Goal: Information Seeking & Learning: Learn about a topic

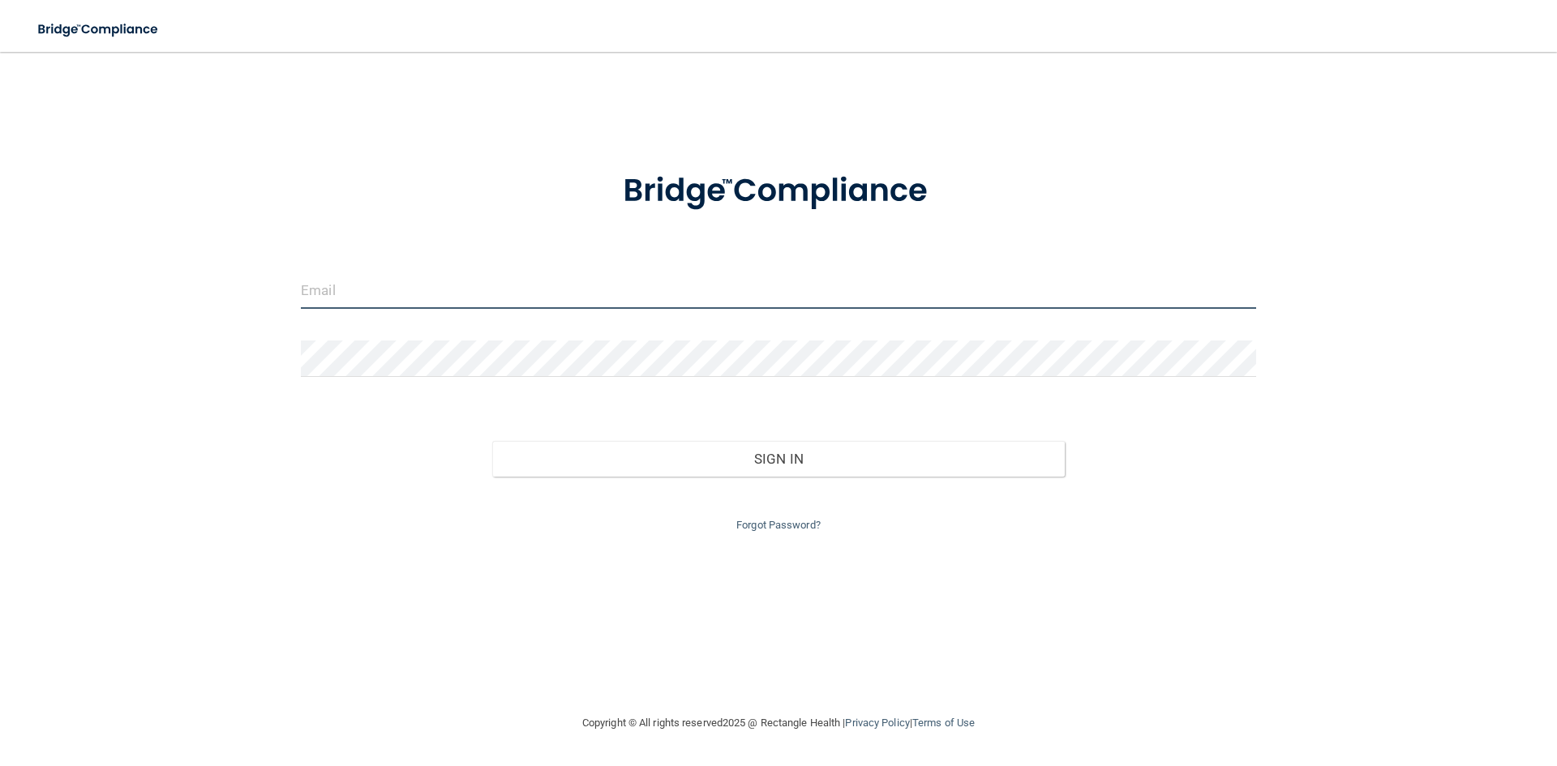
click at [570, 289] on input "email" at bounding box center [778, 290] width 955 height 36
type input "[EMAIL_ADDRESS][DOMAIN_NAME]"
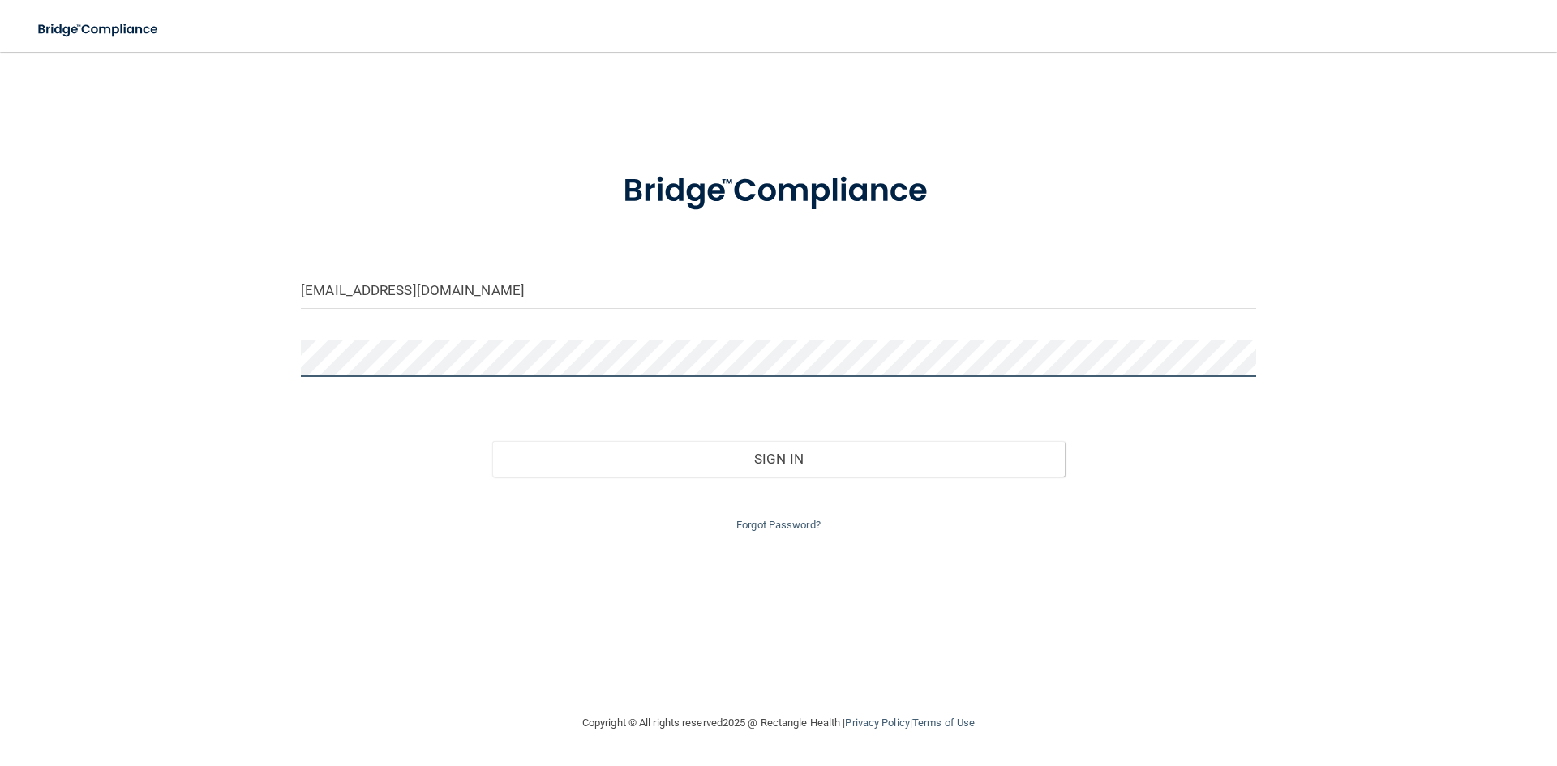
click at [492, 441] on button "Sign In" at bounding box center [778, 459] width 573 height 36
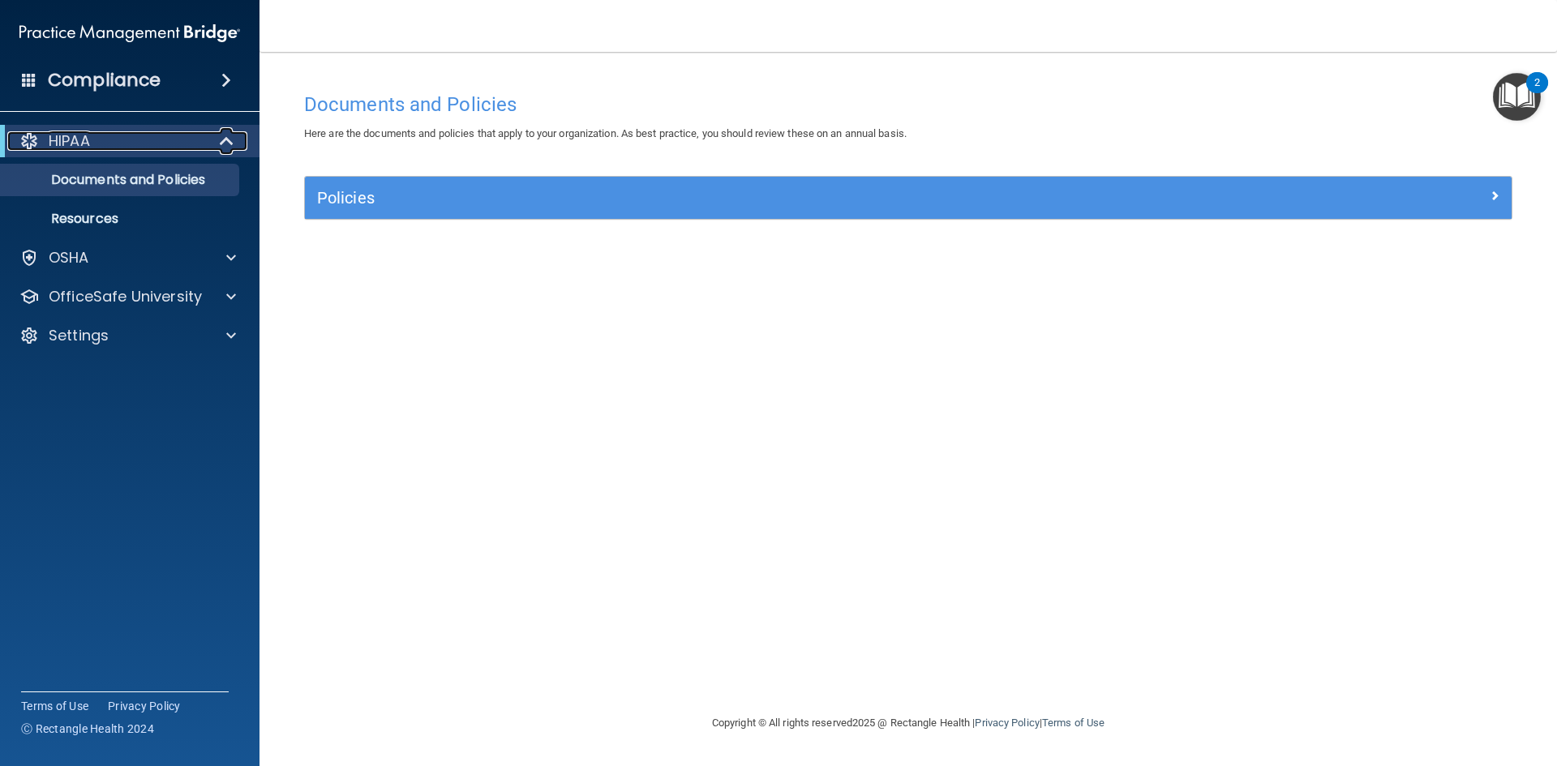
click at [234, 141] on span at bounding box center [228, 140] width 14 height 19
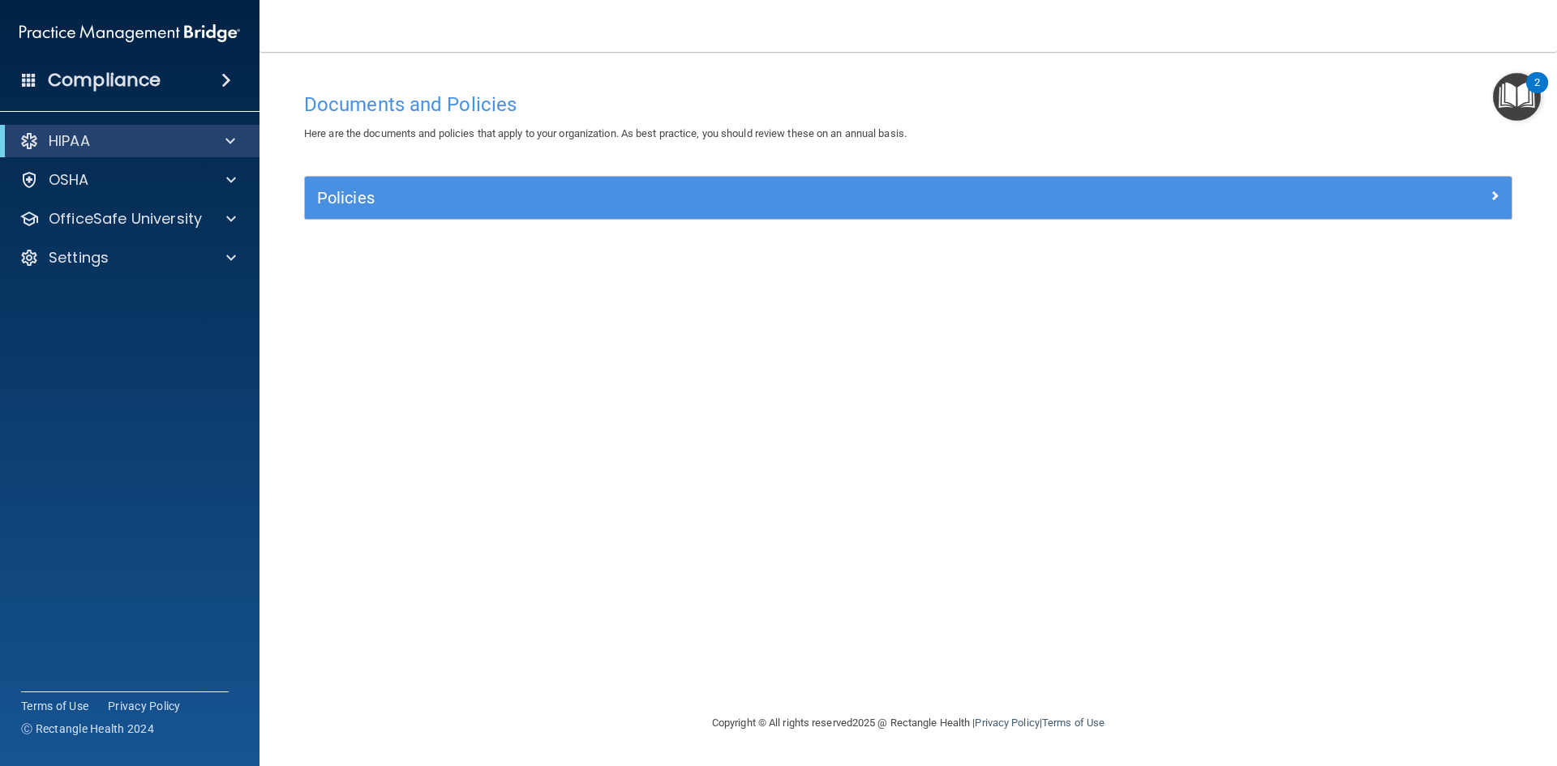
click at [227, 74] on span at bounding box center [226, 80] width 10 height 19
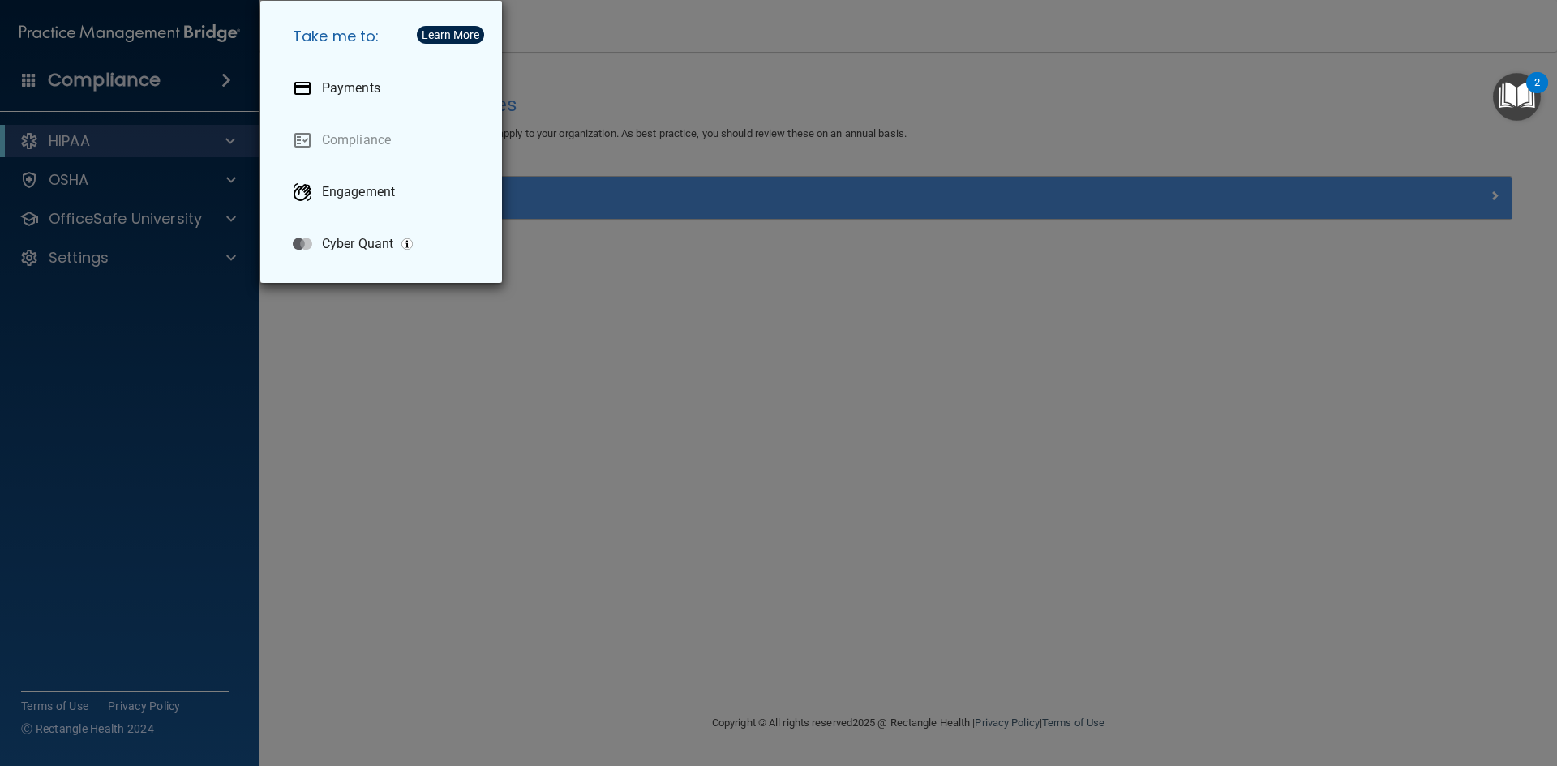
click at [24, 83] on div "Take me to: Payments Compliance Engagement Cyber Quant" at bounding box center [778, 383] width 1557 height 766
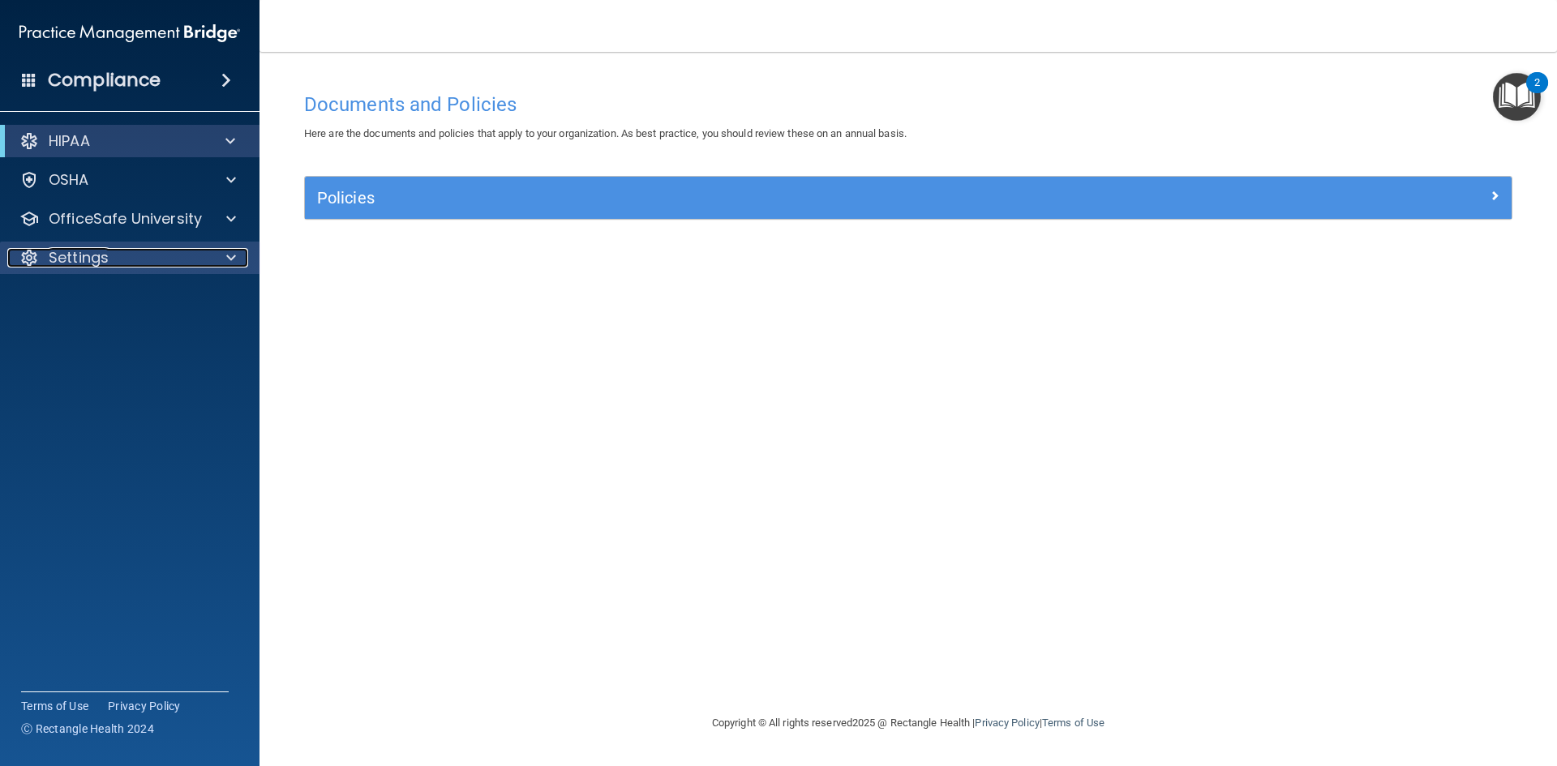
click at [33, 258] on div at bounding box center [28, 257] width 19 height 19
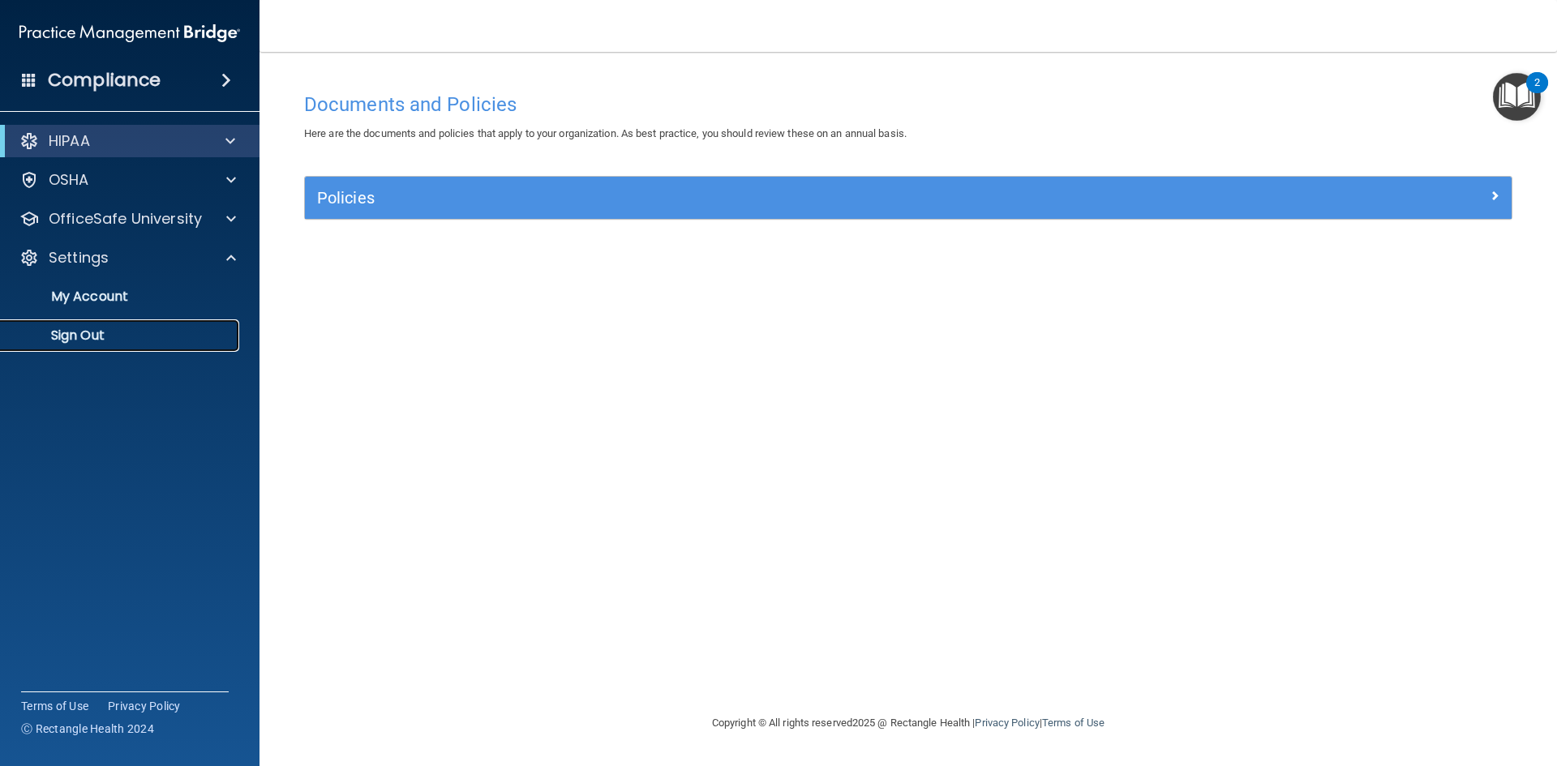
click at [65, 341] on p "Sign Out" at bounding box center [121, 336] width 221 height 16
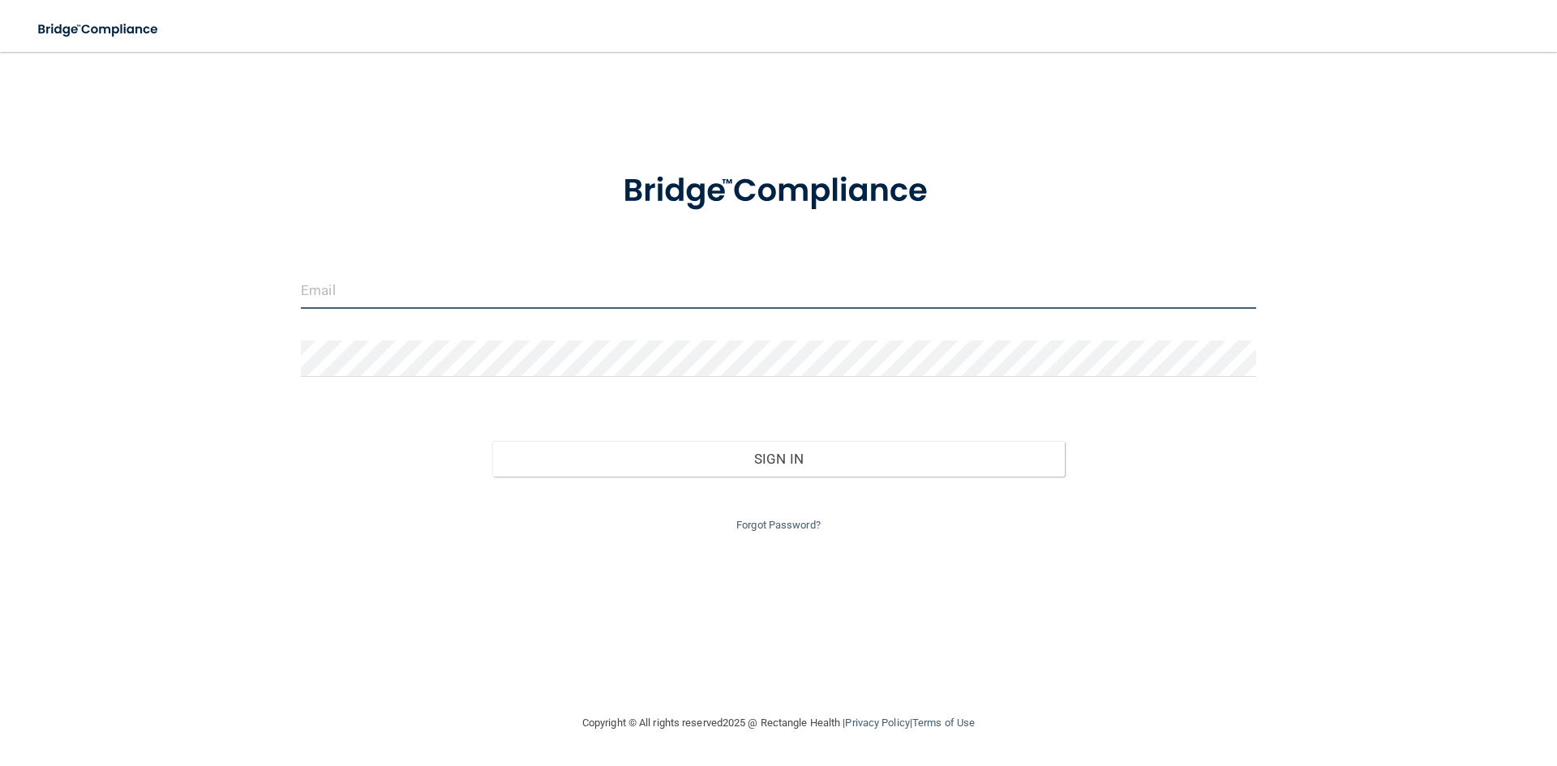
click at [559, 308] on input "email" at bounding box center [778, 290] width 955 height 36
type input "[EMAIL_ADDRESS][DOMAIN_NAME]"
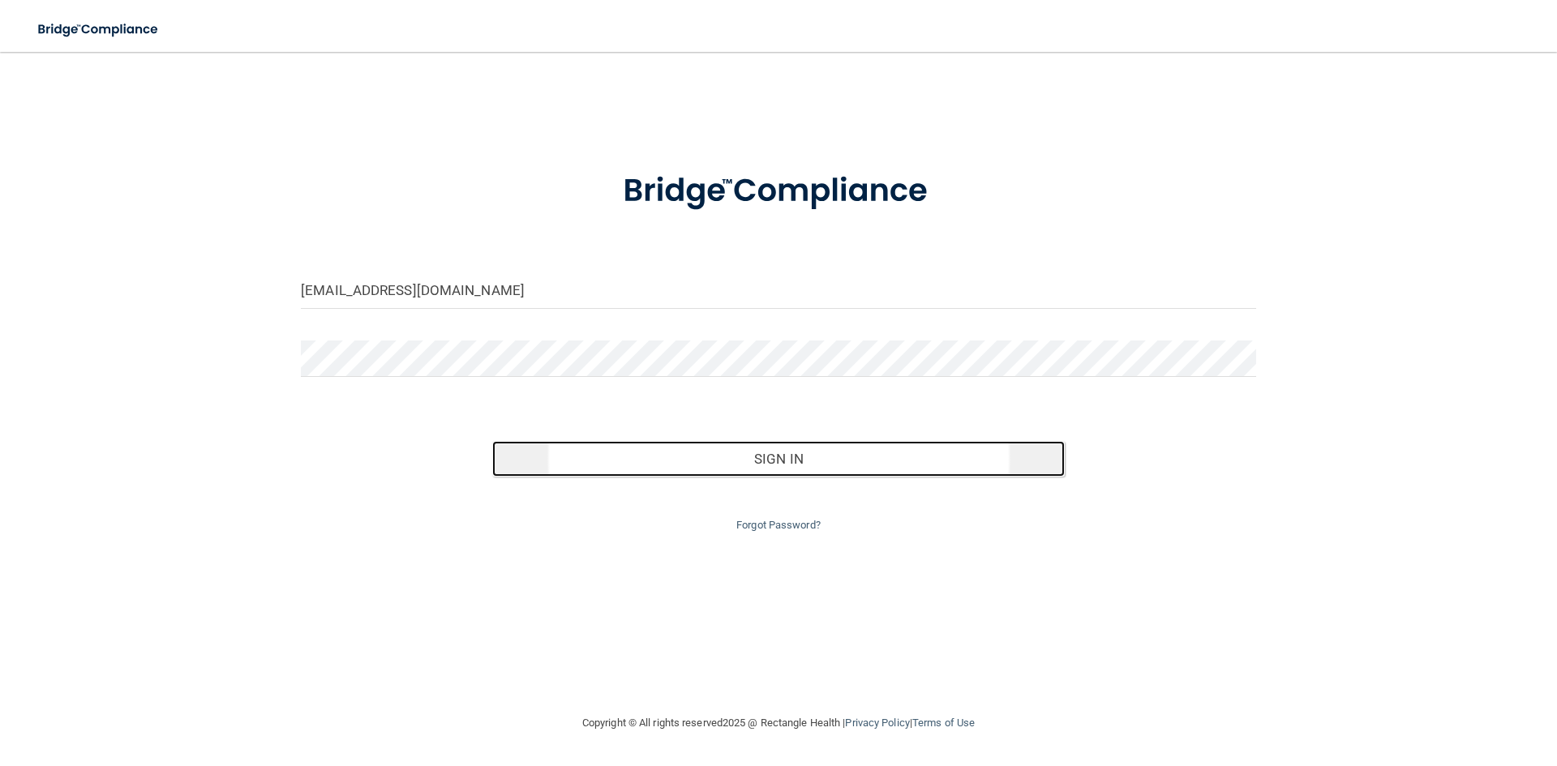
click at [782, 457] on button "Sign In" at bounding box center [778, 459] width 573 height 36
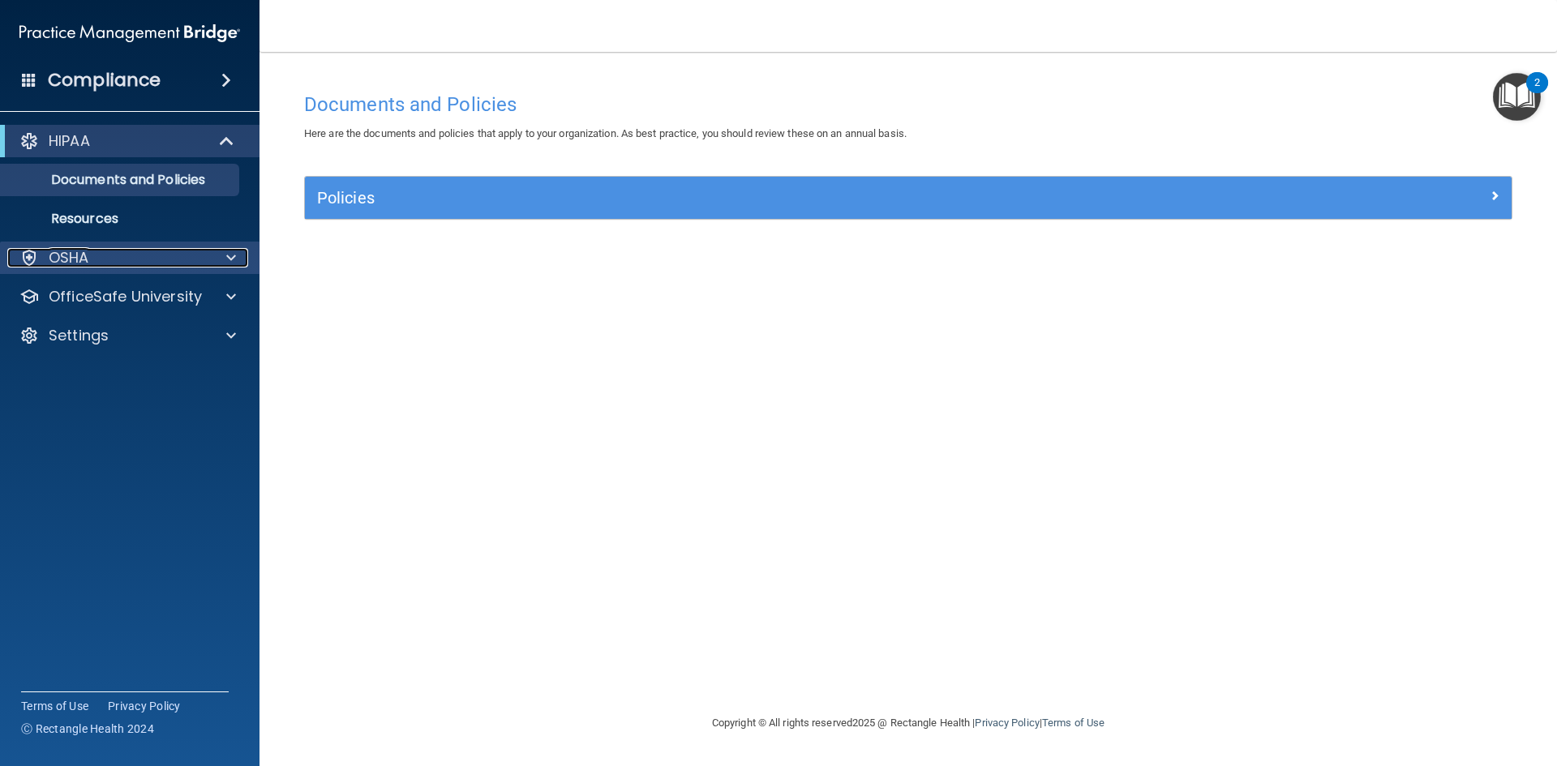
click at [240, 259] on div at bounding box center [228, 257] width 41 height 19
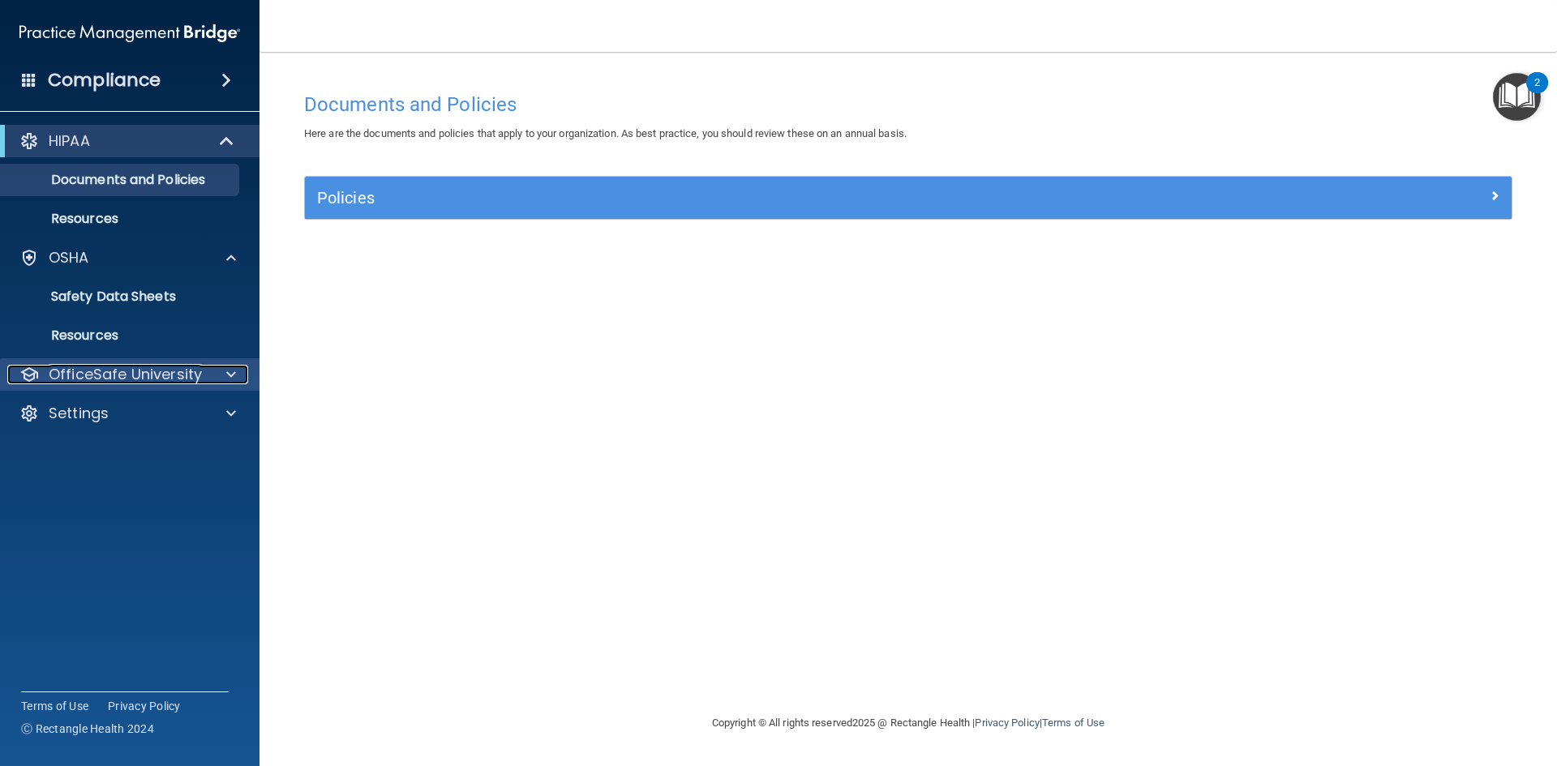
click at [231, 375] on span at bounding box center [231, 374] width 10 height 19
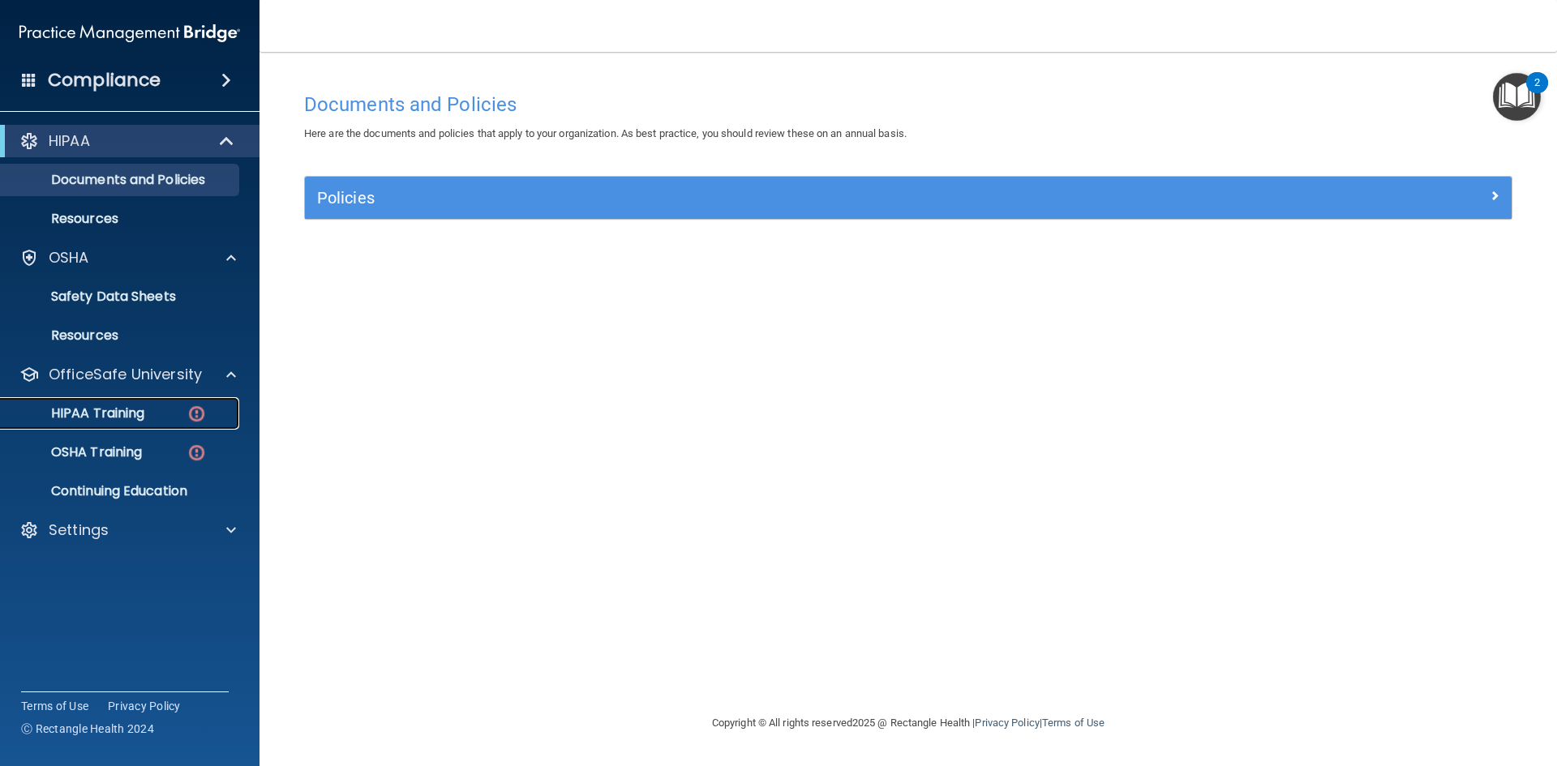
click at [109, 412] on p "HIPAA Training" at bounding box center [78, 413] width 134 height 16
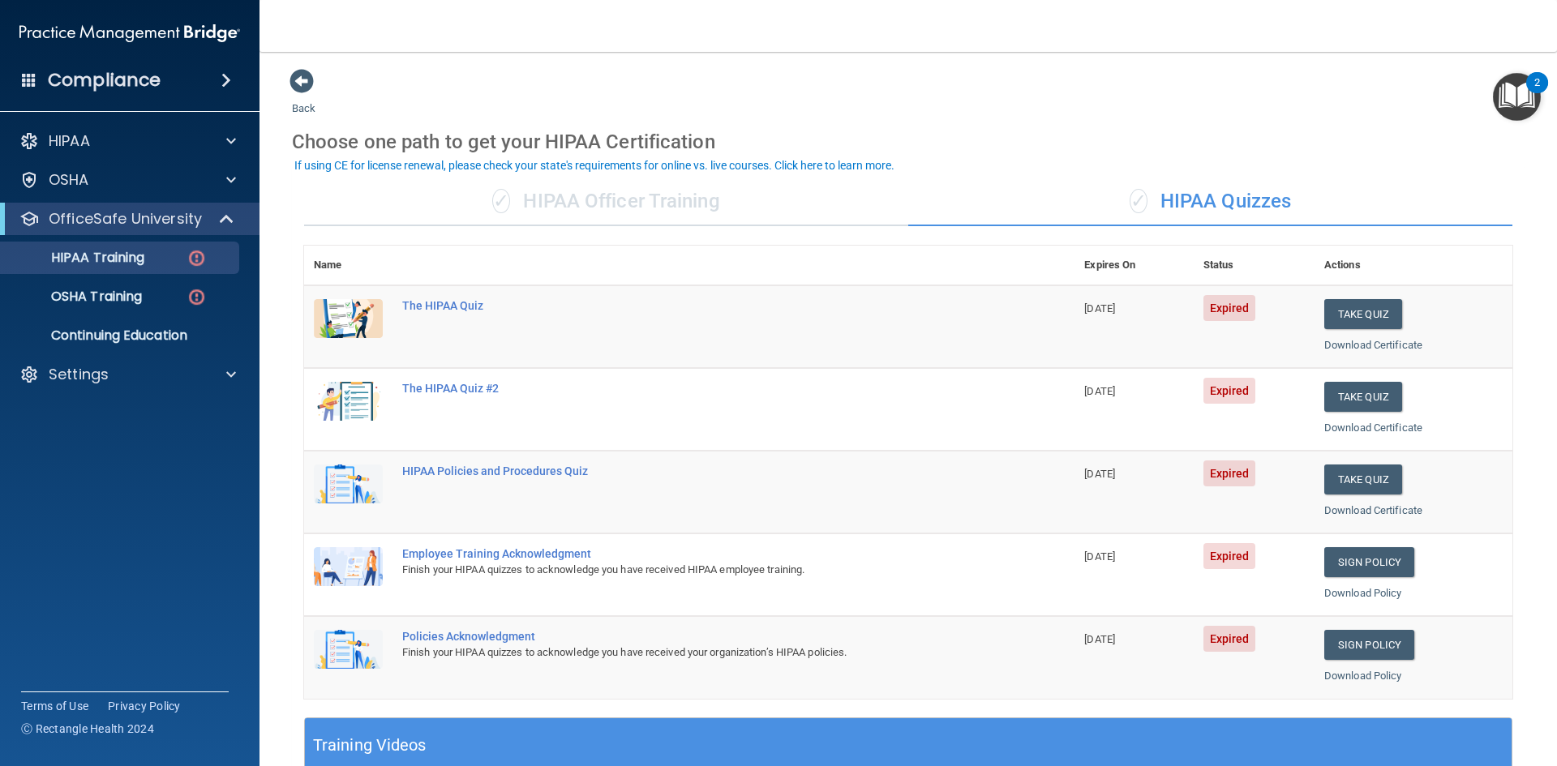
drag, startPoint x: 293, startPoint y: 137, endPoint x: 529, endPoint y: 139, distance: 235.9
click at [721, 146] on div "Choose one path to get your HIPAA Certification" at bounding box center [908, 141] width 1232 height 47
click at [289, 136] on main "Back Choose one path to get your HIPAA Certification ✓ HIPAA Officer Training ✓…" at bounding box center [907, 409] width 1297 height 714
click at [1335, 317] on button "Take Quiz" at bounding box center [1363, 314] width 78 height 30
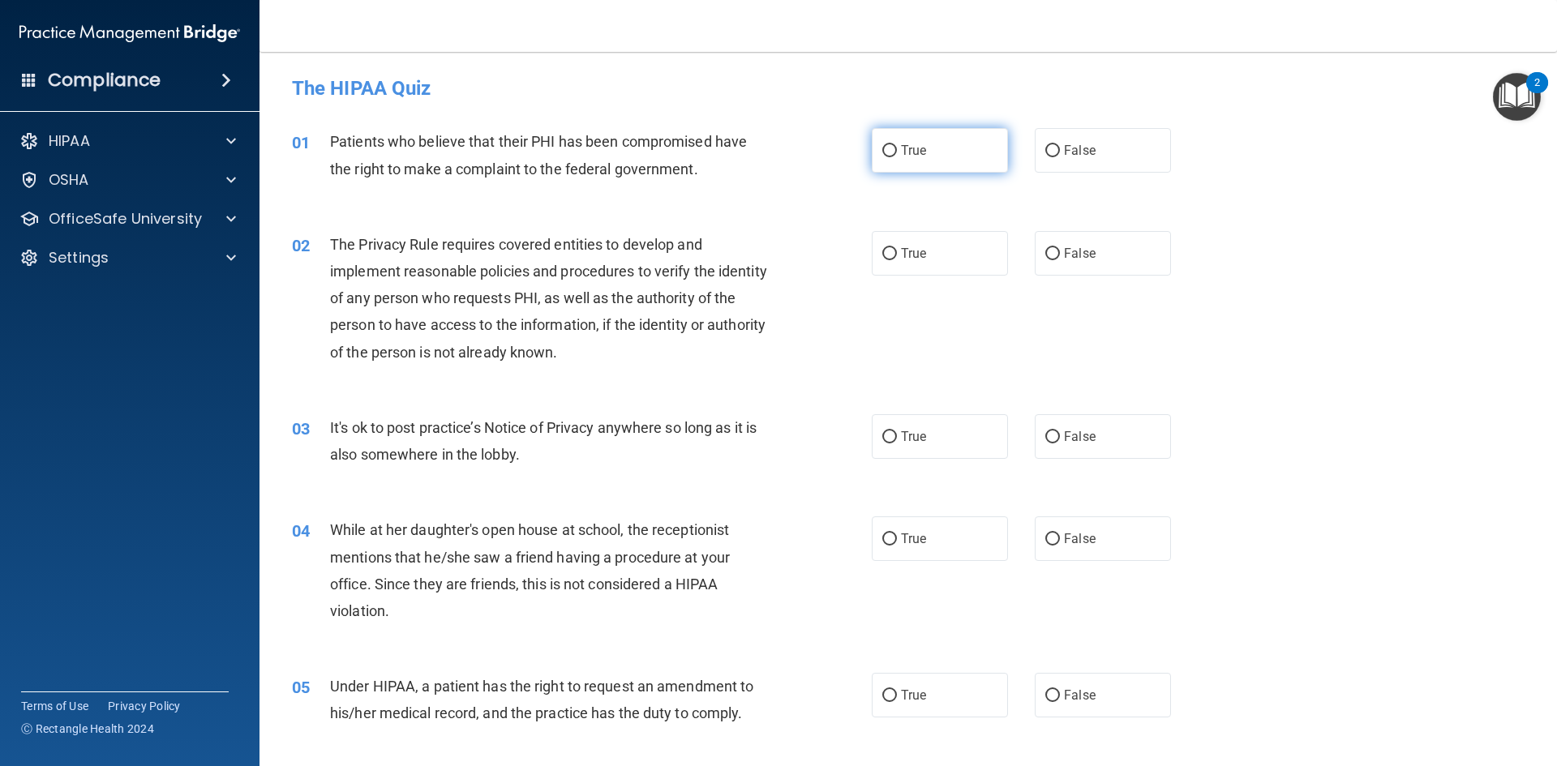
click at [882, 152] on input "True" at bounding box center [889, 151] width 15 height 12
radio input "true"
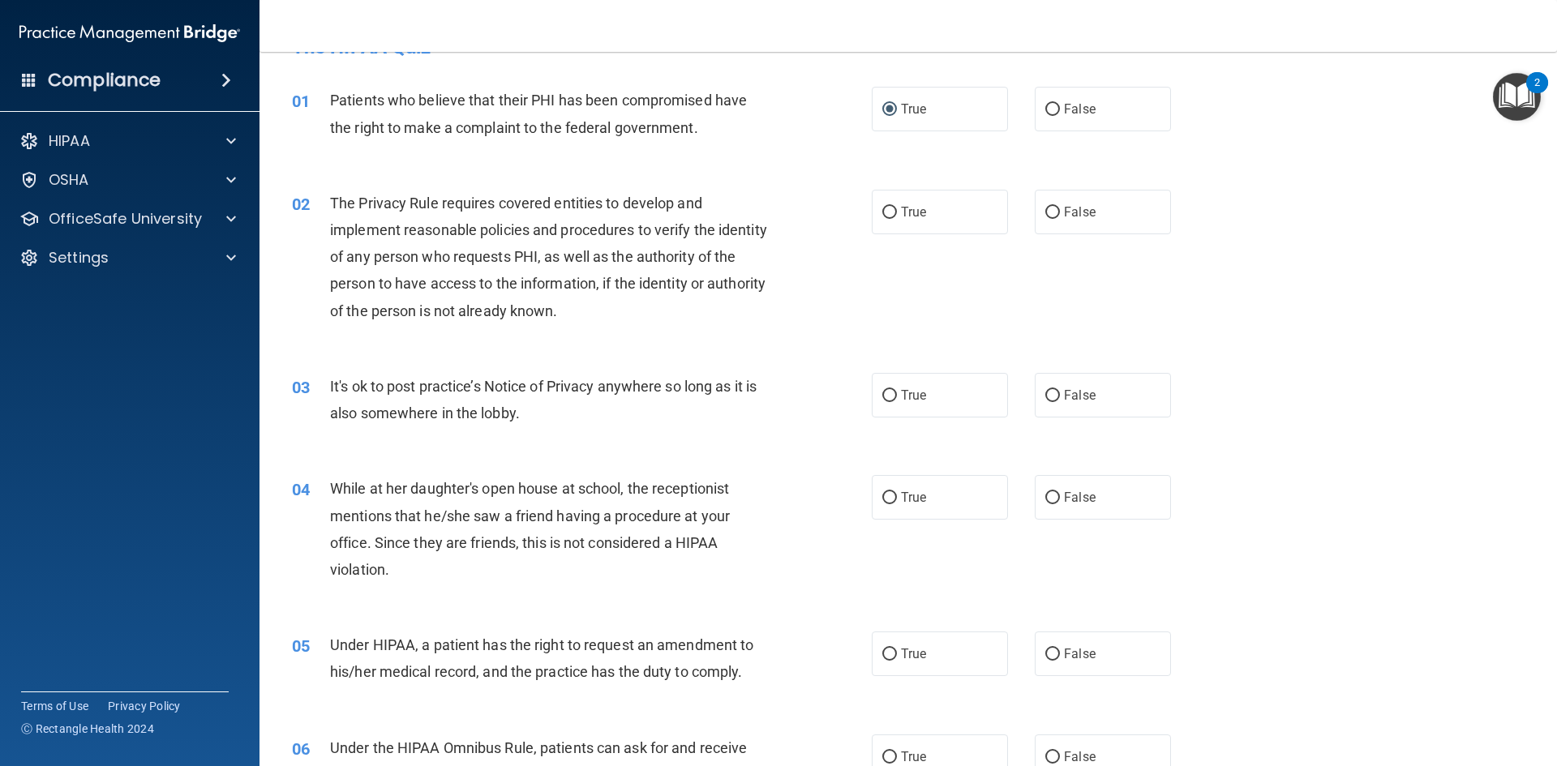
scroll to position [81, 0]
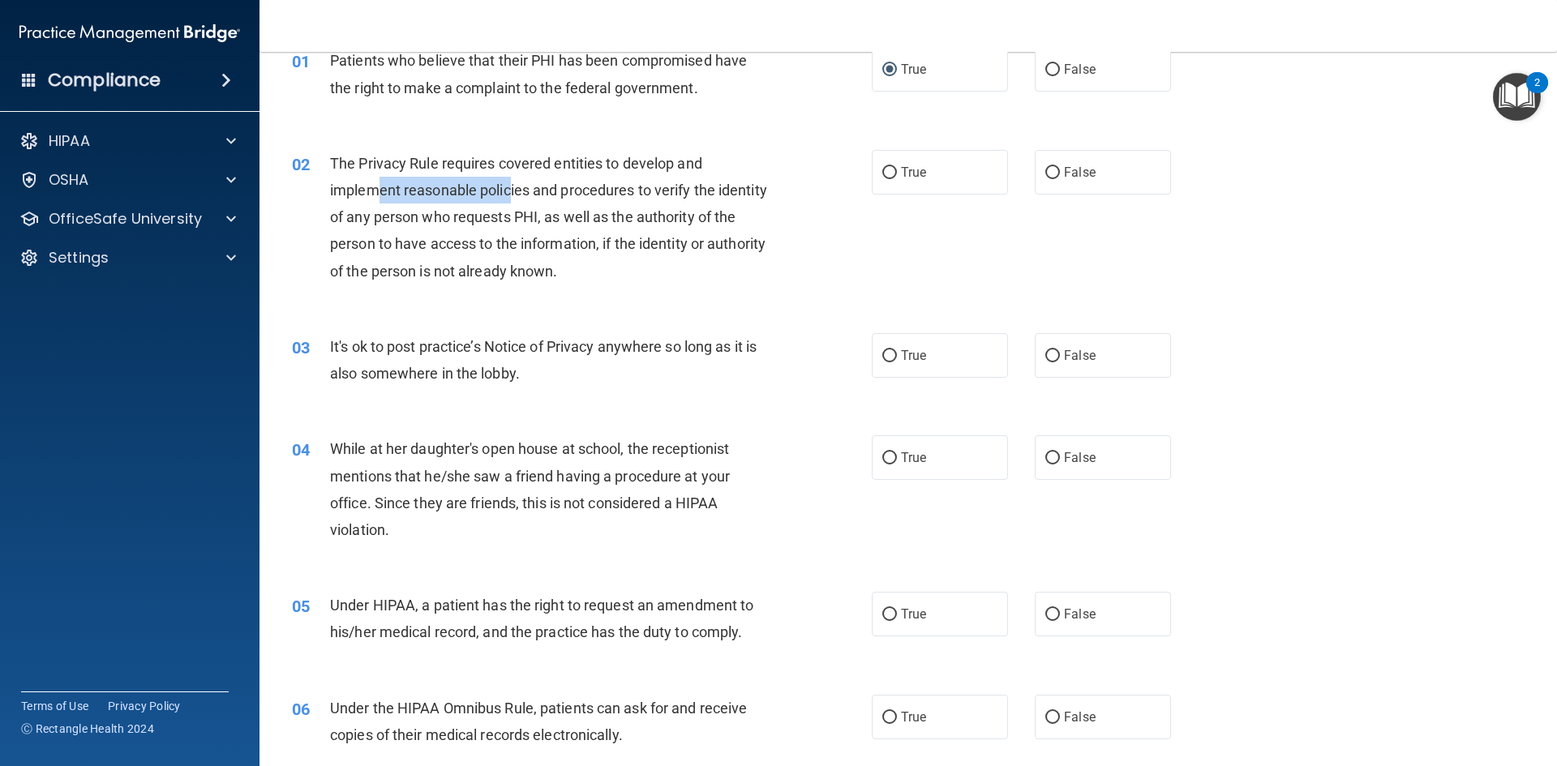
drag, startPoint x: 378, startPoint y: 189, endPoint x: 554, endPoint y: 191, distance: 175.9
click at [516, 191] on span "The Privacy Rule requires covered entities to develop and implement reasonable …" at bounding box center [548, 217] width 437 height 125
drag, startPoint x: 564, startPoint y: 191, endPoint x: 683, endPoint y: 191, distance: 118.4
click at [644, 191] on span "The Privacy Rule requires covered entities to develop and implement reasonable …" at bounding box center [548, 217] width 437 height 125
click at [518, 206] on div "The Privacy Rule requires covered entities to develop and implement reasonable …" at bounding box center [556, 217] width 453 height 135
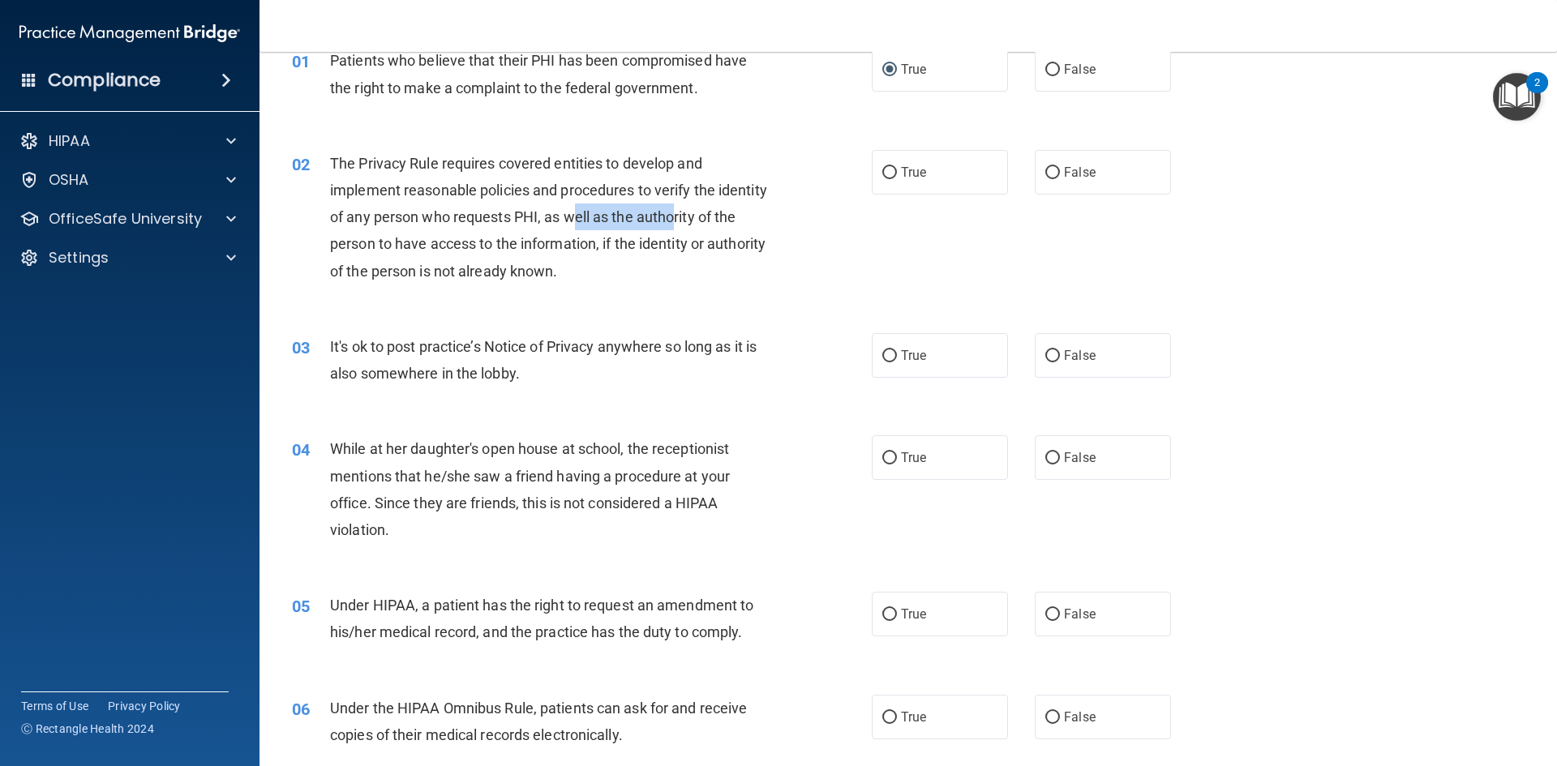
drag, startPoint x: 662, startPoint y: 219, endPoint x: 727, endPoint y: 219, distance: 64.9
click at [727, 219] on span "The Privacy Rule requires covered entities to develop and implement reasonable …" at bounding box center [548, 217] width 437 height 125
click at [549, 240] on span "The Privacy Rule requires covered entities to develop and implement reasonable …" at bounding box center [548, 217] width 437 height 125
click at [633, 240] on span "The Privacy Rule requires covered entities to develop and implement reasonable …" at bounding box center [548, 217] width 437 height 125
click at [889, 156] on label "True" at bounding box center [940, 172] width 136 height 45
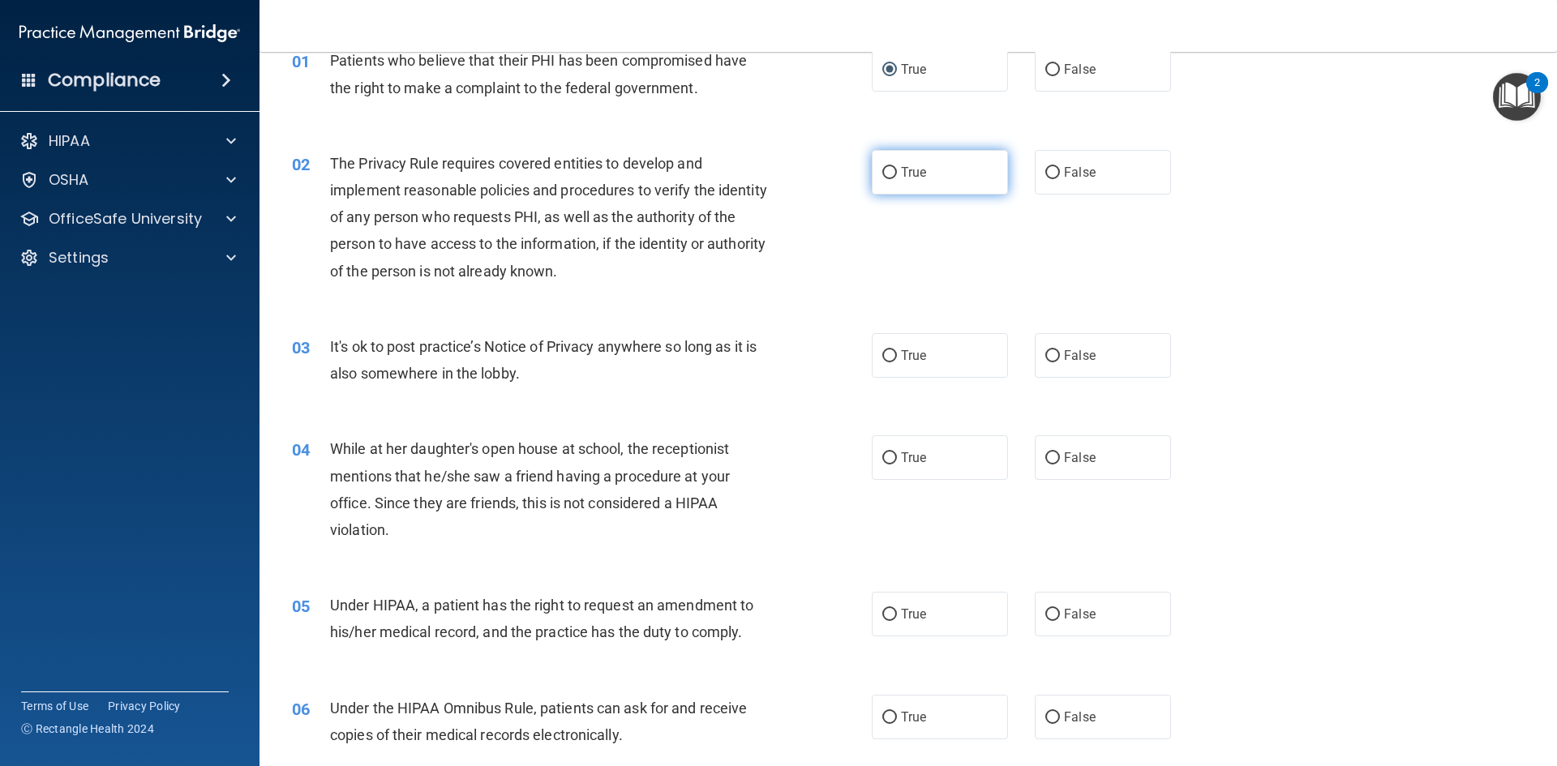
click at [889, 167] on input "True" at bounding box center [889, 173] width 15 height 12
radio input "true"
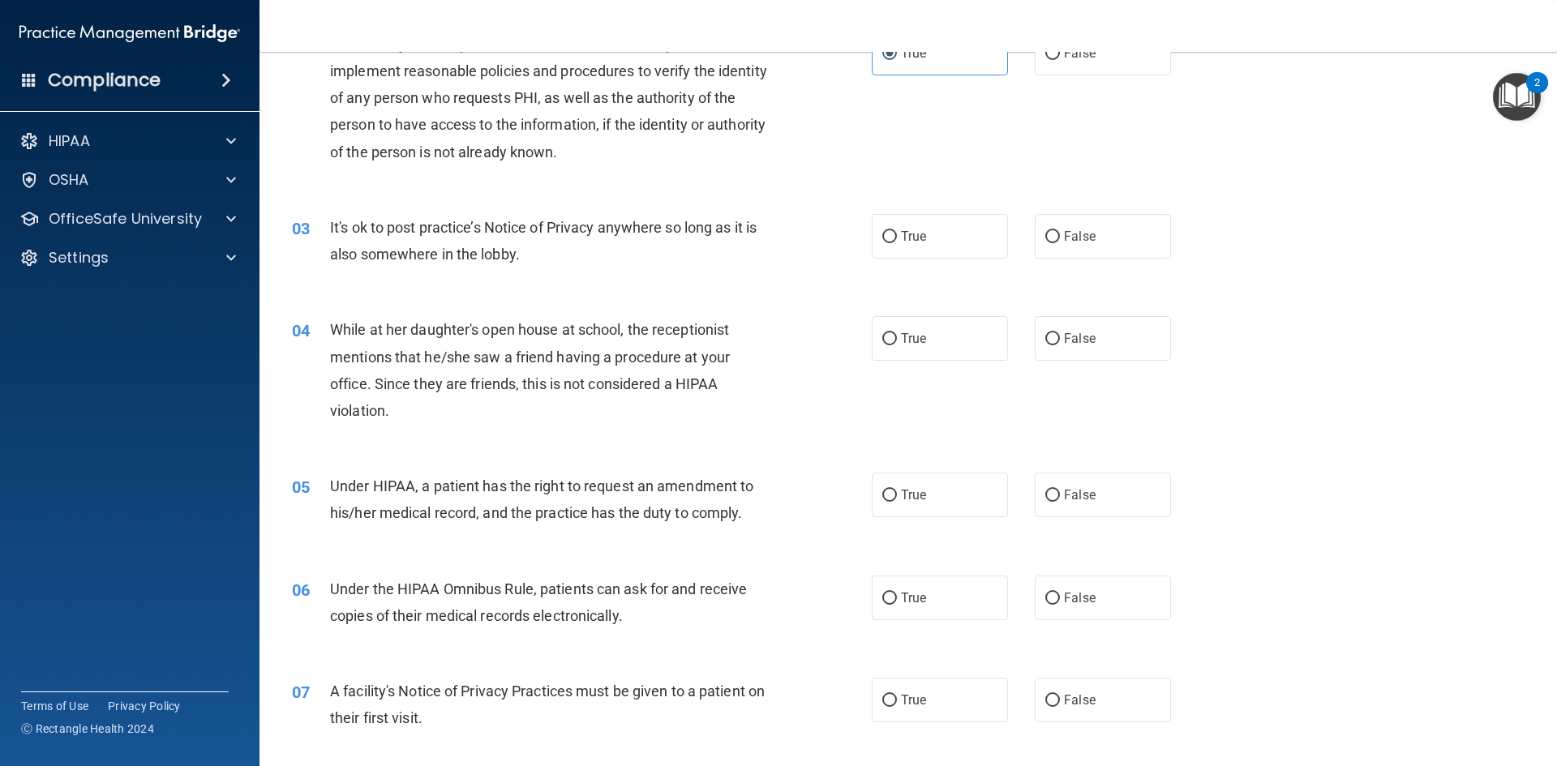
scroll to position [324, 0]
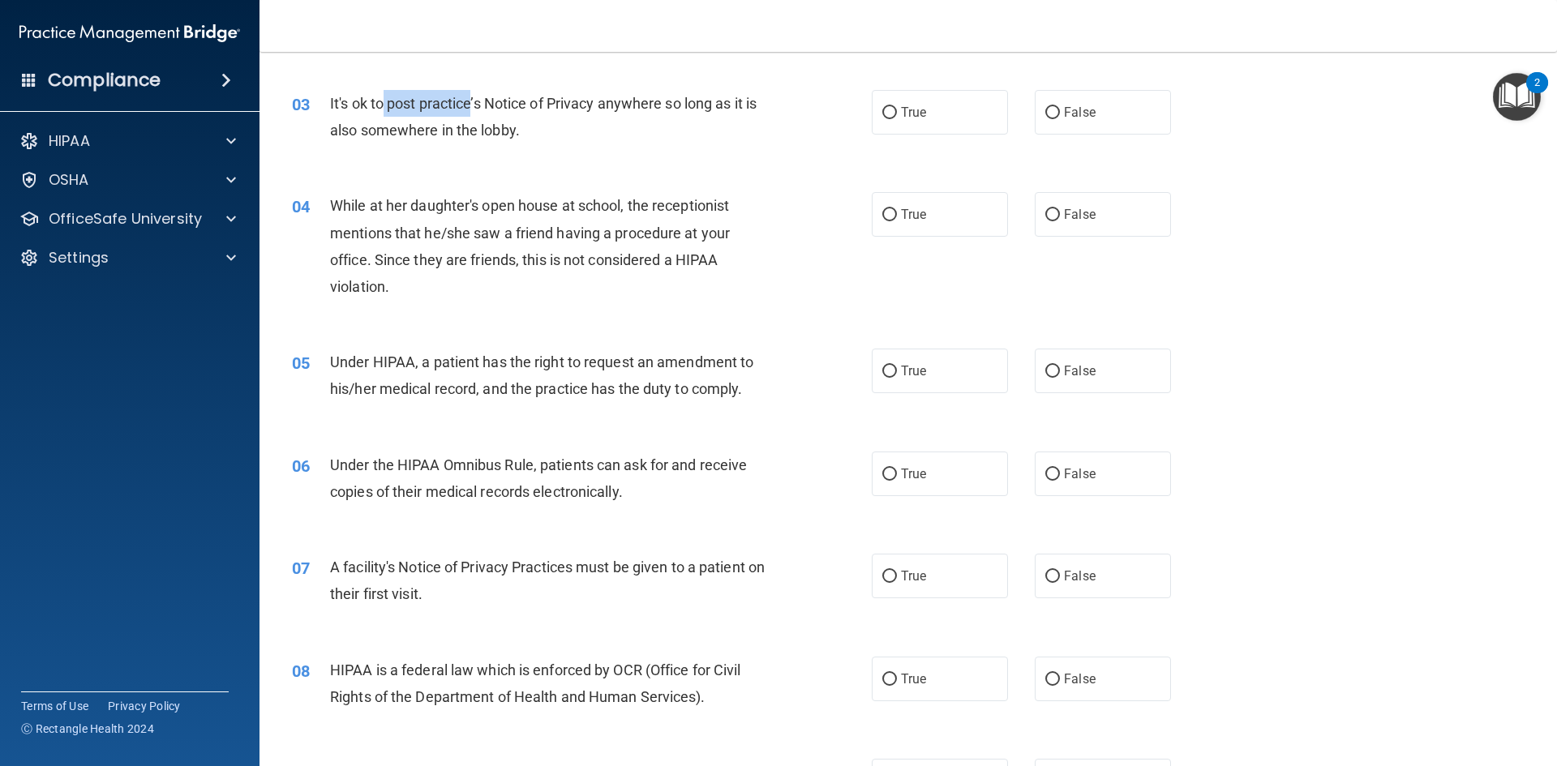
drag, startPoint x: 385, startPoint y: 103, endPoint x: 496, endPoint y: 112, distance: 111.4
click at [490, 110] on span "It's ok to post practice’s Notice of Privacy anywhere so long as it is also som…" at bounding box center [543, 117] width 426 height 44
click at [553, 106] on span "It's ok to post practice’s Notice of Privacy anywhere so long as it is also som…" at bounding box center [543, 117] width 426 height 44
click at [908, 114] on span "True" at bounding box center [913, 112] width 25 height 15
click at [897, 114] on input "True" at bounding box center [889, 113] width 15 height 12
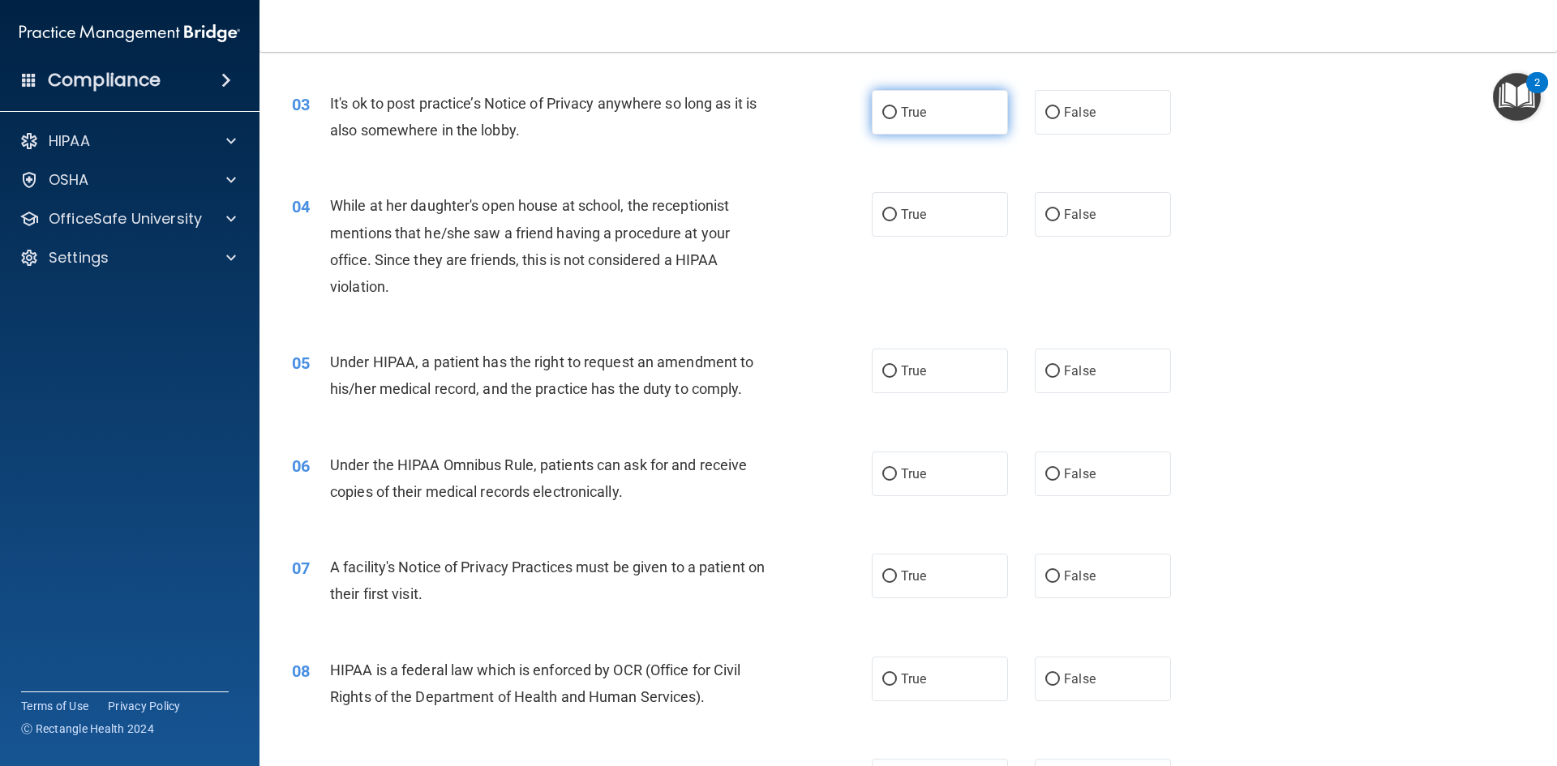
radio input "true"
click at [1064, 218] on span "False" at bounding box center [1080, 214] width 32 height 15
click at [1056, 218] on input "False" at bounding box center [1052, 215] width 15 height 12
radio input "true"
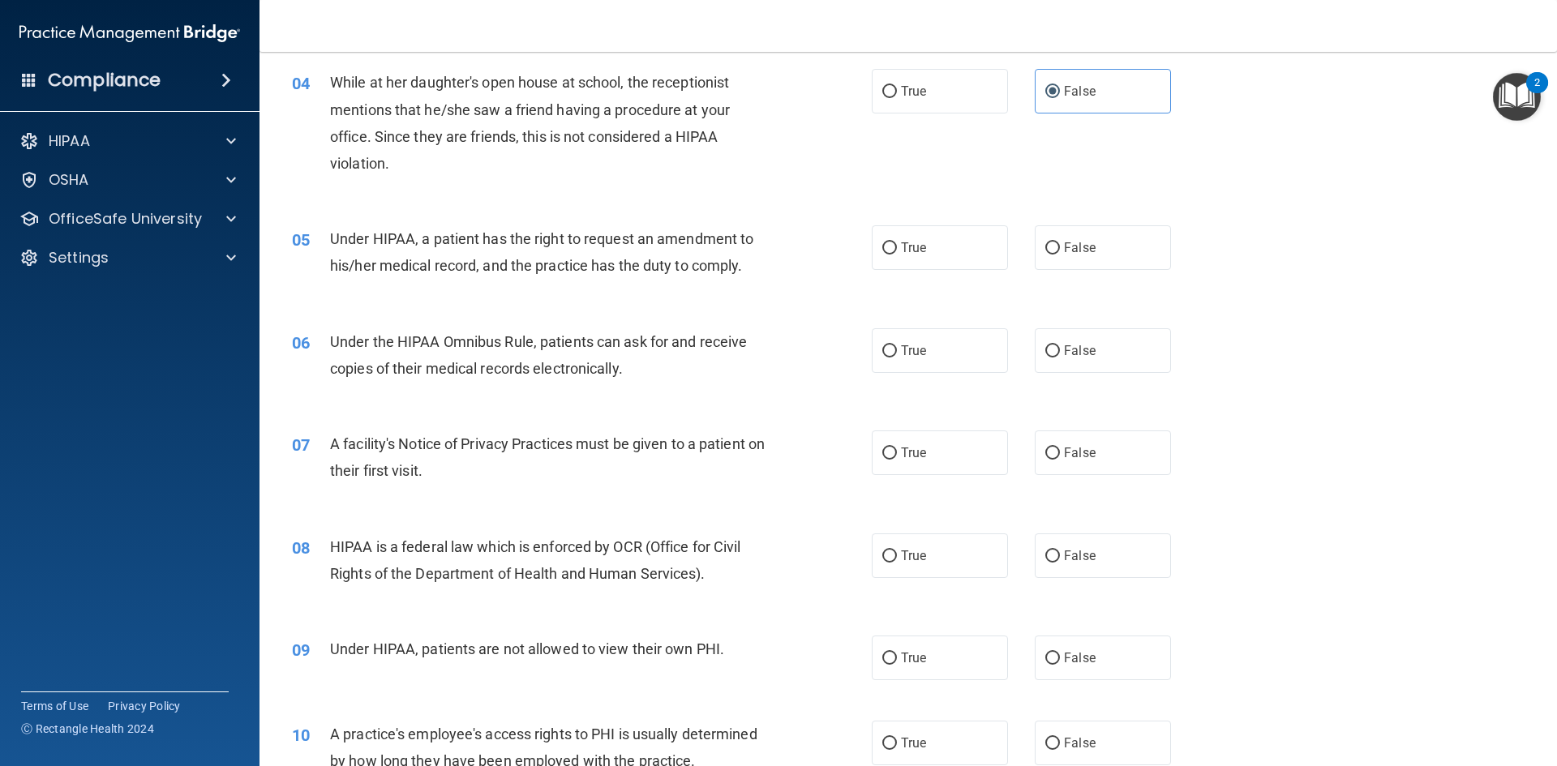
scroll to position [486, 0]
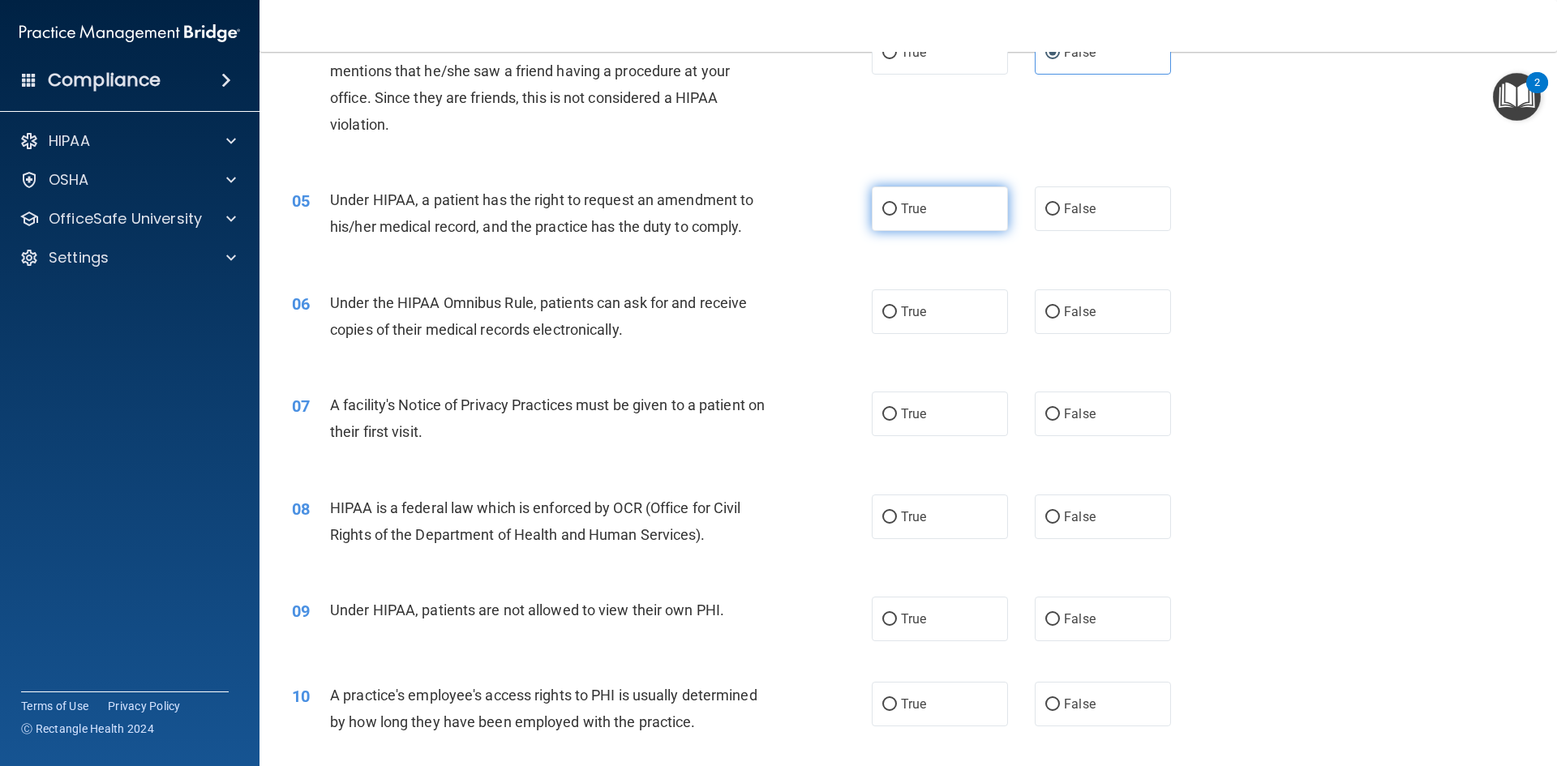
click at [941, 223] on label "True" at bounding box center [940, 208] width 136 height 45
click at [897, 216] on input "True" at bounding box center [889, 209] width 15 height 12
radio input "true"
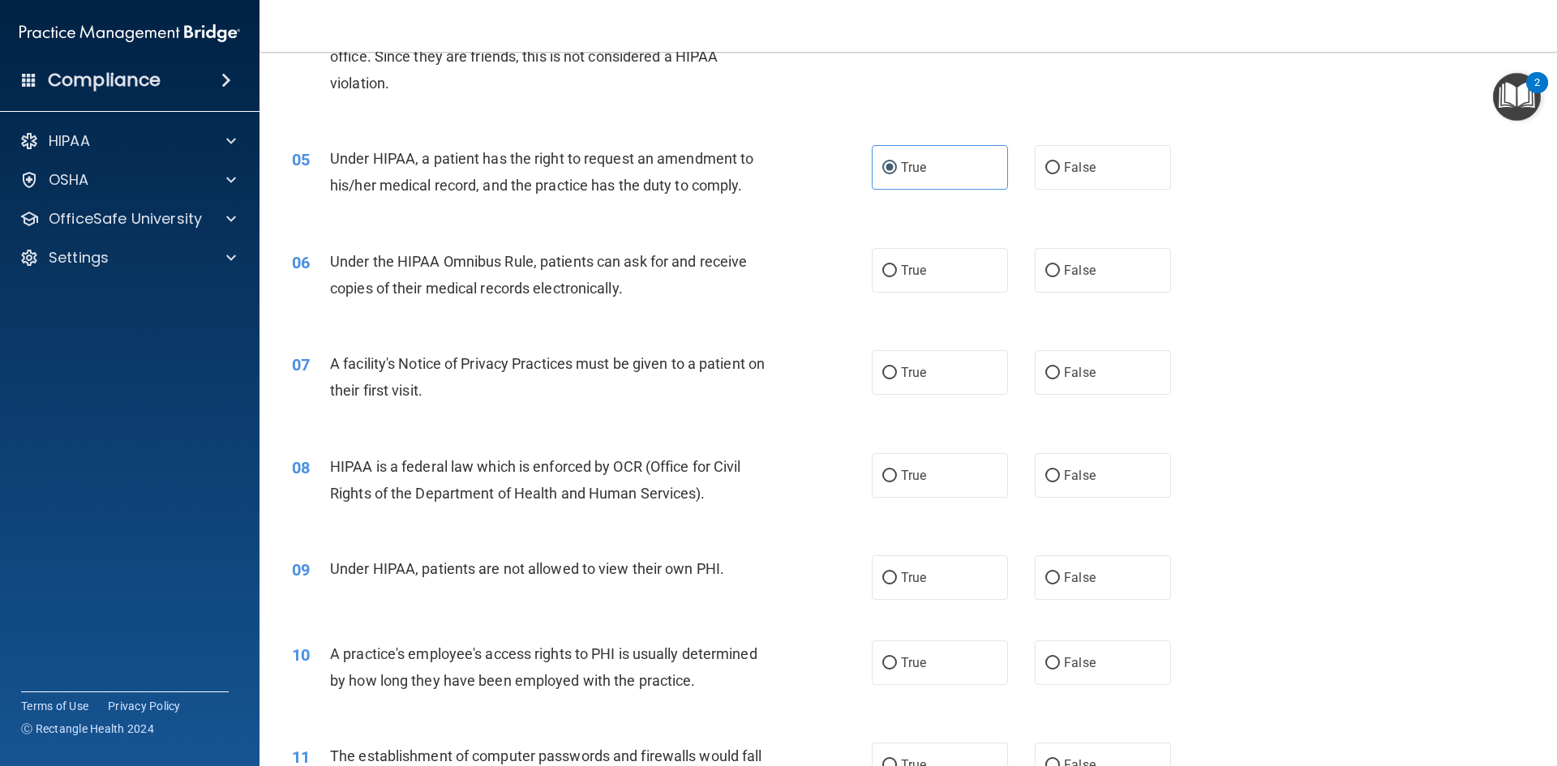
scroll to position [568, 0]
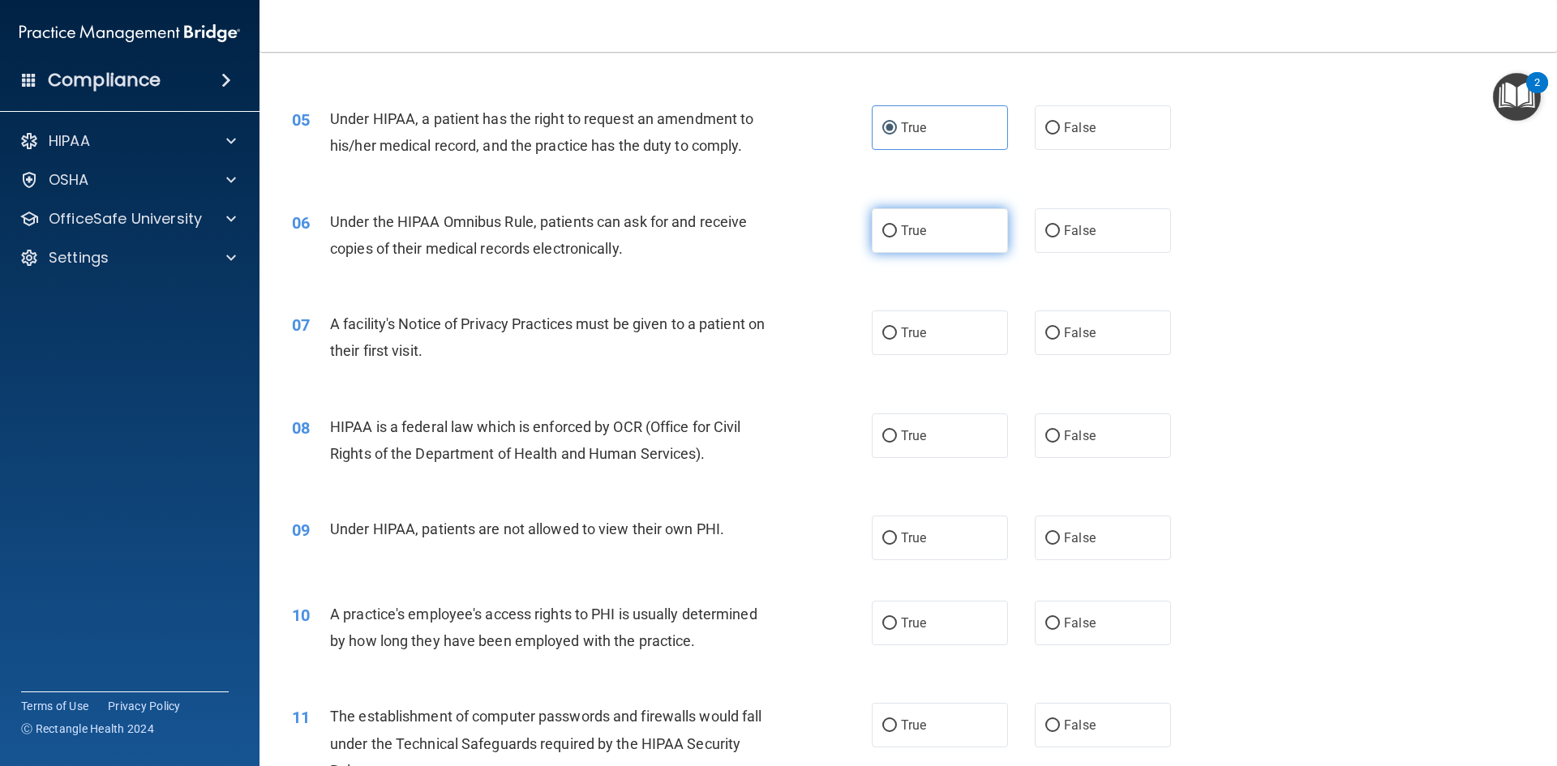
click at [915, 244] on label "True" at bounding box center [940, 230] width 136 height 45
click at [897, 238] on input "True" at bounding box center [889, 231] width 15 height 12
radio input "true"
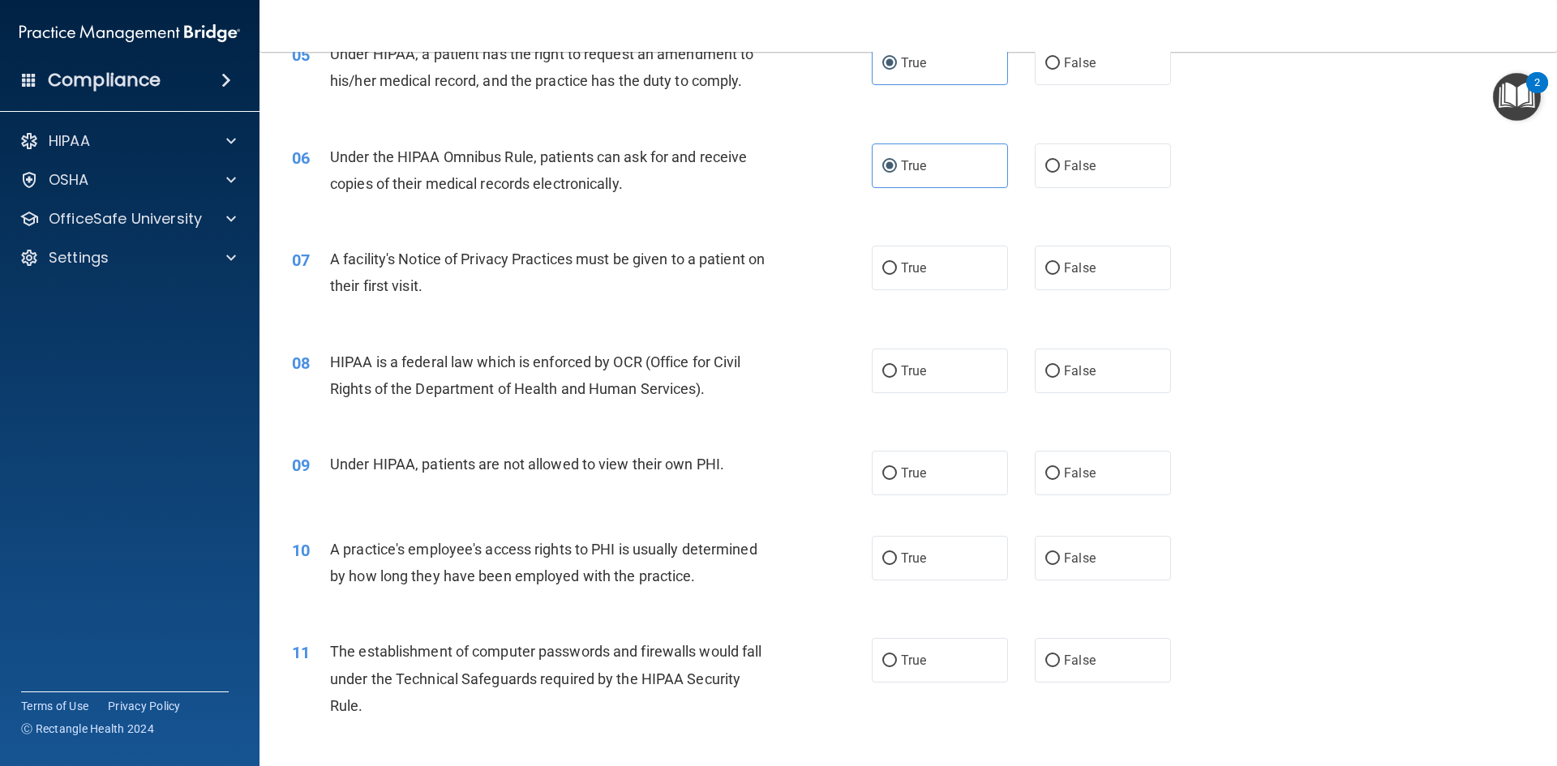
scroll to position [730, 0]
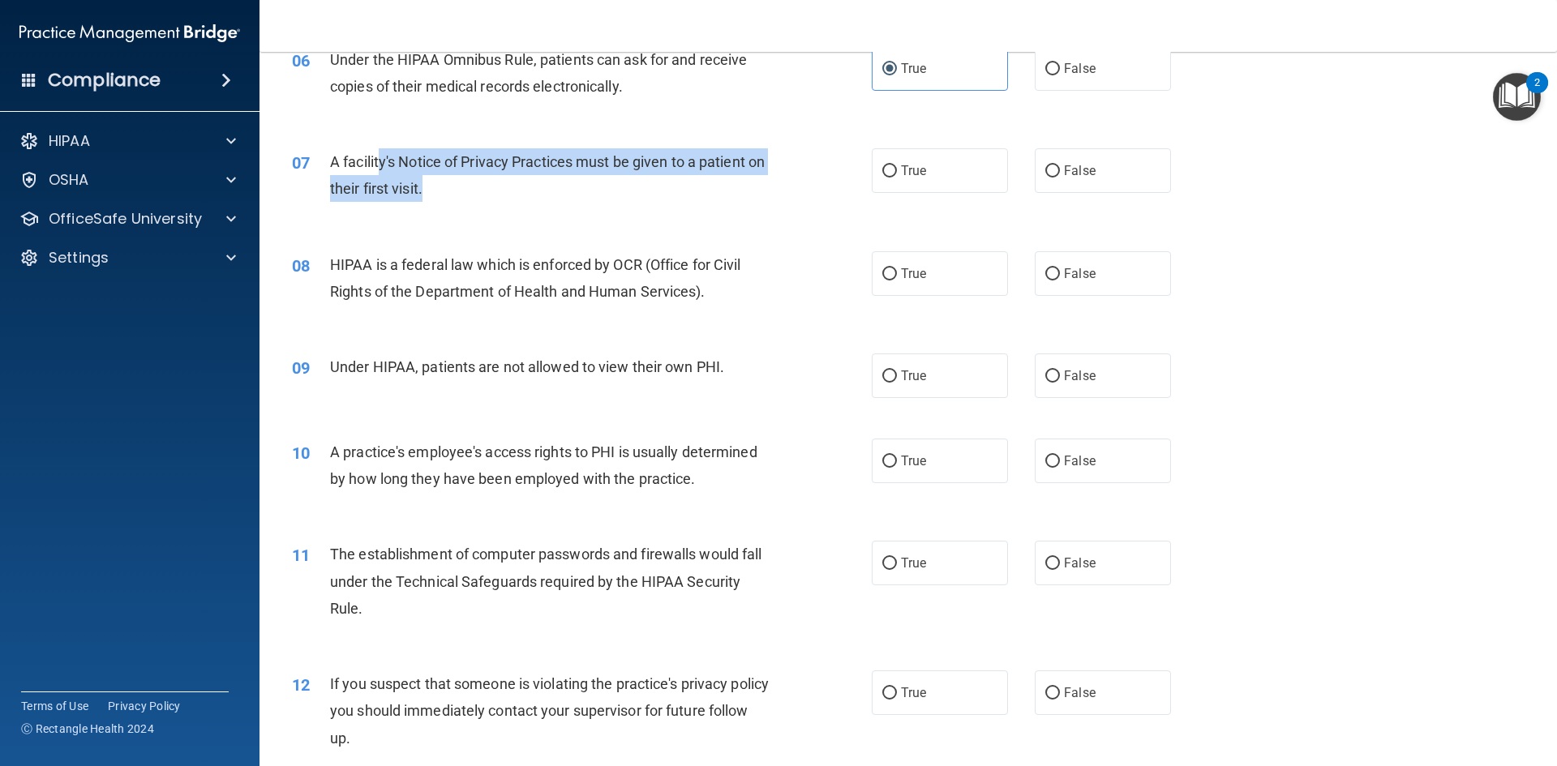
drag, startPoint x: 468, startPoint y: 161, endPoint x: 550, endPoint y: 191, distance: 88.0
click at [550, 191] on div "A facility's Notice of Privacy Practices must be given to a patient on their fi…" at bounding box center [556, 175] width 453 height 54
click at [615, 186] on div "A facility's Notice of Privacy Practices must be given to a patient on their fi…" at bounding box center [556, 175] width 453 height 54
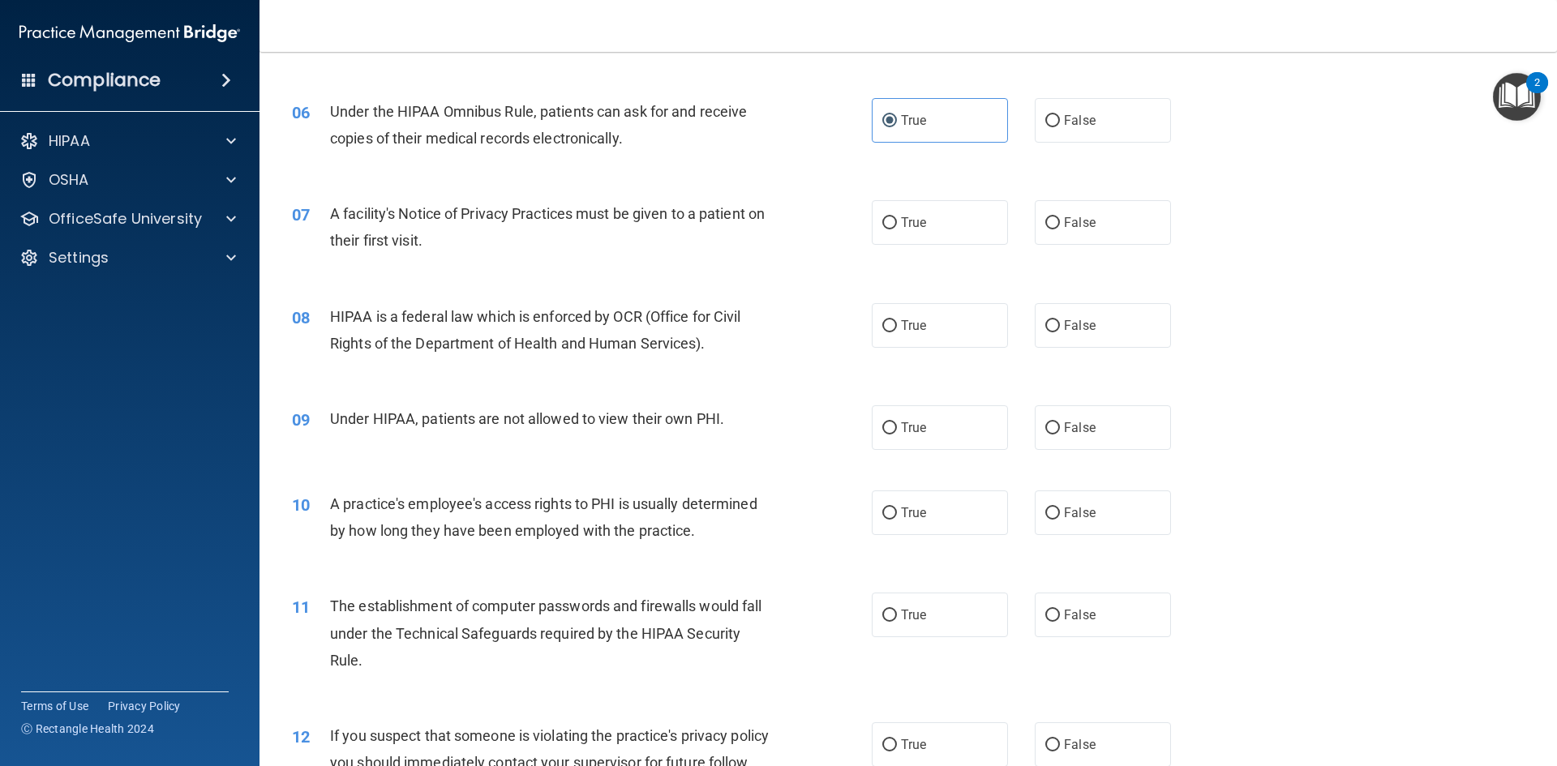
scroll to position [649, 0]
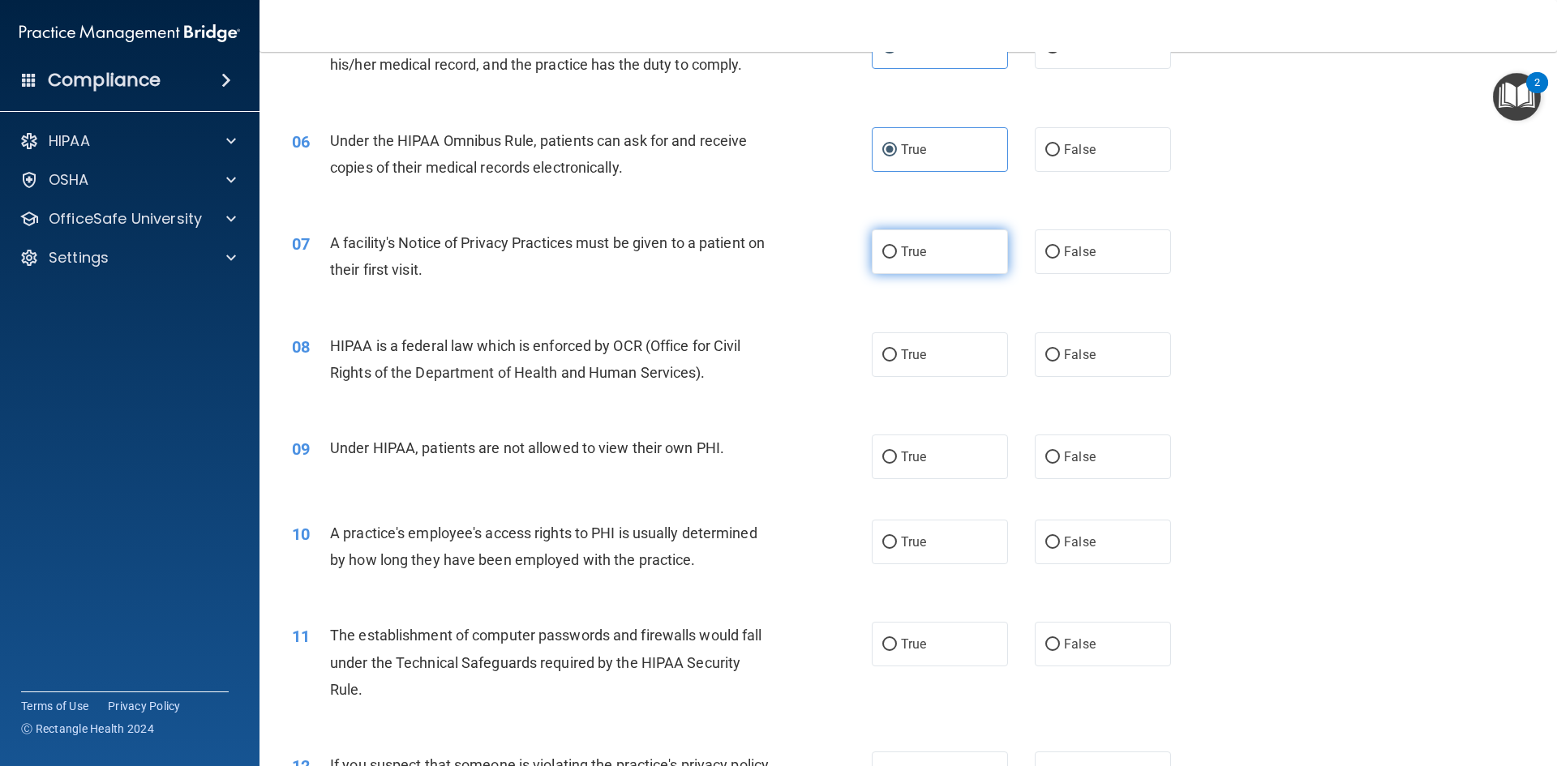
click at [872, 249] on label "True" at bounding box center [940, 251] width 136 height 45
click at [882, 249] on input "True" at bounding box center [889, 252] width 15 height 12
radio input "true"
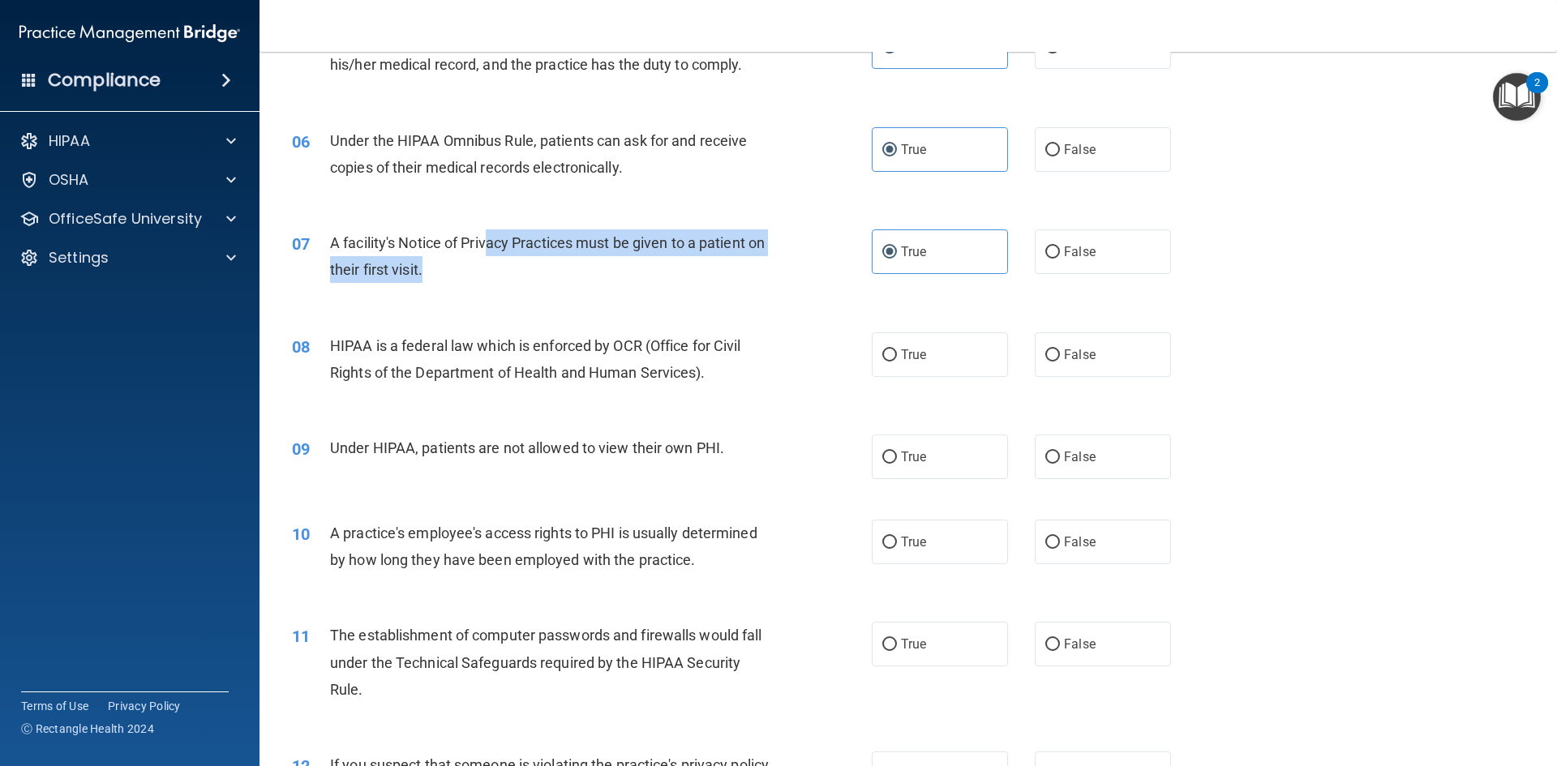
drag, startPoint x: 491, startPoint y: 241, endPoint x: 590, endPoint y: 261, distance: 101.0
click at [590, 261] on div "A facility's Notice of Privacy Practices must be given to a patient on their fi…" at bounding box center [556, 256] width 453 height 54
click at [606, 240] on span "A facility's Notice of Privacy Practices must be given to a patient on their fi…" at bounding box center [547, 256] width 435 height 44
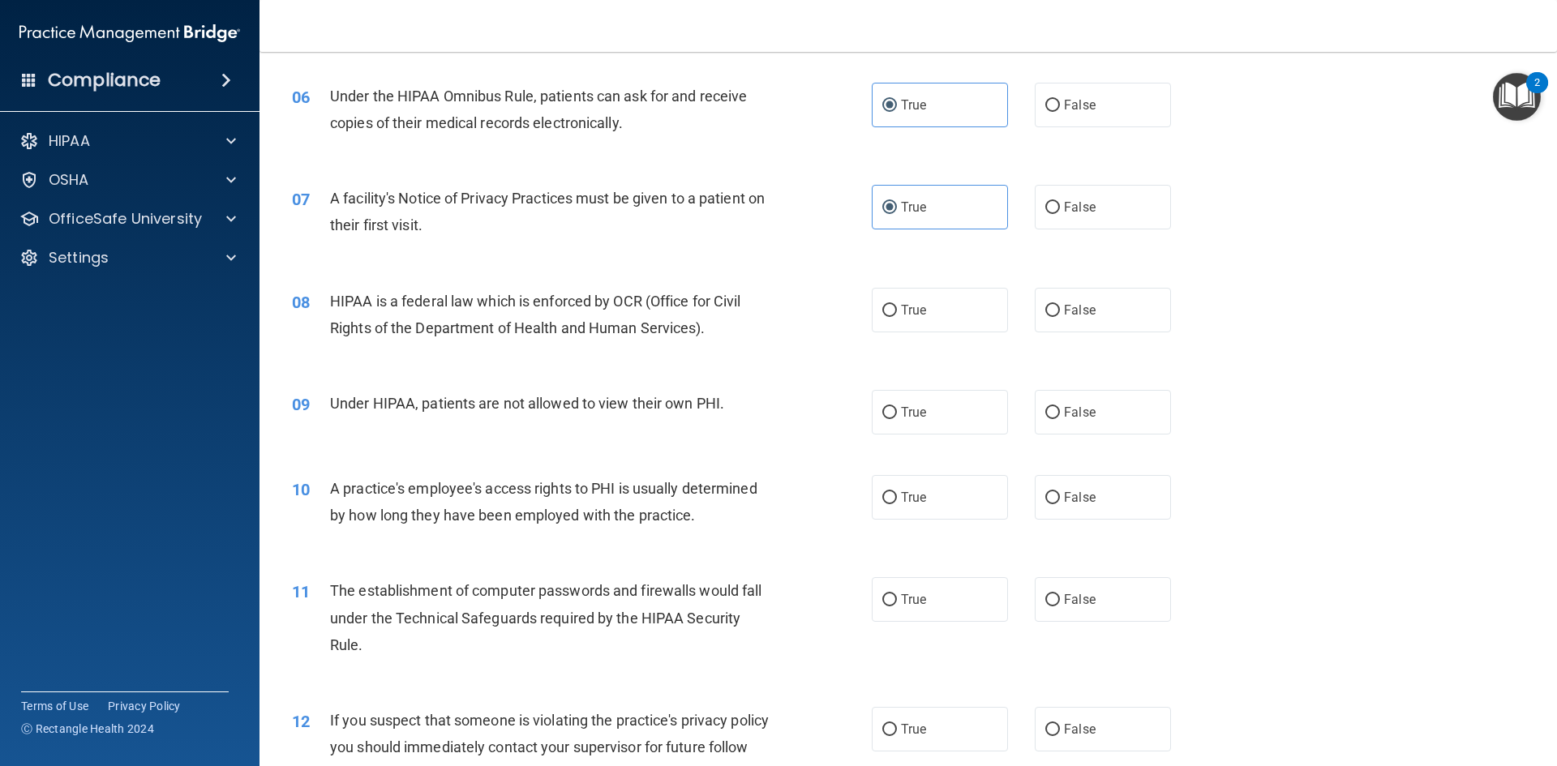
scroll to position [730, 0]
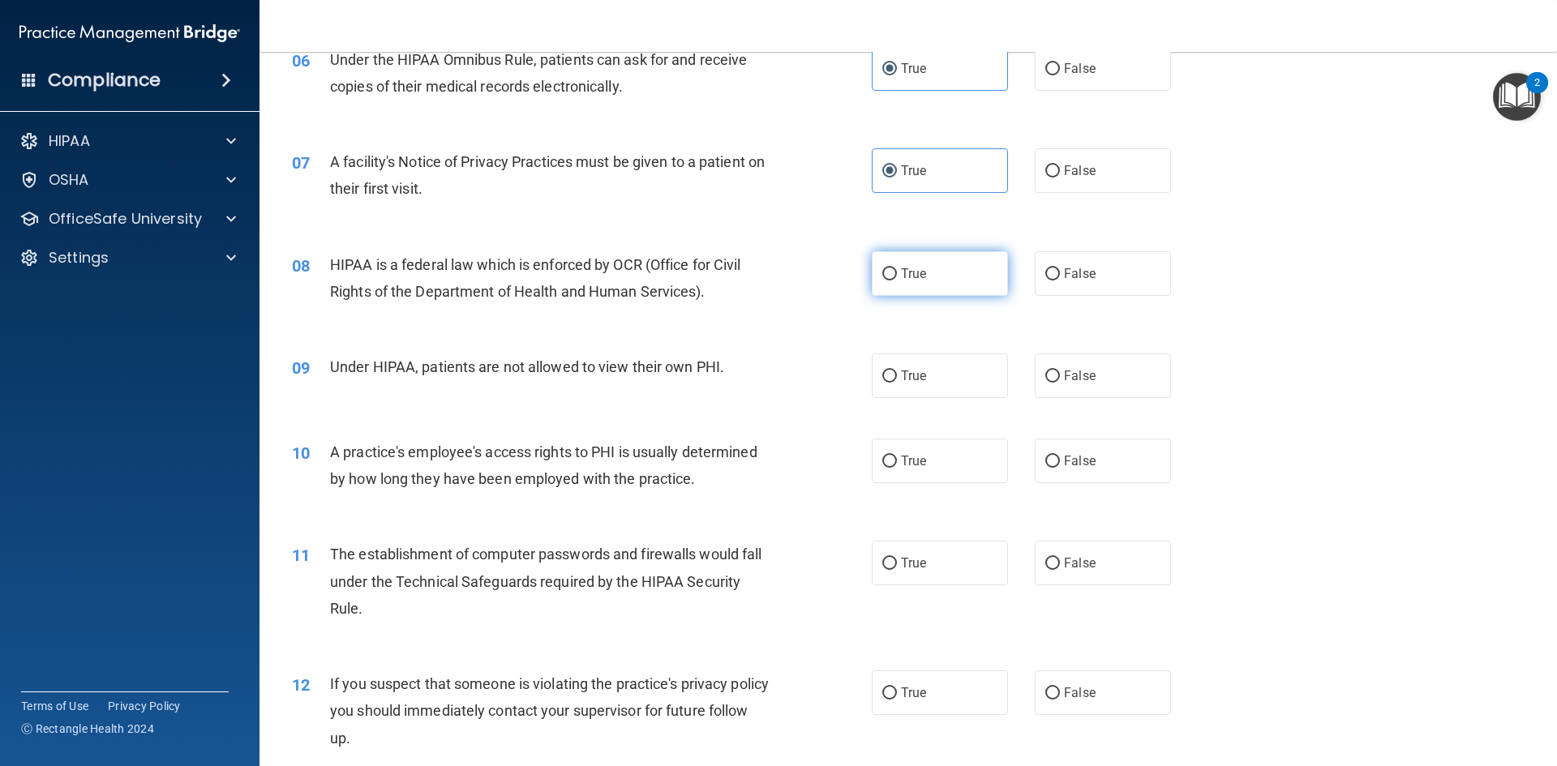
click at [875, 282] on label "True" at bounding box center [940, 273] width 136 height 45
click at [882, 281] on input "True" at bounding box center [889, 274] width 15 height 12
radio input "true"
click at [1060, 386] on label "False" at bounding box center [1102, 375] width 136 height 45
click at [1060, 383] on input "False" at bounding box center [1052, 376] width 15 height 12
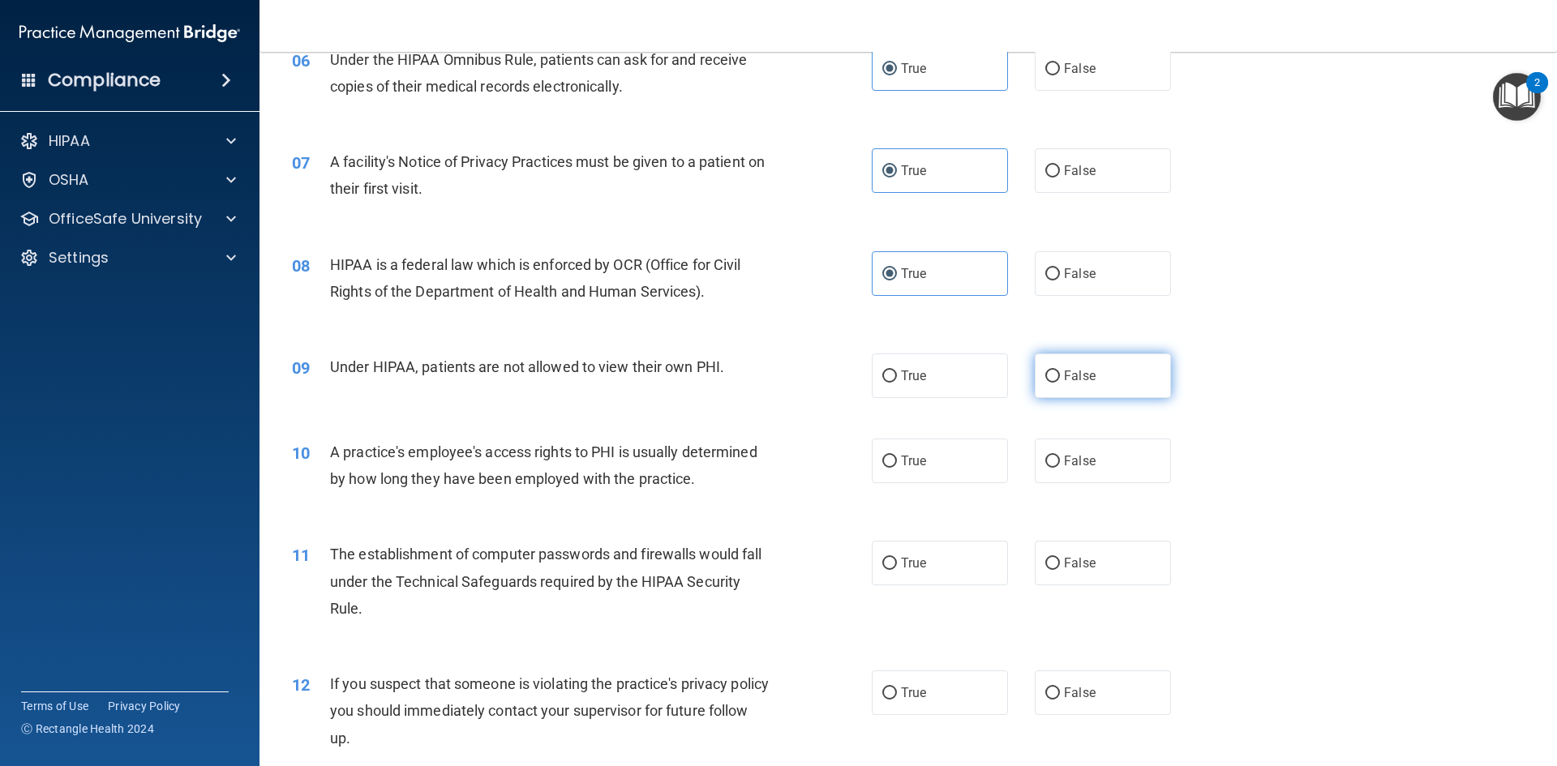
radio input "true"
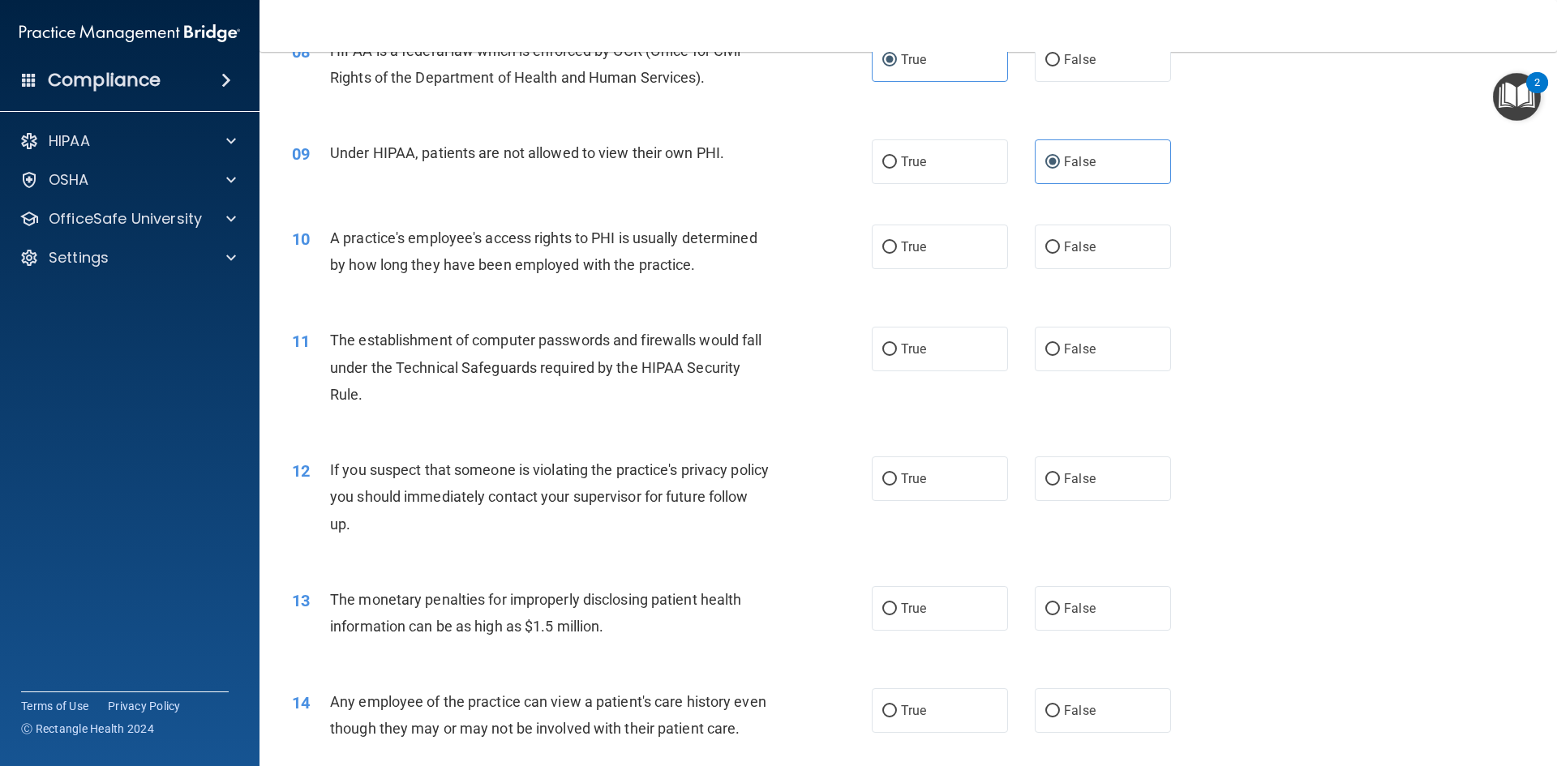
scroll to position [973, 0]
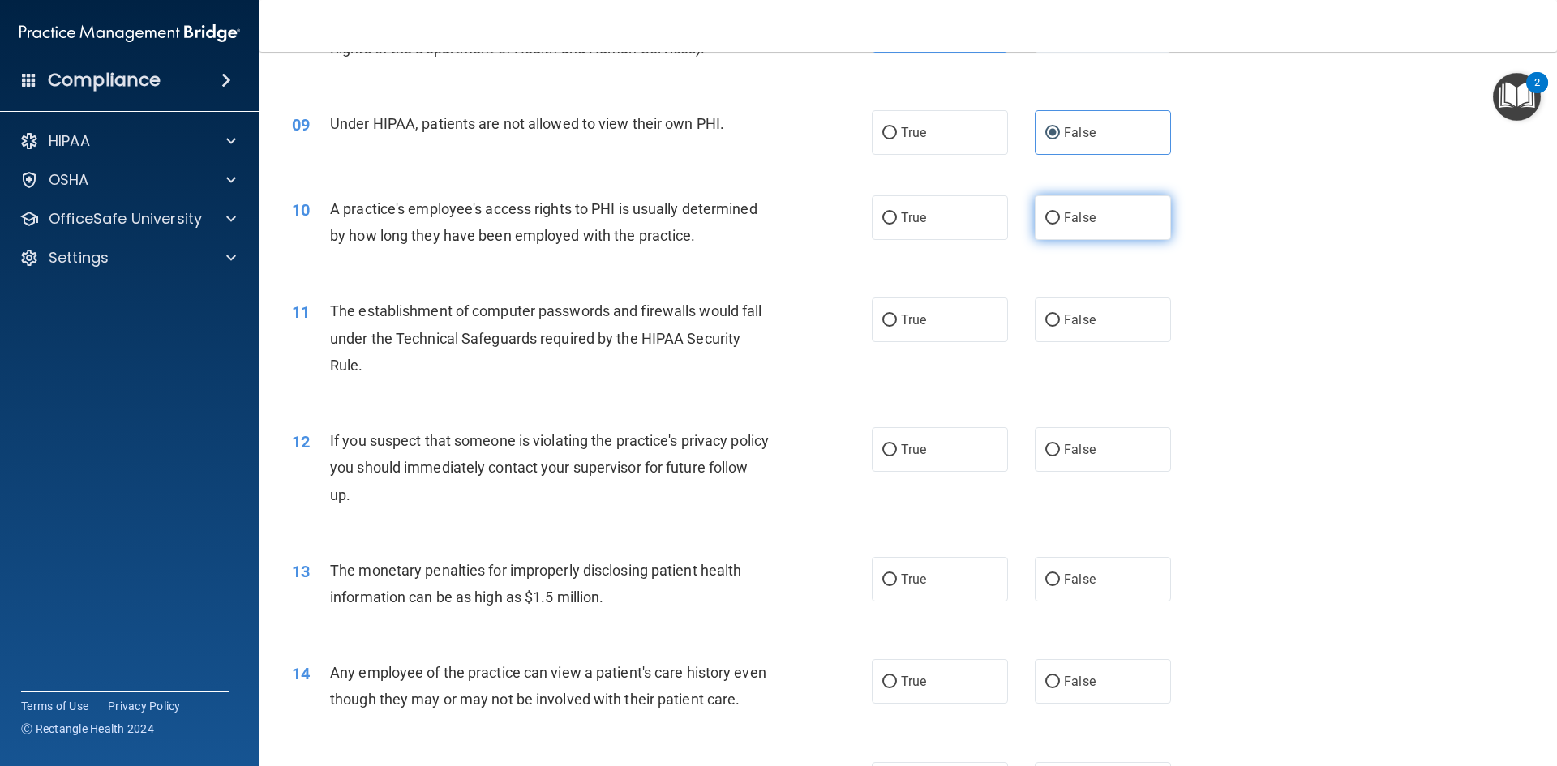
click at [1045, 221] on input "False" at bounding box center [1052, 218] width 15 height 12
radio input "true"
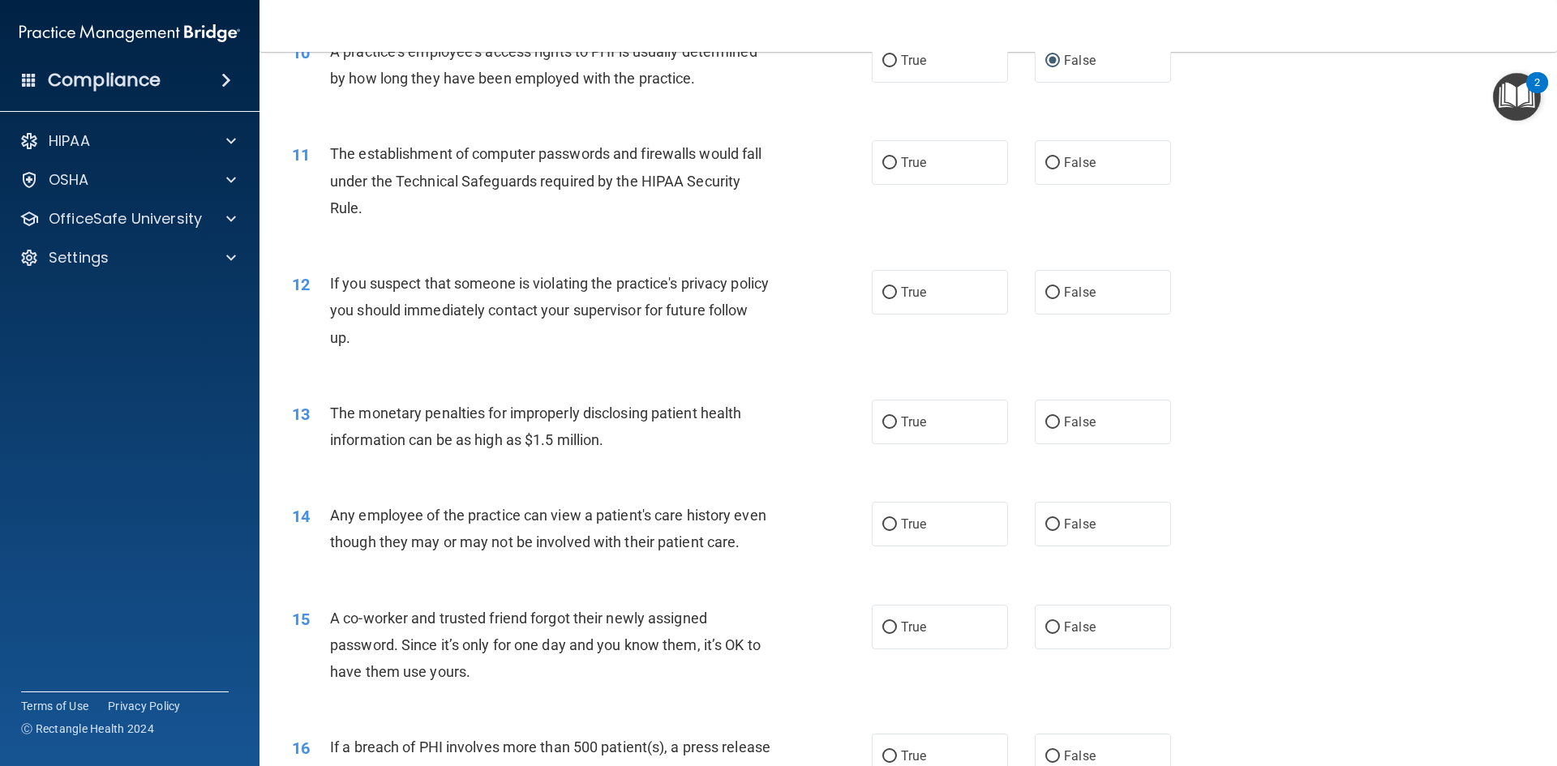
scroll to position [1135, 0]
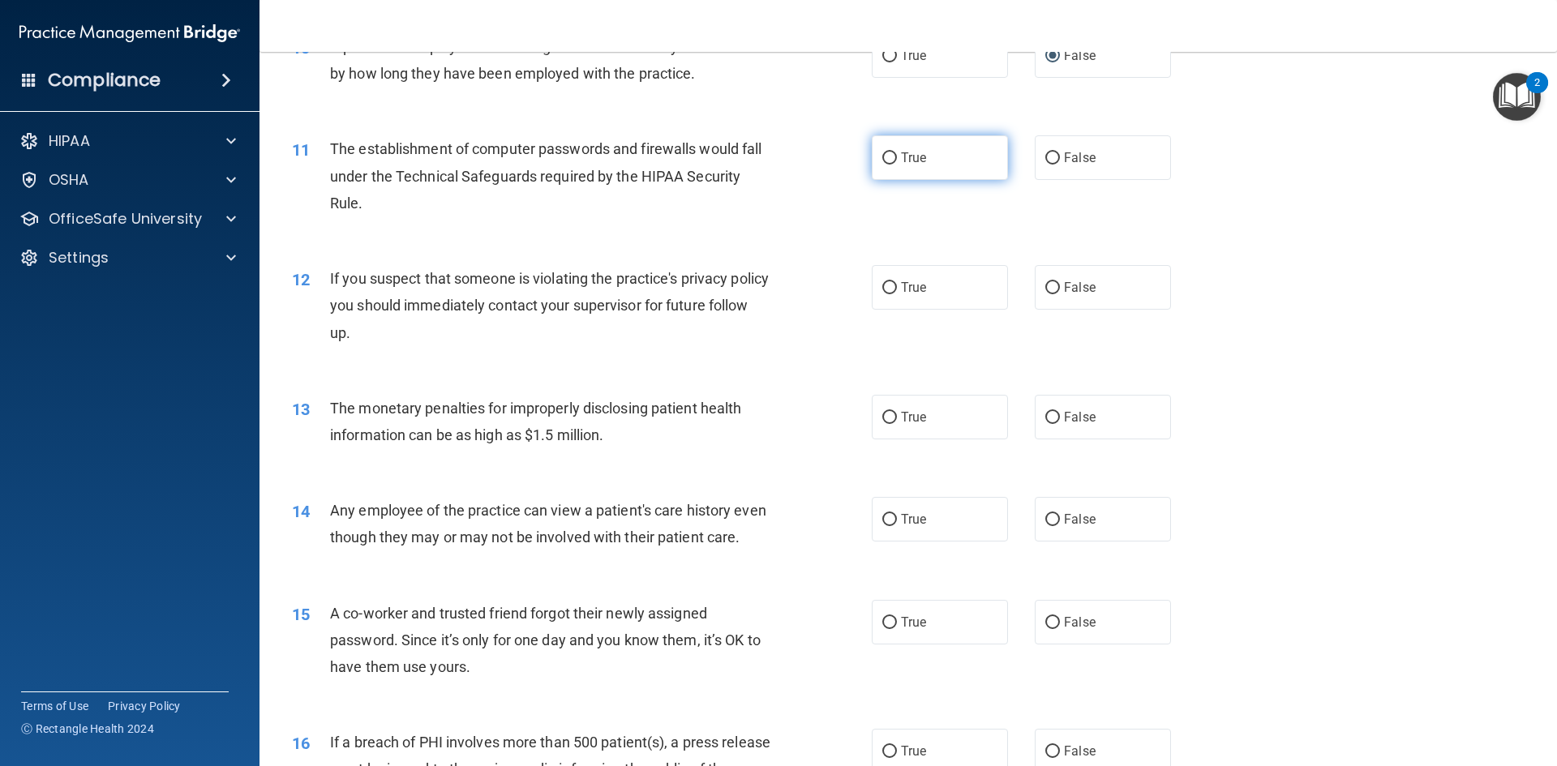
click at [882, 161] on input "True" at bounding box center [889, 158] width 15 height 12
radio input "true"
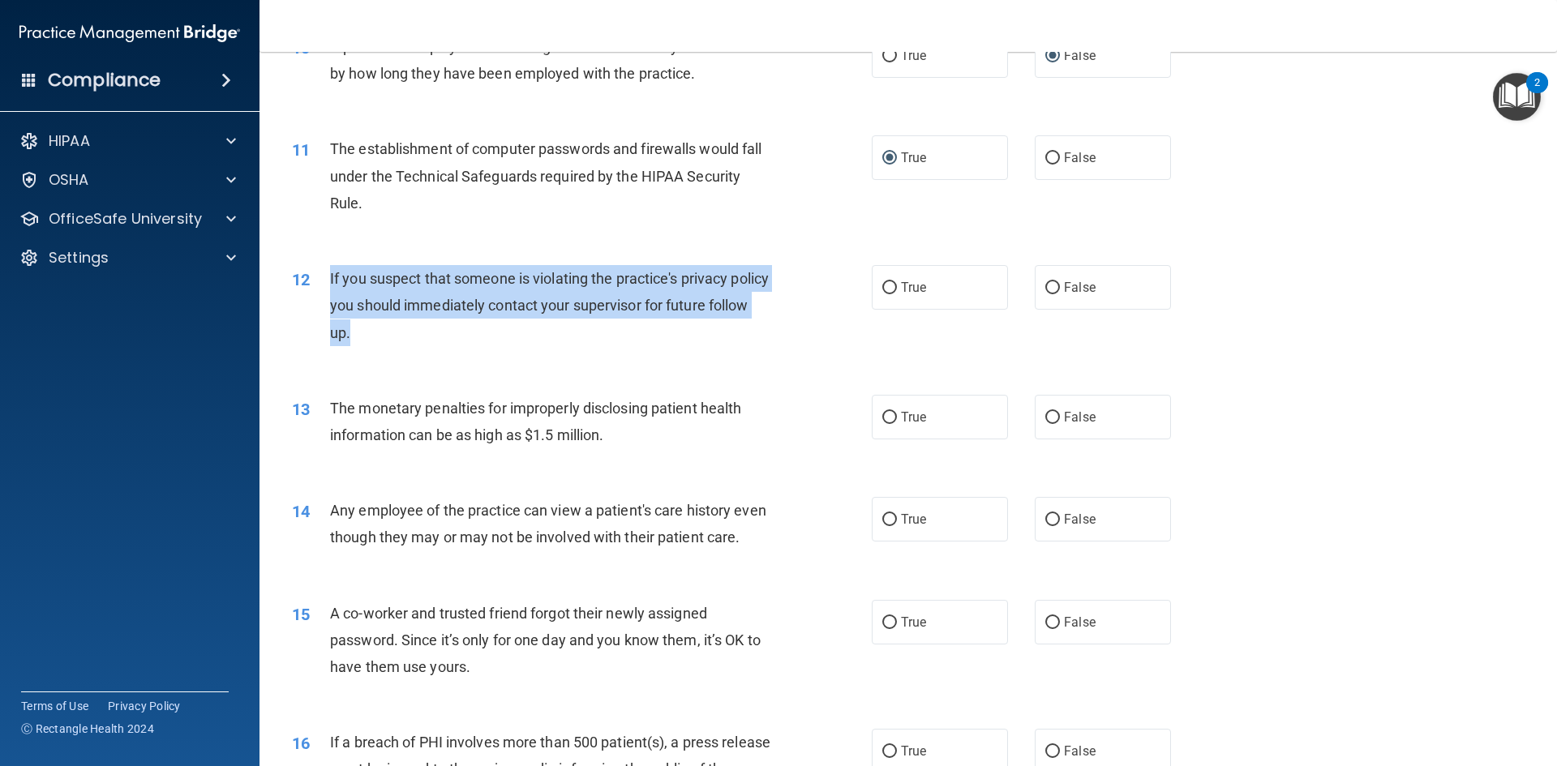
drag, startPoint x: 330, startPoint y: 277, endPoint x: 413, endPoint y: 336, distance: 101.2
click at [413, 336] on div "If you suspect that someone is violating the practice's privacy policy you shou…" at bounding box center [556, 305] width 453 height 81
click at [421, 336] on div "If you suspect that someone is violating the practice's privacy policy you shou…" at bounding box center [556, 305] width 453 height 81
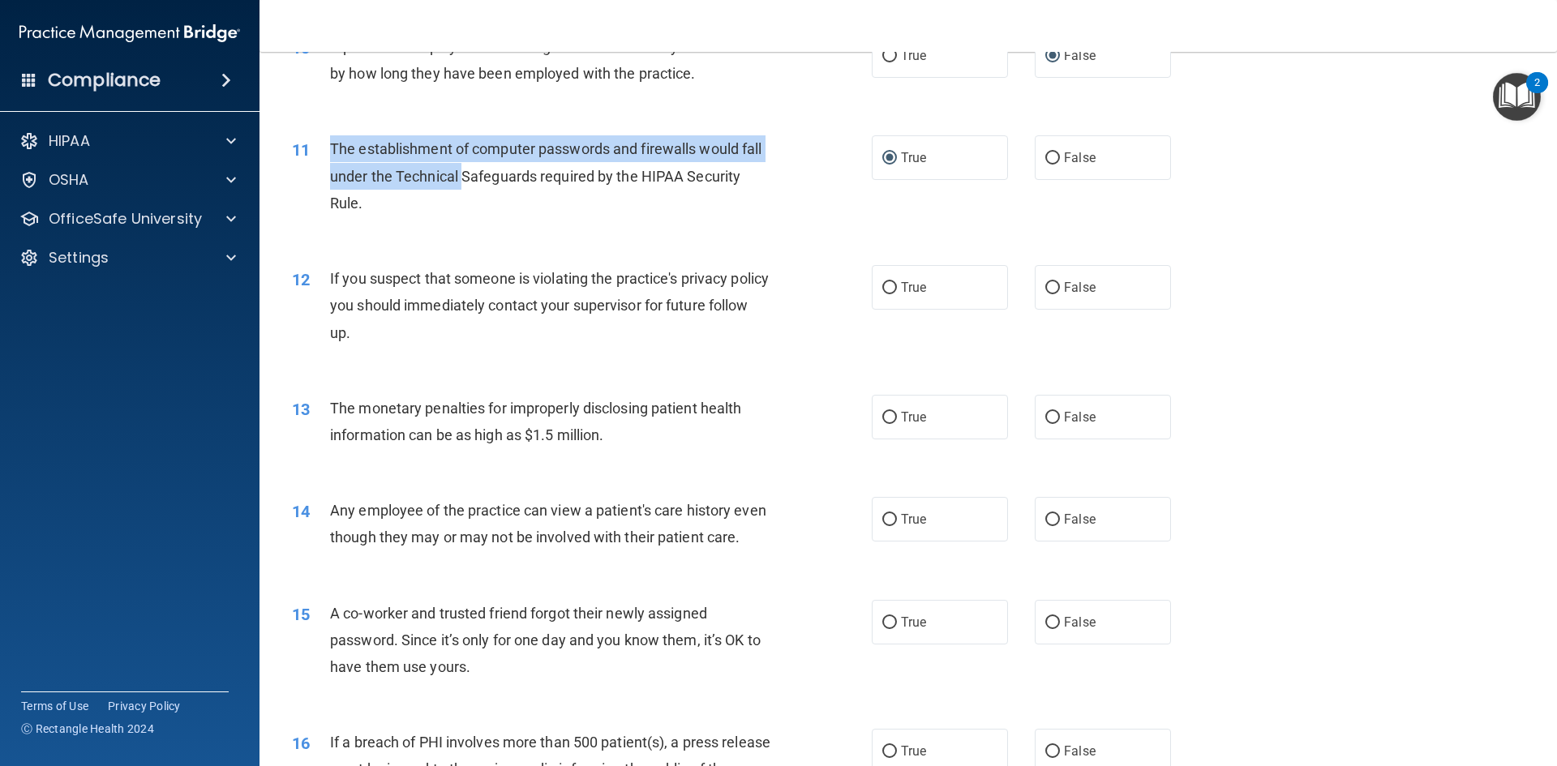
drag, startPoint x: 356, startPoint y: 152, endPoint x: 460, endPoint y: 166, distance: 104.8
click at [460, 166] on span "The establishment of computer passwords and firewalls would fall under the Tech…" at bounding box center [545, 175] width 431 height 71
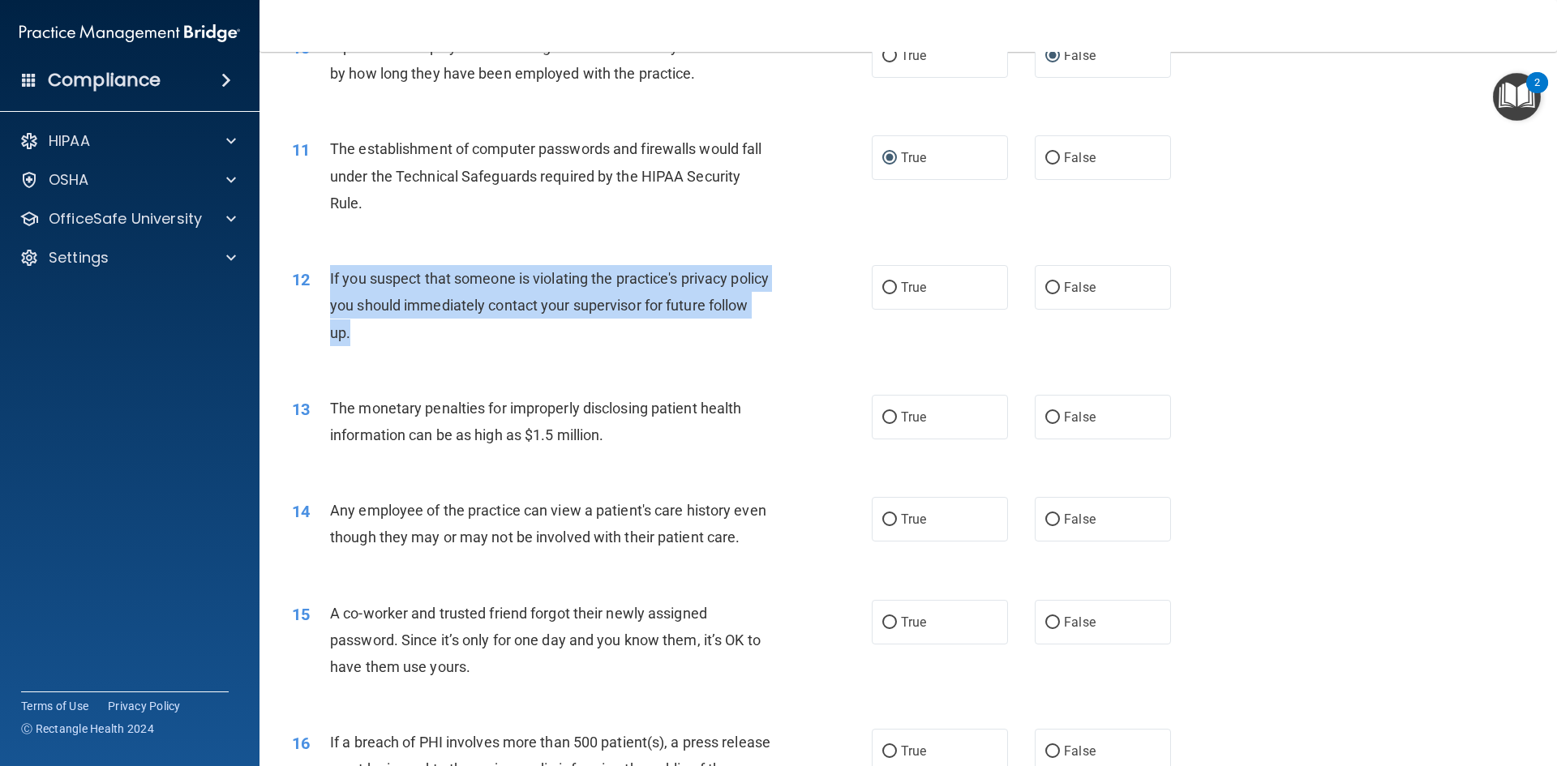
drag, startPoint x: 329, startPoint y: 276, endPoint x: 526, endPoint y: 325, distance: 202.9
click at [526, 325] on div "If you suspect that someone is violating the practice's privacy policy you shou…" at bounding box center [556, 305] width 453 height 81
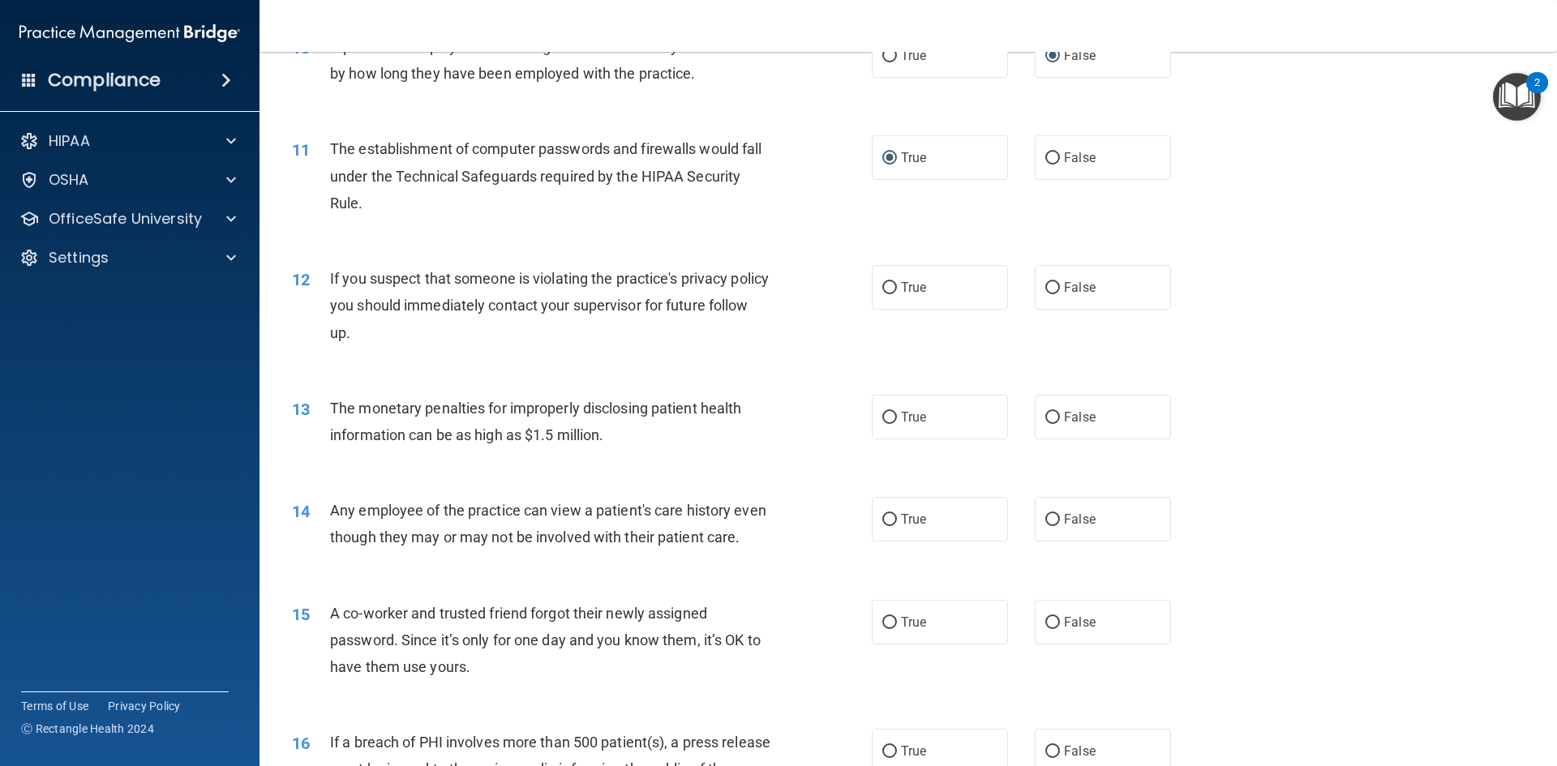
click at [322, 278] on div "12" at bounding box center [305, 280] width 50 height 30
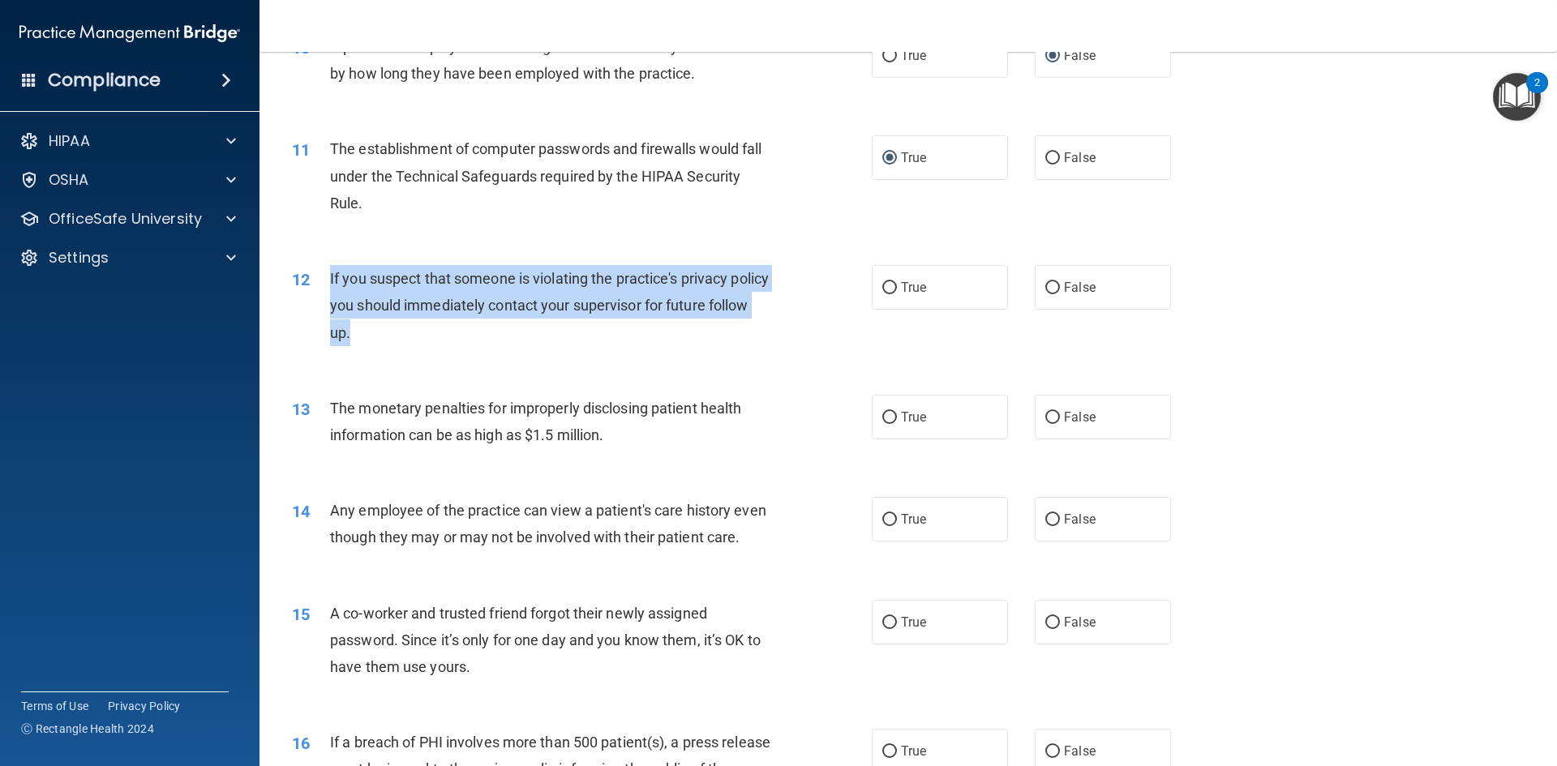
drag, startPoint x: 326, startPoint y: 271, endPoint x: 490, endPoint y: 325, distance: 173.3
click at [490, 325] on div "12 If you suspect that someone is violating the practice's privacy policy you s…" at bounding box center [582, 309] width 628 height 89
click at [551, 323] on div "If you suspect that someone is violating the practice's privacy policy you shou…" at bounding box center [556, 305] width 453 height 81
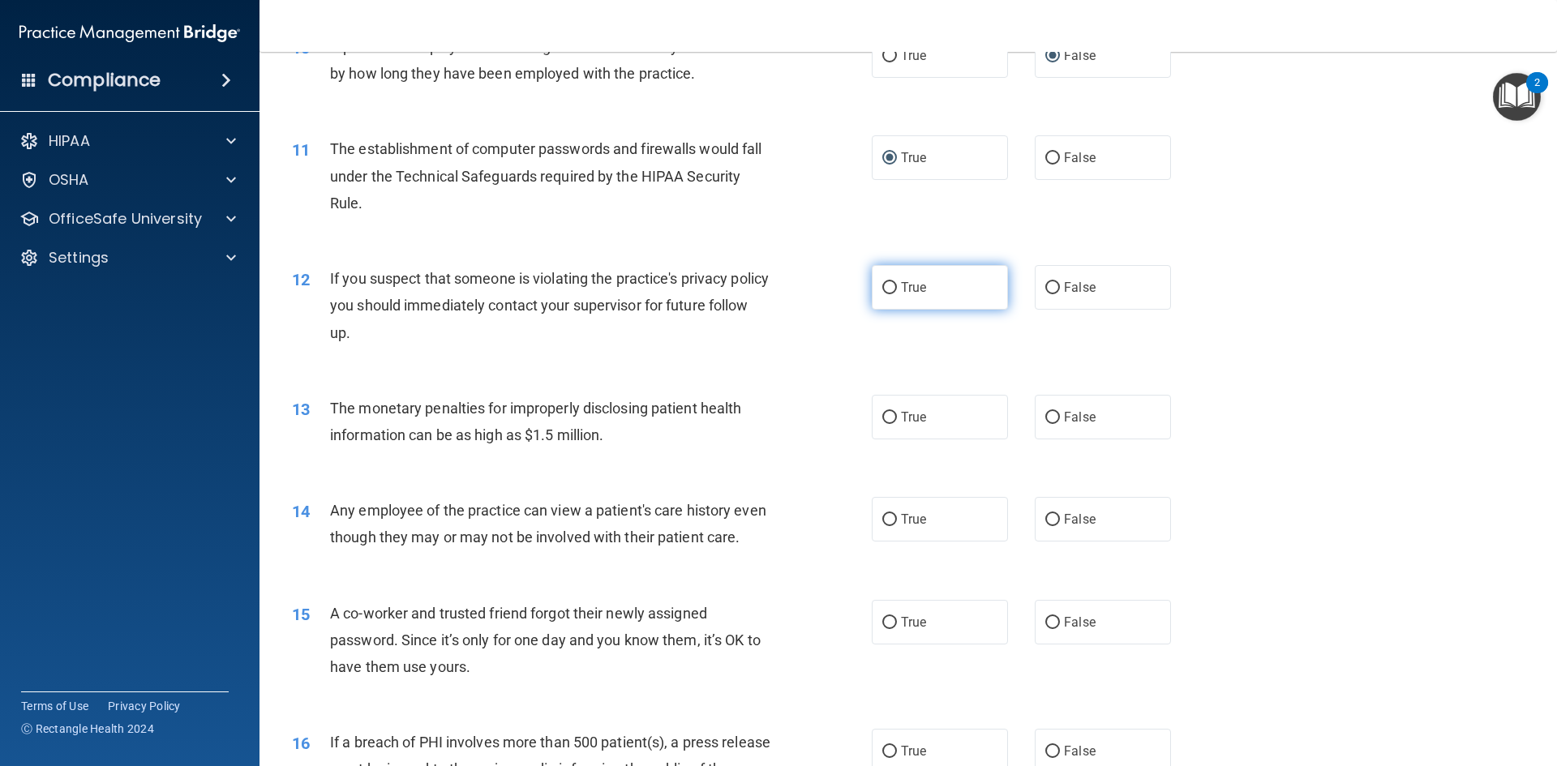
click at [893, 288] on label "True" at bounding box center [940, 287] width 136 height 45
click at [893, 288] on input "True" at bounding box center [889, 288] width 15 height 12
radio input "true"
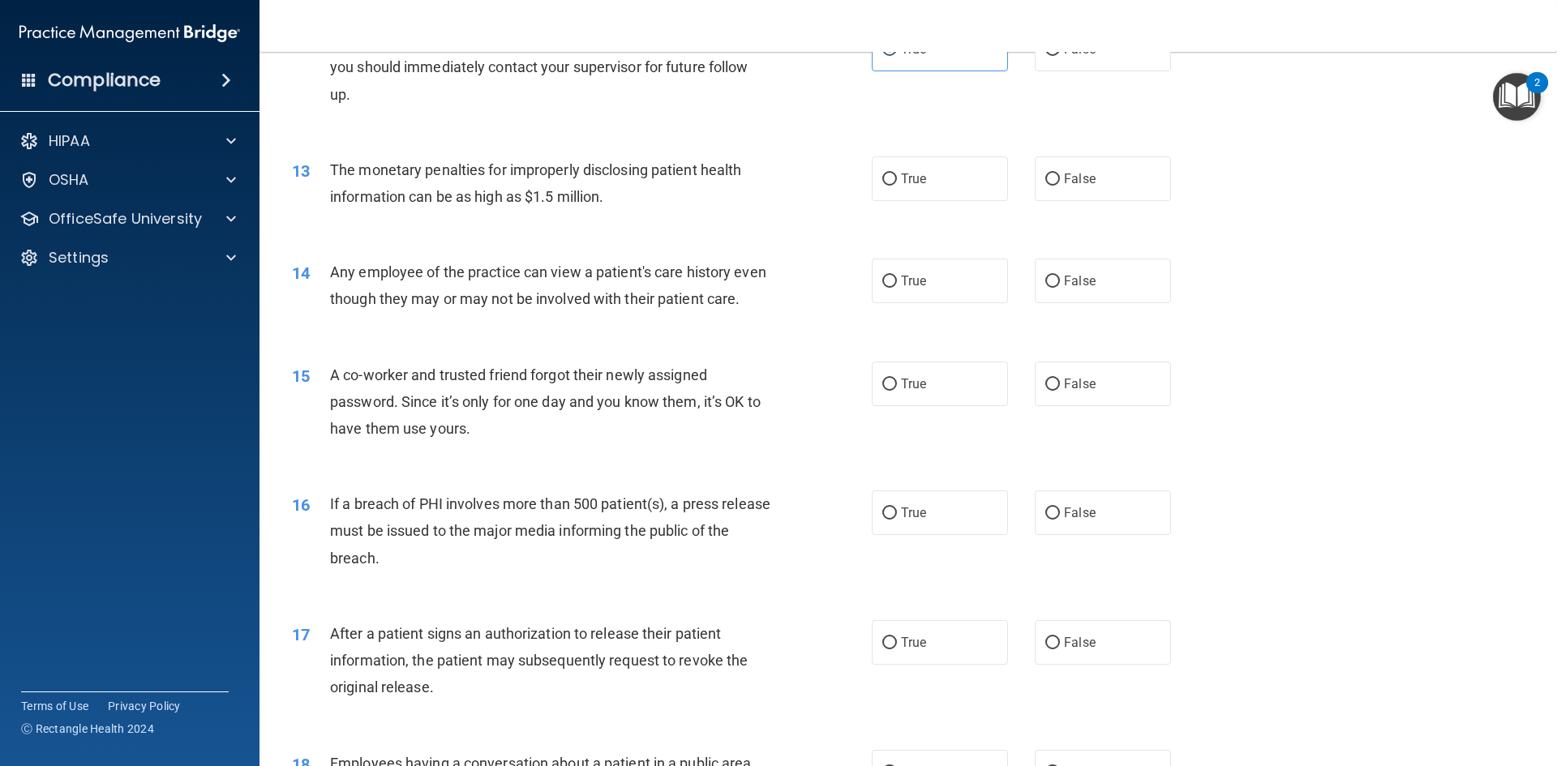
scroll to position [1378, 0]
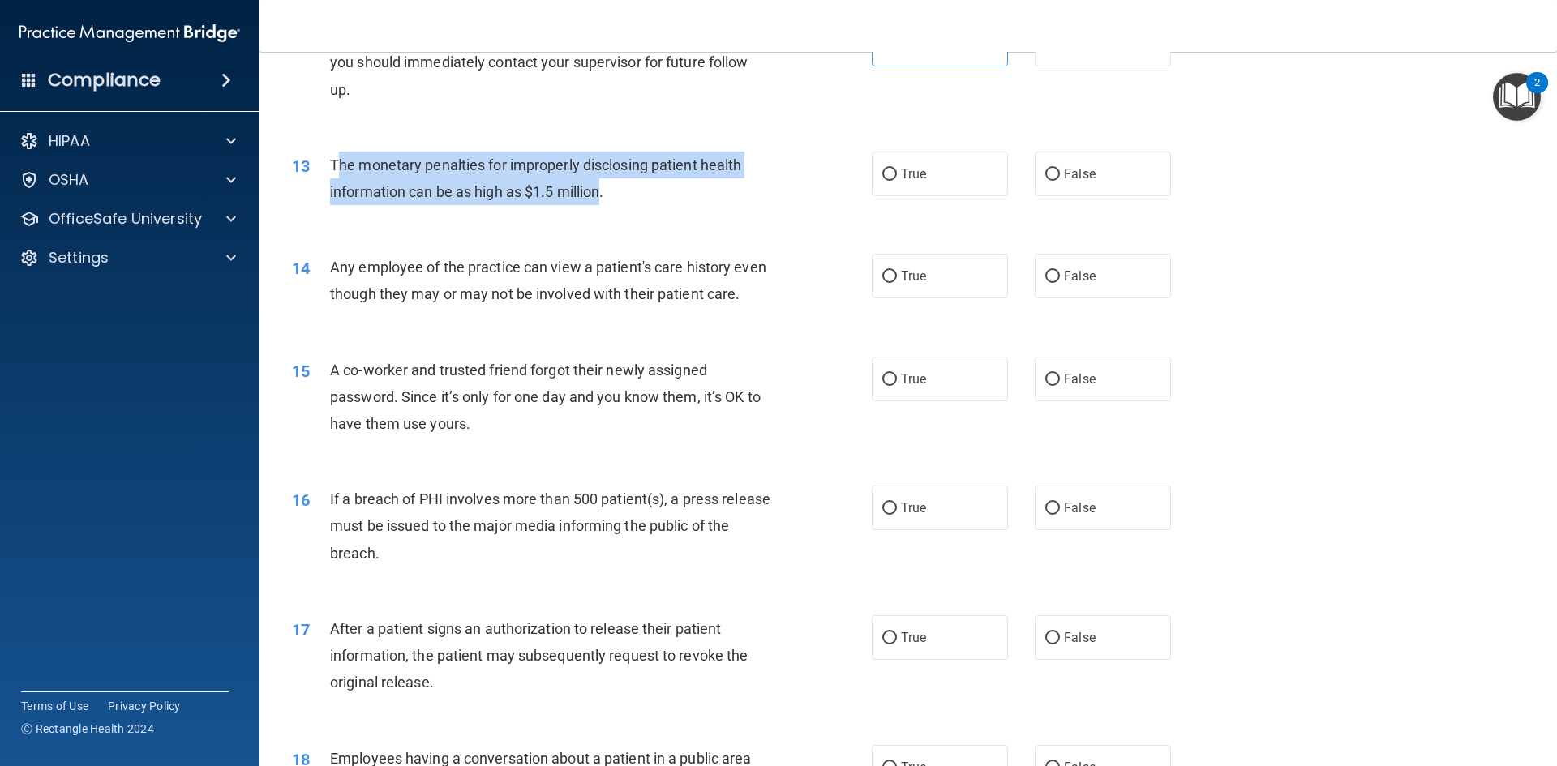
drag, startPoint x: 339, startPoint y: 161, endPoint x: 624, endPoint y: 178, distance: 285.8
click at [606, 178] on div "The monetary penalties for improperly disclosing patient health information can…" at bounding box center [556, 179] width 453 height 54
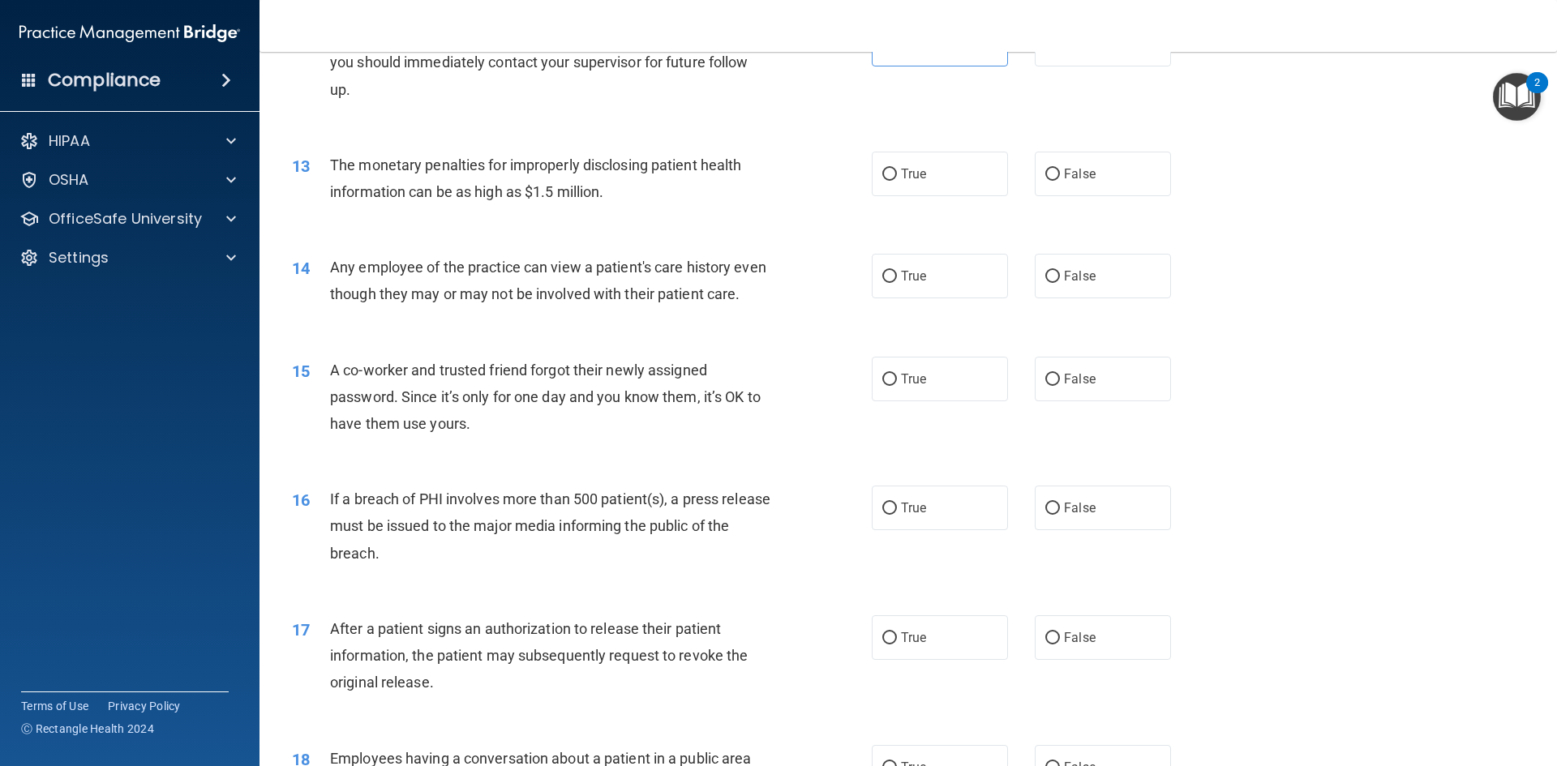
click at [655, 180] on div "The monetary penalties for improperly disclosing patient health information can…" at bounding box center [556, 179] width 453 height 54
click at [883, 182] on label "True" at bounding box center [940, 174] width 136 height 45
click at [883, 181] on input "True" at bounding box center [889, 175] width 15 height 12
radio input "true"
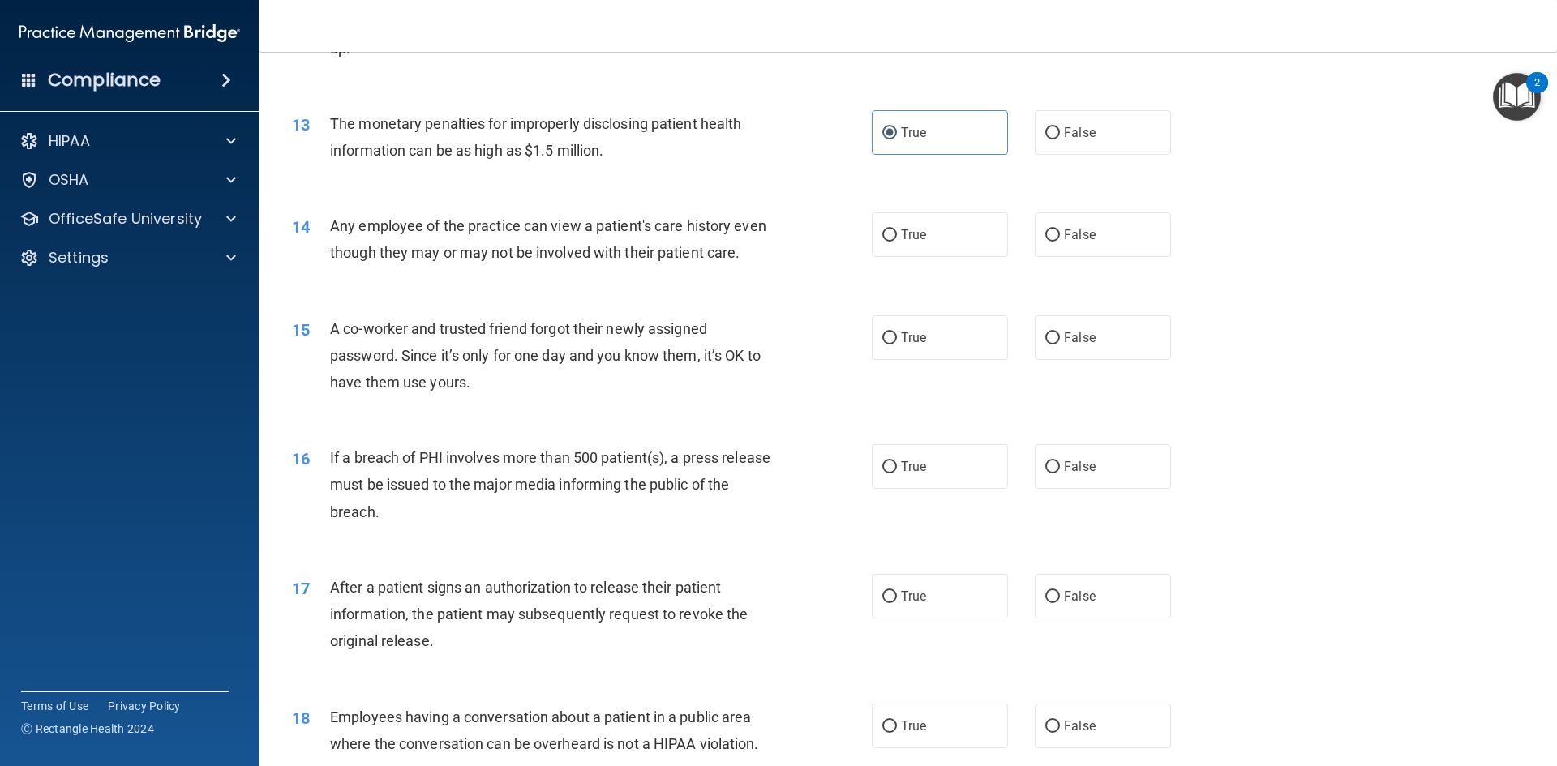
scroll to position [1459, 0]
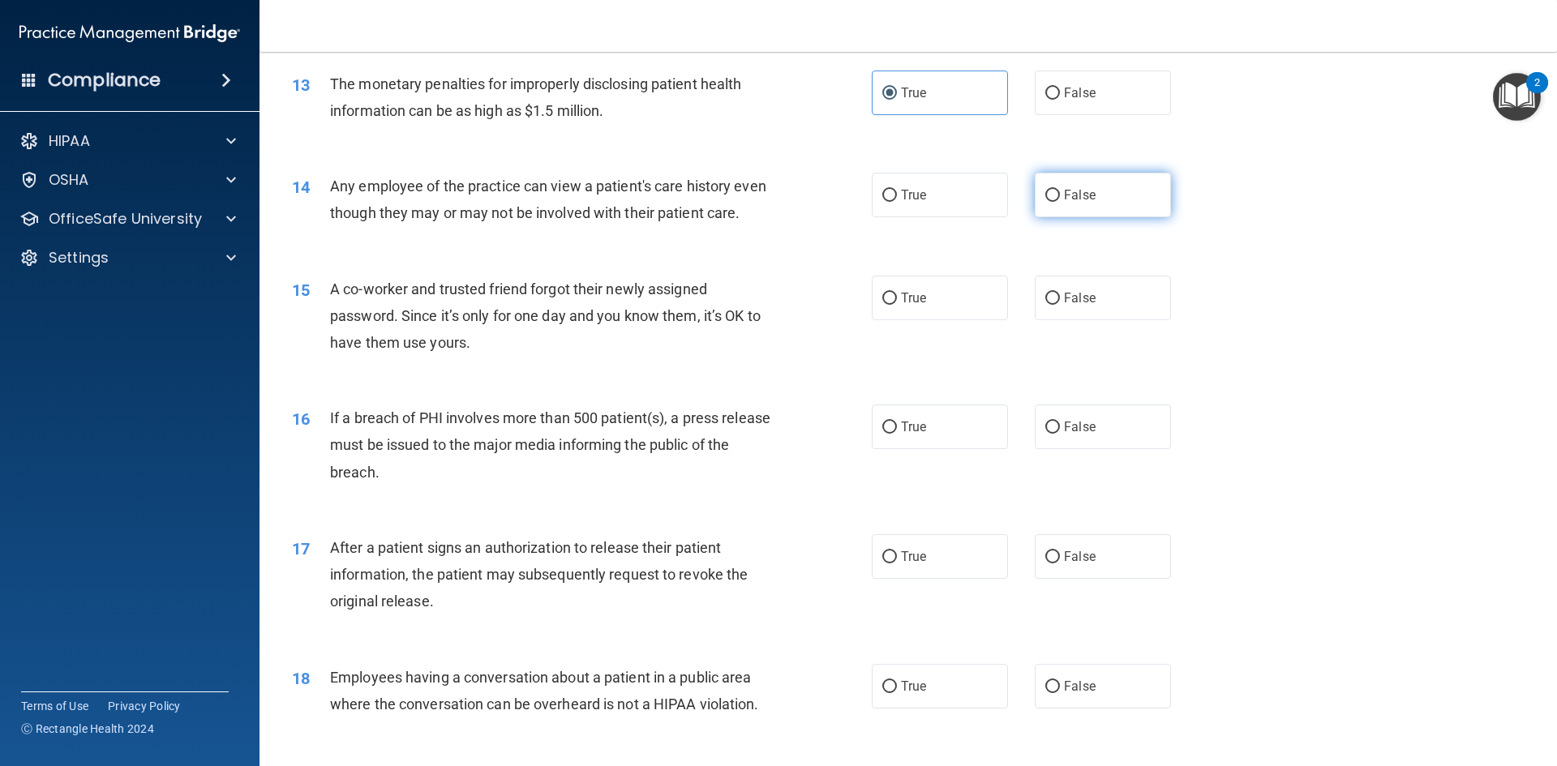
click at [1034, 195] on label "False" at bounding box center [1102, 195] width 136 height 45
click at [1045, 195] on input "False" at bounding box center [1052, 196] width 15 height 12
radio input "true"
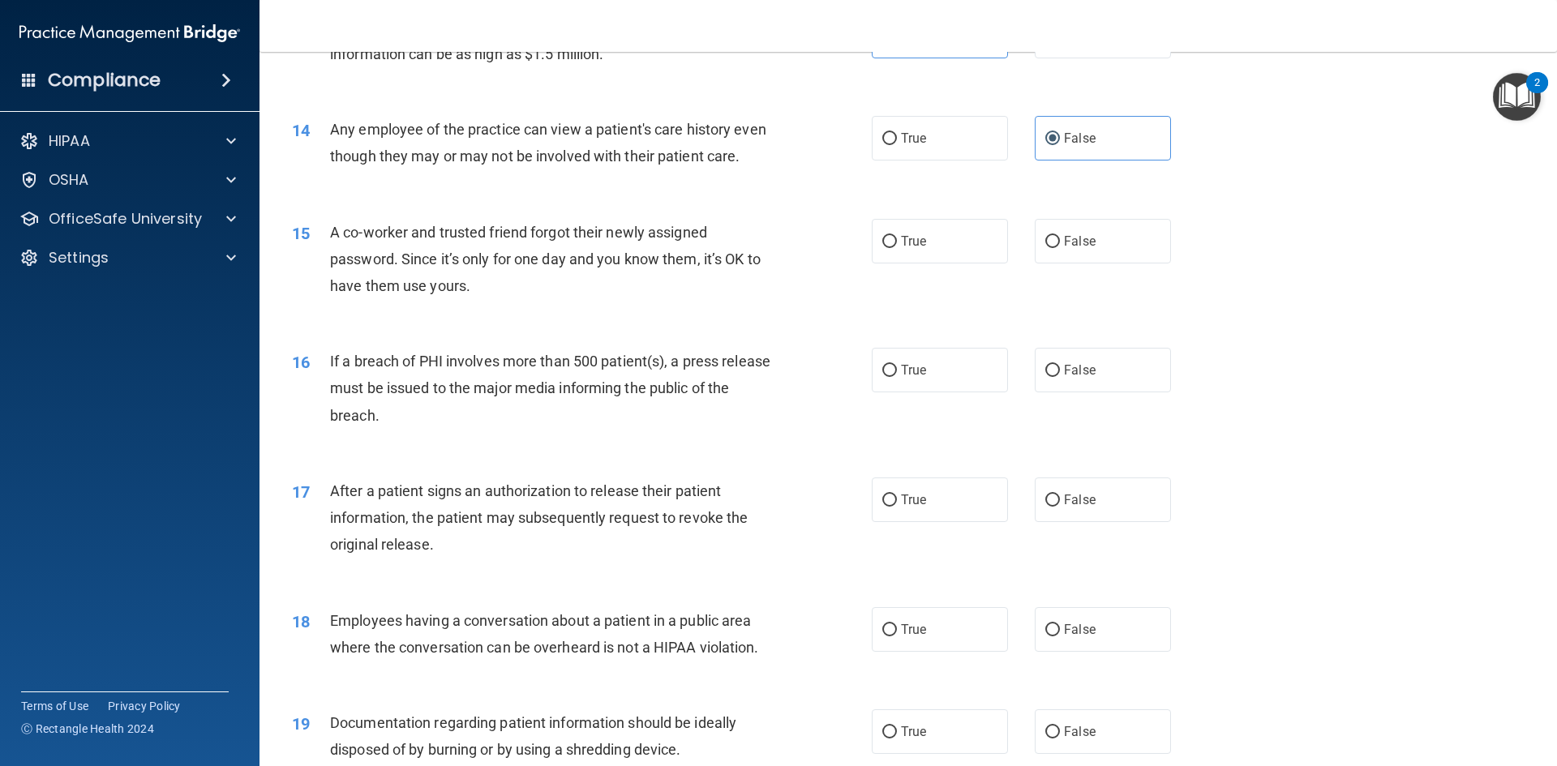
scroll to position [1621, 0]
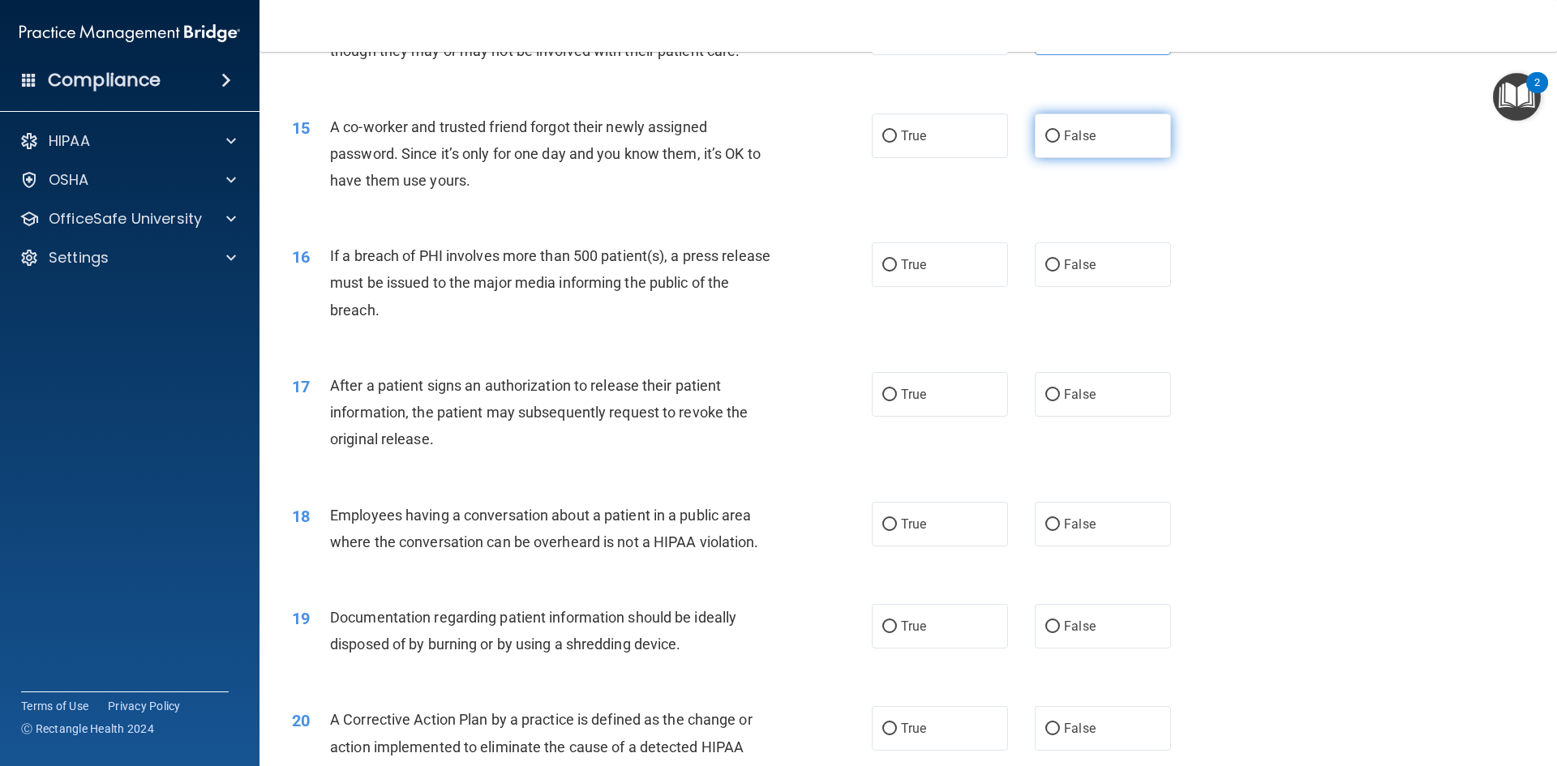
click at [1042, 158] on label "False" at bounding box center [1102, 136] width 136 height 45
click at [1045, 143] on input "False" at bounding box center [1052, 137] width 15 height 12
radio input "true"
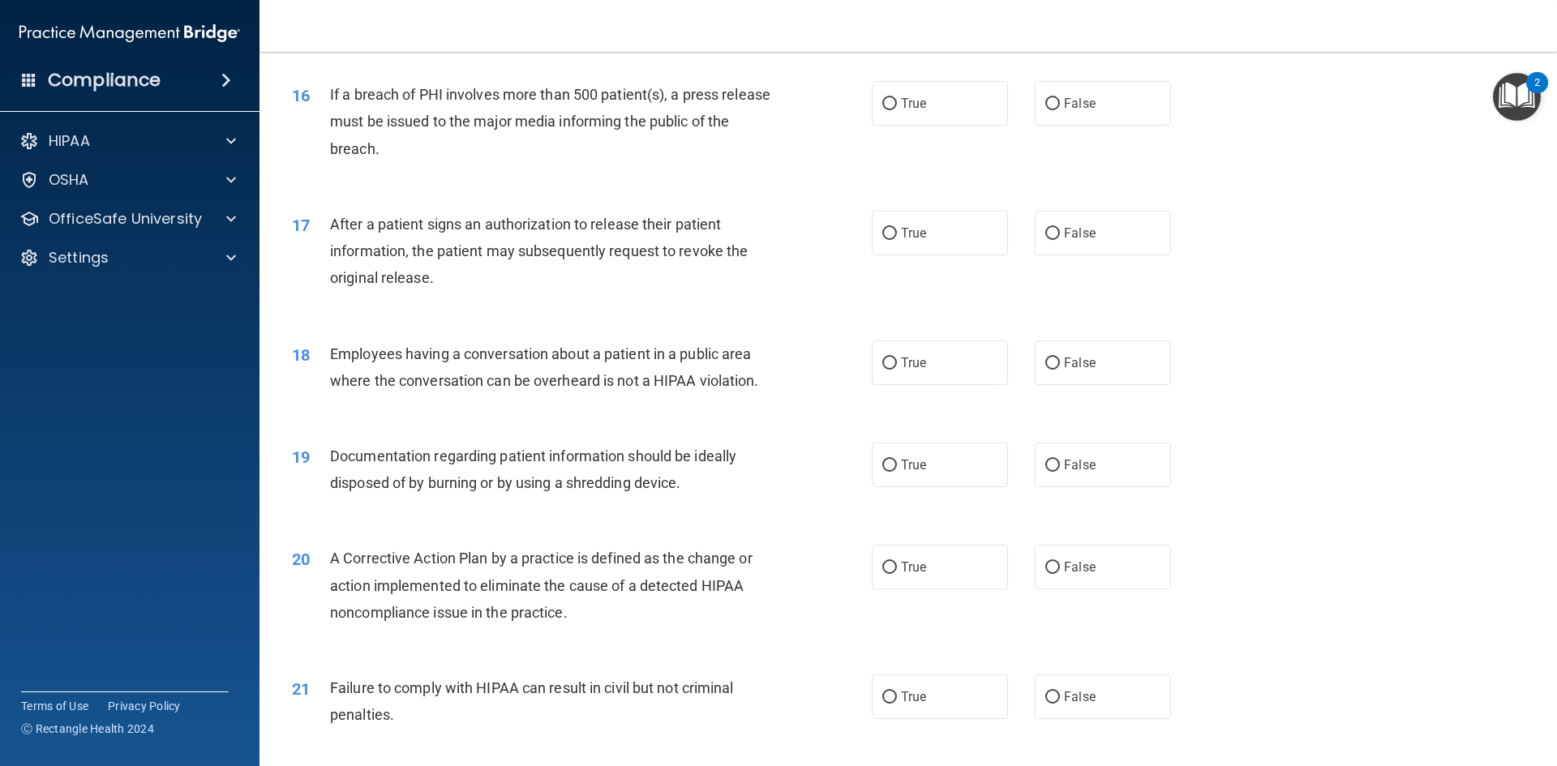
scroll to position [1784, 0]
drag, startPoint x: 867, startPoint y: 130, endPoint x: 913, endPoint y: 130, distance: 46.2
click at [872, 125] on label "True" at bounding box center [940, 102] width 136 height 45
click at [882, 109] on input "True" at bounding box center [889, 103] width 15 height 12
radio input "true"
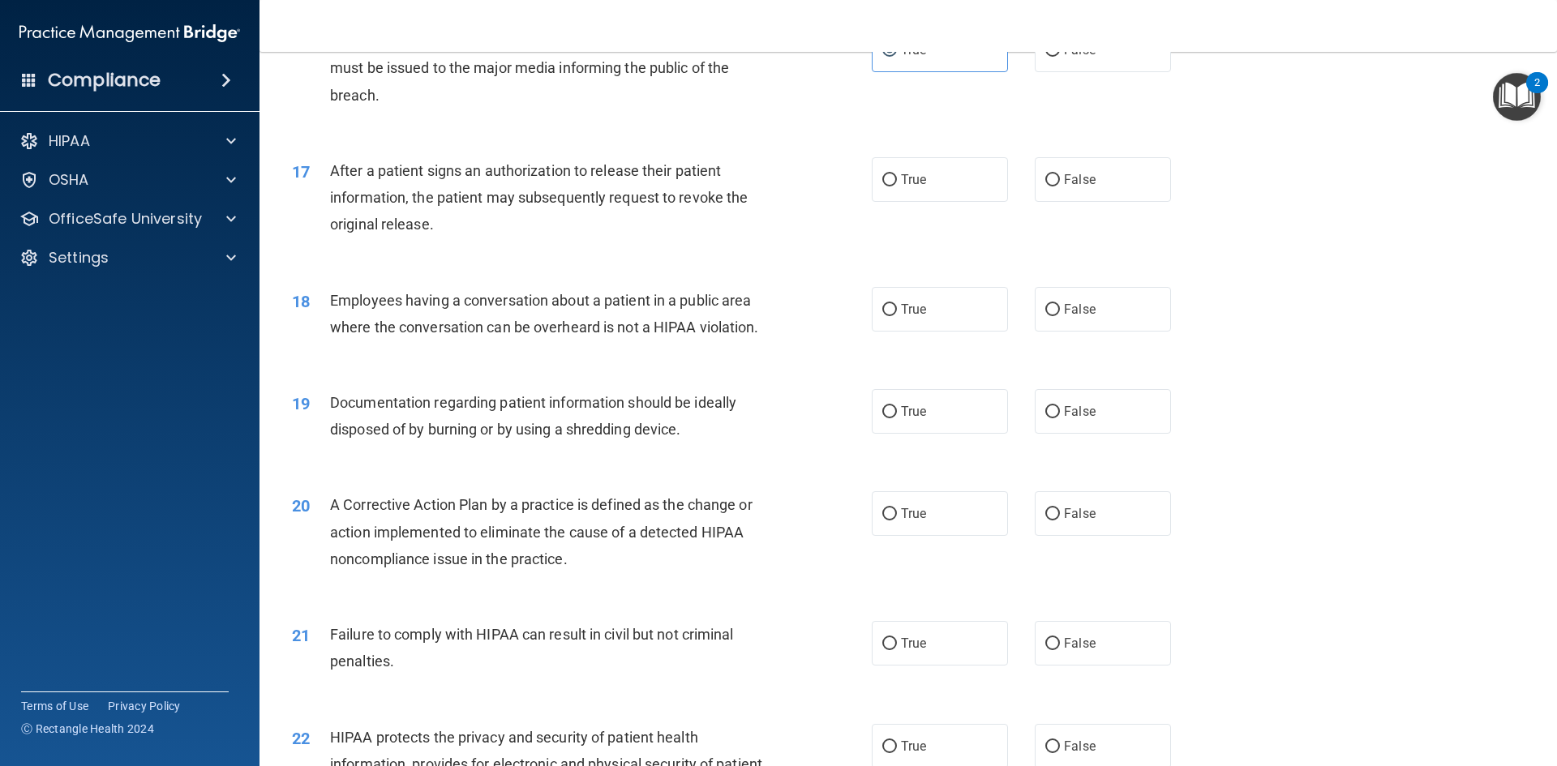
scroll to position [1865, 0]
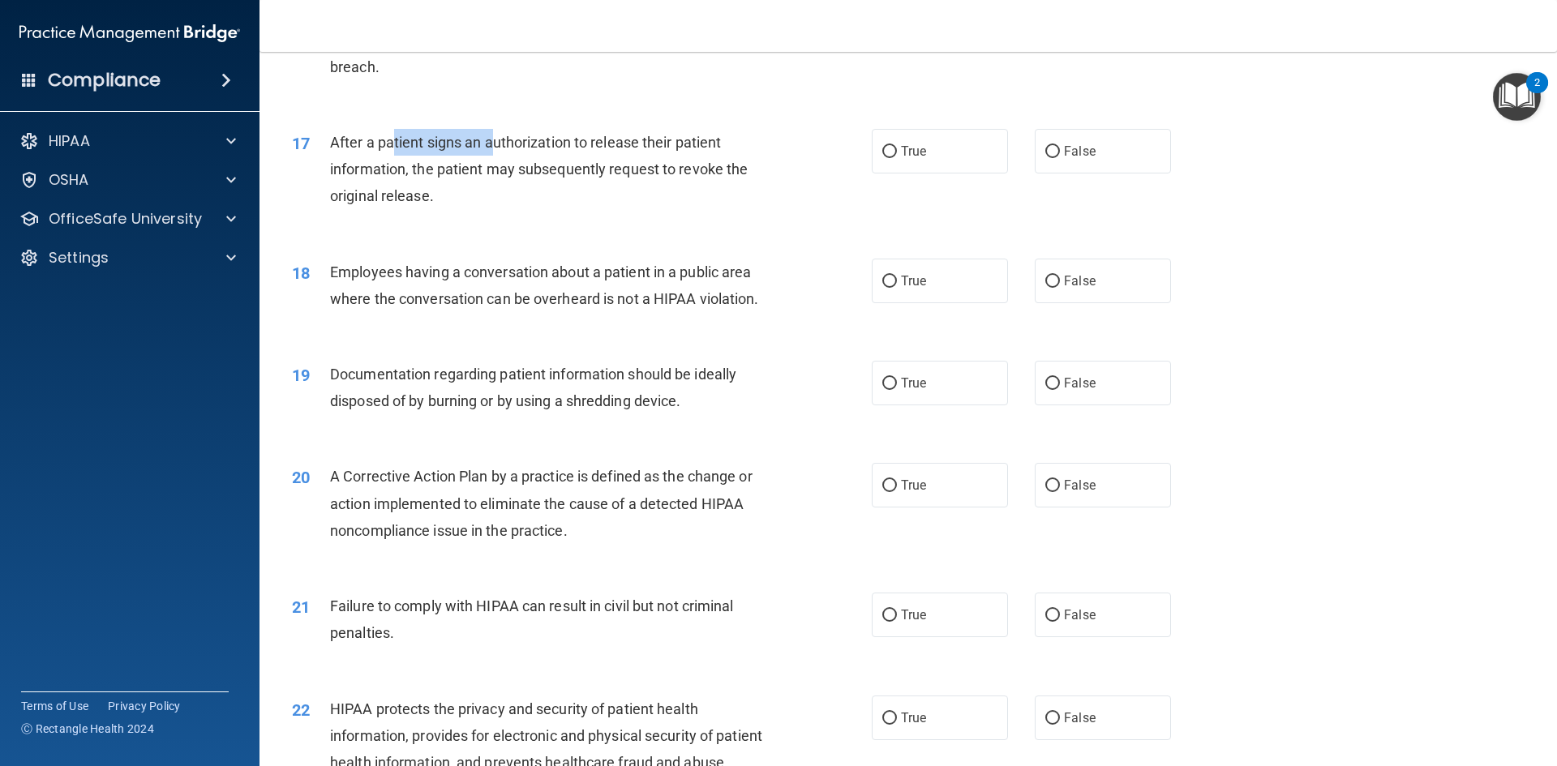
drag, startPoint x: 392, startPoint y: 169, endPoint x: 499, endPoint y: 167, distance: 107.0
click at [499, 167] on span "After a patient signs an authorization to release their patient information, th…" at bounding box center [539, 169] width 418 height 71
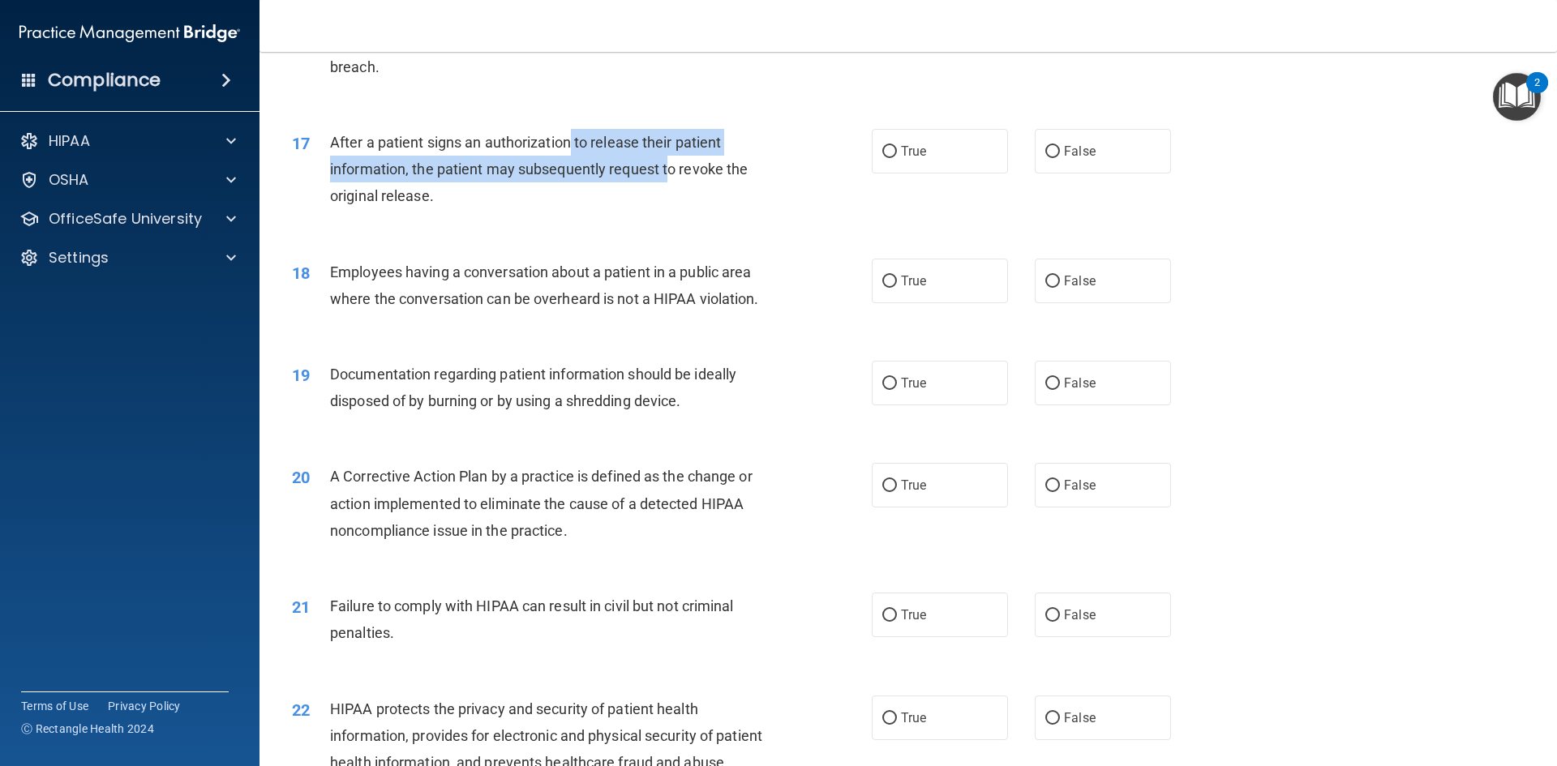
drag, startPoint x: 572, startPoint y: 169, endPoint x: 666, endPoint y: 191, distance: 96.4
click at [666, 191] on span "After a patient signs an authorization to release their patient information, th…" at bounding box center [539, 169] width 418 height 71
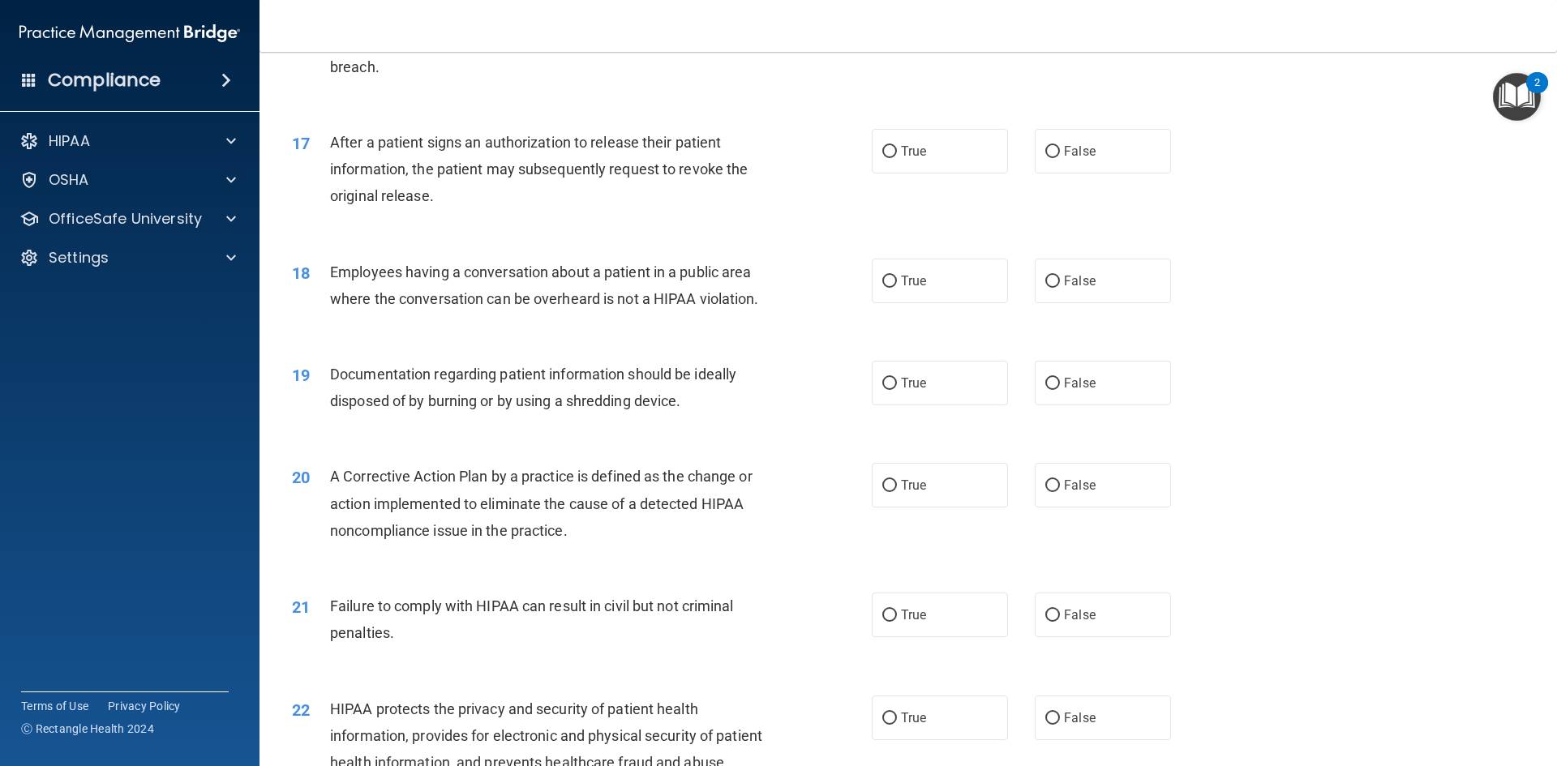
click at [715, 191] on span "After a patient signs an authorization to release their patient information, th…" at bounding box center [539, 169] width 418 height 71
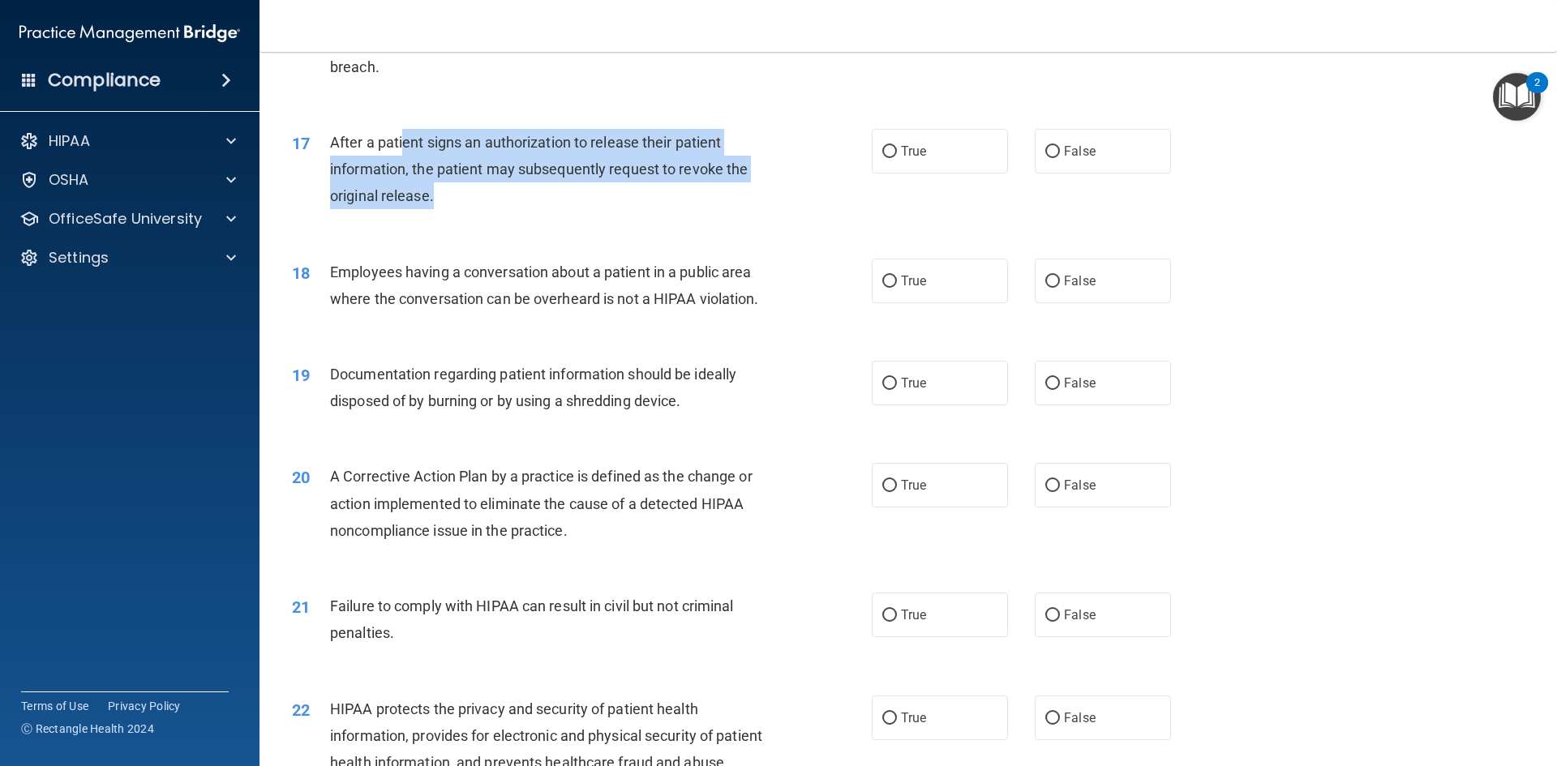
drag, startPoint x: 404, startPoint y: 165, endPoint x: 600, endPoint y: 232, distance: 207.4
click at [597, 210] on div "After a patient signs an authorization to release their patient information, th…" at bounding box center [556, 169] width 453 height 81
click at [535, 169] on span "After a patient signs an authorization to release their patient information, th…" at bounding box center [539, 169] width 418 height 71
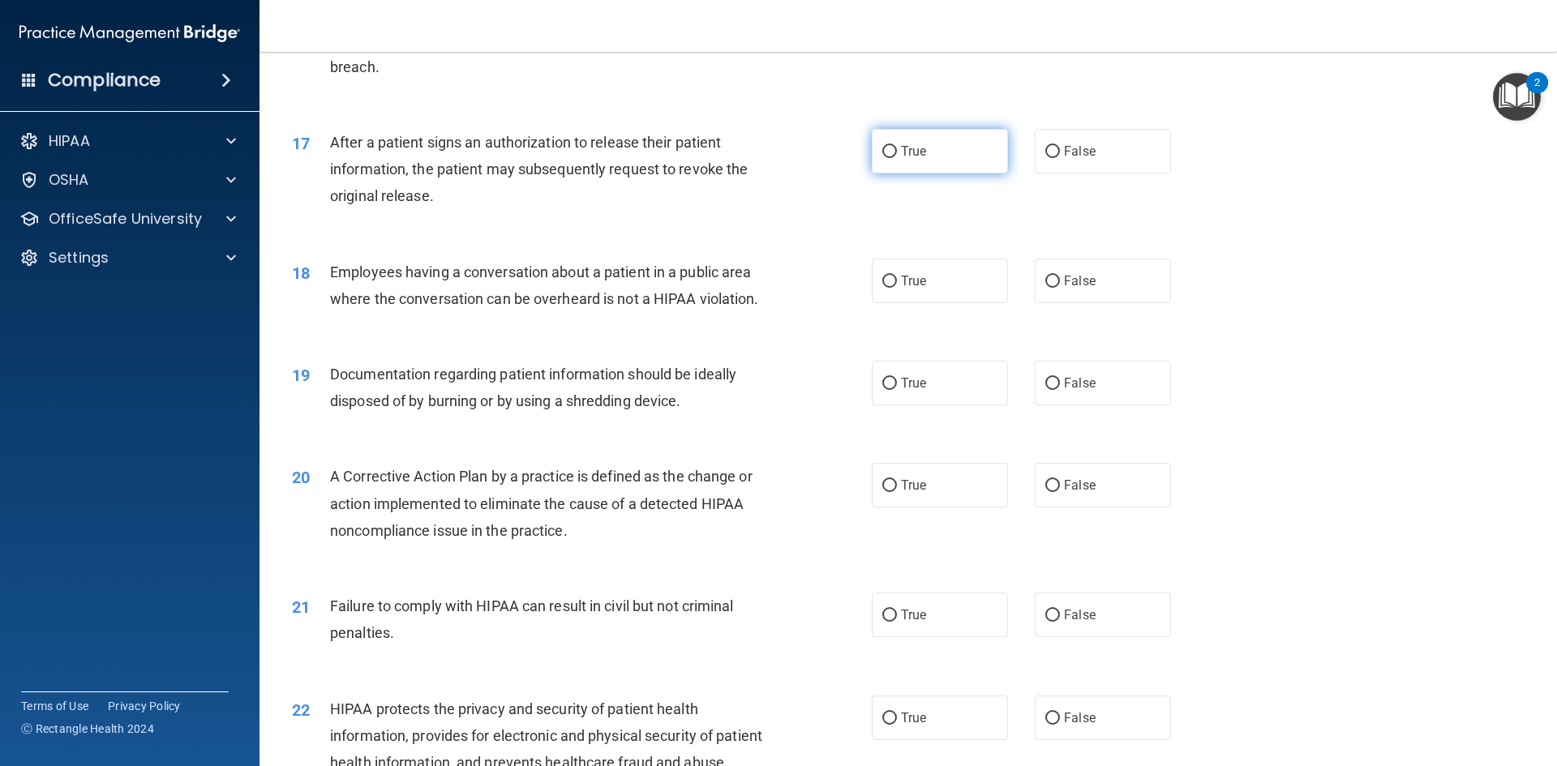
click at [914, 173] on label "True" at bounding box center [940, 151] width 136 height 45
click at [897, 158] on input "True" at bounding box center [889, 152] width 15 height 12
radio input "true"
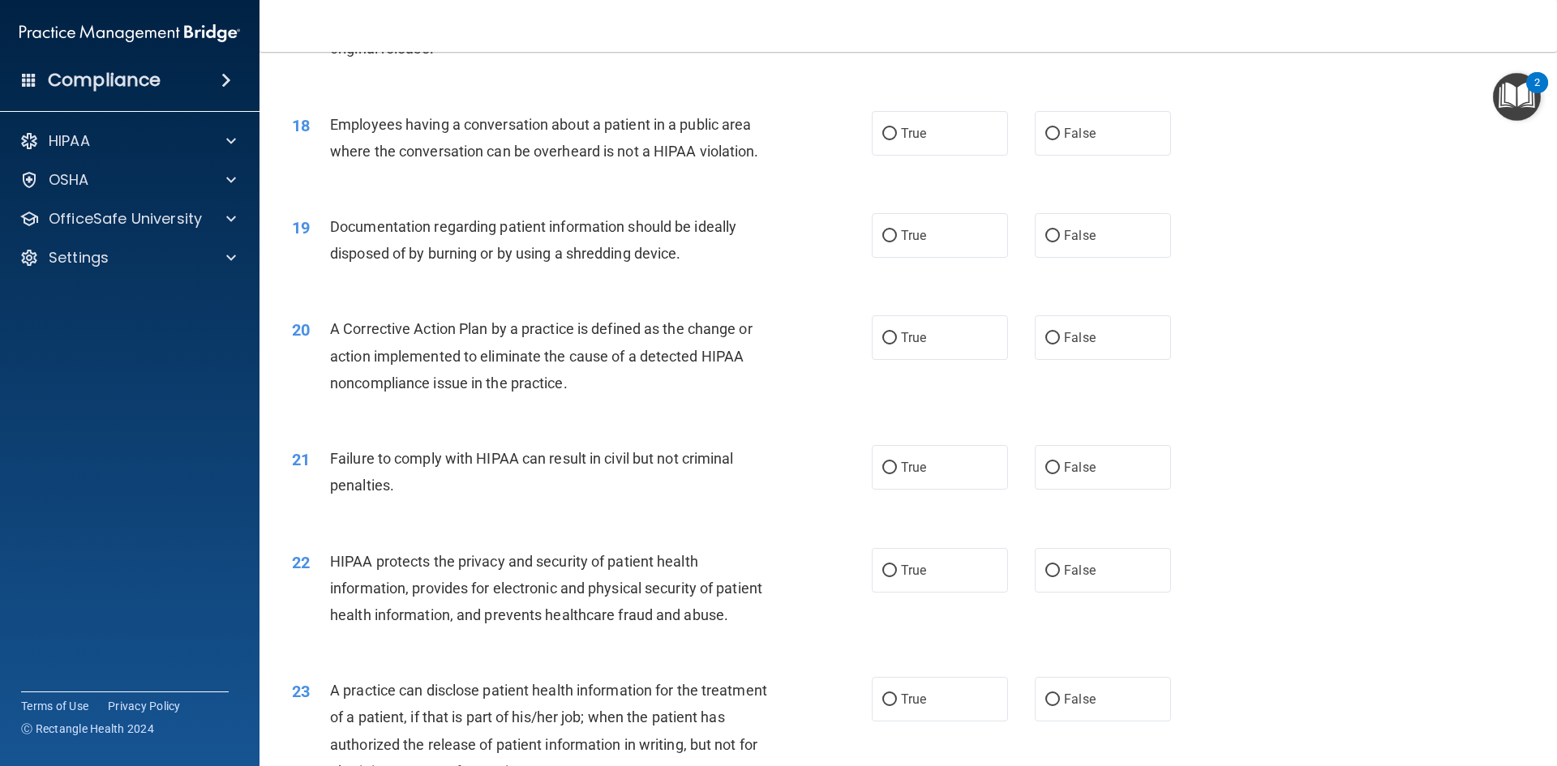
scroll to position [2027, 0]
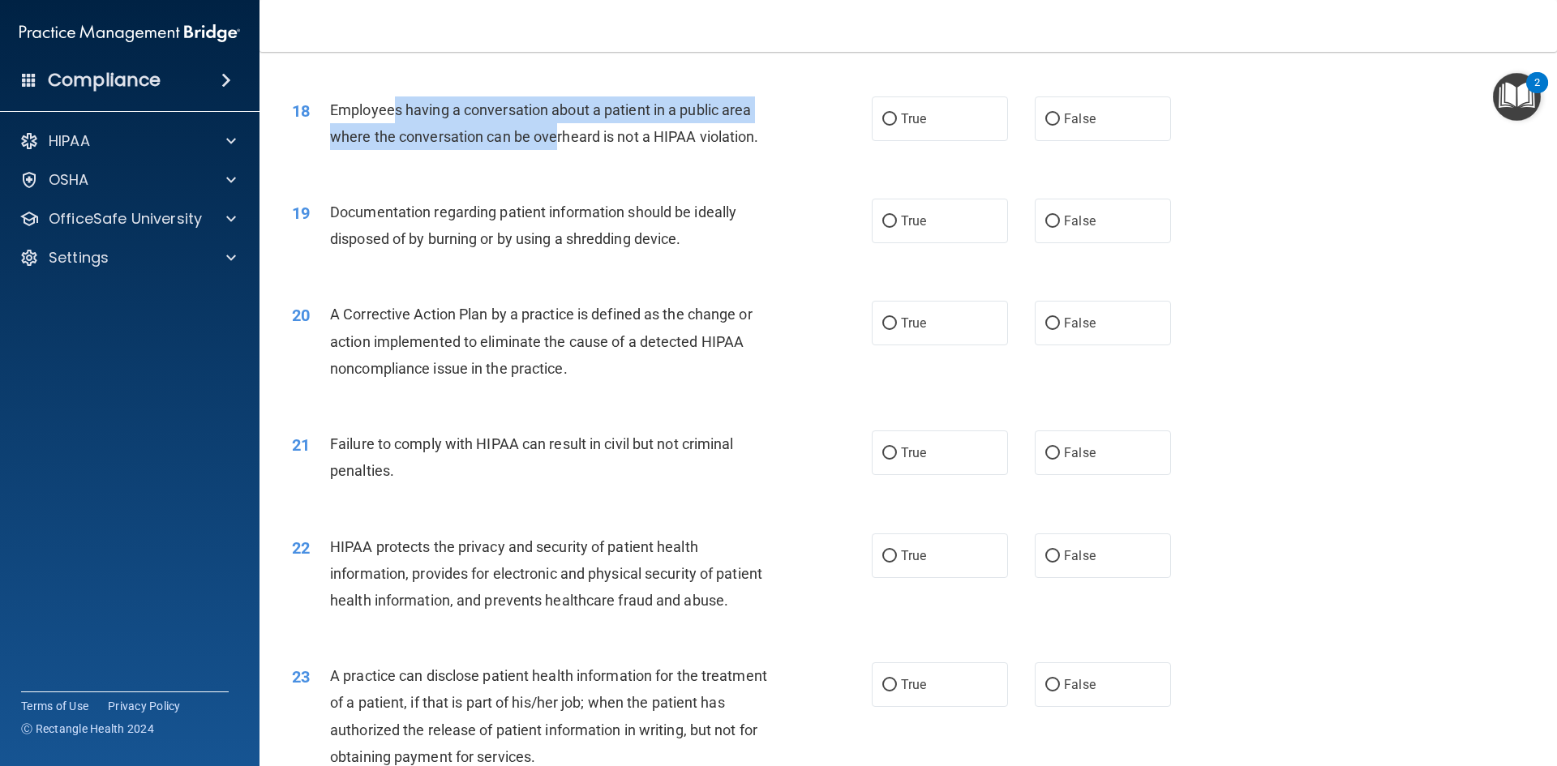
drag, startPoint x: 392, startPoint y: 139, endPoint x: 557, endPoint y: 157, distance: 165.6
click at [557, 145] on span "Employees having a conversation about a patient in a public area where the conv…" at bounding box center [544, 123] width 429 height 44
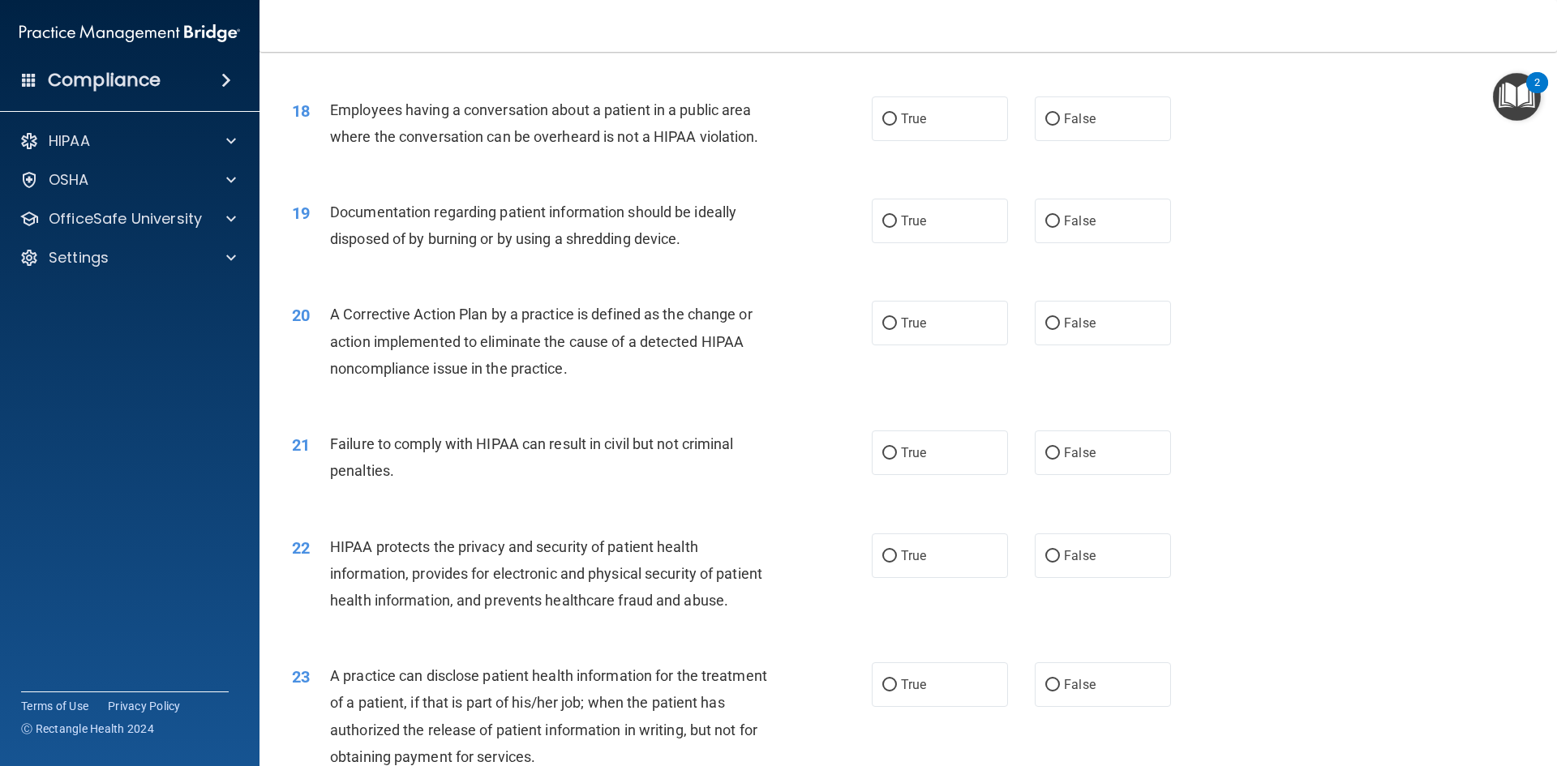
click at [637, 145] on span "Employees having a conversation about a patient in a public area where the conv…" at bounding box center [544, 123] width 429 height 44
drag, startPoint x: 575, startPoint y: 163, endPoint x: 644, endPoint y: 164, distance: 68.9
click at [595, 145] on span "Employees having a conversation about a patient in a public area where the conv…" at bounding box center [544, 123] width 429 height 44
click at [654, 145] on span "Employees having a conversation about a patient in a public area where the conv…" at bounding box center [544, 123] width 429 height 44
click at [1045, 126] on input "False" at bounding box center [1052, 120] width 15 height 12
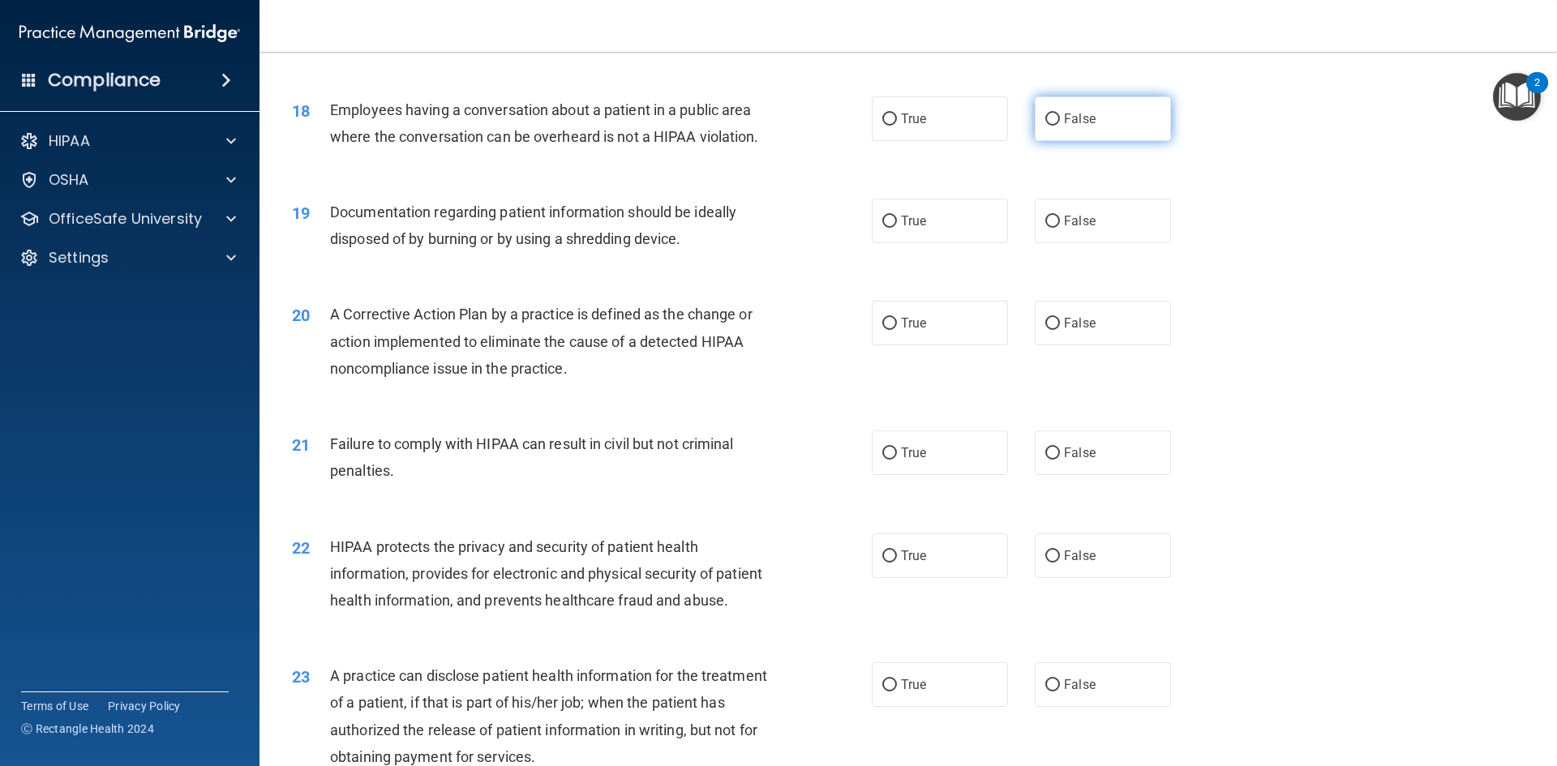
radio input "true"
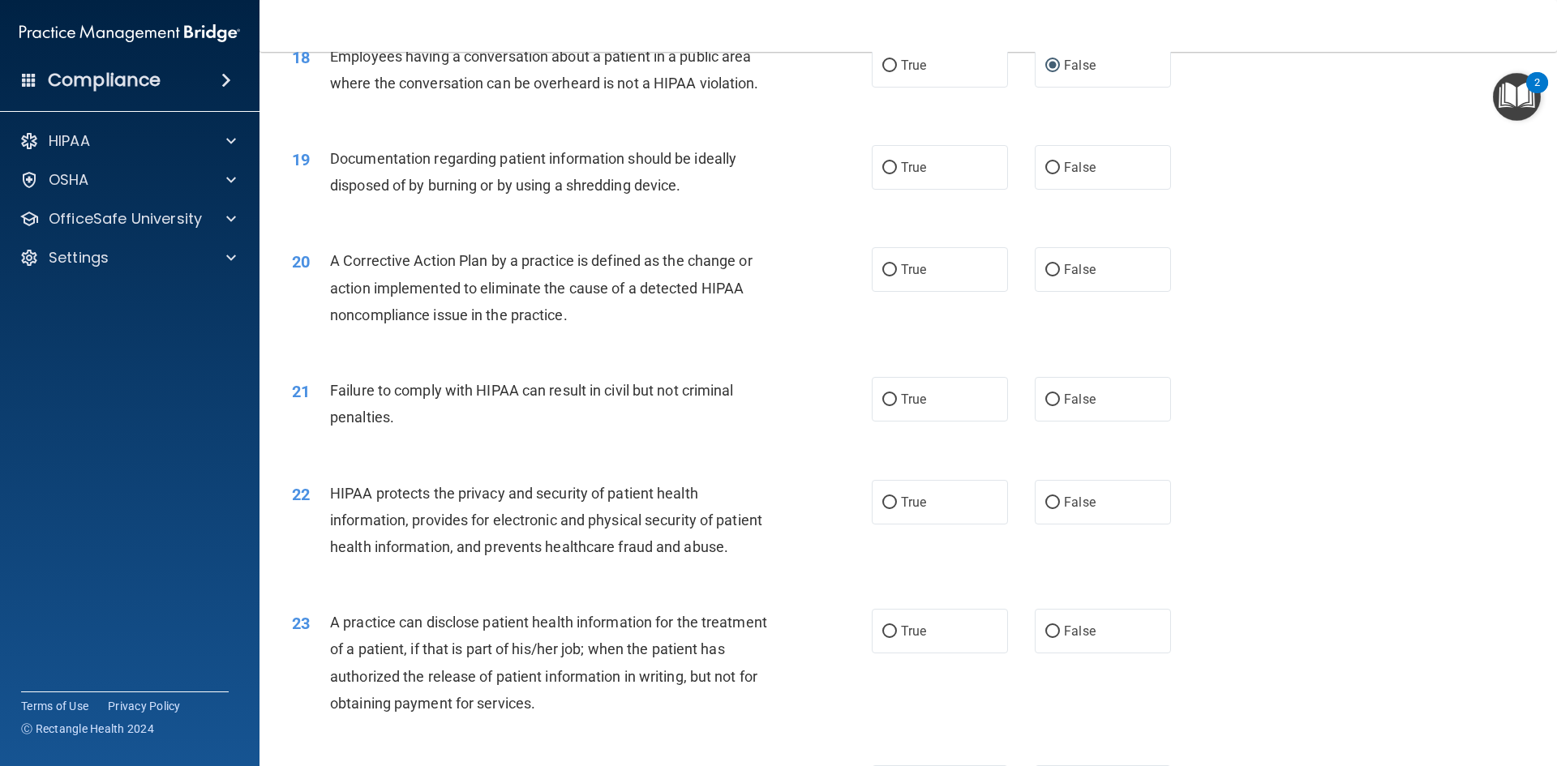
scroll to position [2108, 0]
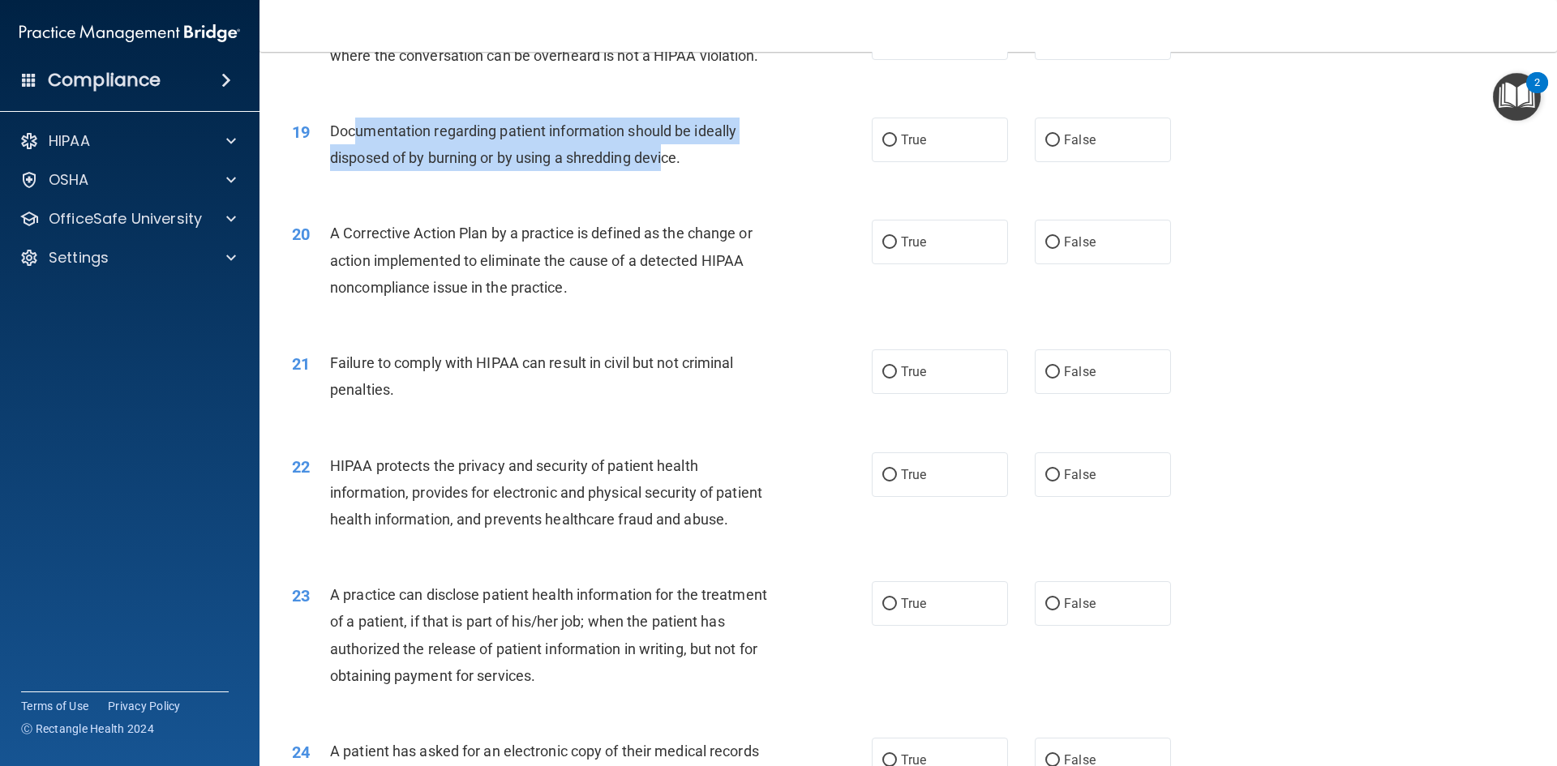
drag, startPoint x: 359, startPoint y: 154, endPoint x: 668, endPoint y: 178, distance: 309.8
click at [668, 166] on span "Documentation regarding patient information should be ideally disposed of by bu…" at bounding box center [533, 144] width 406 height 44
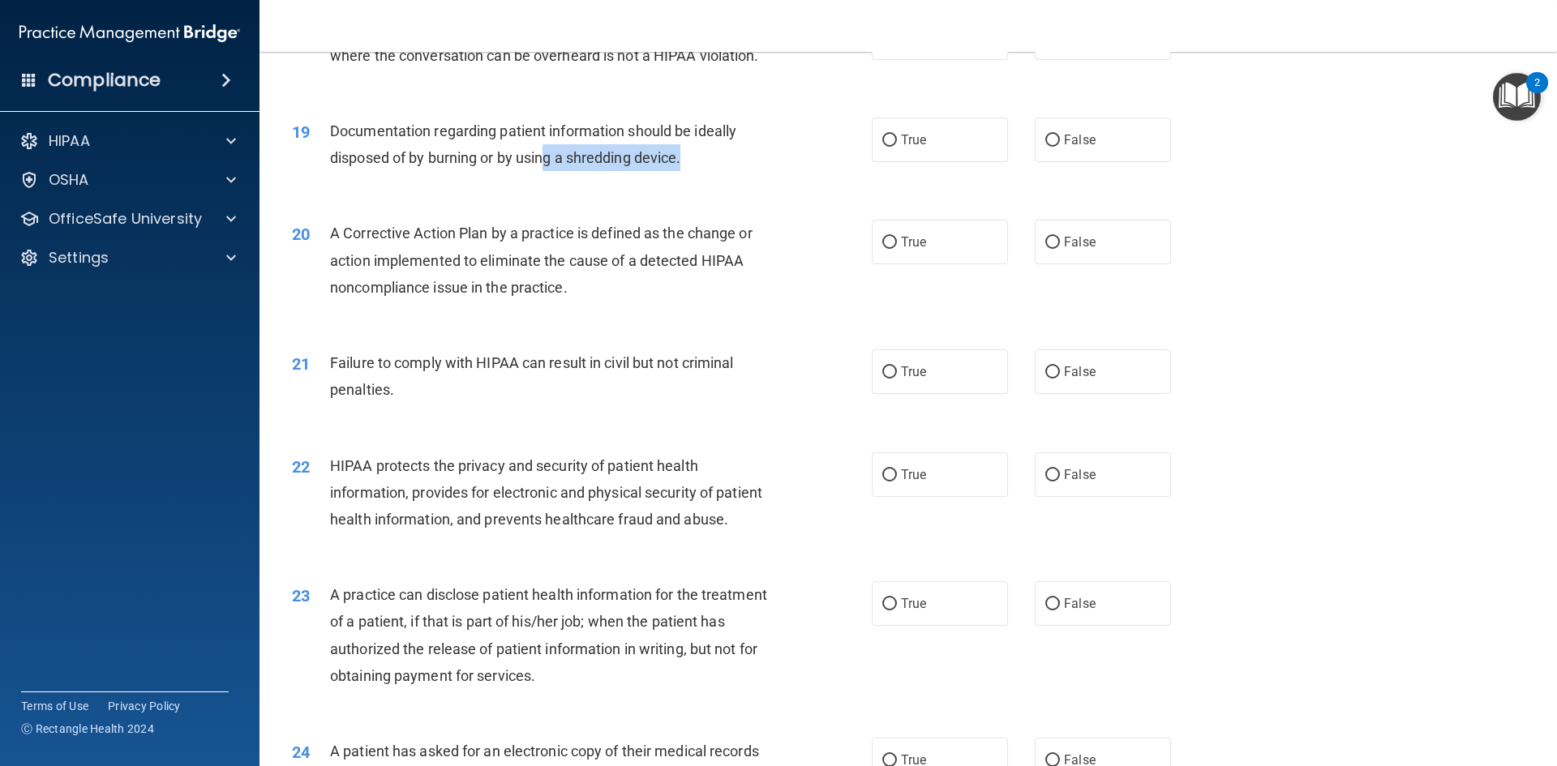
drag, startPoint x: 699, startPoint y: 178, endPoint x: 541, endPoint y: 179, distance: 158.1
click at [542, 171] on div "Documentation regarding patient information should be ideally disposed of by bu…" at bounding box center [556, 145] width 453 height 54
click at [540, 166] on span "Documentation regarding patient information should be ideally disposed of by bu…" at bounding box center [533, 144] width 406 height 44
click at [890, 147] on input "True" at bounding box center [889, 141] width 15 height 12
radio input "true"
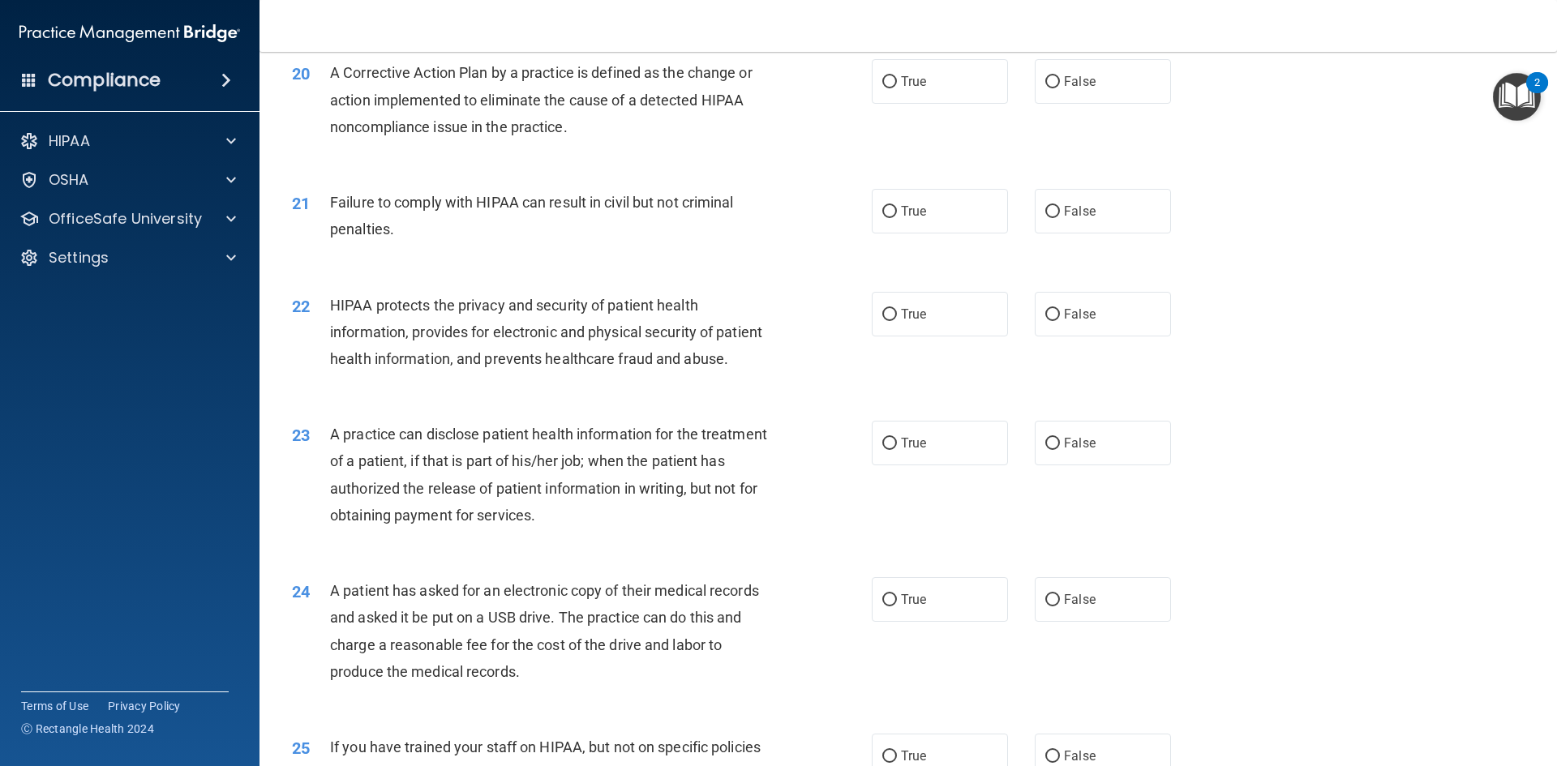
scroll to position [2270, 0]
drag, startPoint x: 353, startPoint y: 105, endPoint x: 480, endPoint y: 104, distance: 126.5
click at [480, 104] on span "A Corrective Action Plan by a practice is defined as the change or action imple…" at bounding box center [541, 97] width 422 height 71
click at [586, 101] on span "A Corrective Action Plan by a practice is defined as the change or action imple…" at bounding box center [541, 97] width 422 height 71
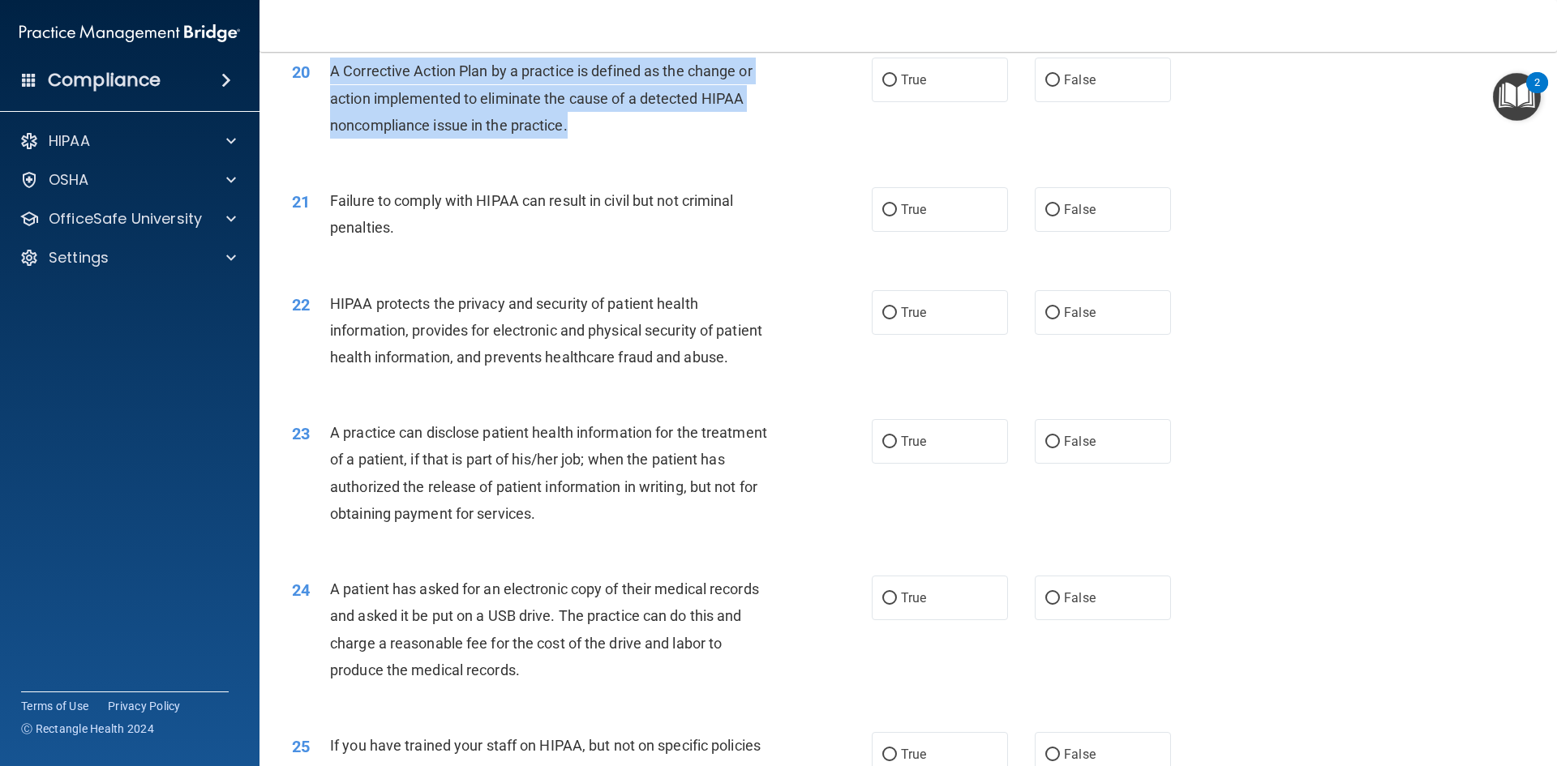
drag, startPoint x: 331, startPoint y: 95, endPoint x: 613, endPoint y: 143, distance: 286.2
click at [613, 139] on div "A Corrective Action Plan by a practice is defined as the change or action imple…" at bounding box center [556, 98] width 453 height 81
click at [586, 139] on div "A Corrective Action Plan by a practice is defined as the change or action imple…" at bounding box center [556, 98] width 453 height 81
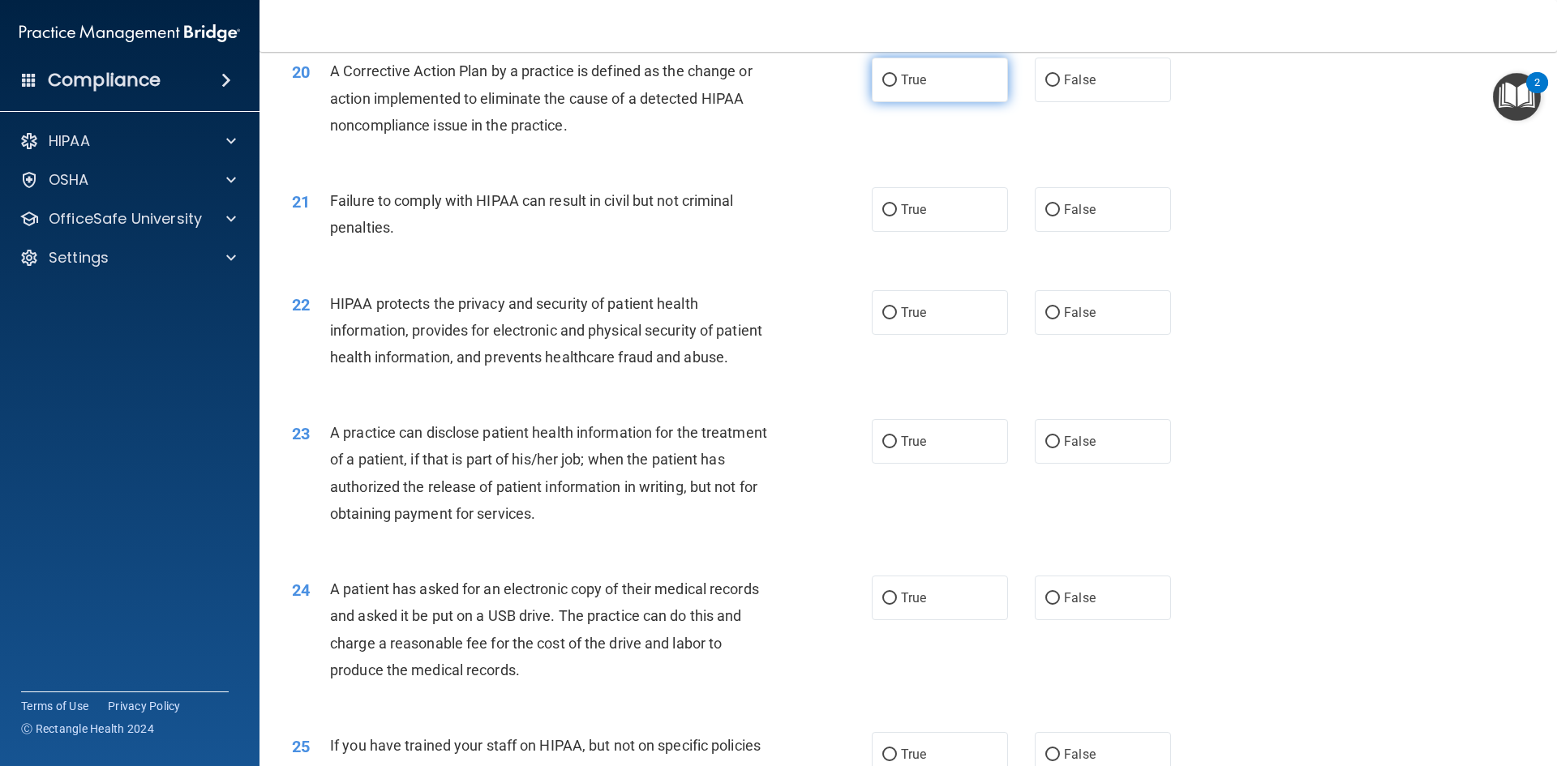
click at [914, 88] on span "True" at bounding box center [913, 79] width 25 height 15
click at [897, 87] on input "True" at bounding box center [889, 81] width 15 height 12
radio input "true"
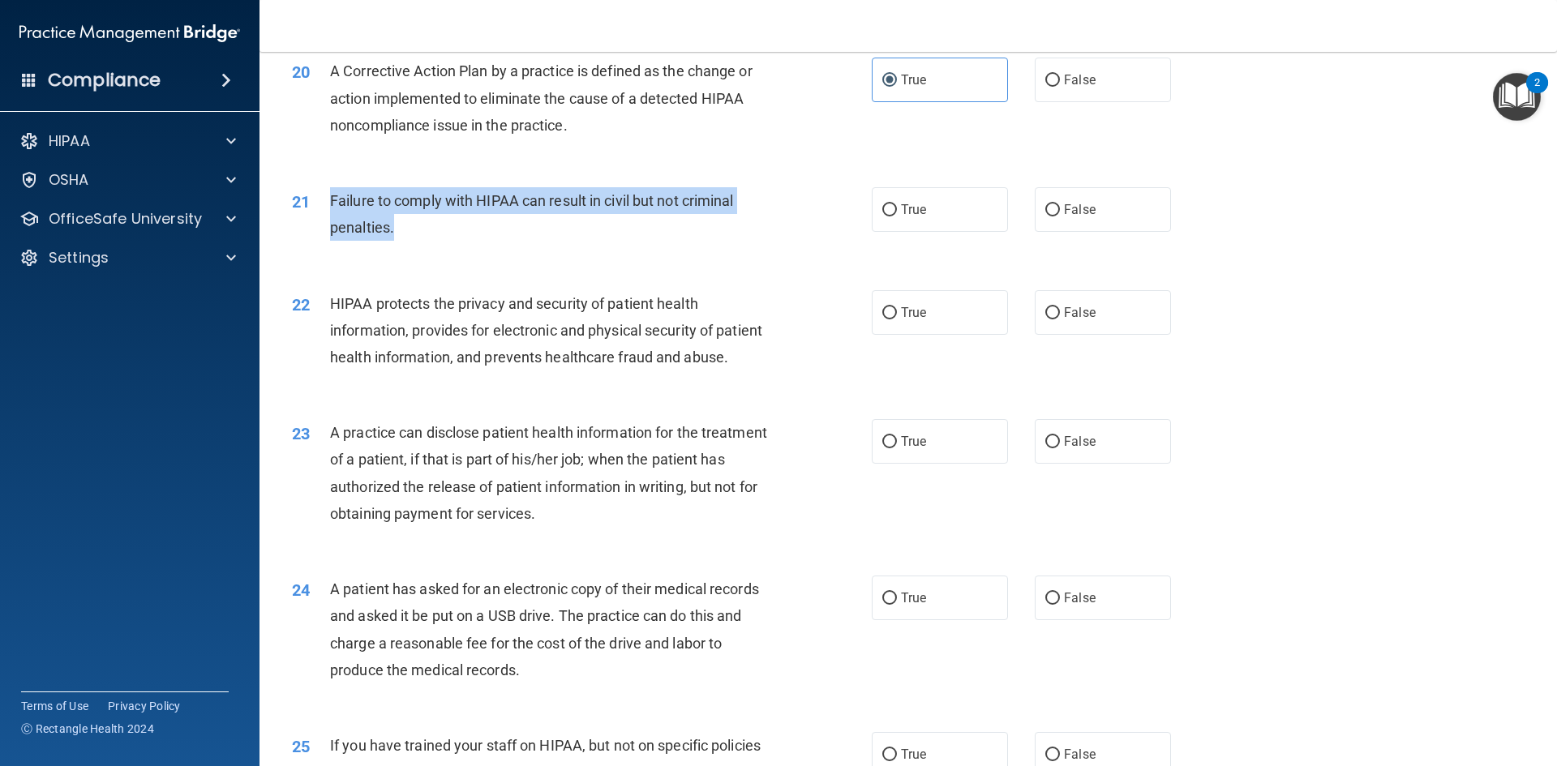
drag, startPoint x: 332, startPoint y: 225, endPoint x: 494, endPoint y: 249, distance: 163.8
click at [494, 241] on div "Failure to comply with HIPAA can result in civil but not criminal penalties." at bounding box center [556, 214] width 453 height 54
click at [565, 241] on div "Failure to comply with HIPAA can result in civil but not criminal penalties." at bounding box center [556, 214] width 453 height 54
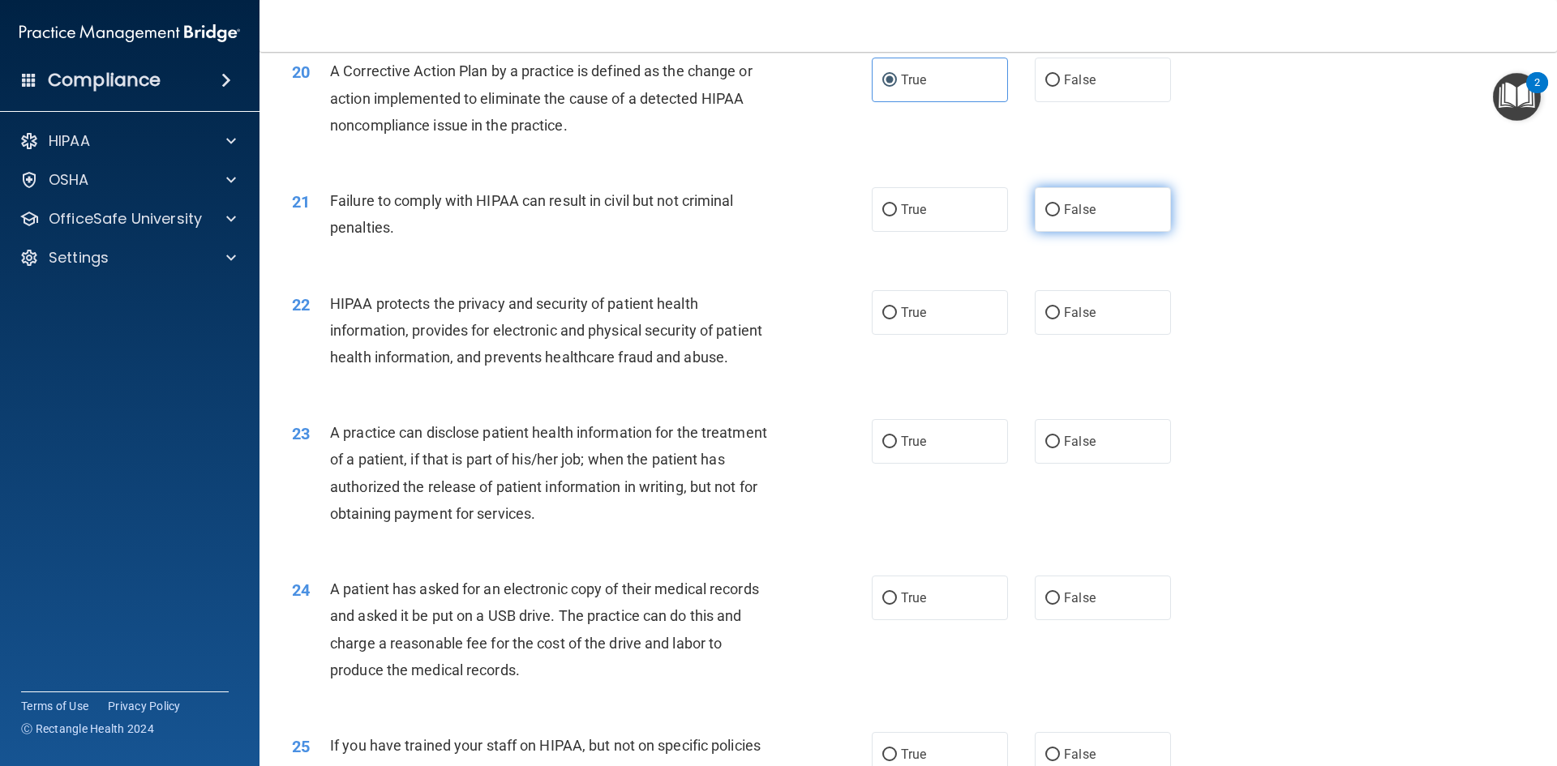
click at [1074, 217] on span "False" at bounding box center [1080, 209] width 32 height 15
click at [1060, 216] on input "False" at bounding box center [1052, 210] width 15 height 12
radio input "true"
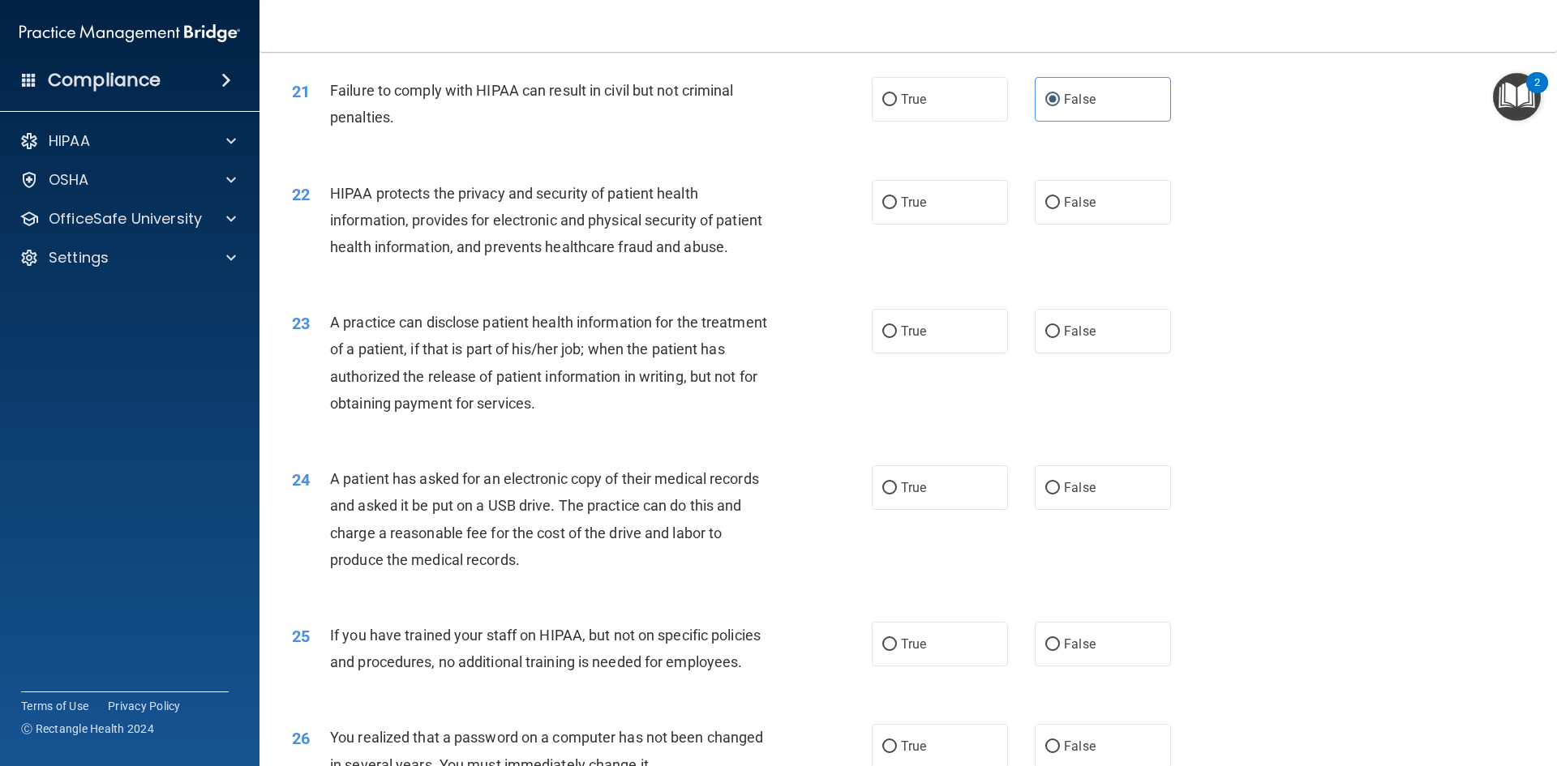
scroll to position [2432, 0]
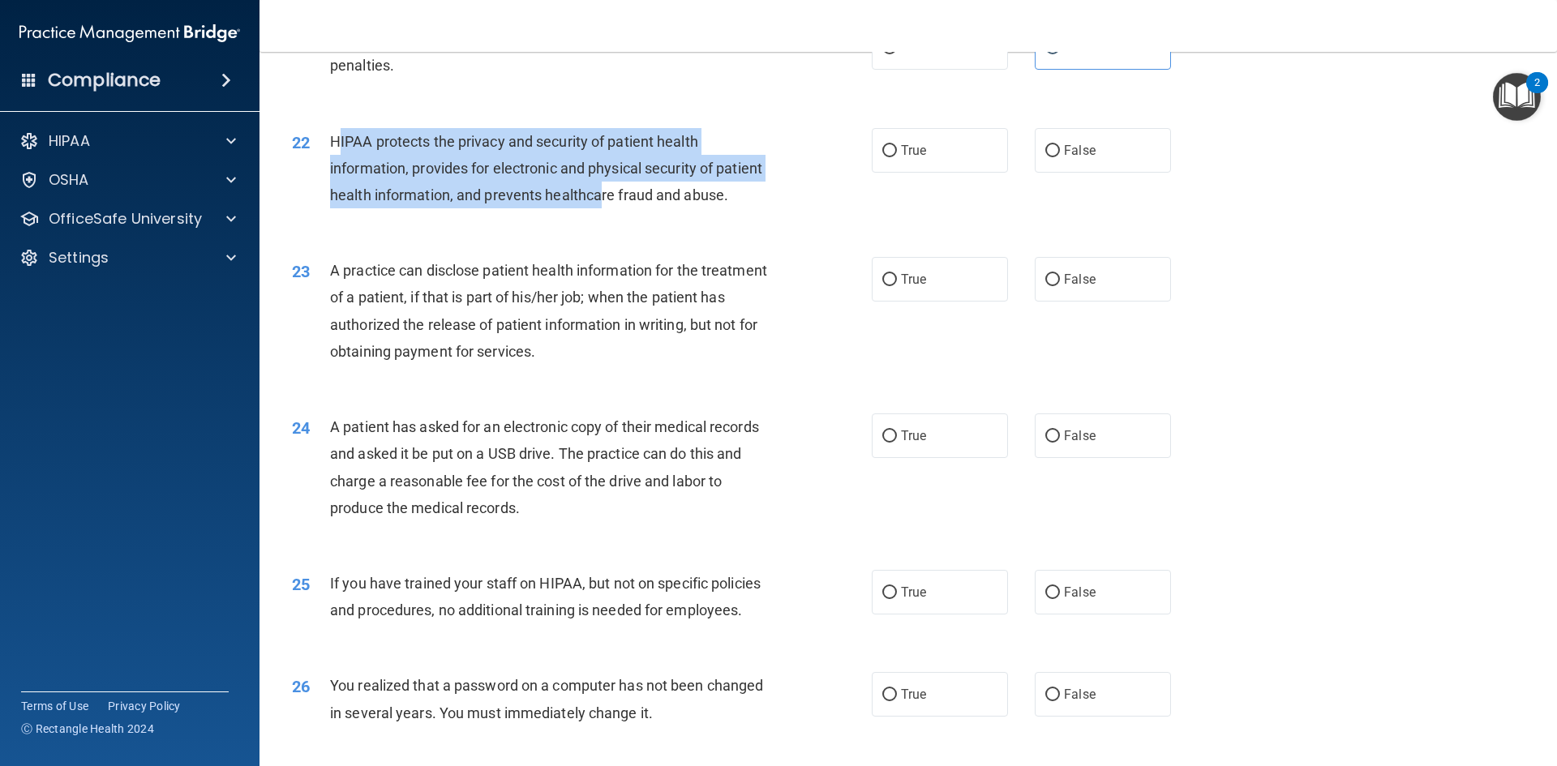
drag, startPoint x: 341, startPoint y: 166, endPoint x: 678, endPoint y: 225, distance: 342.4
click at [660, 203] on span "HIPAA protects the privacy and security of patient health information, provides…" at bounding box center [546, 168] width 432 height 71
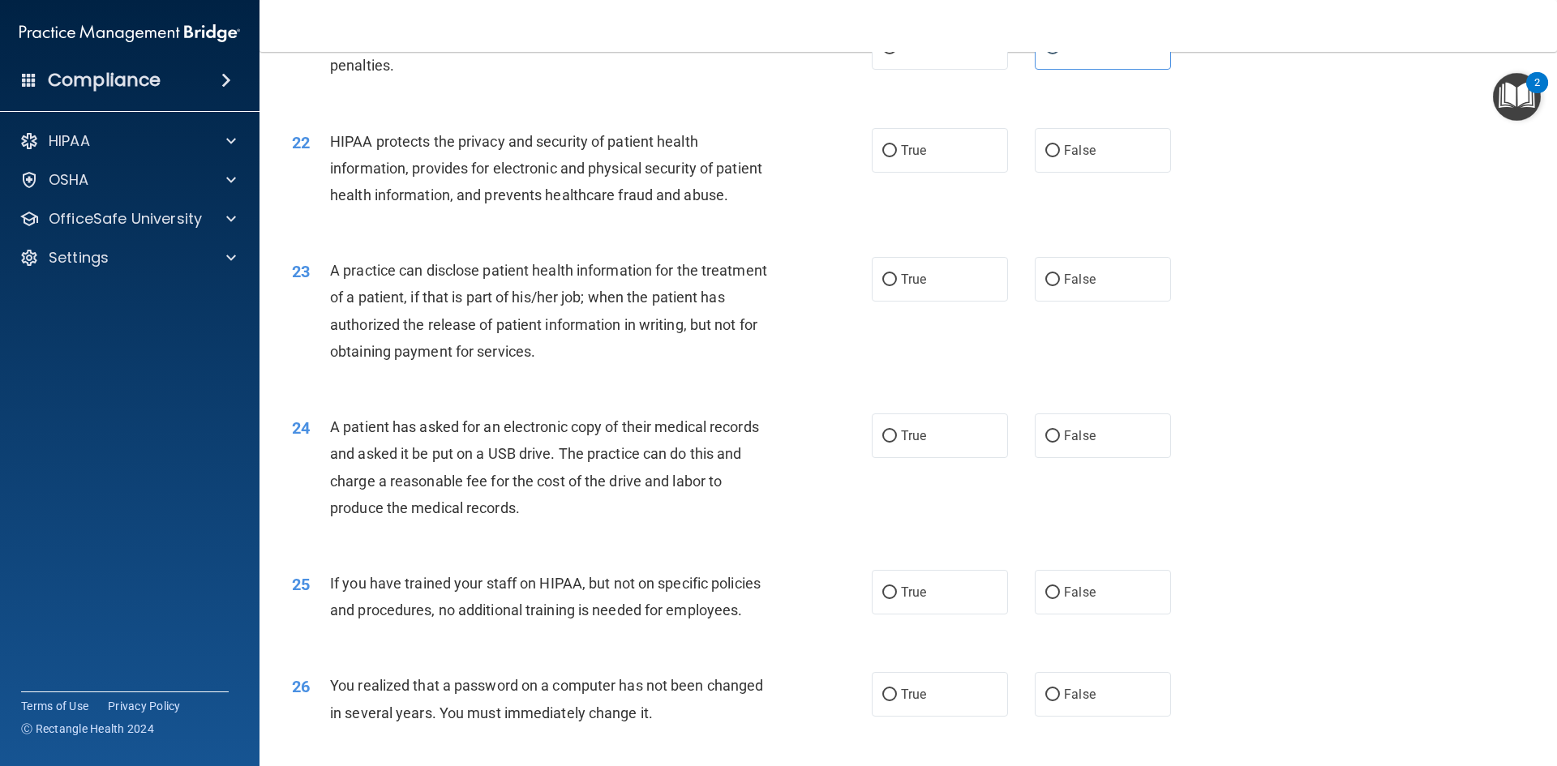
click at [705, 203] on span "HIPAA protects the privacy and security of patient health information, provides…" at bounding box center [546, 168] width 432 height 71
click at [942, 173] on label "True" at bounding box center [940, 150] width 136 height 45
click at [897, 157] on input "True" at bounding box center [889, 151] width 15 height 12
radio input "true"
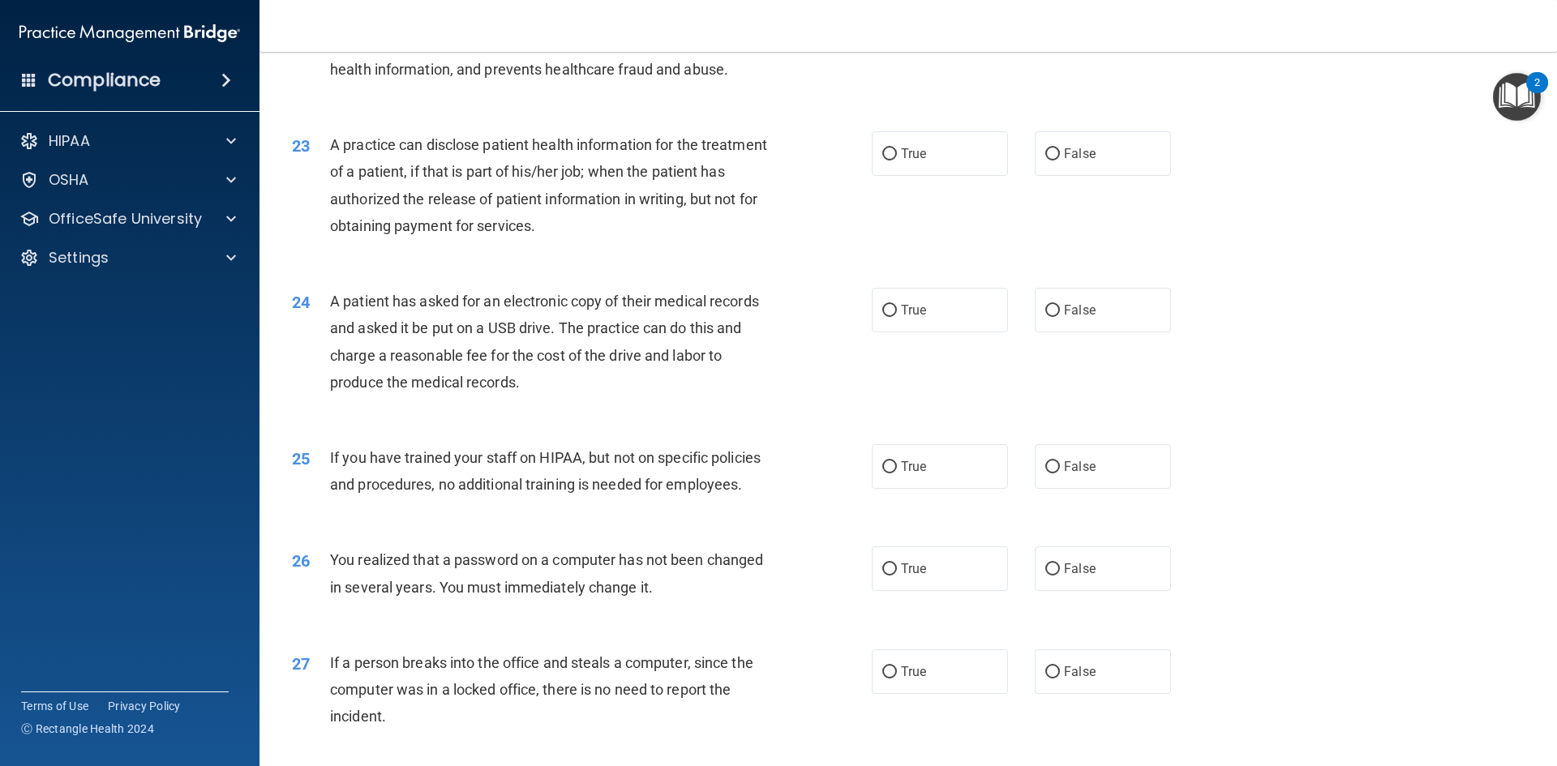
scroll to position [2594, 0]
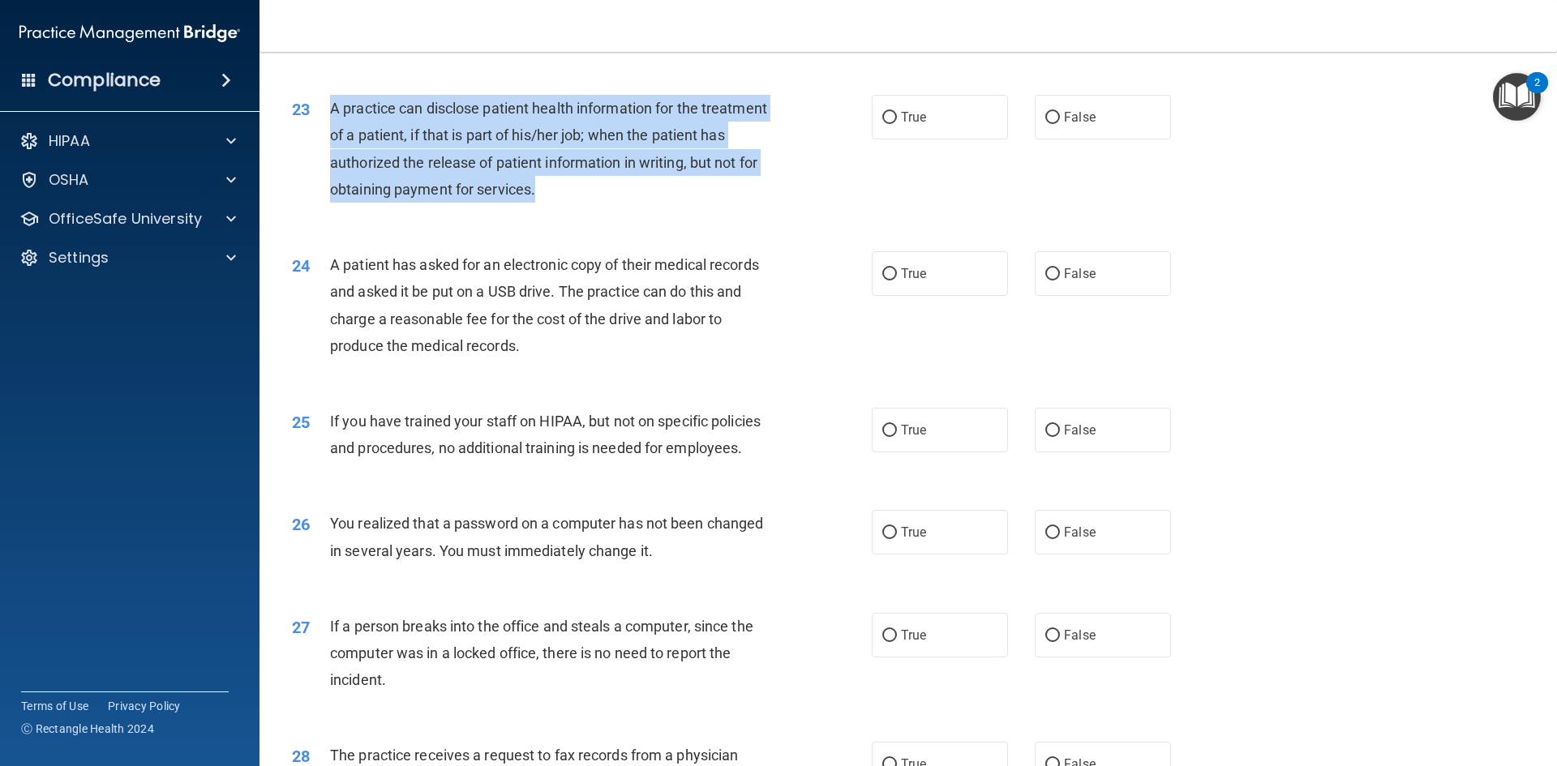
drag, startPoint x: 330, startPoint y: 162, endPoint x: 625, endPoint y: 240, distance: 305.2
click at [625, 203] on div "A practice can disclose patient health information for the treatment of a patie…" at bounding box center [556, 149] width 453 height 108
click at [677, 203] on div "A practice can disclose patient health information for the treatment of a patie…" at bounding box center [556, 149] width 453 height 108
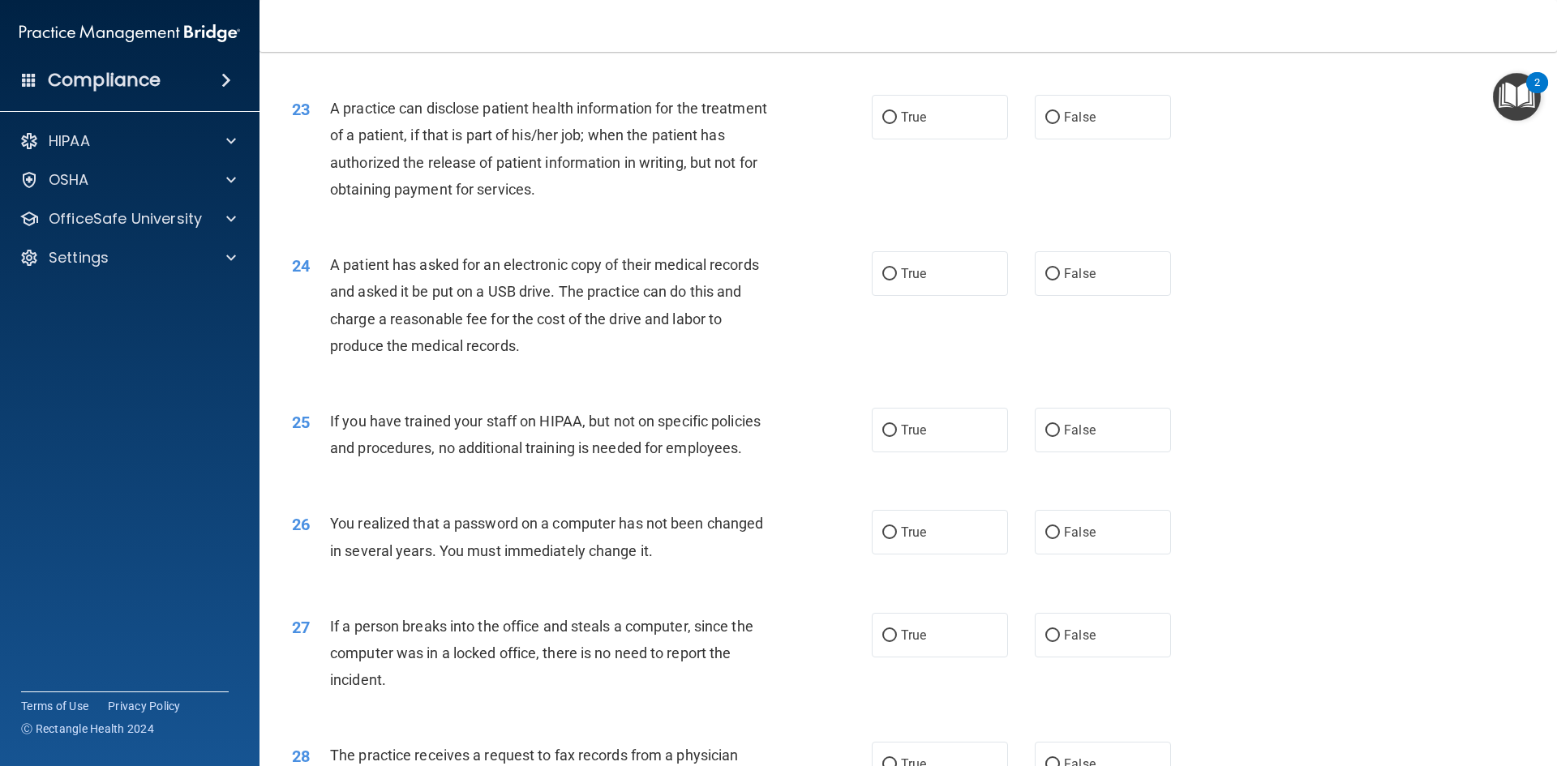
drag, startPoint x: 900, startPoint y: 171, endPoint x: 888, endPoint y: 196, distance: 27.9
click at [901, 125] on span "True" at bounding box center [913, 116] width 25 height 15
click at [897, 124] on input "True" at bounding box center [889, 118] width 15 height 12
radio input "true"
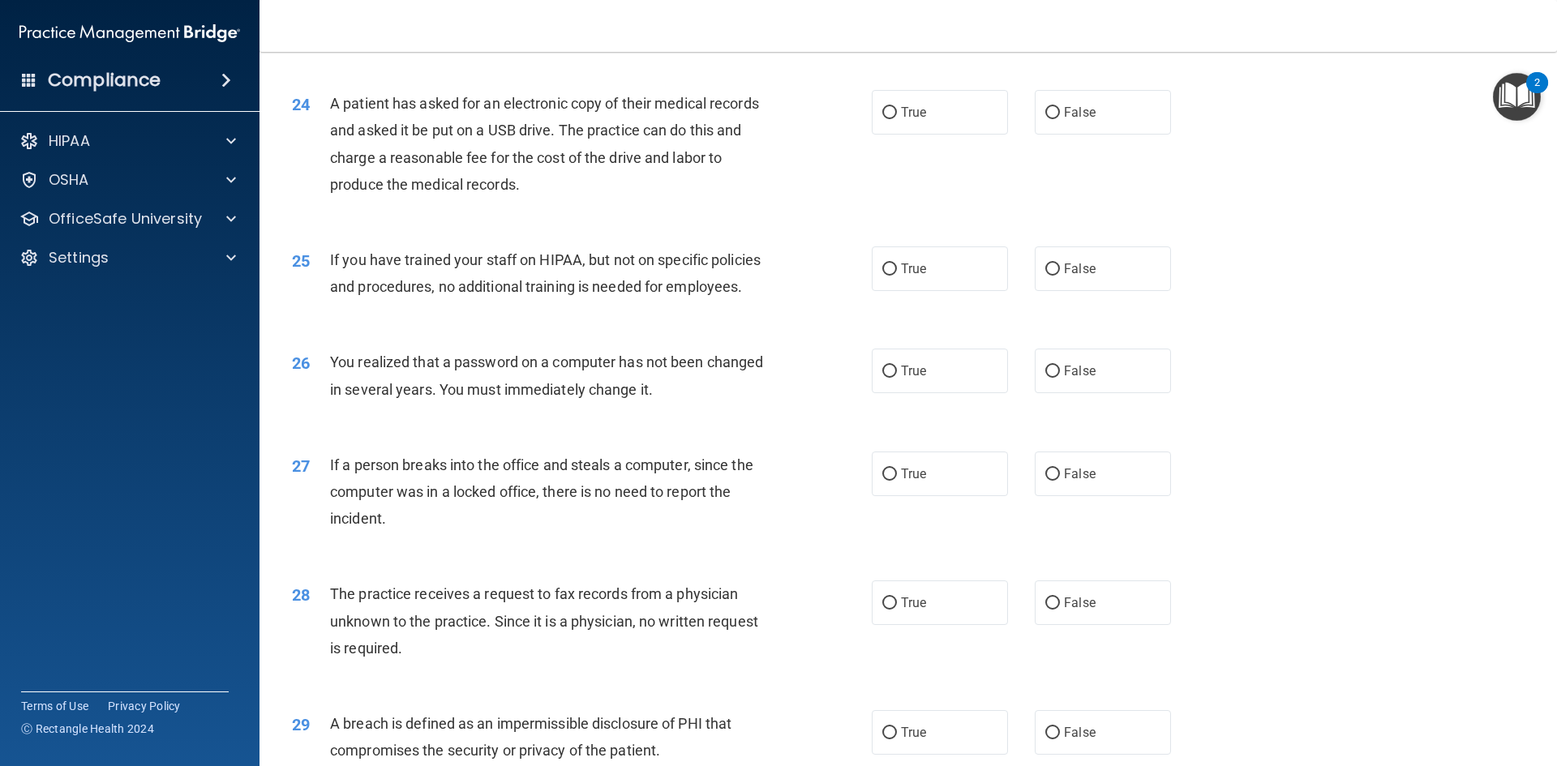
scroll to position [2756, 0]
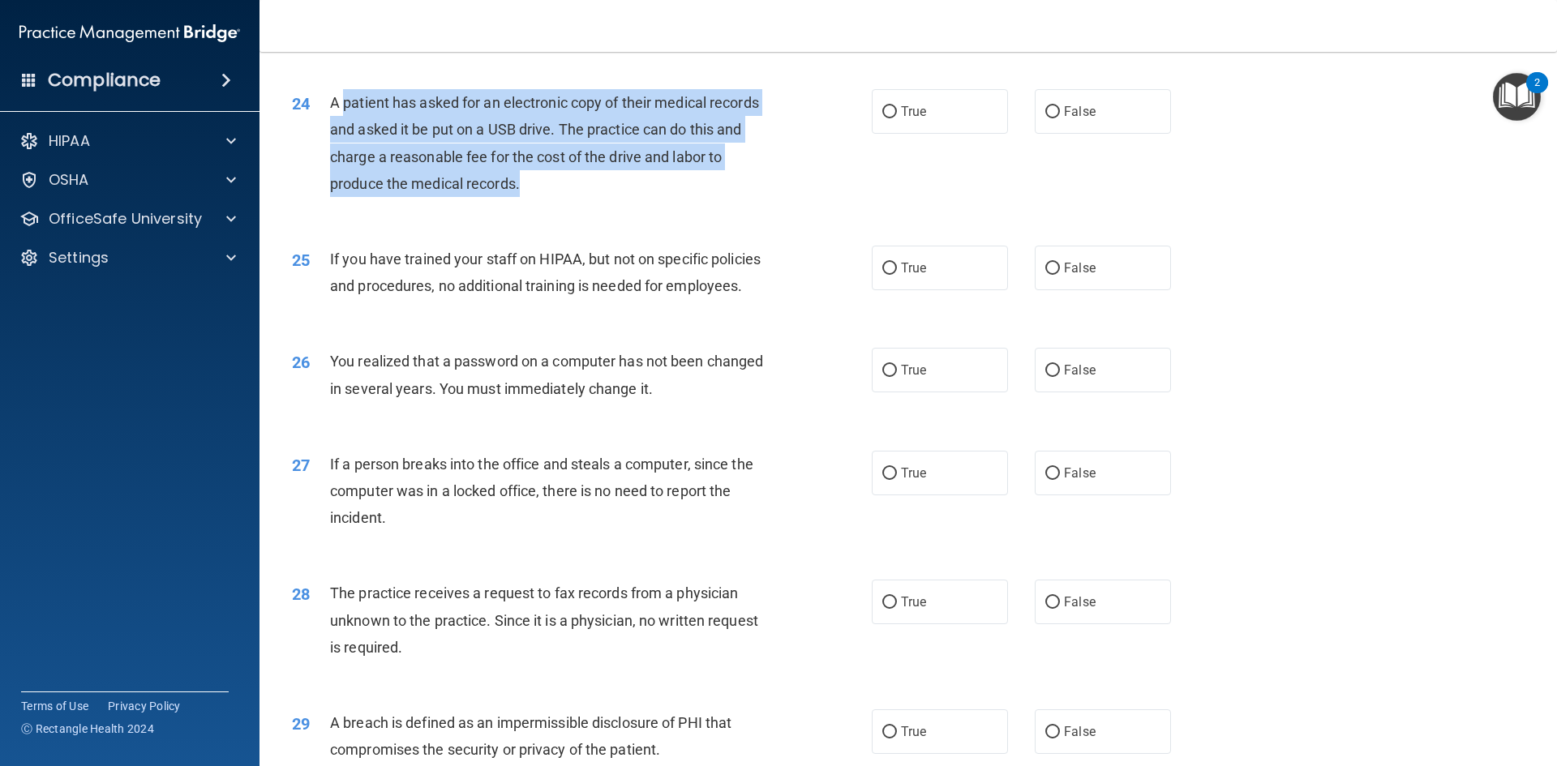
drag, startPoint x: 348, startPoint y: 158, endPoint x: 605, endPoint y: 229, distance: 266.5
click at [592, 197] on div "A patient has asked for an electronic copy of their medical records and asked i…" at bounding box center [556, 143] width 453 height 108
click at [643, 197] on div "A patient has asked for an electronic copy of their medical records and asked i…" at bounding box center [556, 143] width 453 height 108
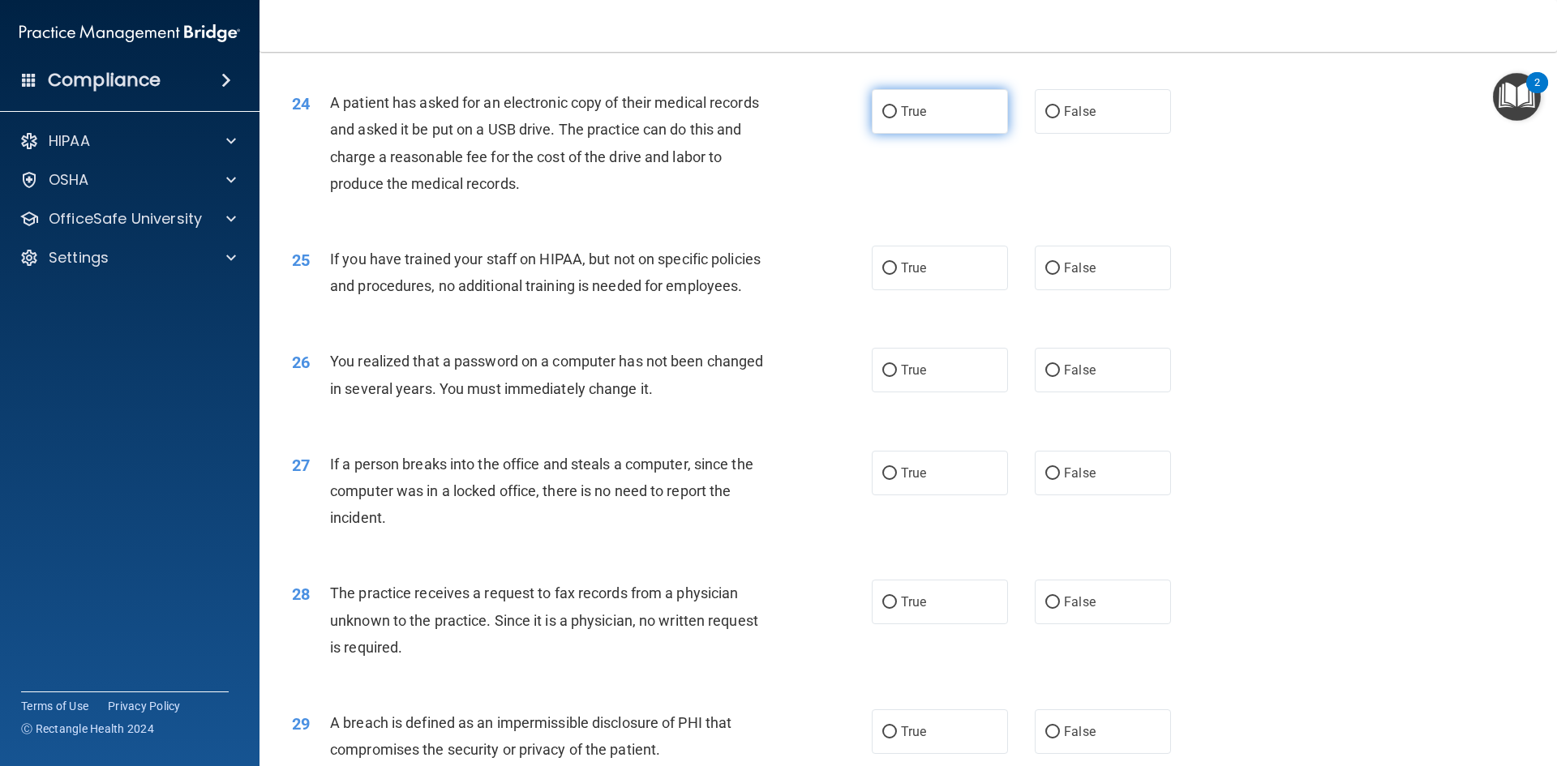
click at [889, 118] on input "True" at bounding box center [889, 112] width 15 height 12
radio input "true"
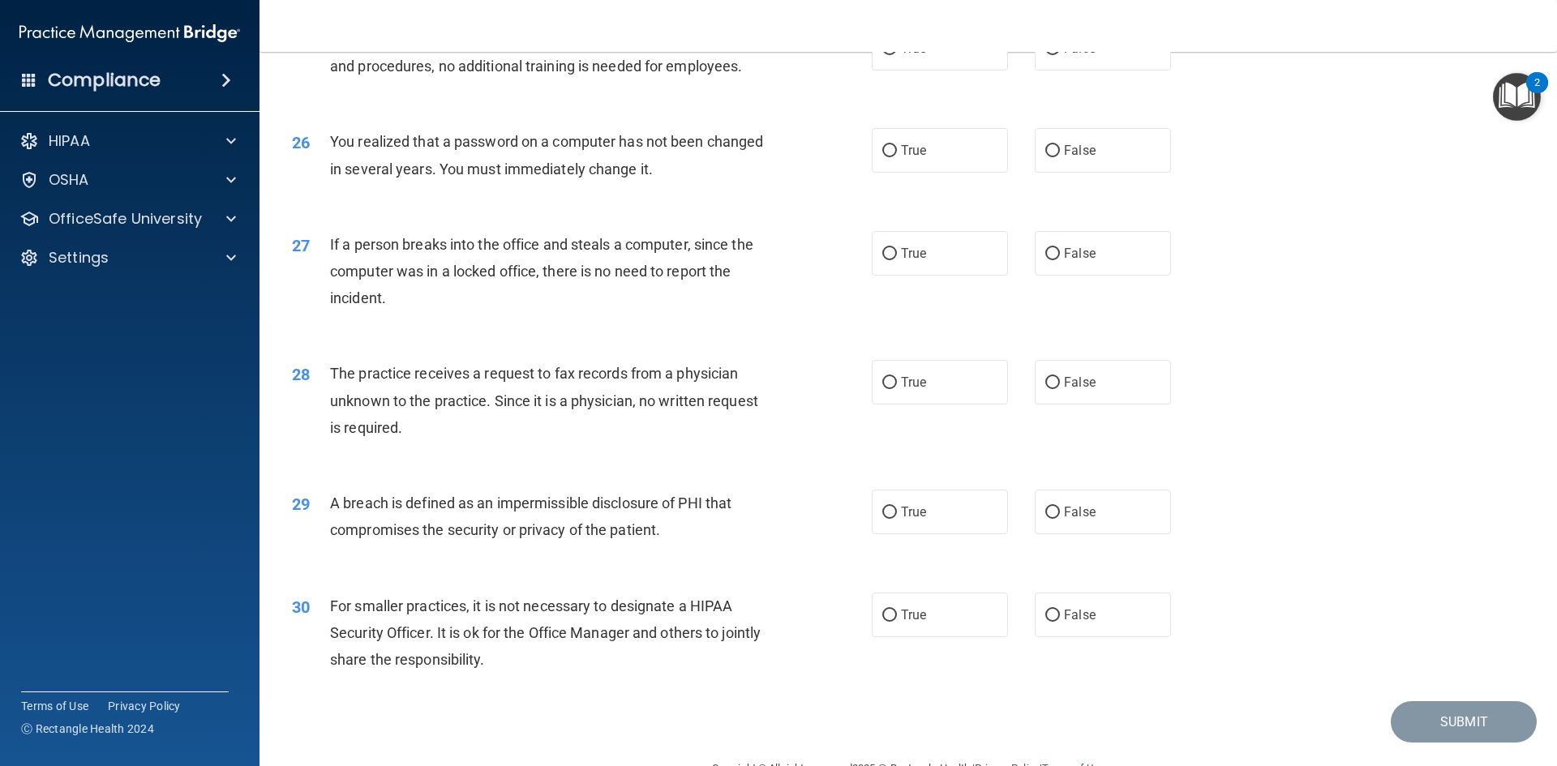
scroll to position [3000, 0]
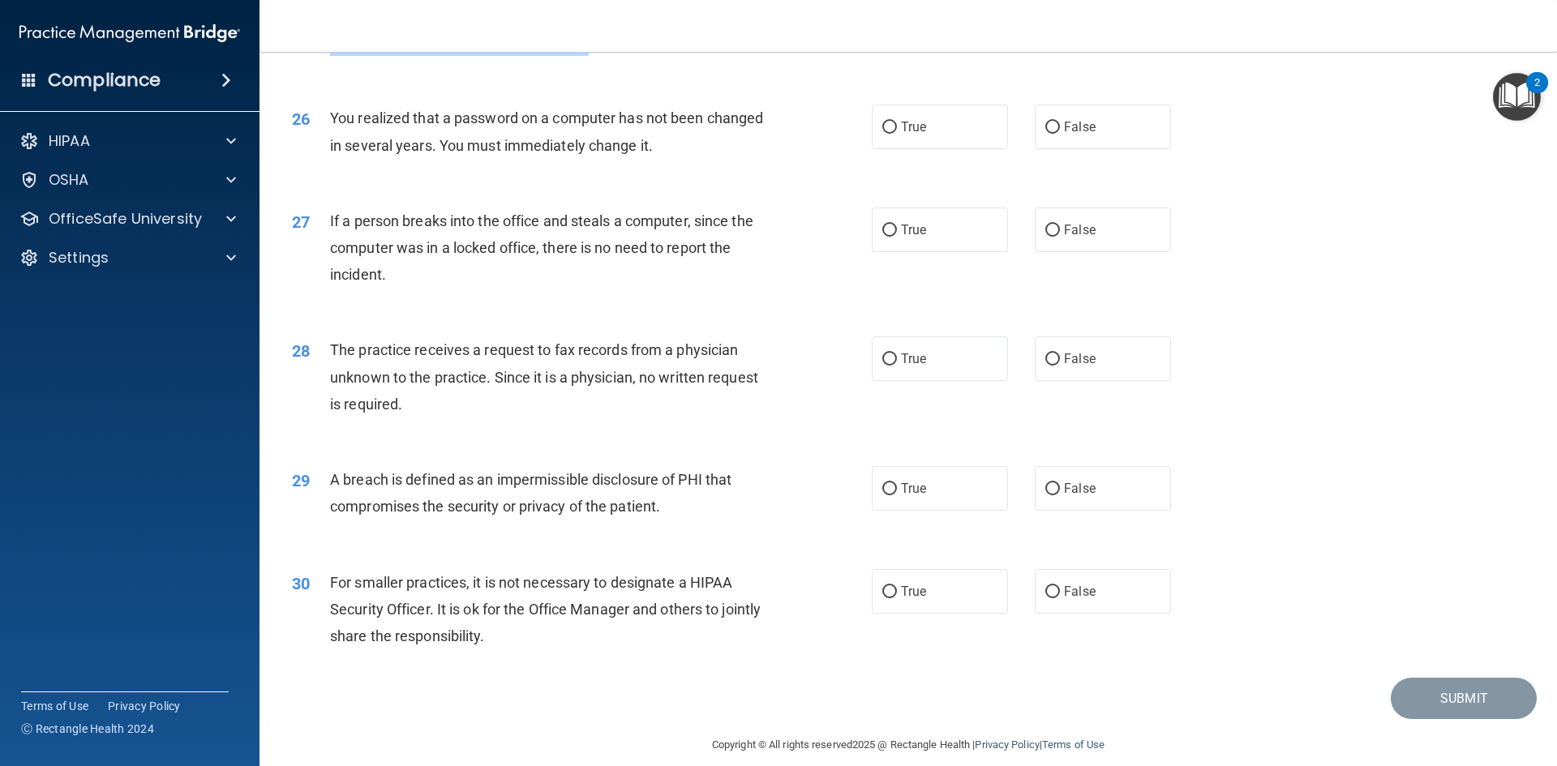
drag, startPoint x: 409, startPoint y: 74, endPoint x: 594, endPoint y: 88, distance: 186.2
click at [593, 51] on span "If you have trained your staff on HIPAA, but not on specific policies and proce…" at bounding box center [545, 29] width 430 height 44
click at [637, 56] on div "If you have trained your staff on HIPAA, but not on specific policies and proce…" at bounding box center [556, 29] width 453 height 54
drag, startPoint x: 479, startPoint y: 96, endPoint x: 650, endPoint y: 96, distance: 171.1
click at [635, 51] on span "If you have trained your staff on HIPAA, but not on specific policies and proce…" at bounding box center [545, 29] width 430 height 44
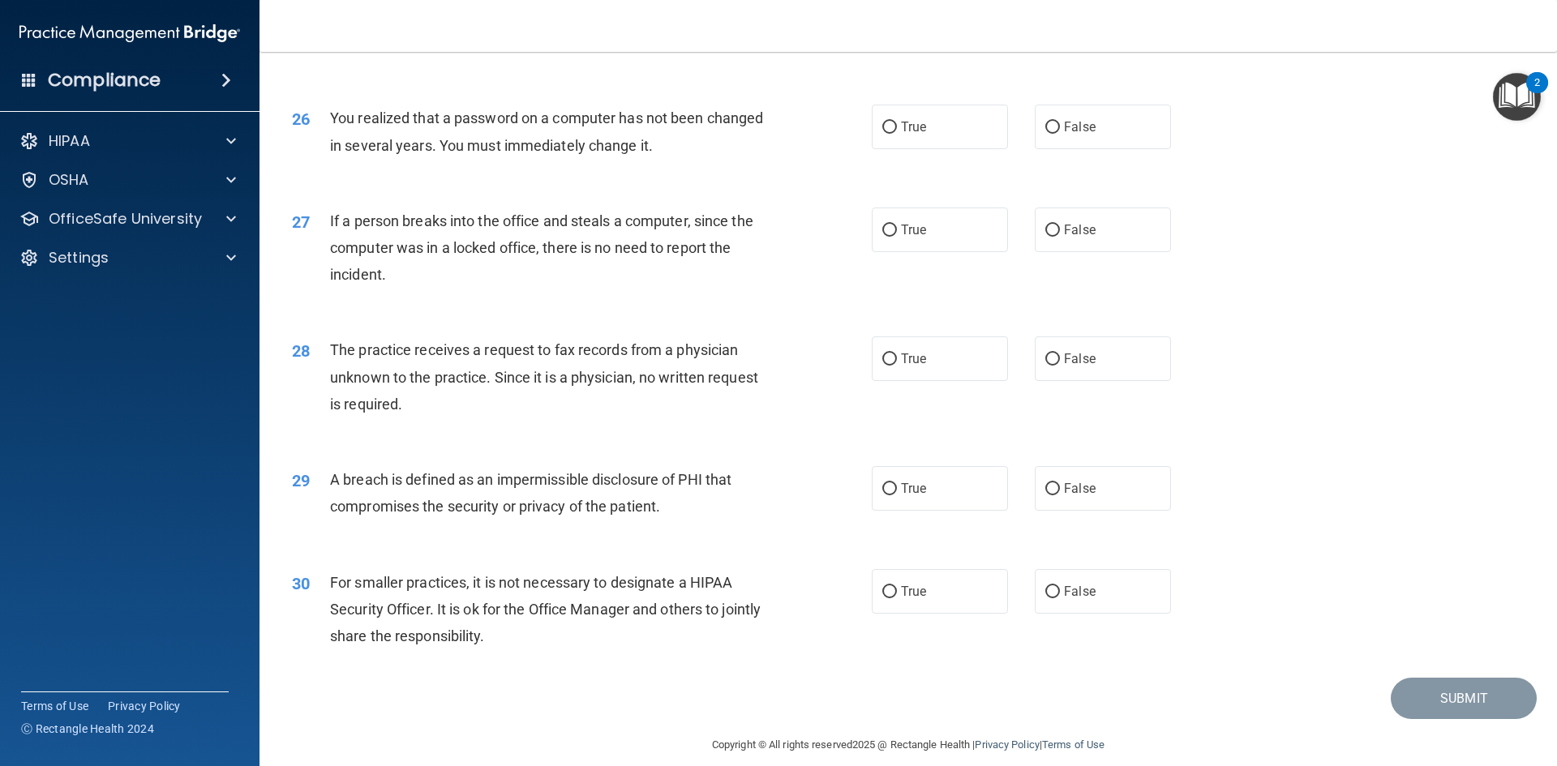
click at [665, 51] on span "If you have trained your staff on HIPAA, but not on specific policies and proce…" at bounding box center [545, 29] width 430 height 44
click at [1056, 47] on label "False" at bounding box center [1102, 24] width 136 height 45
click at [1056, 32] on input "False" at bounding box center [1052, 25] width 15 height 12
radio input "true"
drag, startPoint x: 354, startPoint y: 165, endPoint x: 734, endPoint y: 169, distance: 379.4
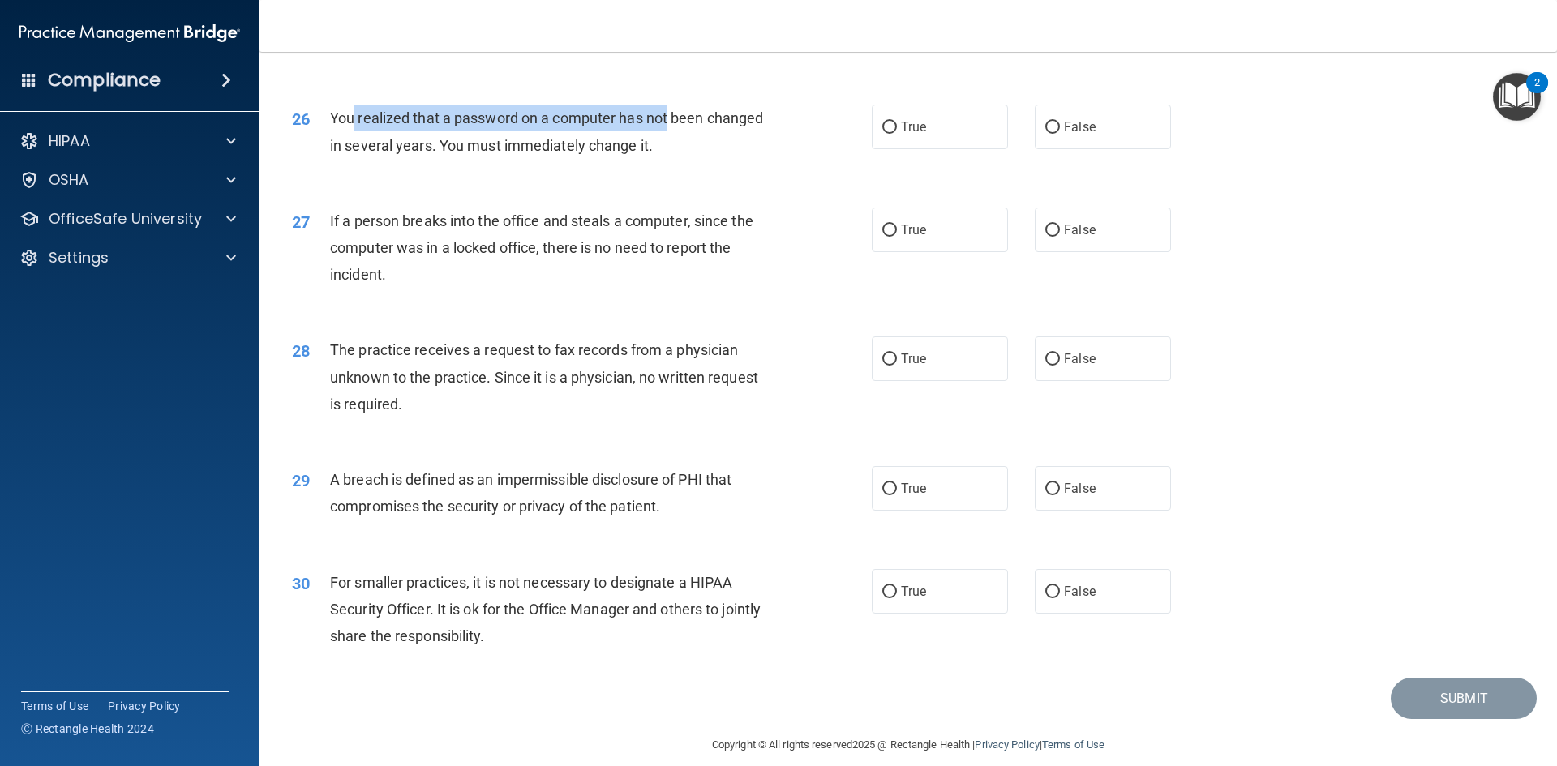
click at [671, 153] on span "You realized that a password on a computer has not been changed in several year…" at bounding box center [546, 131] width 433 height 44
click at [736, 153] on span "You realized that a password on a computer has not been changed in several year…" at bounding box center [546, 131] width 433 height 44
drag, startPoint x: 457, startPoint y: 199, endPoint x: 654, endPoint y: 199, distance: 197.0
click at [639, 153] on span "You realized that a password on a computer has not been changed in several year…" at bounding box center [546, 131] width 433 height 44
drag, startPoint x: 654, startPoint y: 199, endPoint x: 696, endPoint y: 200, distance: 41.4
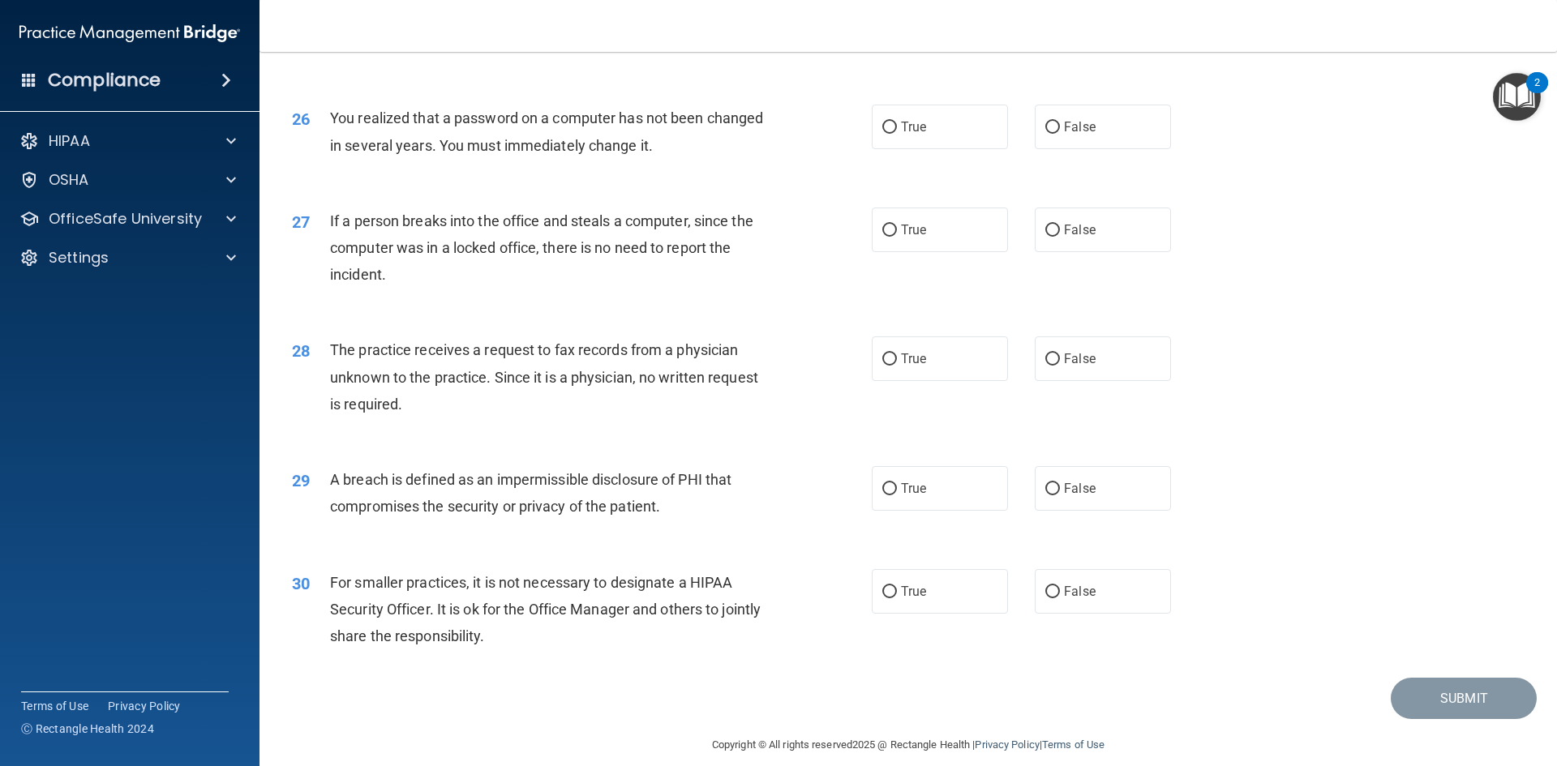
click at [655, 158] on div "You realized that a password on a computer has not been changed in several year…" at bounding box center [556, 132] width 453 height 54
click at [890, 149] on label "True" at bounding box center [940, 127] width 136 height 45
click at [890, 134] on input "True" at bounding box center [889, 128] width 15 height 12
radio input "true"
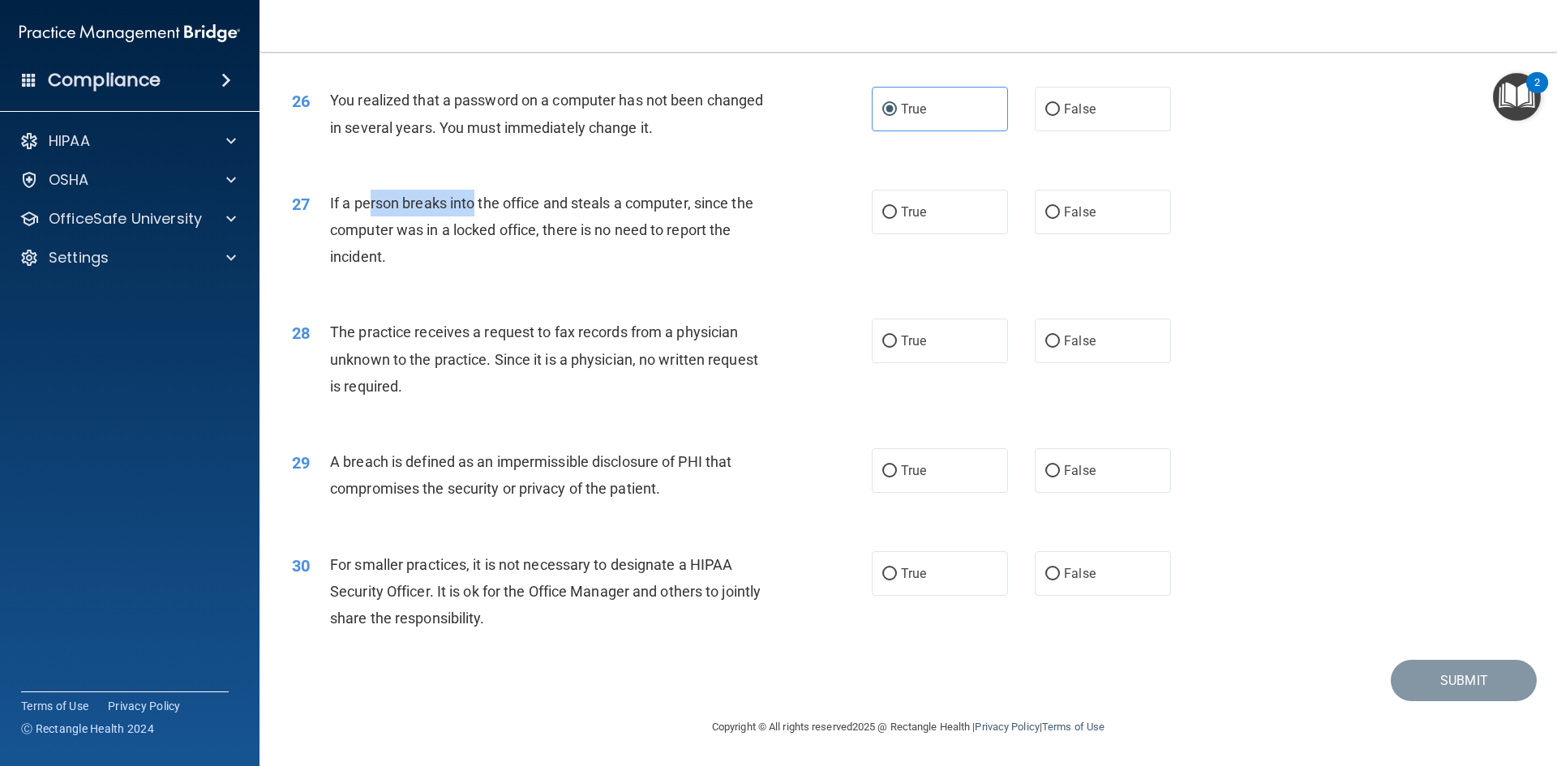
drag, startPoint x: 370, startPoint y: 198, endPoint x: 473, endPoint y: 199, distance: 103.0
click at [473, 199] on span "If a person breaks into the office and steals a computer, since the computer wa…" at bounding box center [541, 230] width 423 height 71
drag, startPoint x: 512, startPoint y: 199, endPoint x: 632, endPoint y: 199, distance: 119.2
click at [632, 199] on span "If a person breaks into the office and steals a computer, since the computer wa…" at bounding box center [541, 230] width 423 height 71
click at [687, 199] on span "If a person breaks into the office and steals a computer, since the computer wa…" at bounding box center [541, 230] width 423 height 71
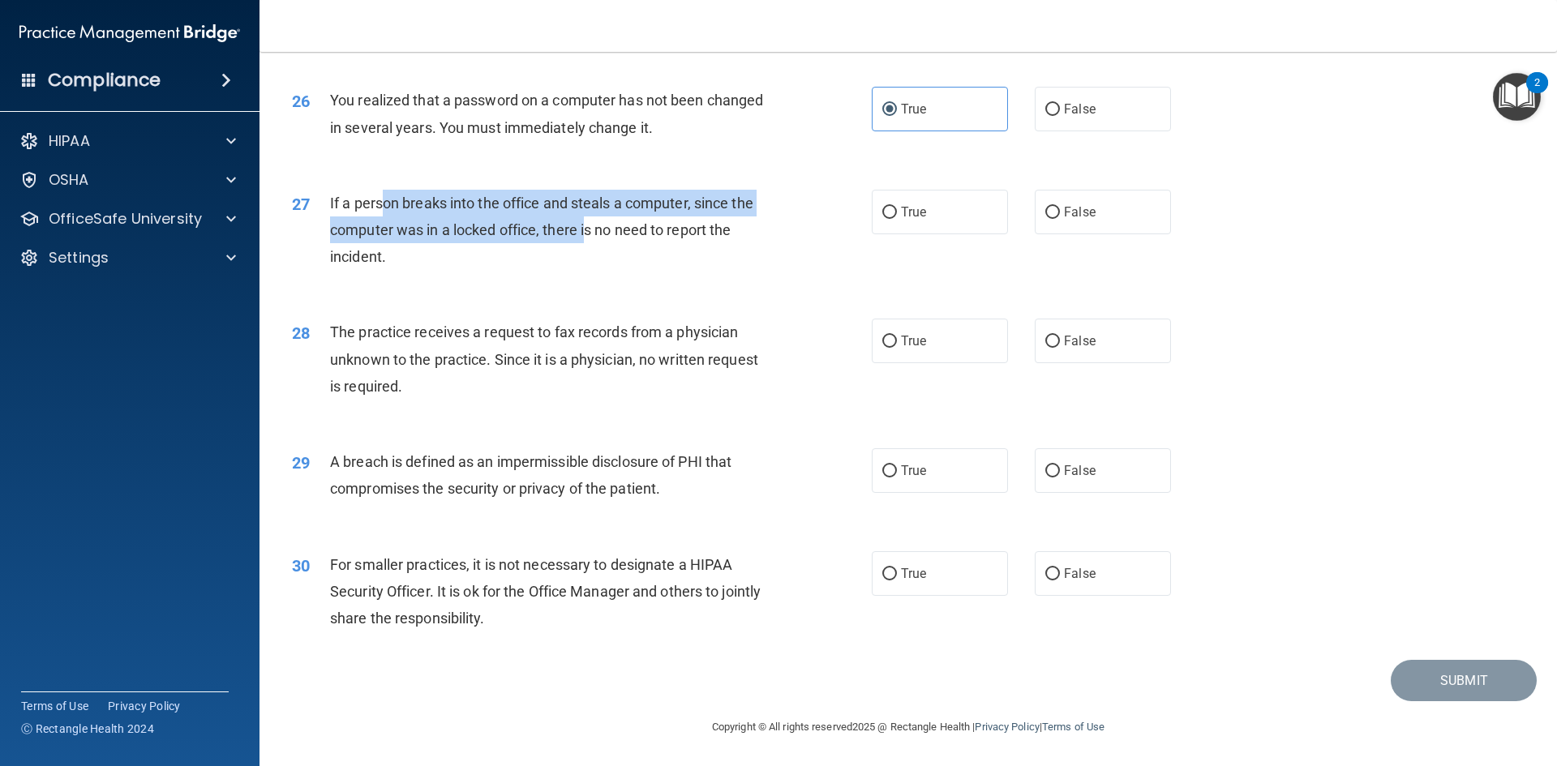
drag, startPoint x: 382, startPoint y: 210, endPoint x: 653, endPoint y: 224, distance: 271.1
click at [589, 224] on span "If a person breaks into the office and steals a computer, since the computer wa…" at bounding box center [541, 230] width 423 height 71
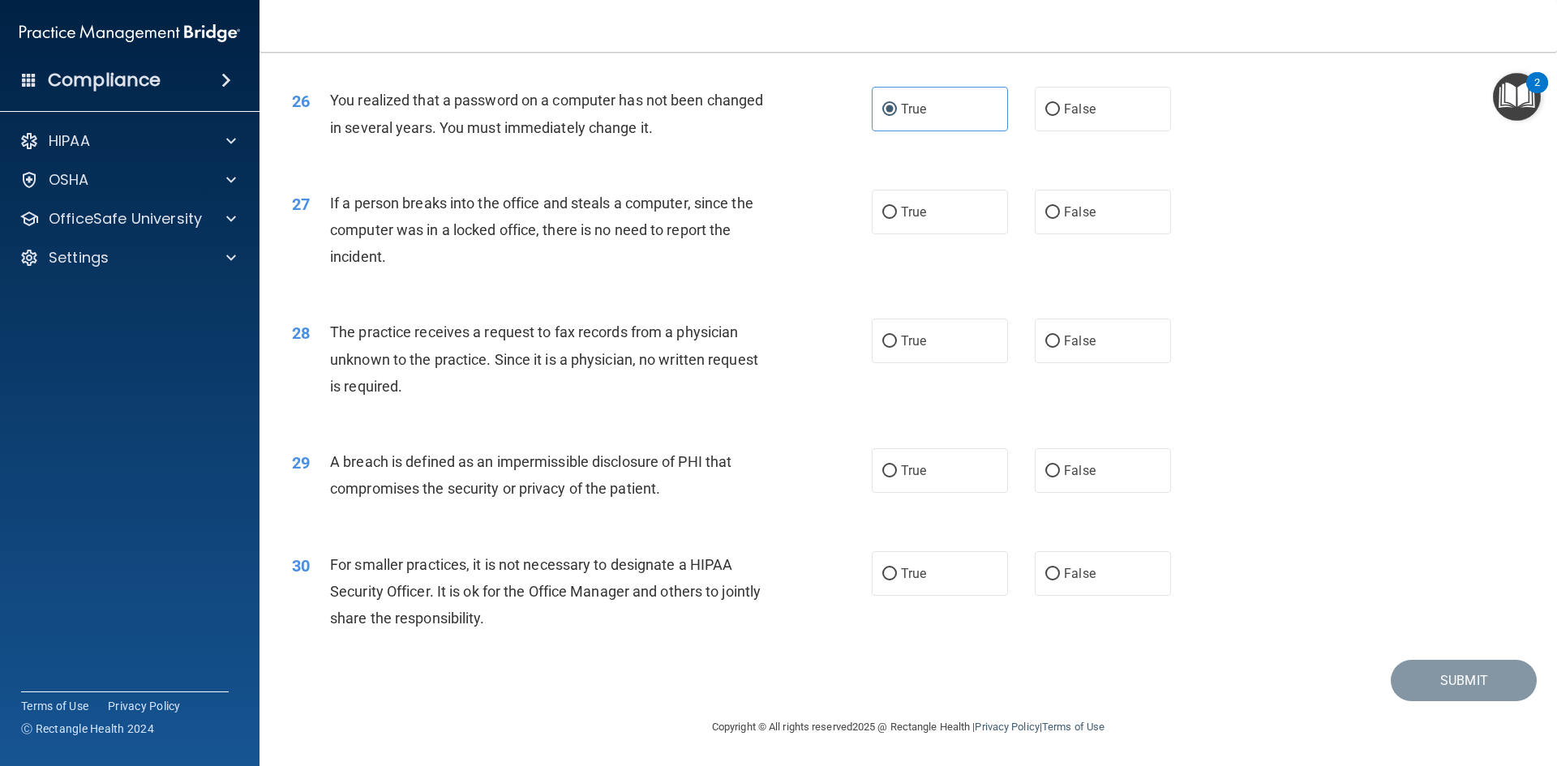
click at [655, 224] on span "If a person breaks into the office and steals a computer, since the computer wa…" at bounding box center [541, 230] width 423 height 71
click at [1034, 219] on label "False" at bounding box center [1102, 212] width 136 height 45
click at [1045, 219] on input "False" at bounding box center [1052, 213] width 15 height 12
radio input "true"
drag, startPoint x: 388, startPoint y: 328, endPoint x: 547, endPoint y: 332, distance: 159.8
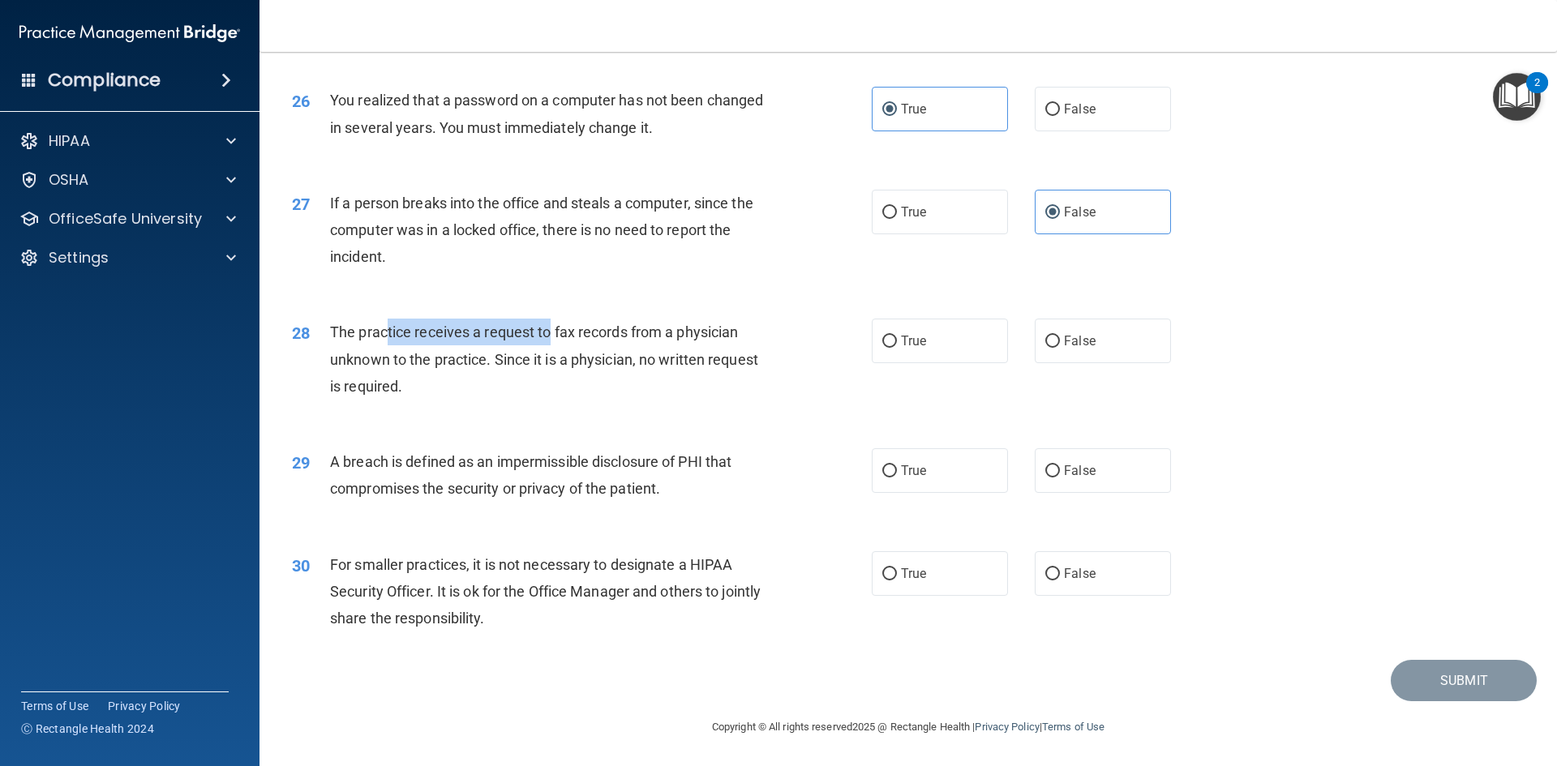
click at [547, 332] on span "The practice receives a request to fax records from a physician unknown to the …" at bounding box center [544, 358] width 428 height 71
click at [595, 333] on span "The practice receives a request to fax records from a physician unknown to the …" at bounding box center [544, 358] width 428 height 71
click at [1045, 344] on input "False" at bounding box center [1052, 342] width 15 height 12
radio input "true"
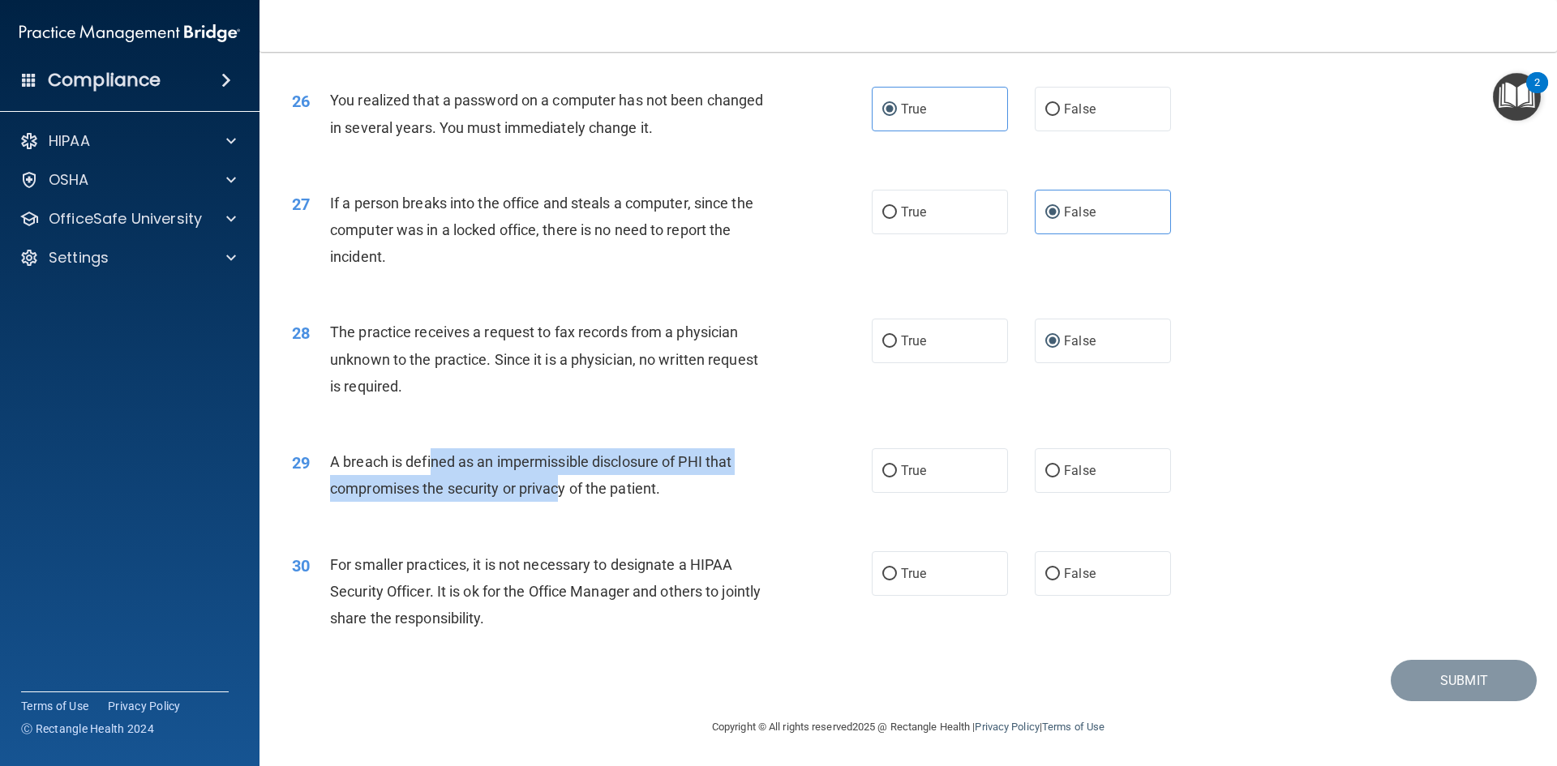
drag, startPoint x: 460, startPoint y: 460, endPoint x: 569, endPoint y: 490, distance: 113.3
click at [563, 490] on span "A breach is defined as an impermissible disclosure of PHI that compromises the …" at bounding box center [530, 475] width 401 height 44
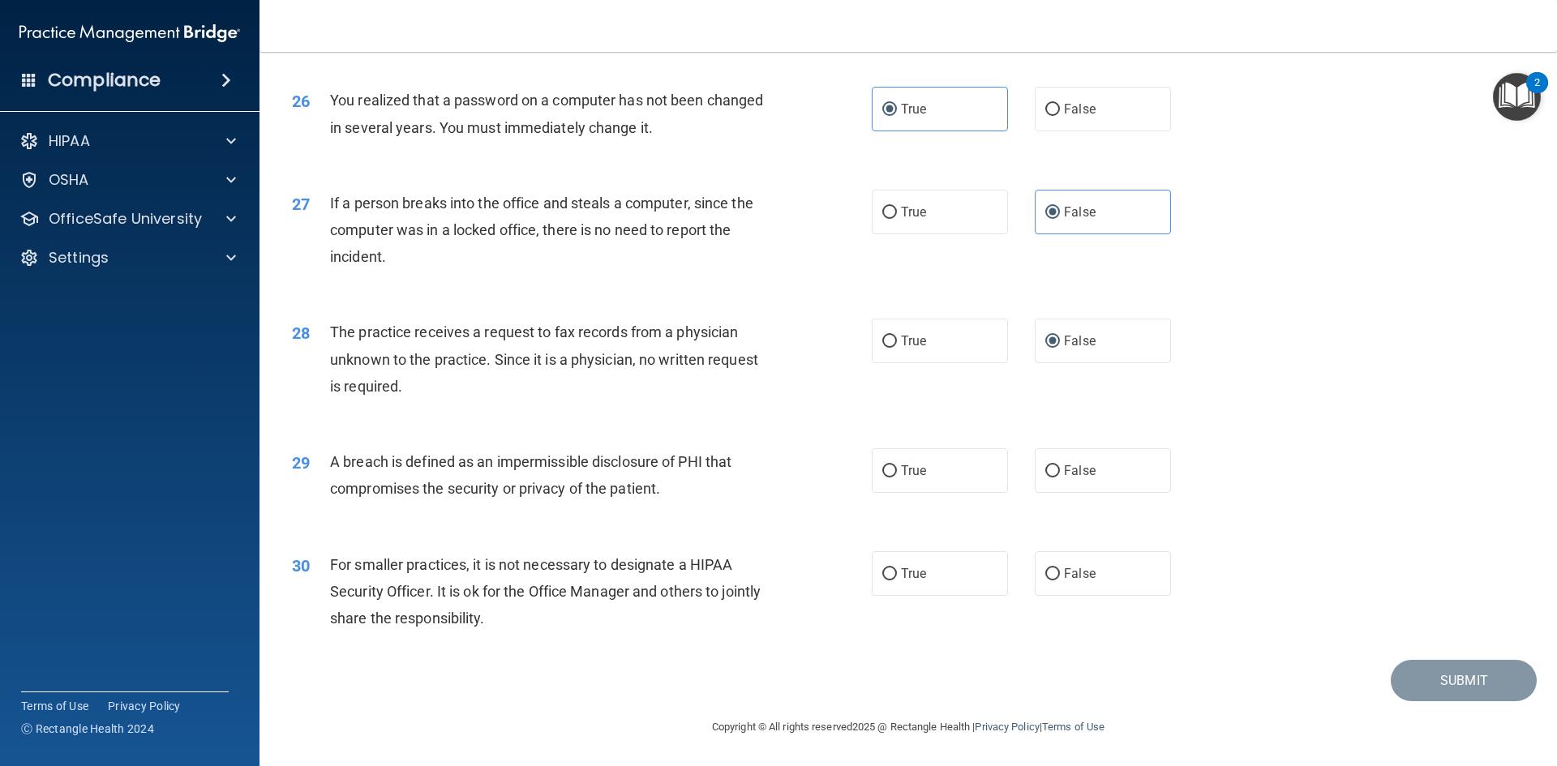
click at [614, 490] on span "A breach is defined as an impermissible disclosure of PHI that compromises the …" at bounding box center [530, 475] width 401 height 44
click at [910, 460] on label "True" at bounding box center [940, 470] width 136 height 45
click at [897, 465] on input "True" at bounding box center [889, 471] width 15 height 12
radio input "true"
click at [1055, 573] on label "False" at bounding box center [1102, 573] width 136 height 45
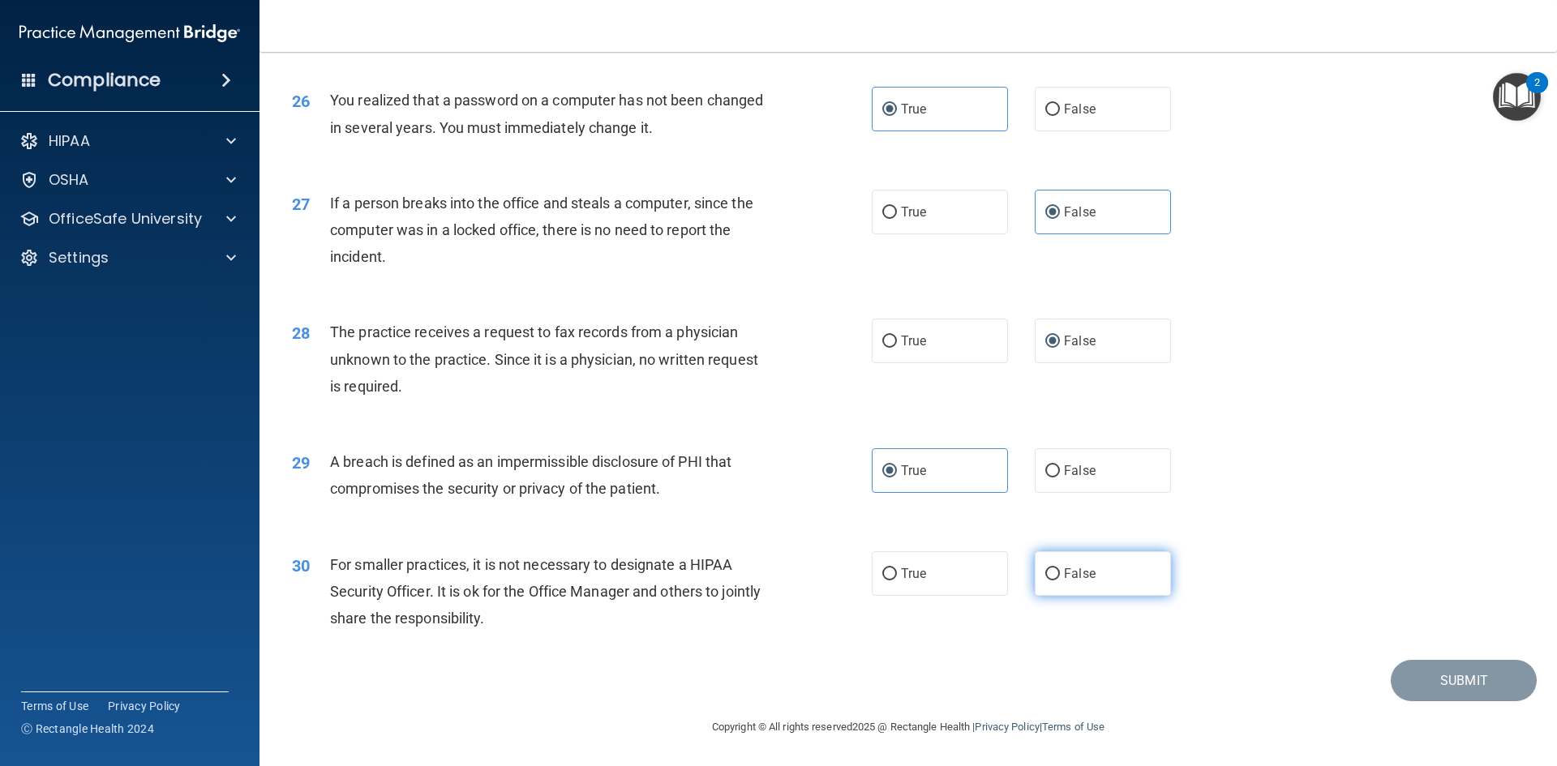
click at [1055, 573] on input "False" at bounding box center [1052, 574] width 15 height 12
radio input "true"
click at [1405, 675] on button "Submit" at bounding box center [1463, 680] width 146 height 41
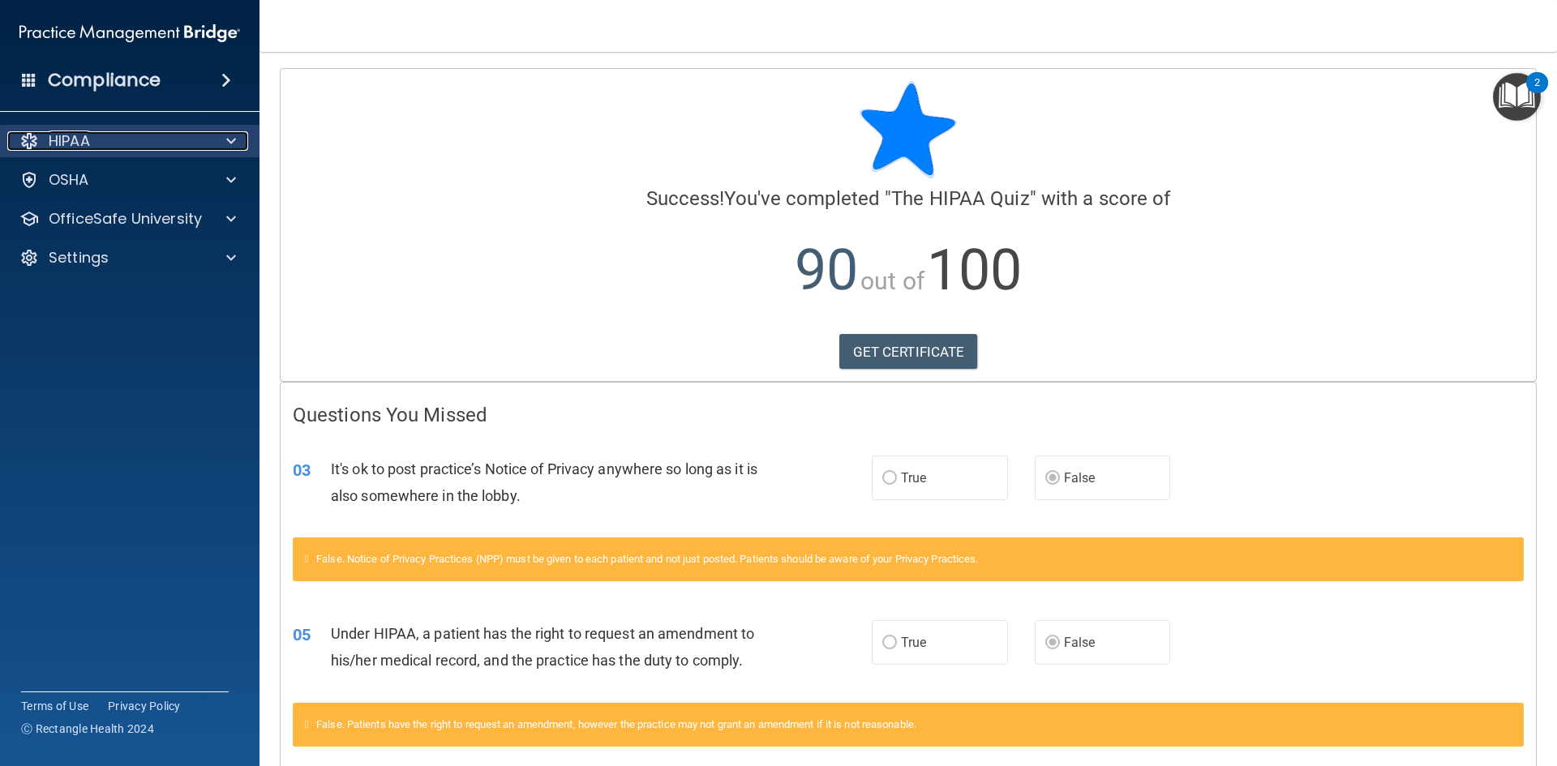
click at [224, 140] on div at bounding box center [228, 140] width 41 height 19
click at [225, 139] on div at bounding box center [228, 140] width 41 height 19
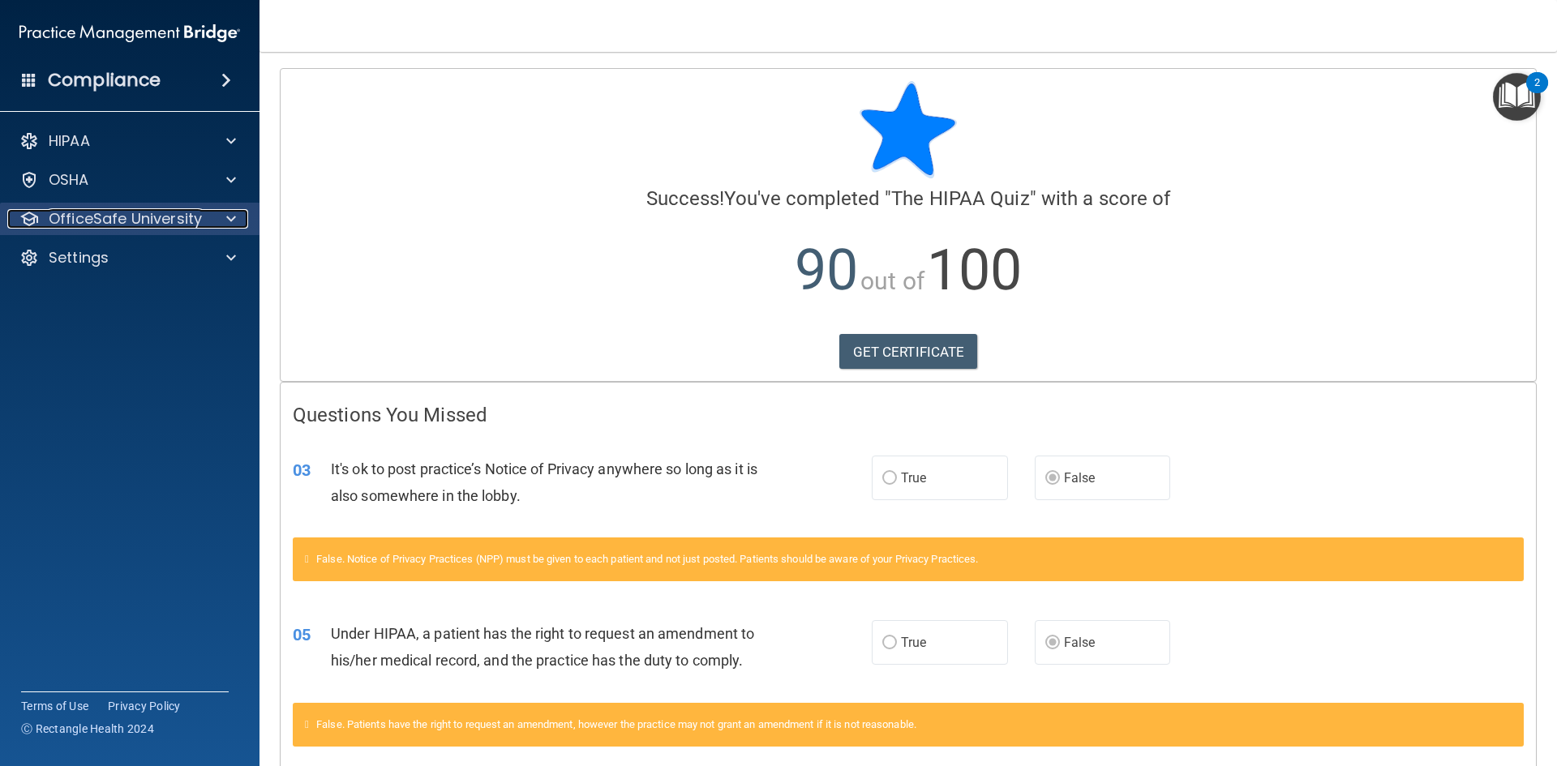
click at [233, 225] on span at bounding box center [231, 218] width 10 height 19
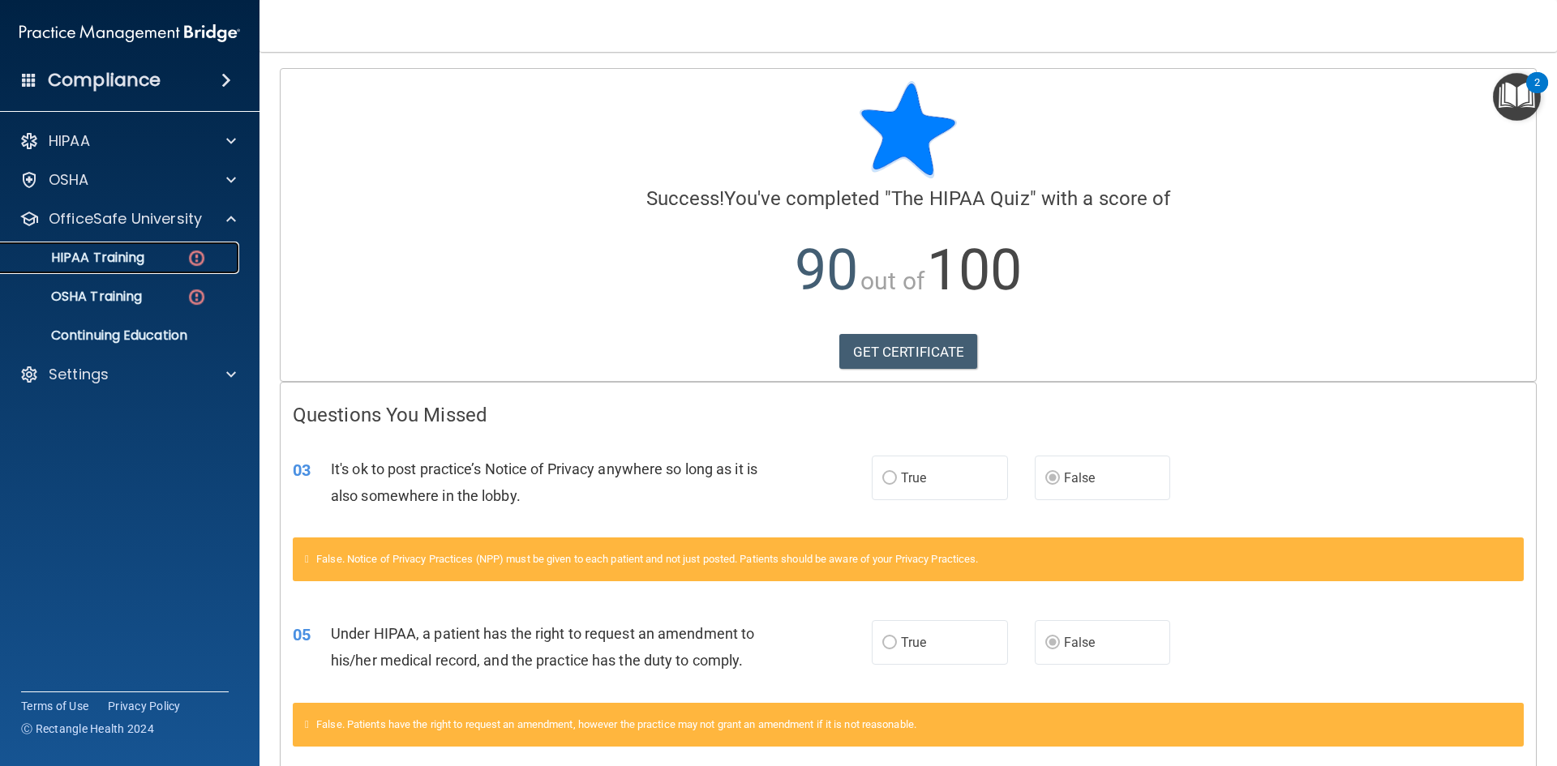
click at [105, 259] on p "HIPAA Training" at bounding box center [78, 258] width 134 height 16
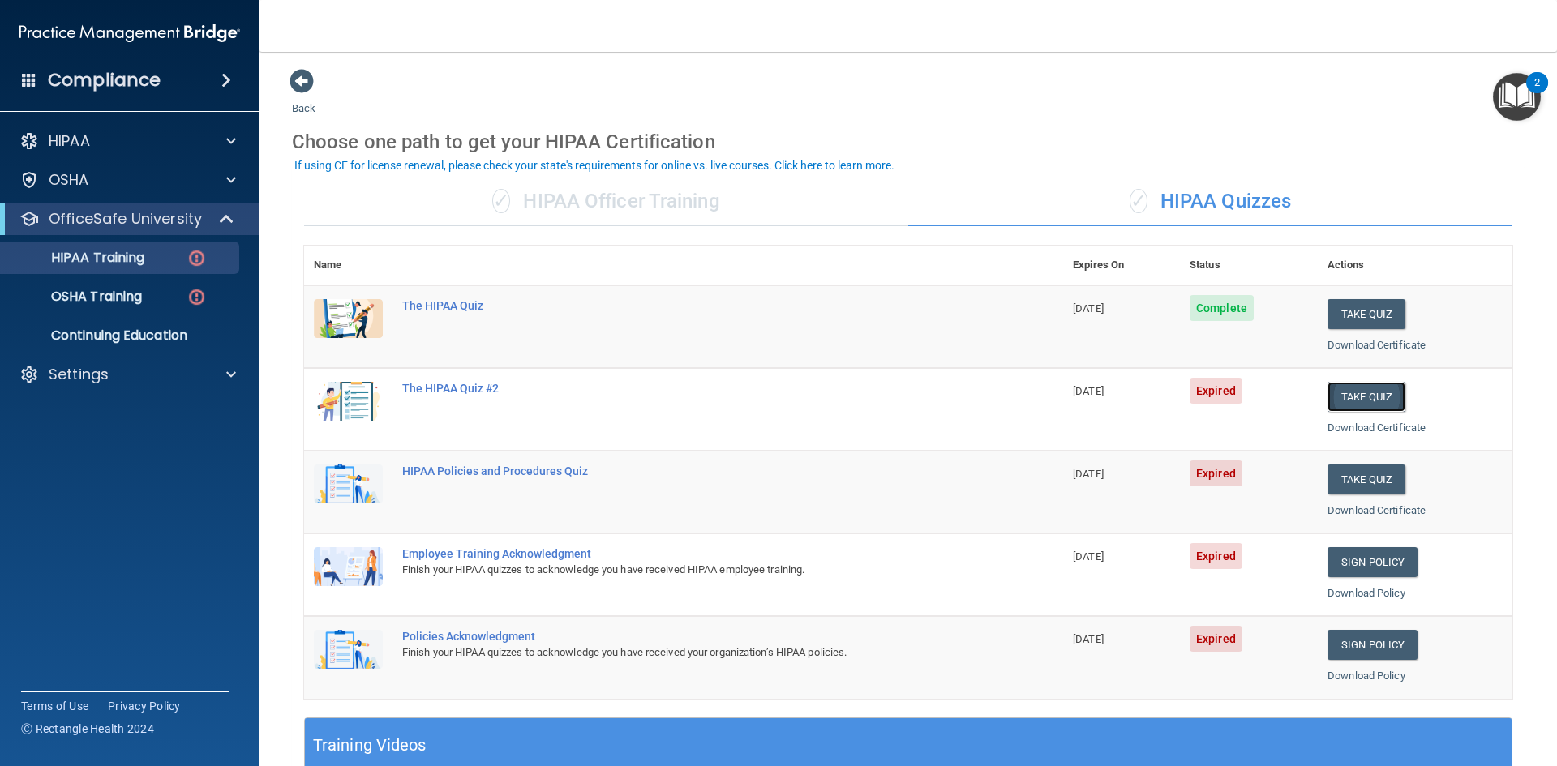
click at [1344, 397] on button "Take Quiz" at bounding box center [1366, 397] width 78 height 30
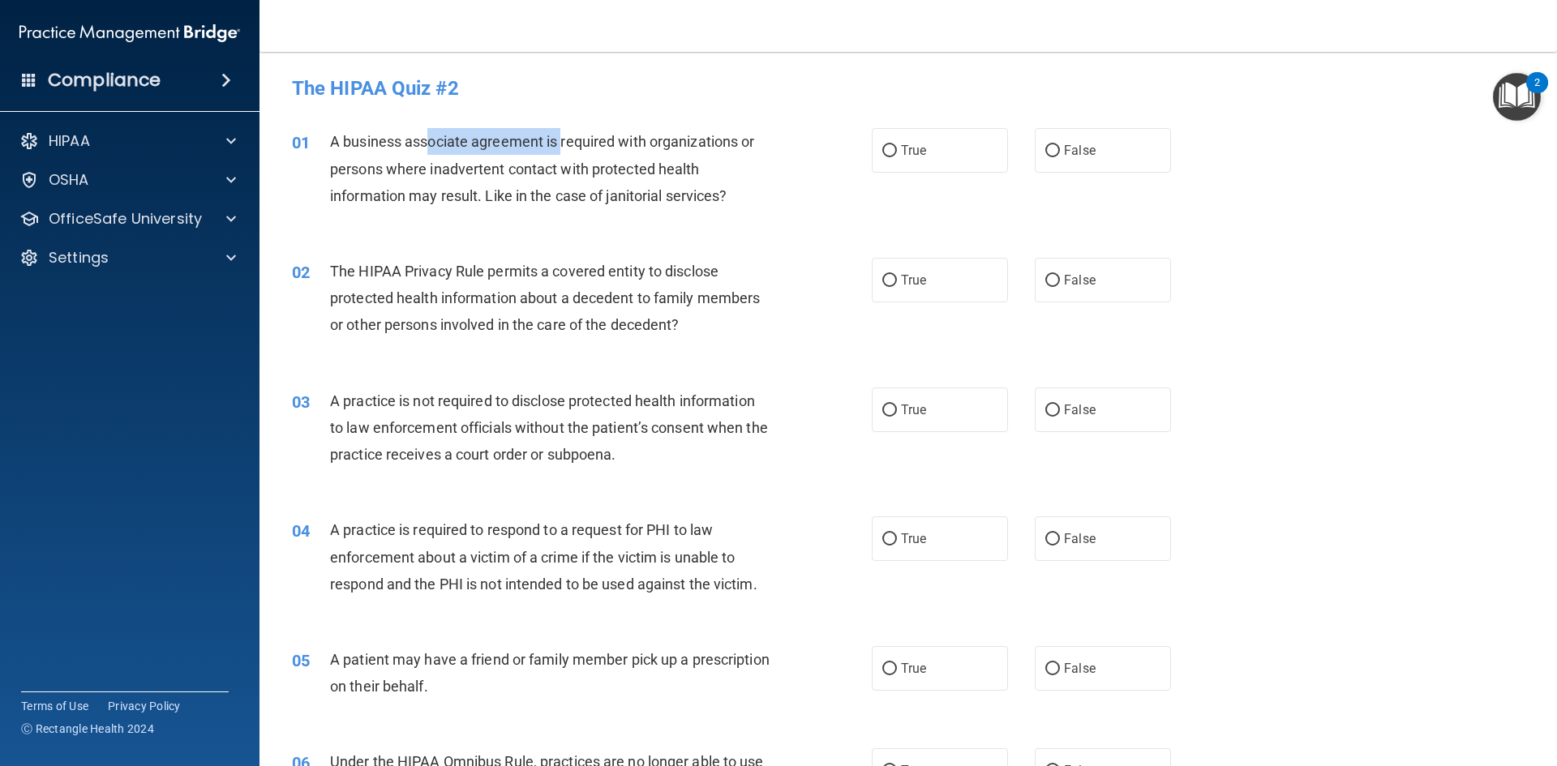
drag, startPoint x: 428, startPoint y: 139, endPoint x: 562, endPoint y: 143, distance: 133.8
click at [561, 143] on span "A business associate agreement is required with organizations or persons where …" at bounding box center [542, 168] width 424 height 71
drag, startPoint x: 618, startPoint y: 145, endPoint x: 703, endPoint y: 148, distance: 85.2
click at [699, 145] on span "A business associate agreement is required with organizations or persons where …" at bounding box center [542, 168] width 424 height 71
click at [553, 169] on span "A business associate agreement is required with organizations or persons where …" at bounding box center [542, 168] width 424 height 71
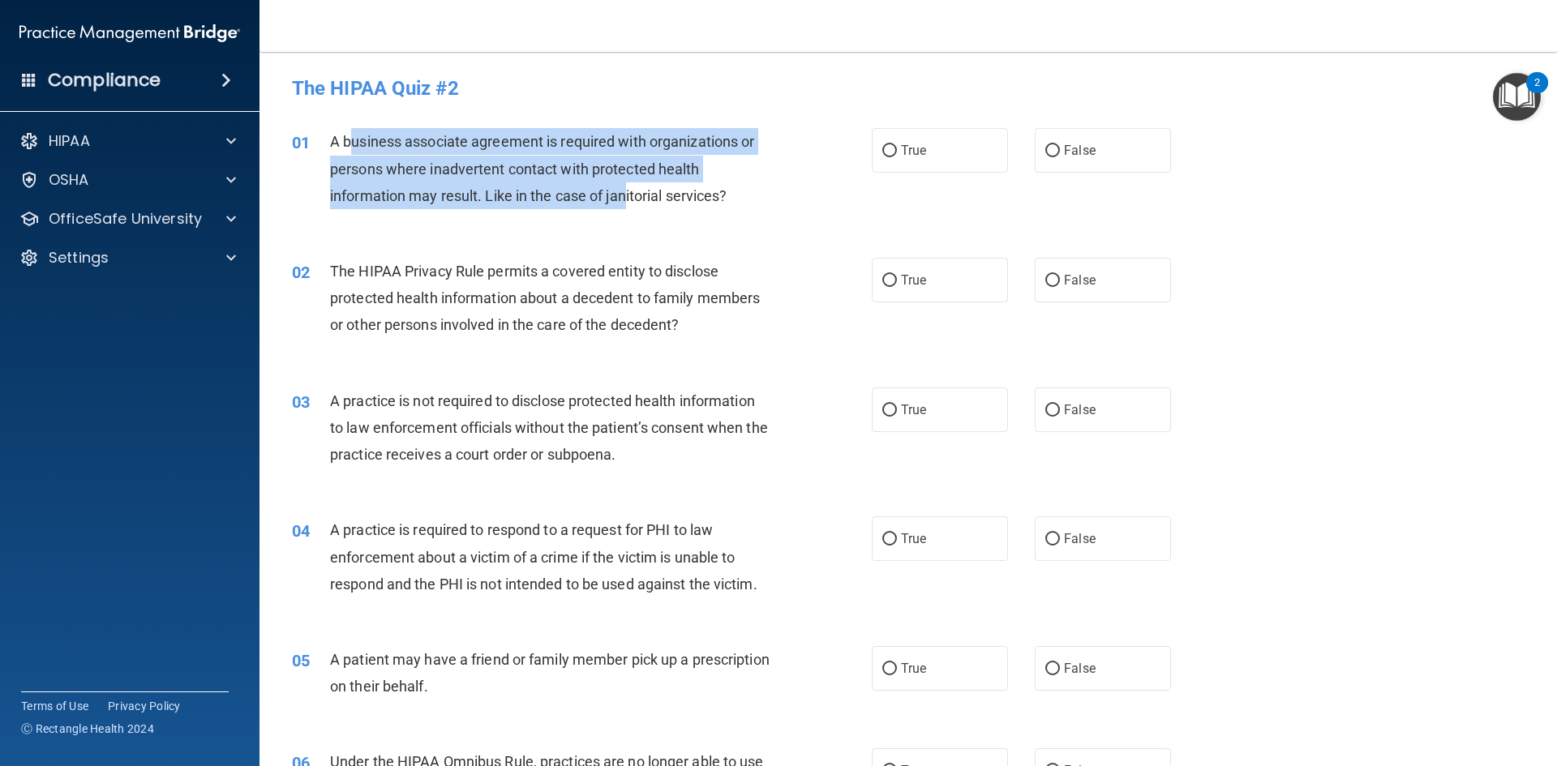
drag, startPoint x: 395, startPoint y: 137, endPoint x: 637, endPoint y: 194, distance: 249.0
click at [627, 195] on span "A business associate agreement is required with organizations or persons where …" at bounding box center [542, 168] width 424 height 71
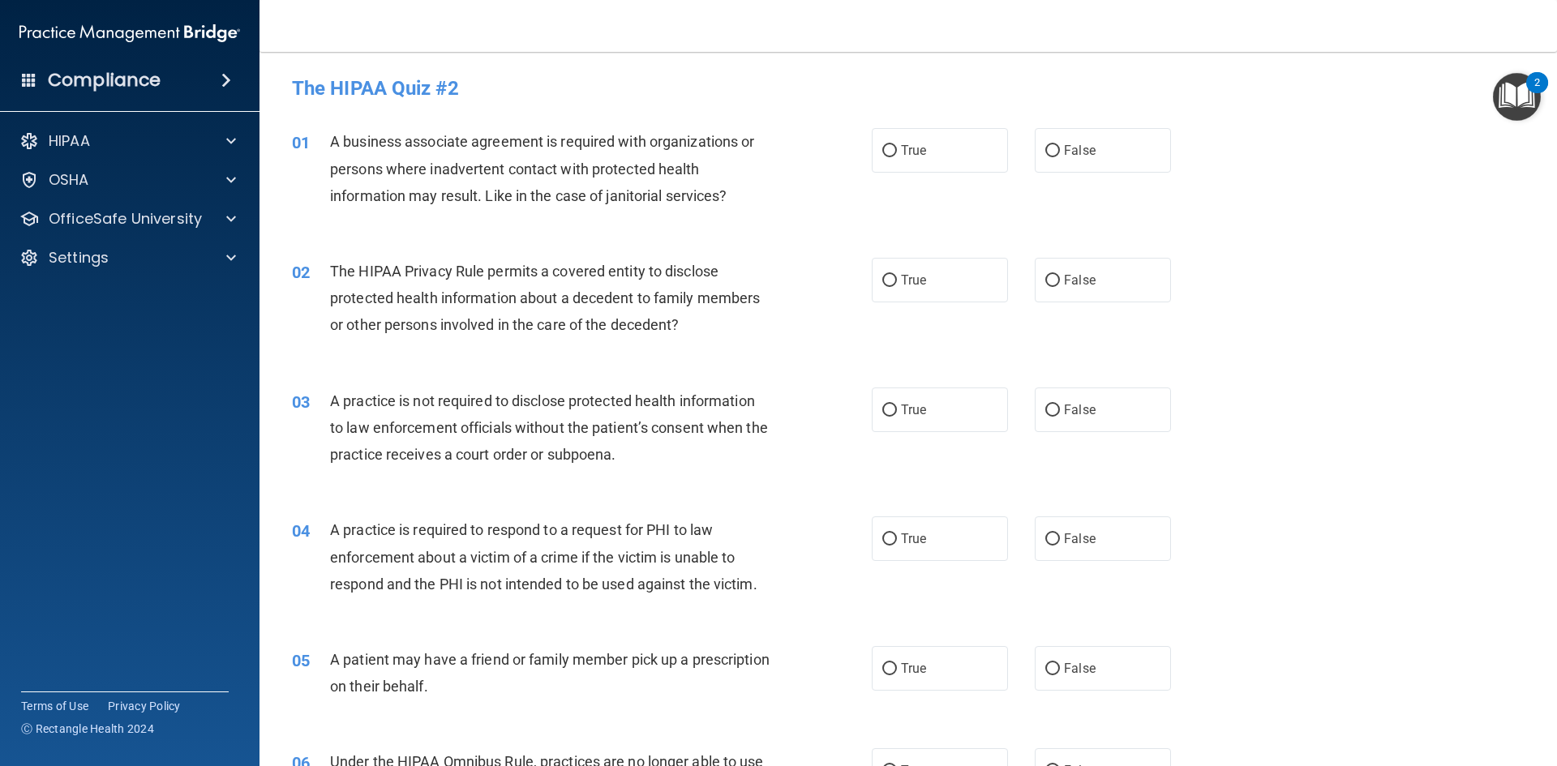
click at [667, 194] on span "A business associate agreement is required with organizations or persons where …" at bounding box center [542, 168] width 424 height 71
click at [1052, 144] on label "False" at bounding box center [1102, 150] width 136 height 45
click at [1052, 145] on input "False" at bounding box center [1052, 151] width 15 height 12
radio input "true"
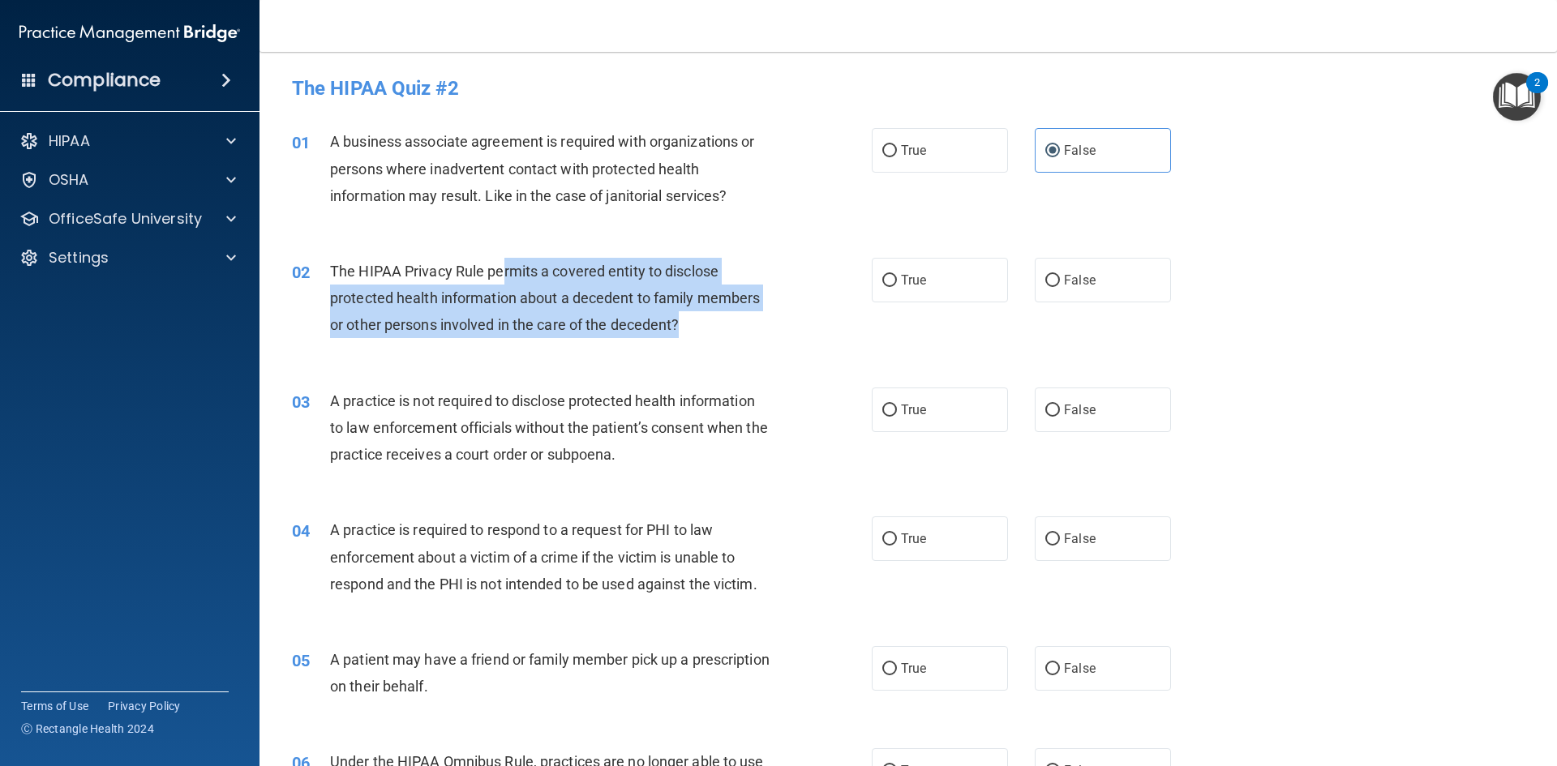
drag, startPoint x: 567, startPoint y: 263, endPoint x: 681, endPoint y: 330, distance: 132.2
click at [681, 330] on div "The HIPAA Privacy Rule permits a covered entity to disclose protected health in…" at bounding box center [556, 298] width 453 height 81
click at [829, 276] on div "02 The HIPAA Privacy Rule permits a covered entity to disclose protected health…" at bounding box center [582, 302] width 628 height 89
drag, startPoint x: 330, startPoint y: 264, endPoint x: 685, endPoint y: 316, distance: 358.9
click at [685, 316] on div "The HIPAA Privacy Rule permits a covered entity to disclose protected health in…" at bounding box center [556, 298] width 453 height 81
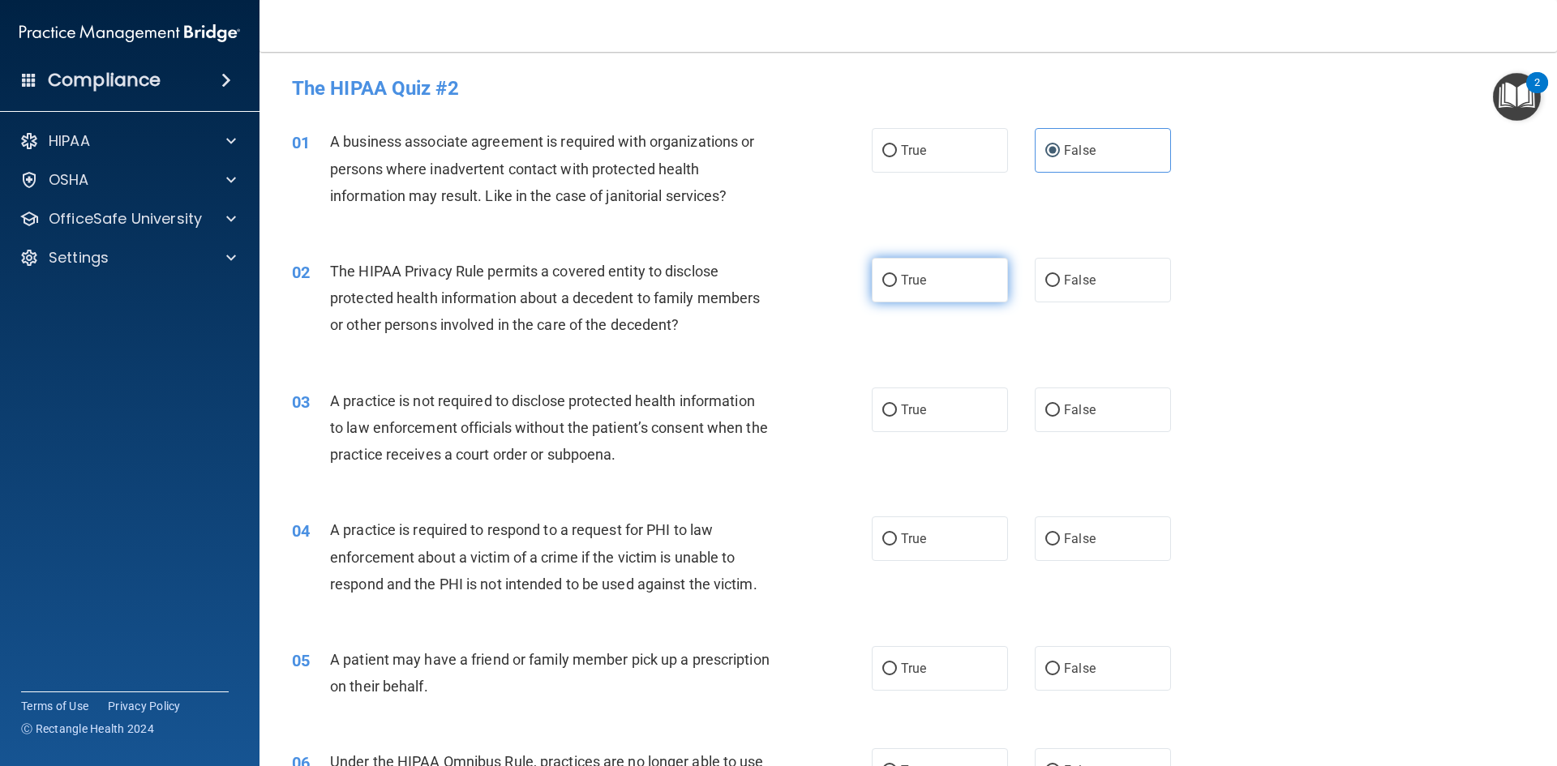
click at [875, 281] on label "True" at bounding box center [940, 280] width 136 height 45
click at [882, 281] on input "True" at bounding box center [889, 281] width 15 height 12
radio input "true"
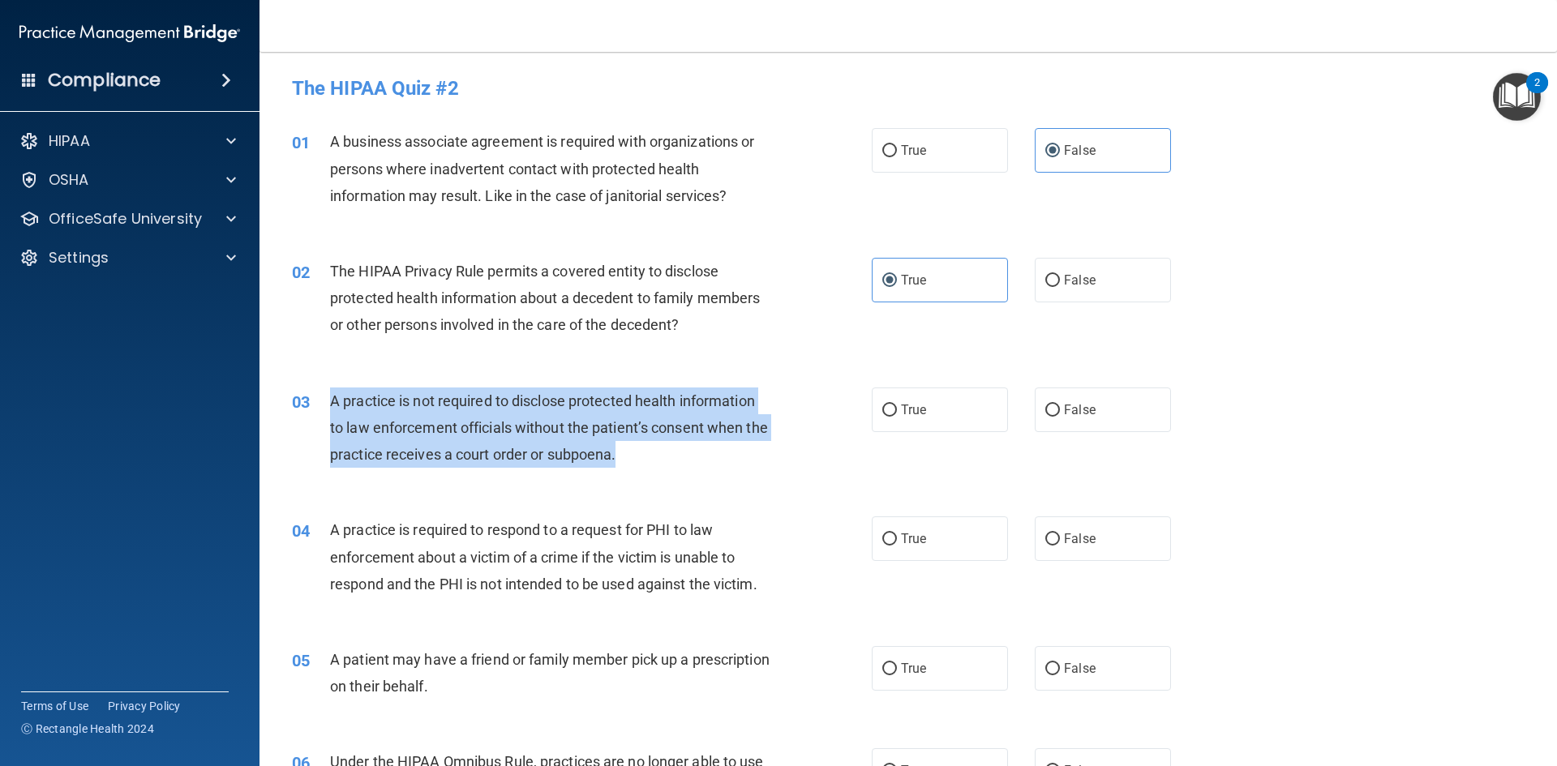
drag, startPoint x: 331, startPoint y: 397, endPoint x: 670, endPoint y: 468, distance: 346.9
click at [670, 468] on div "A practice is not required to disclose protected health information to law enfo…" at bounding box center [556, 428] width 453 height 81
click at [717, 465] on div "A practice is not required to disclose protected health information to law enfo…" at bounding box center [556, 428] width 453 height 81
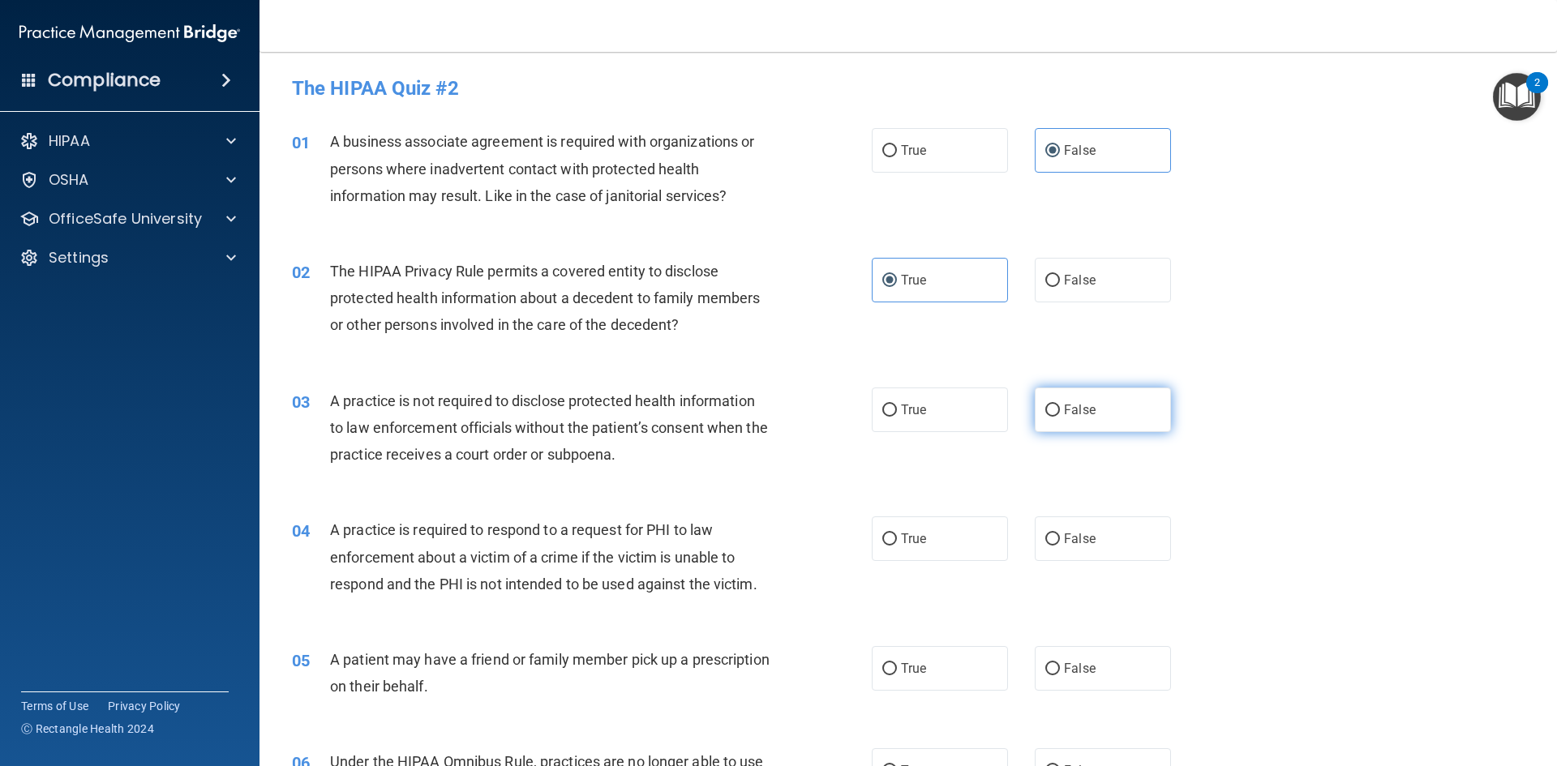
click at [1045, 413] on input "False" at bounding box center [1052, 411] width 15 height 12
radio input "true"
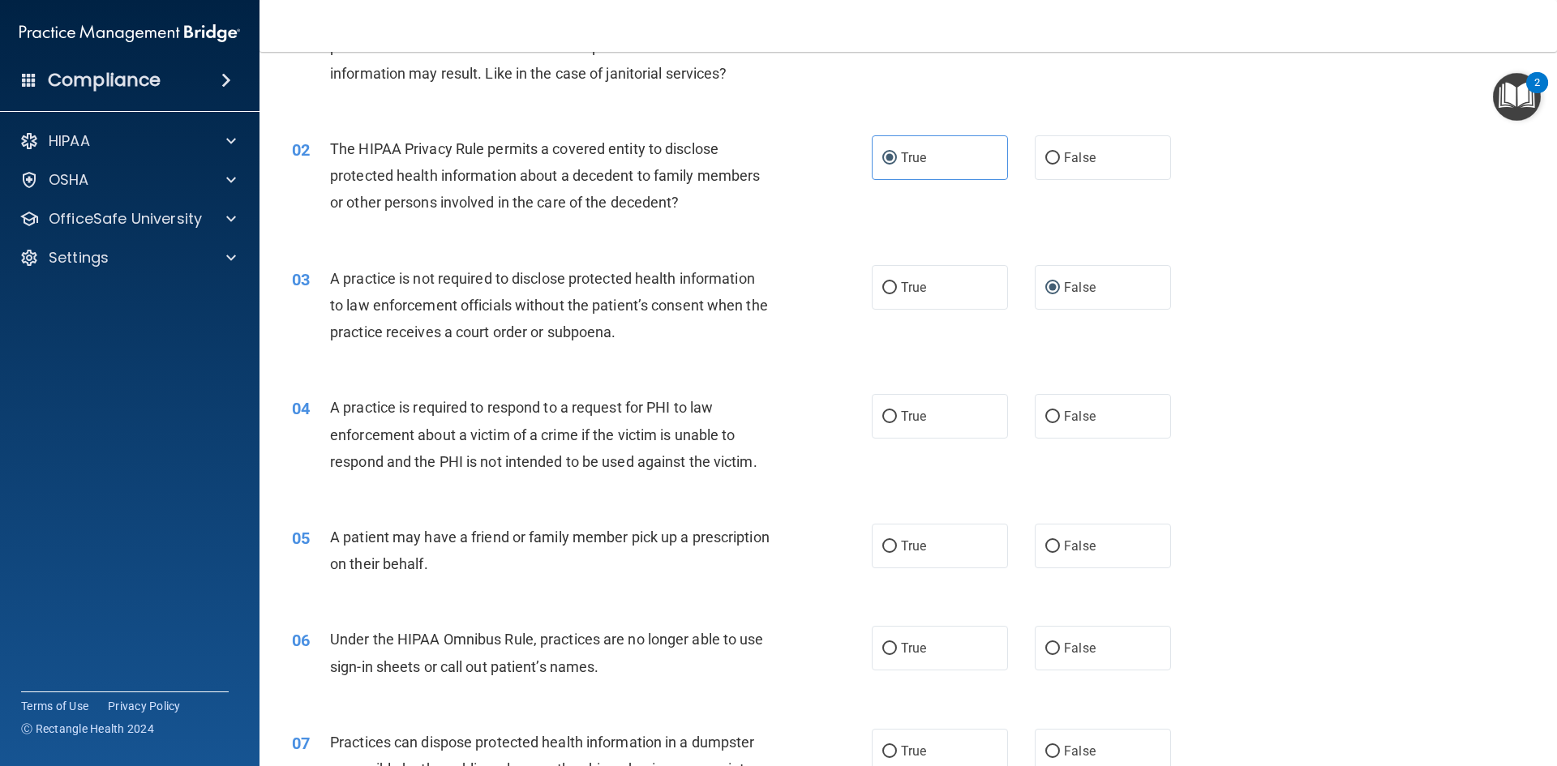
scroll to position [162, 0]
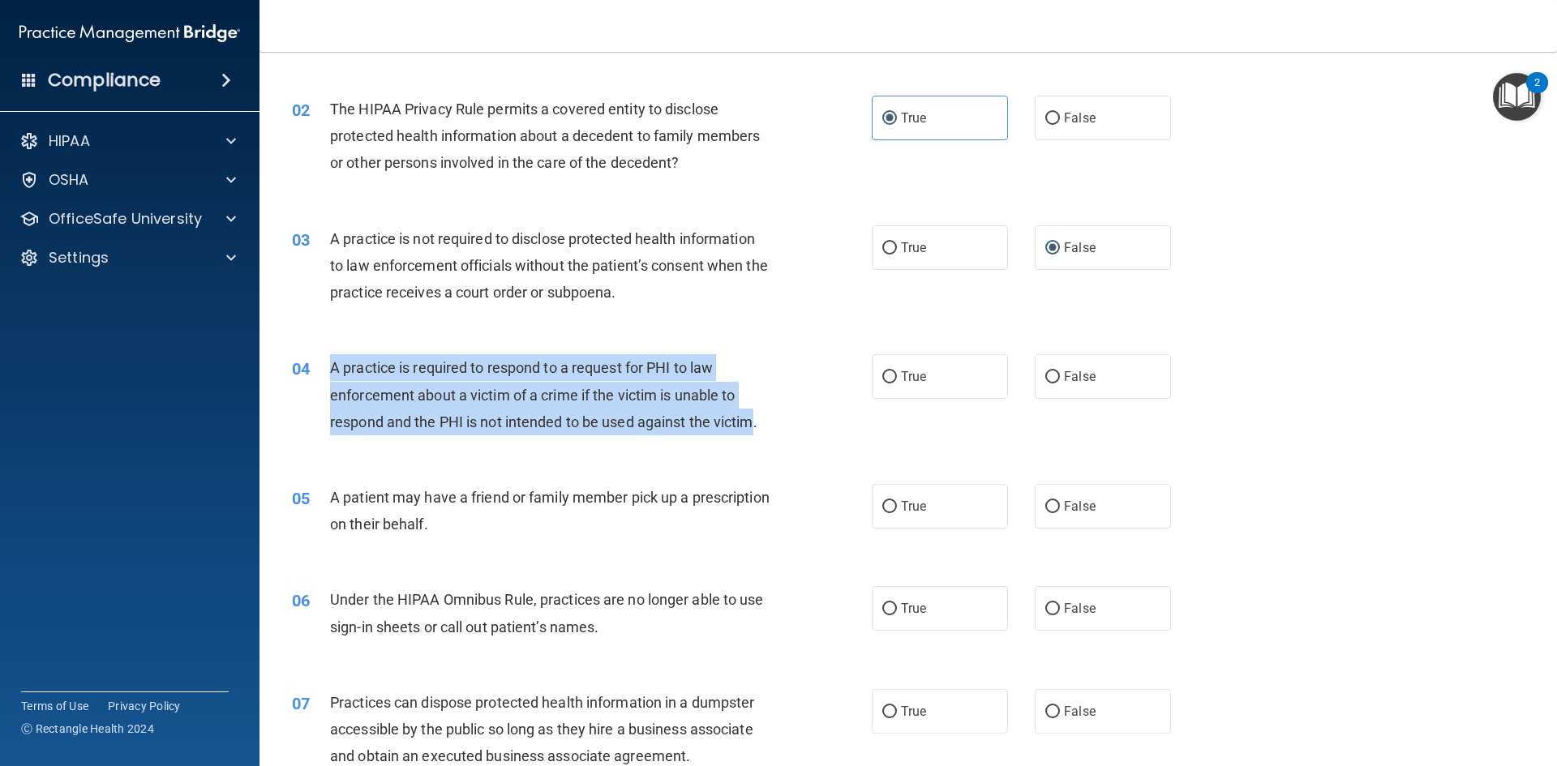
drag, startPoint x: 336, startPoint y: 364, endPoint x: 754, endPoint y: 424, distance: 421.8
click at [754, 424] on span "A practice is required to respond to a request for PHI to law enforcement about…" at bounding box center [543, 394] width 427 height 71
click at [490, 433] on div "A practice is required to respond to a request for PHI to law enforcement about…" at bounding box center [556, 394] width 453 height 81
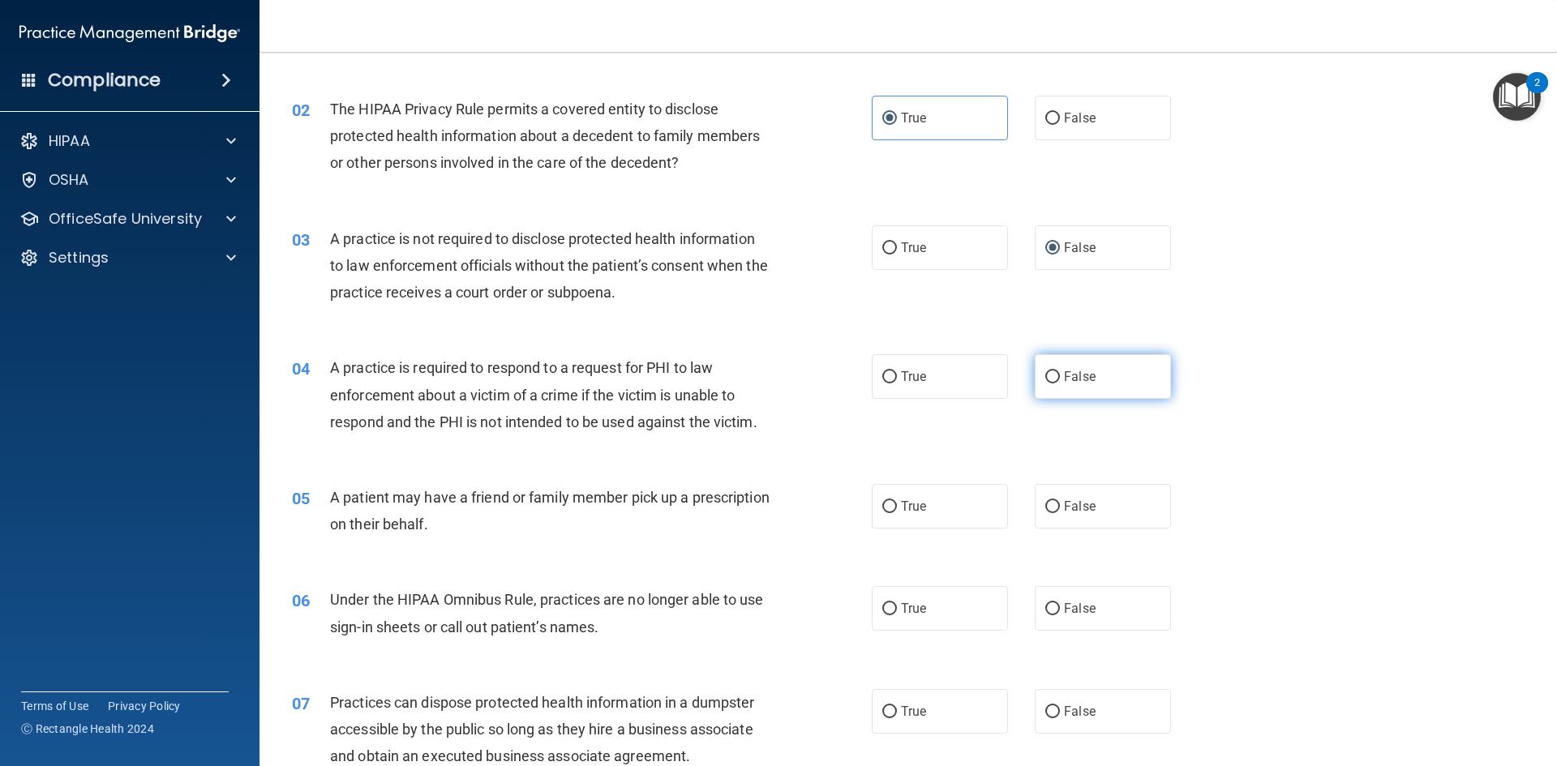
click at [1035, 383] on label "False" at bounding box center [1102, 376] width 136 height 45
click at [1045, 383] on input "False" at bounding box center [1052, 377] width 15 height 12
radio input "true"
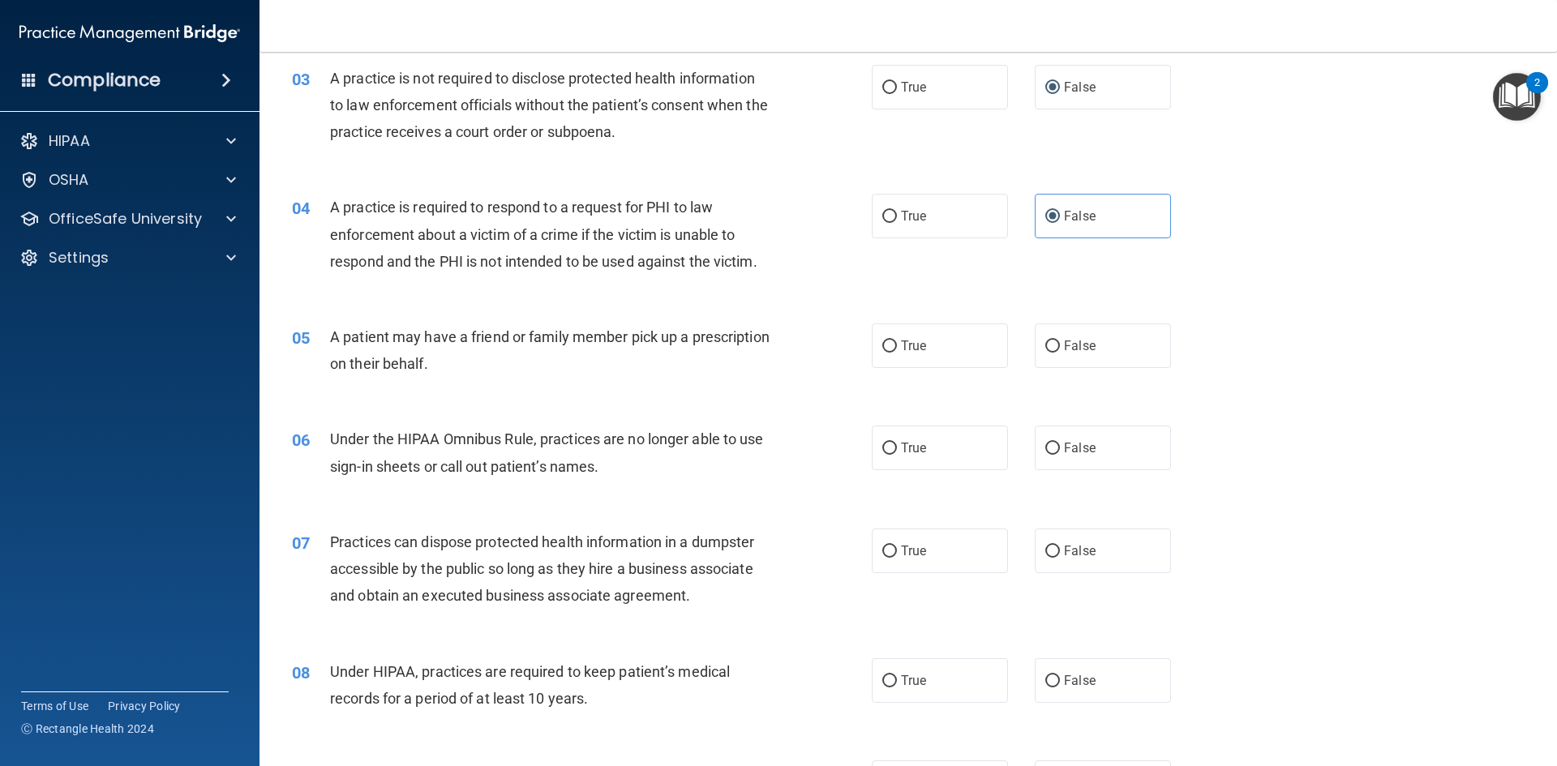
scroll to position [324, 0]
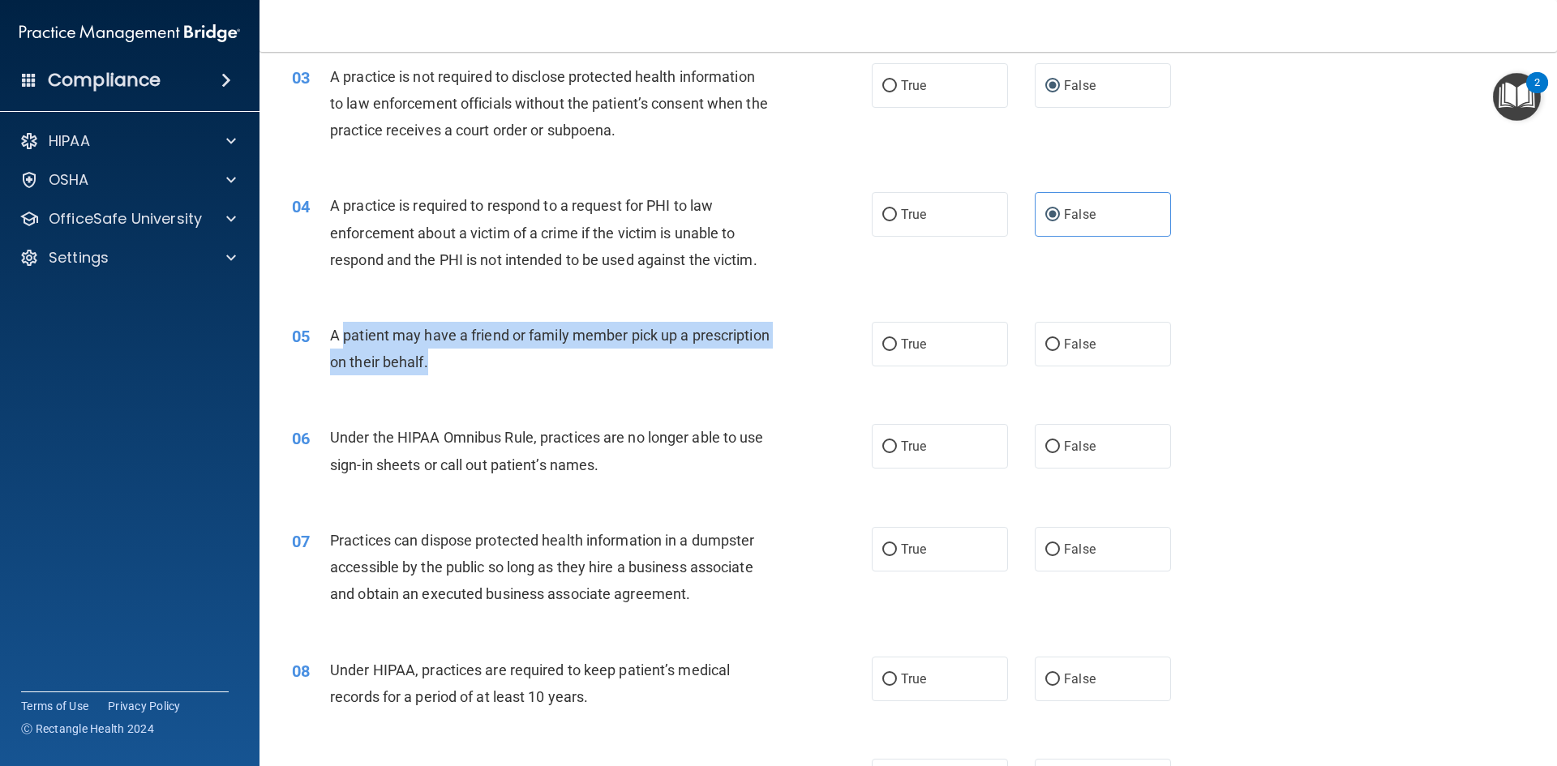
drag, startPoint x: 346, startPoint y: 333, endPoint x: 527, endPoint y: 378, distance: 186.2
click div "05 A patient may have a friend or family member pick up a prescription on their…"
drag, startPoint x: 335, startPoint y: 340, endPoint x: 518, endPoint y: 370, distance: 185.8
click div "A patient may have a friend or family member pick up a prescription on their be…"
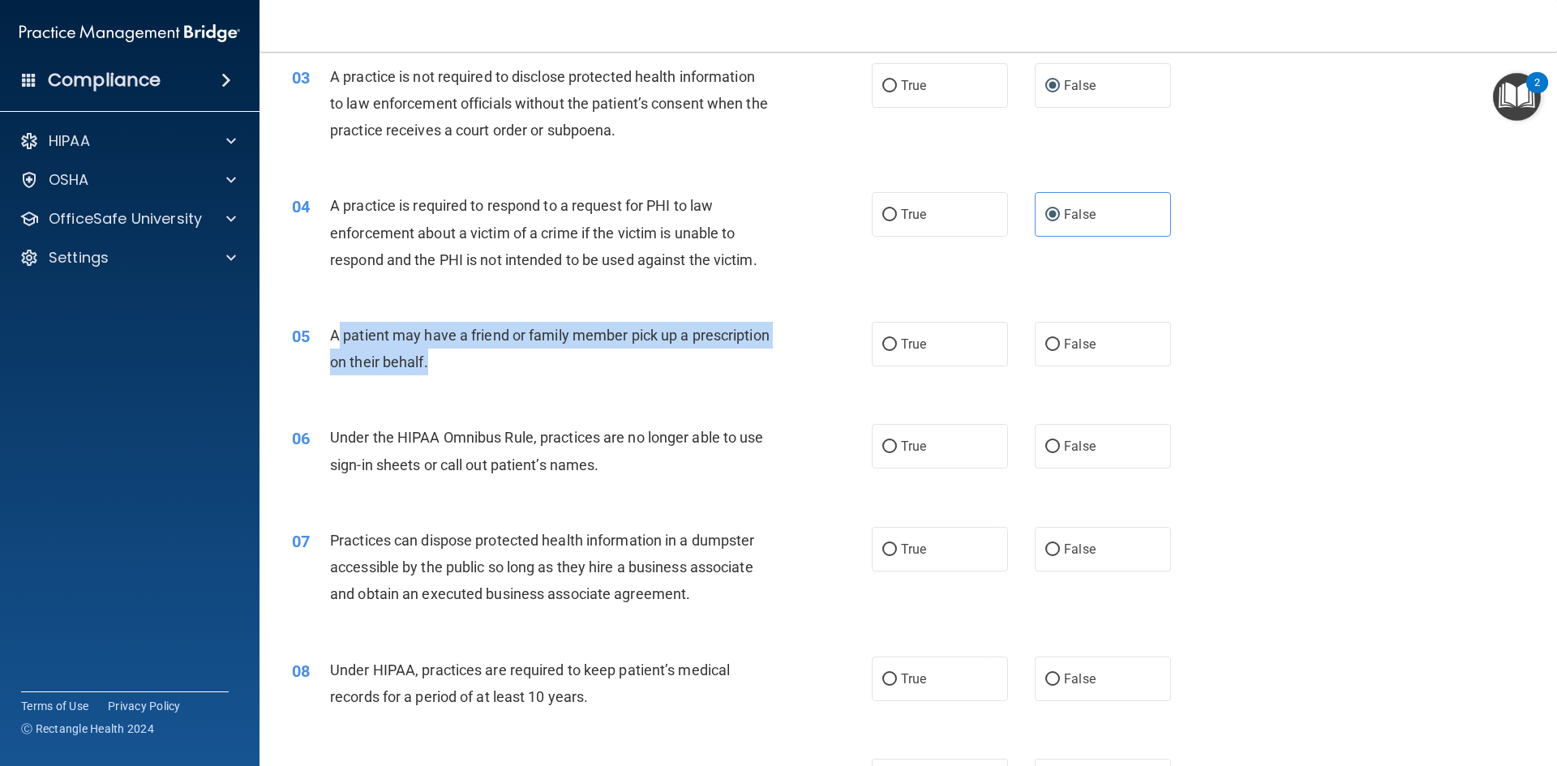
click div "A patient may have a friend or family member pick up a prescription on their be…"
drag, startPoint x: 513, startPoint y: 361, endPoint x: 329, endPoint y: 336, distance: 185.7
click div "A patient may have a friend or family member pick up a prescription on their be…"
click input "True"
radio input "true"
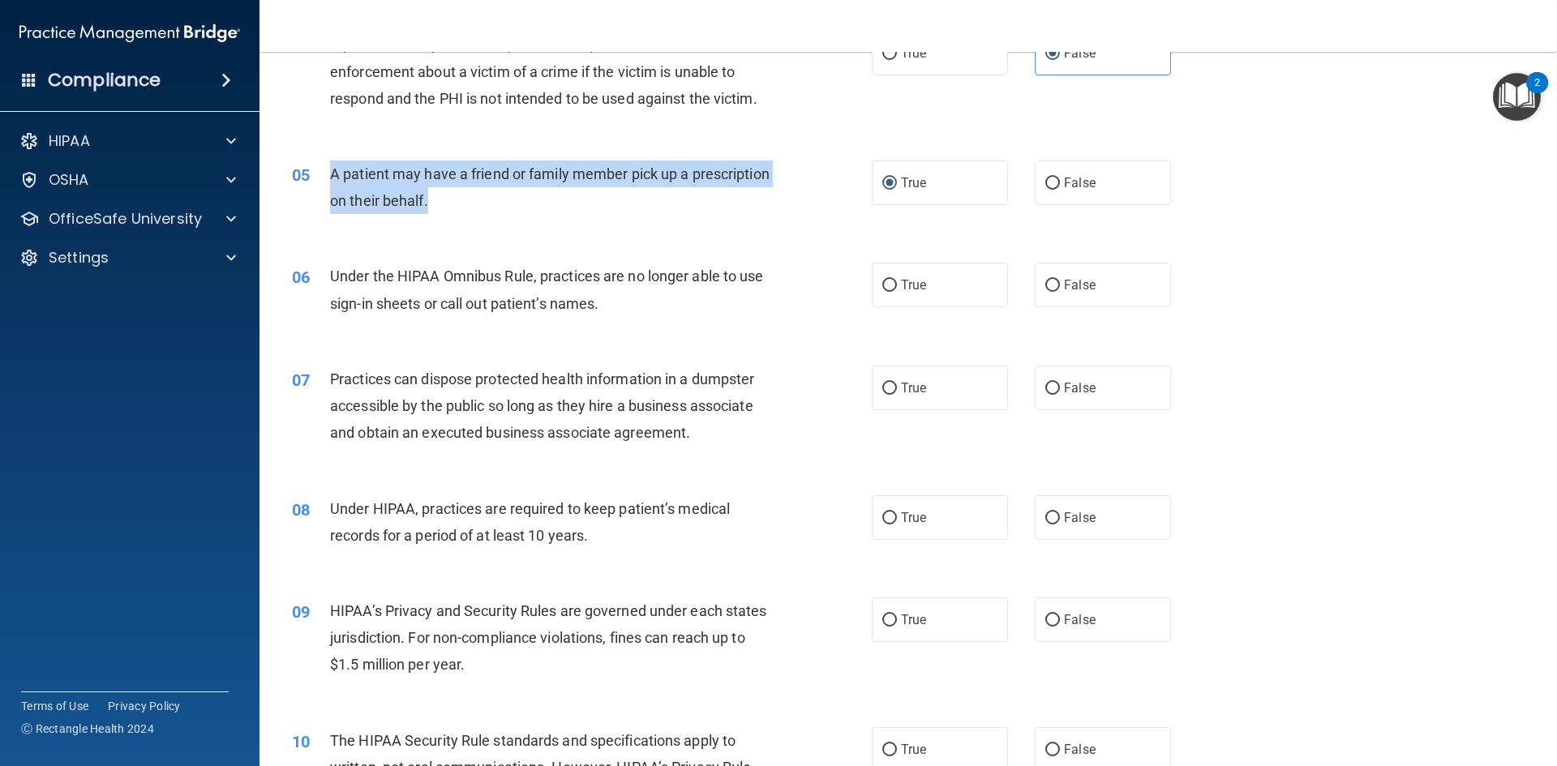
scroll to position [486, 0]
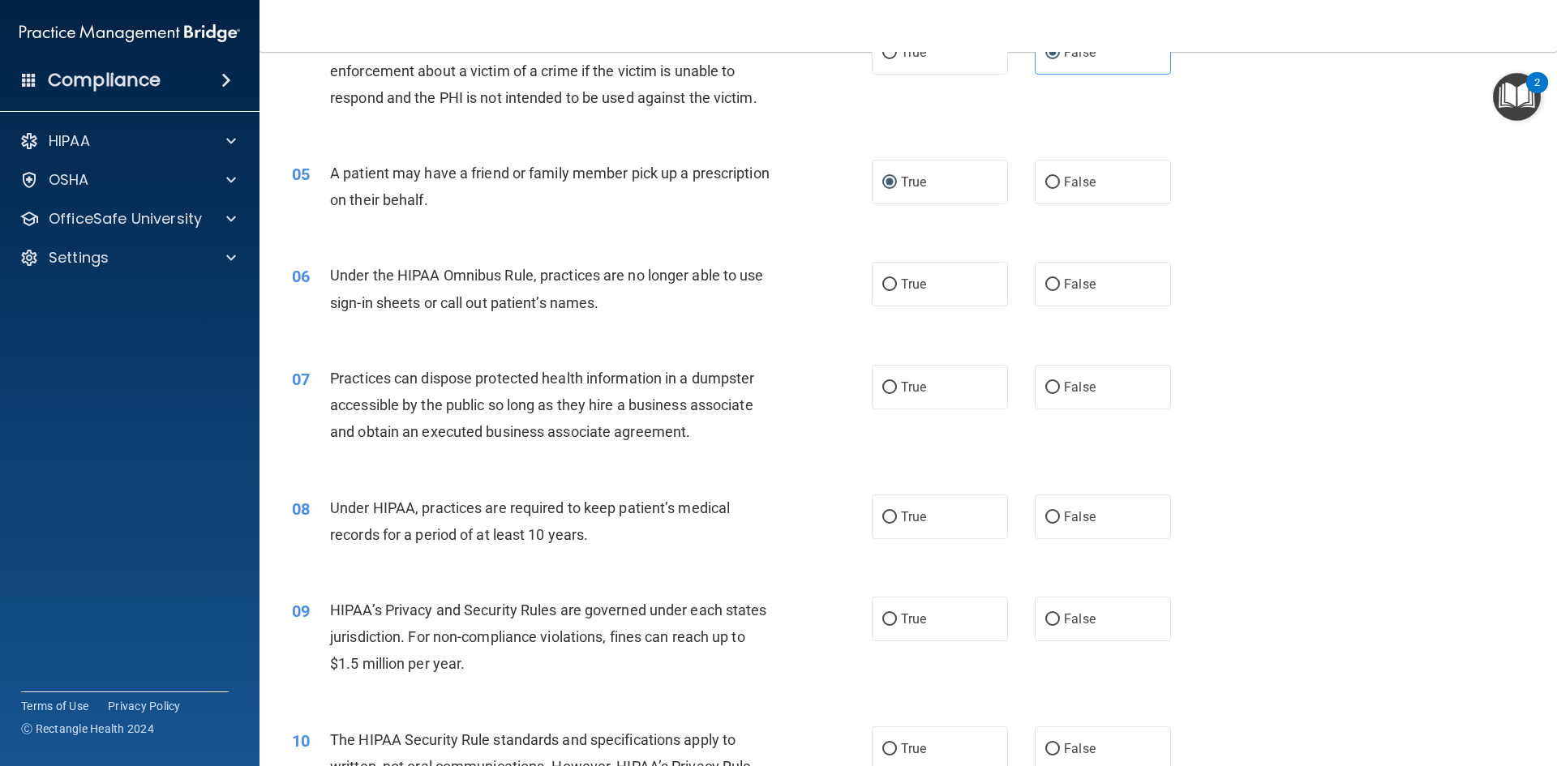
click span "Under the HIPAA Omnibus Rule, practices are no longer able to use sign-in sheet…"
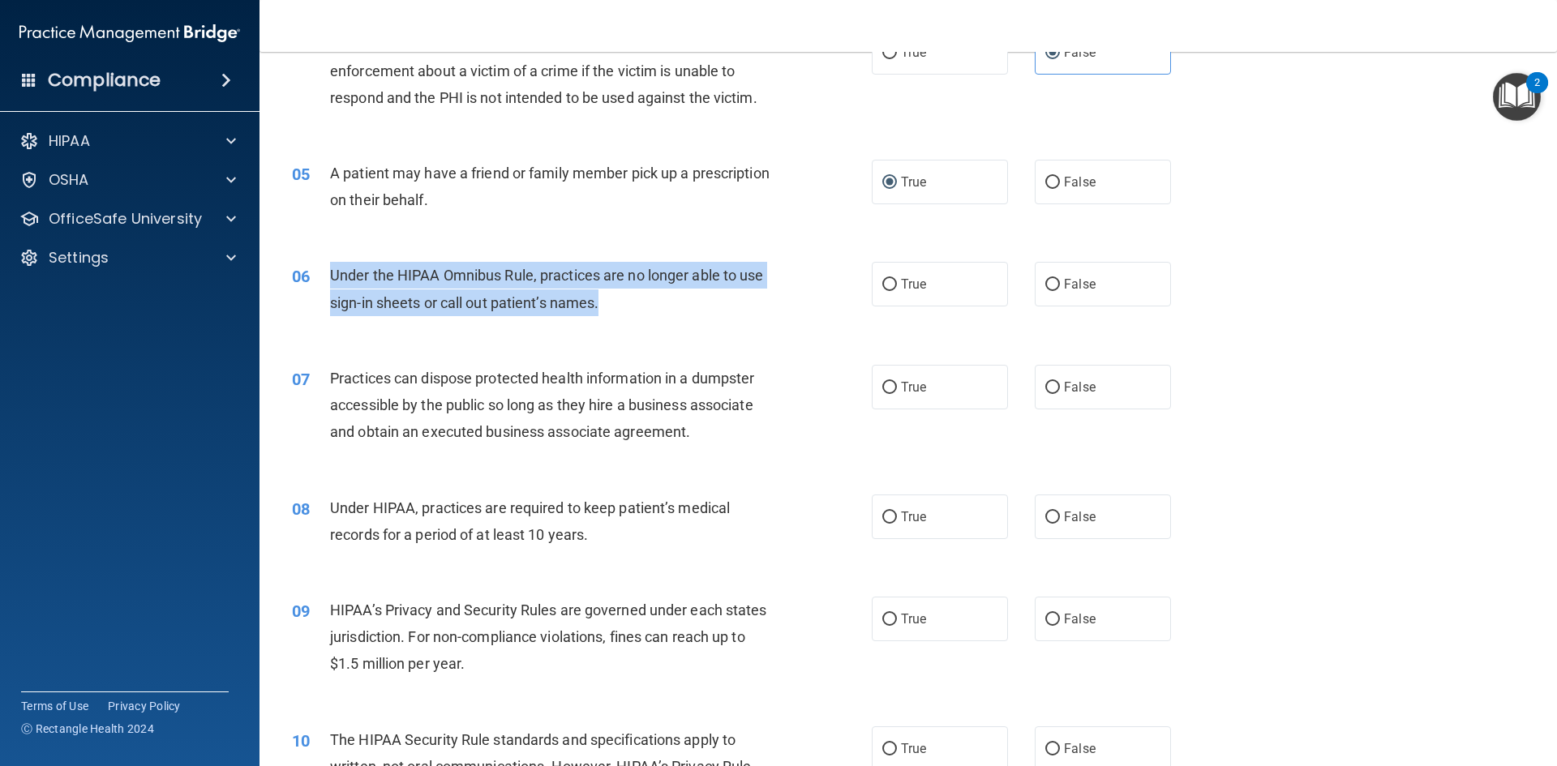
drag, startPoint x: 332, startPoint y: 278, endPoint x: 624, endPoint y: 307, distance: 293.3
click div "Under the HIPAA Omnibus Rule, practices are no longer able to use sign-in sheet…"
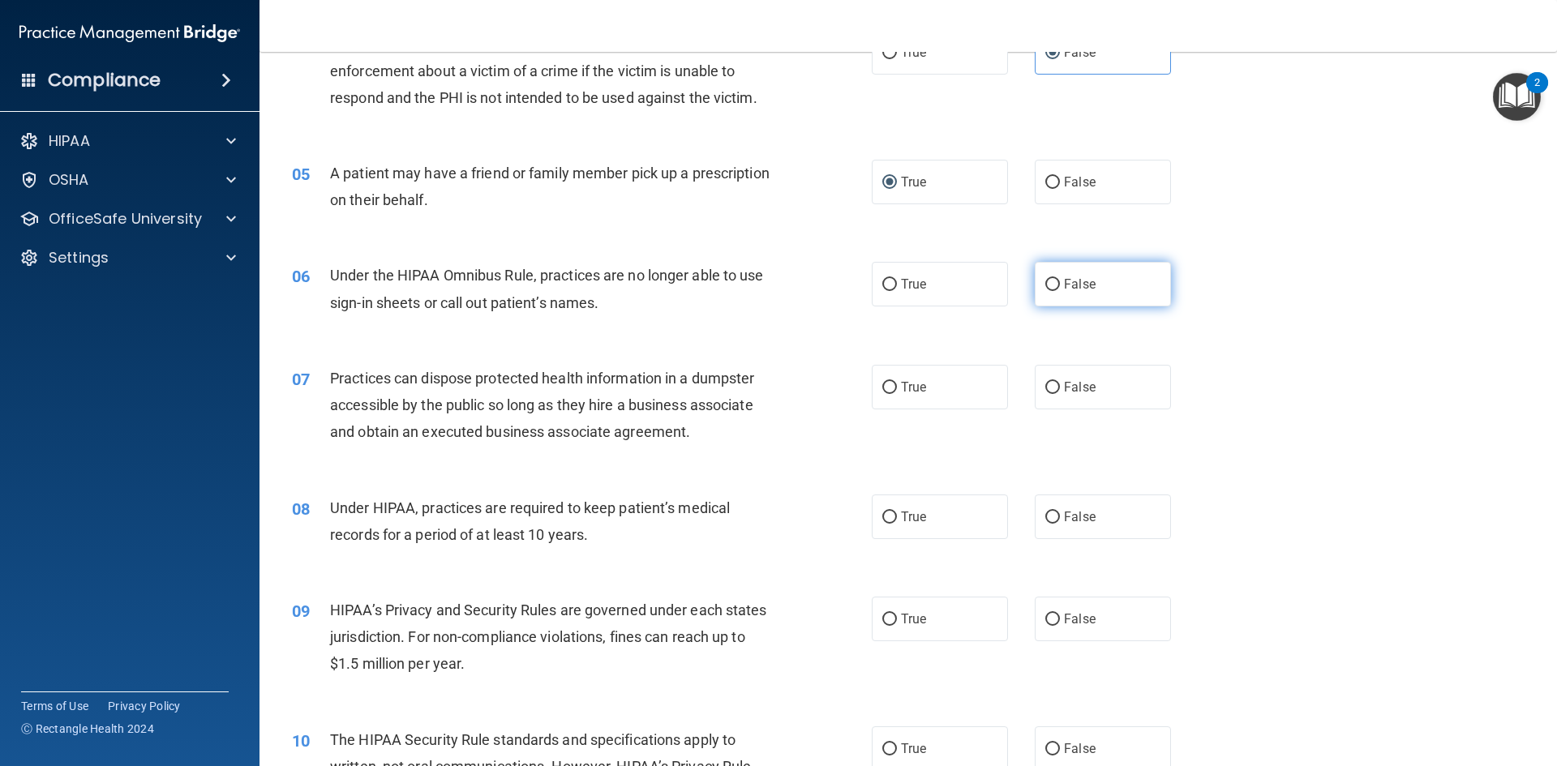
click label "False"
click input "False"
radio input "true"
click label "False"
click input "False"
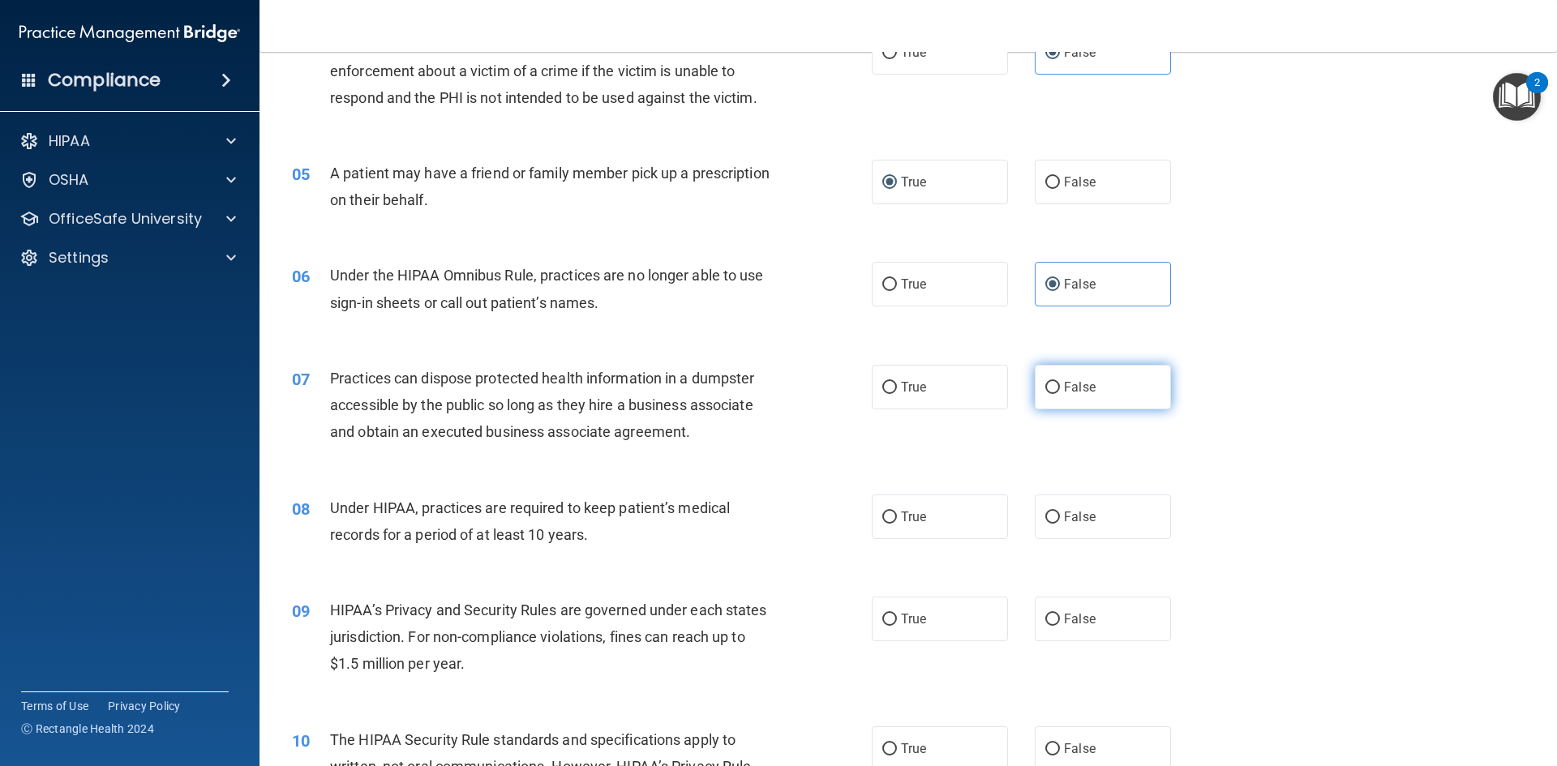
radio input "true"
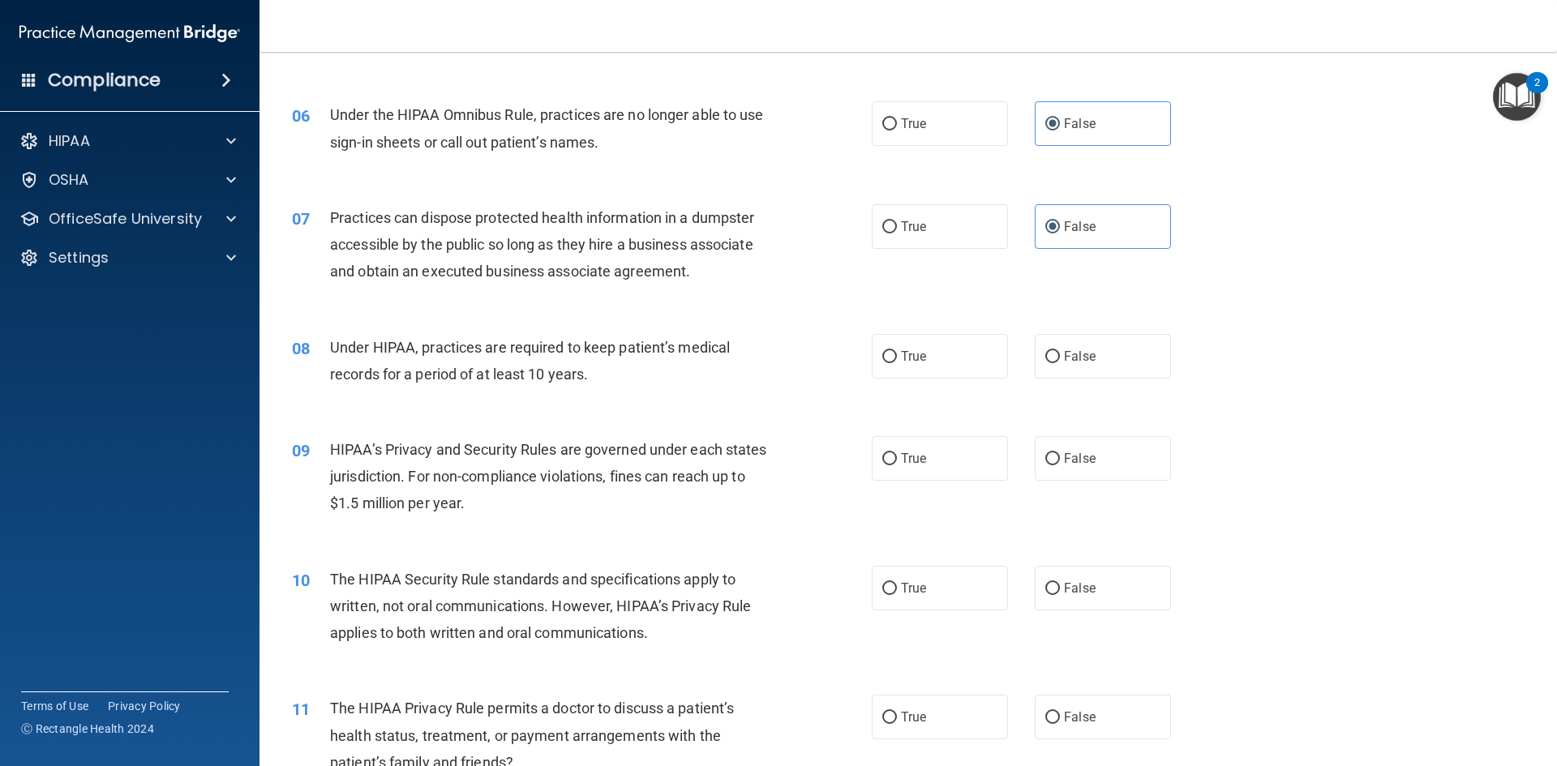
scroll to position [649, 0]
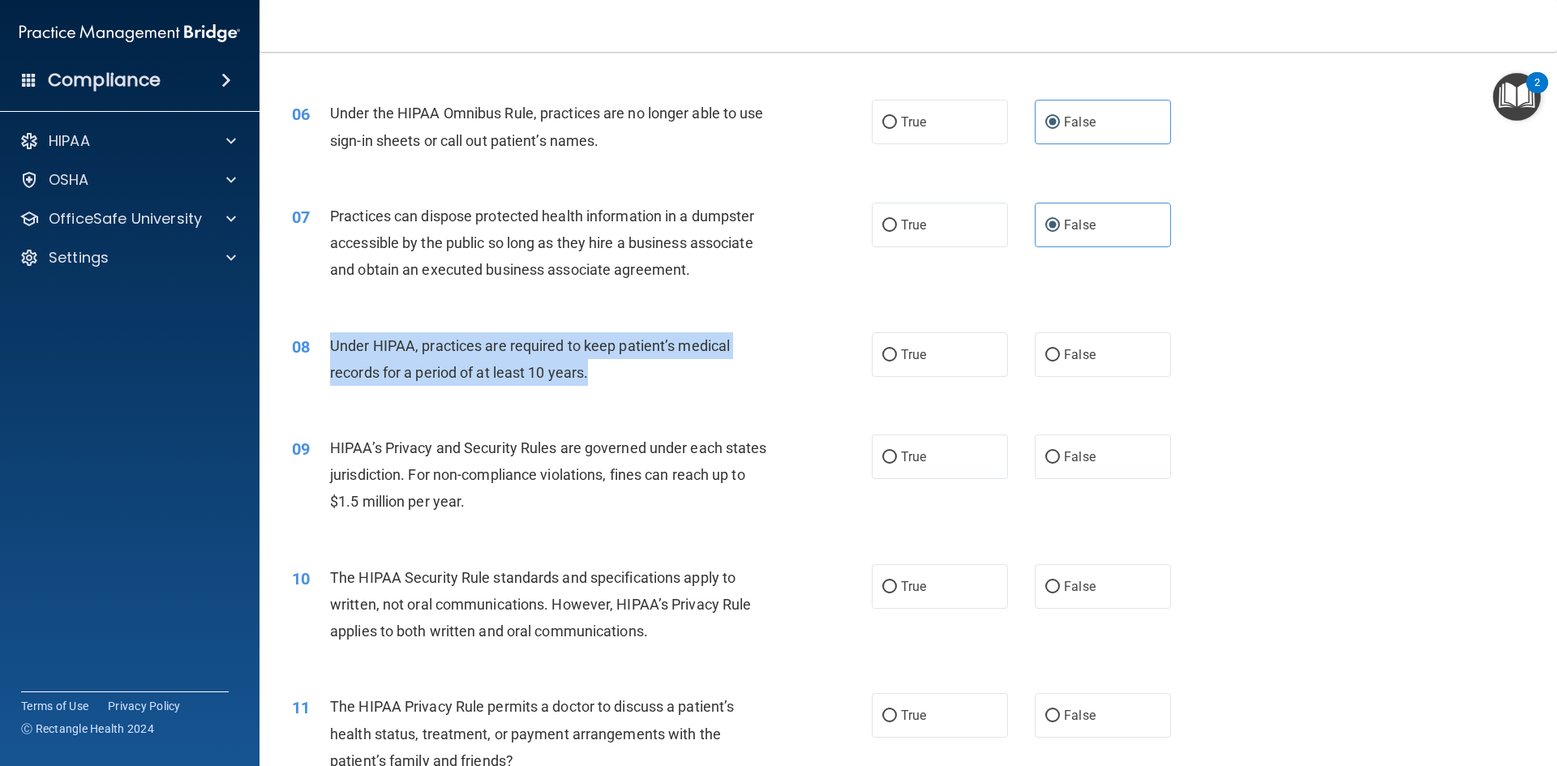
drag, startPoint x: 334, startPoint y: 341, endPoint x: 595, endPoint y: 380, distance: 264.1
click div "Under HIPAA, practices are required to keep patient’s medical records for a per…"
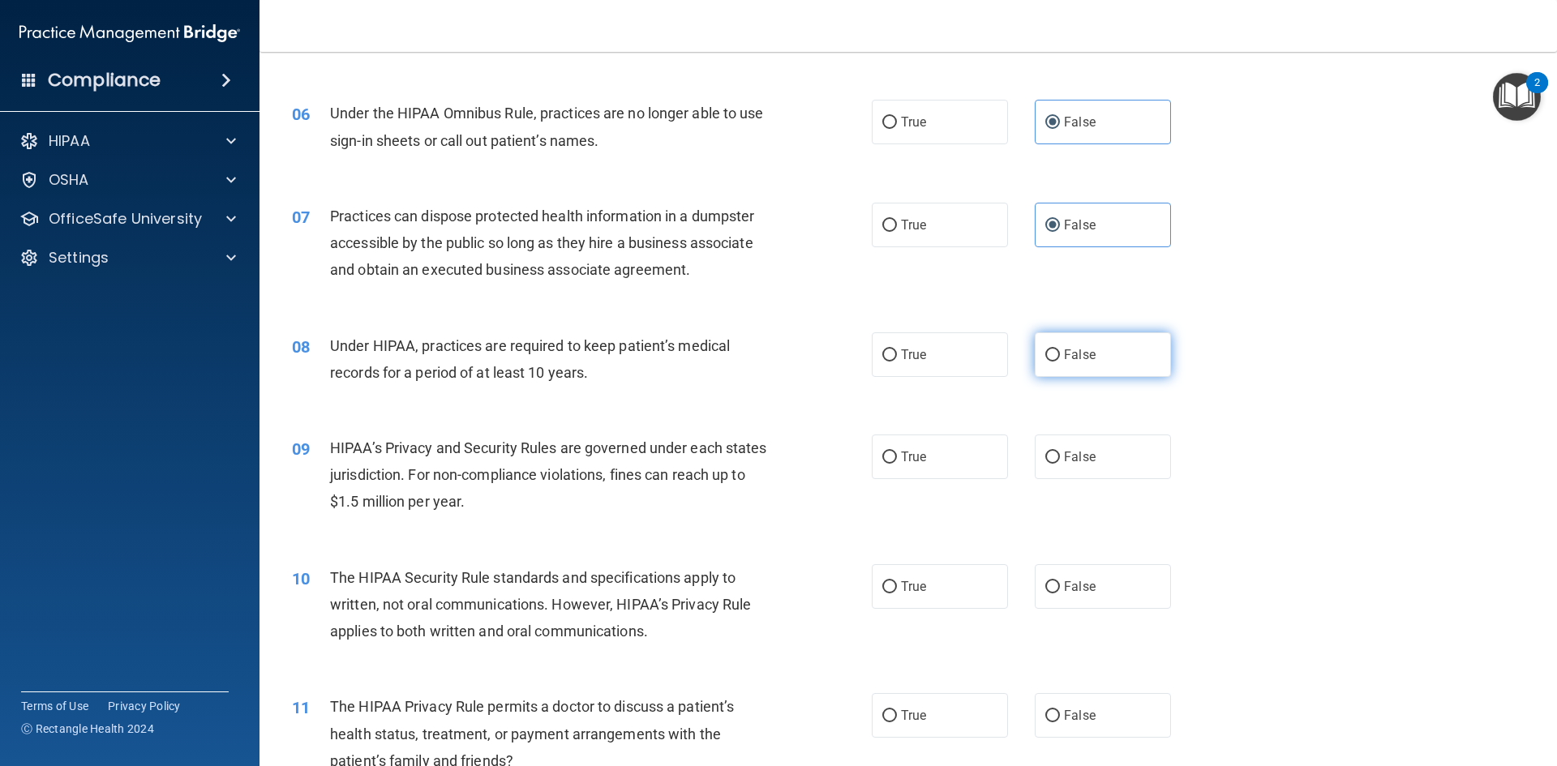
click span "False"
click input "False"
radio input "true"
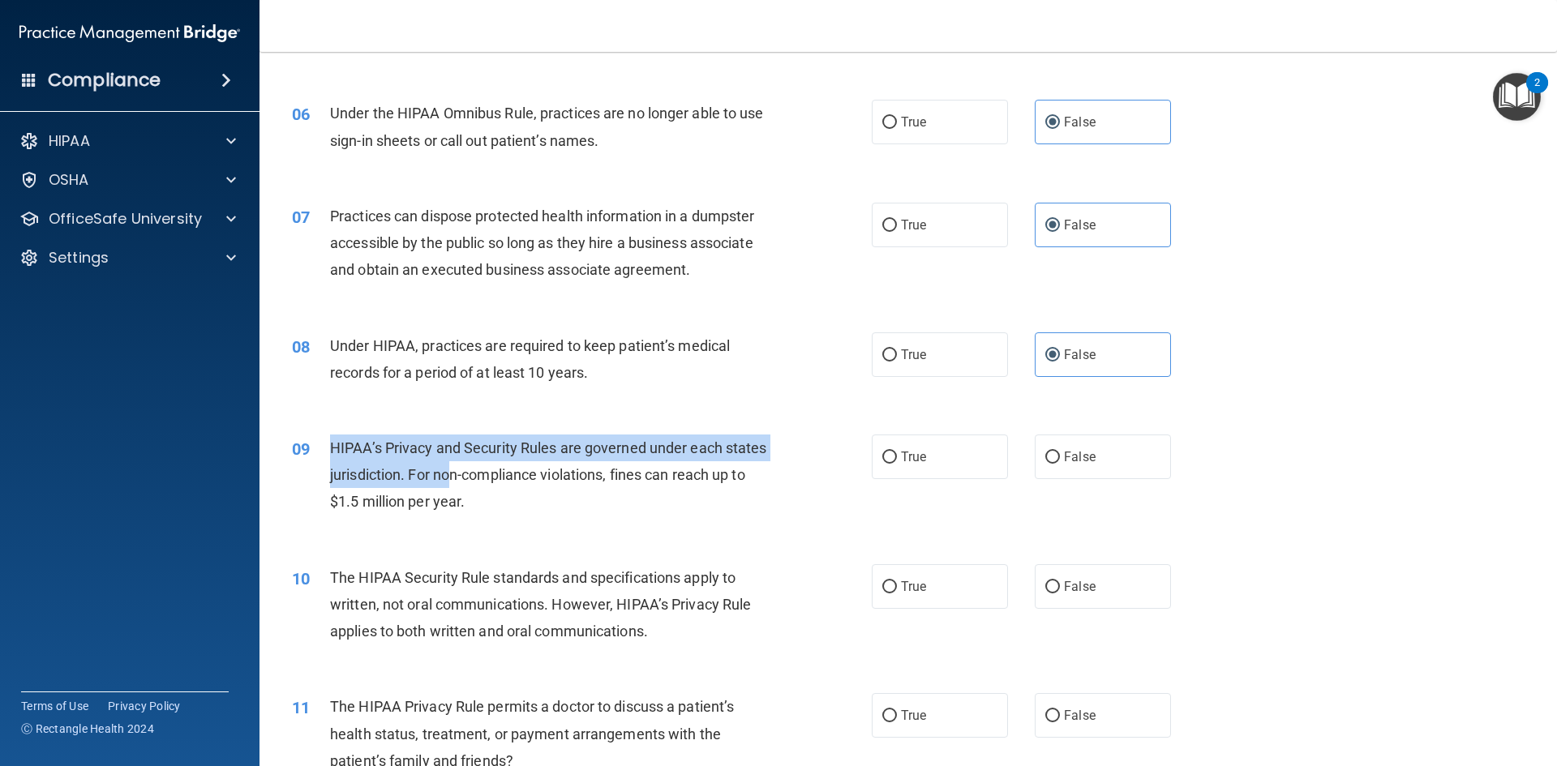
drag, startPoint x: 332, startPoint y: 448, endPoint x: 496, endPoint y: 467, distance: 164.9
click span "HIPAA’s Privacy and Security Rules are governed under each states jurisdiction.…"
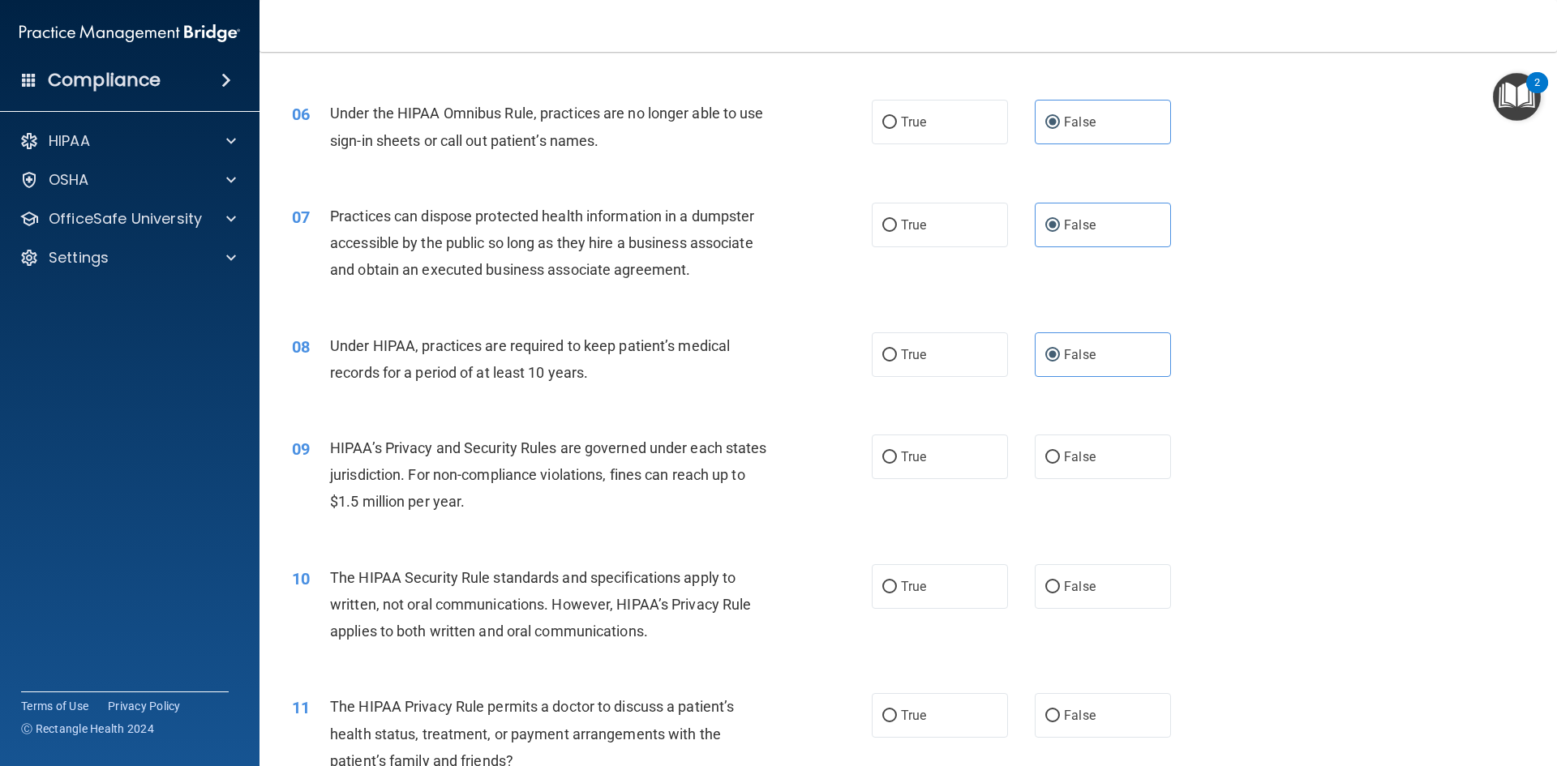
click span "HIPAA’s Privacy and Security Rules are governed under each states jurisdiction.…"
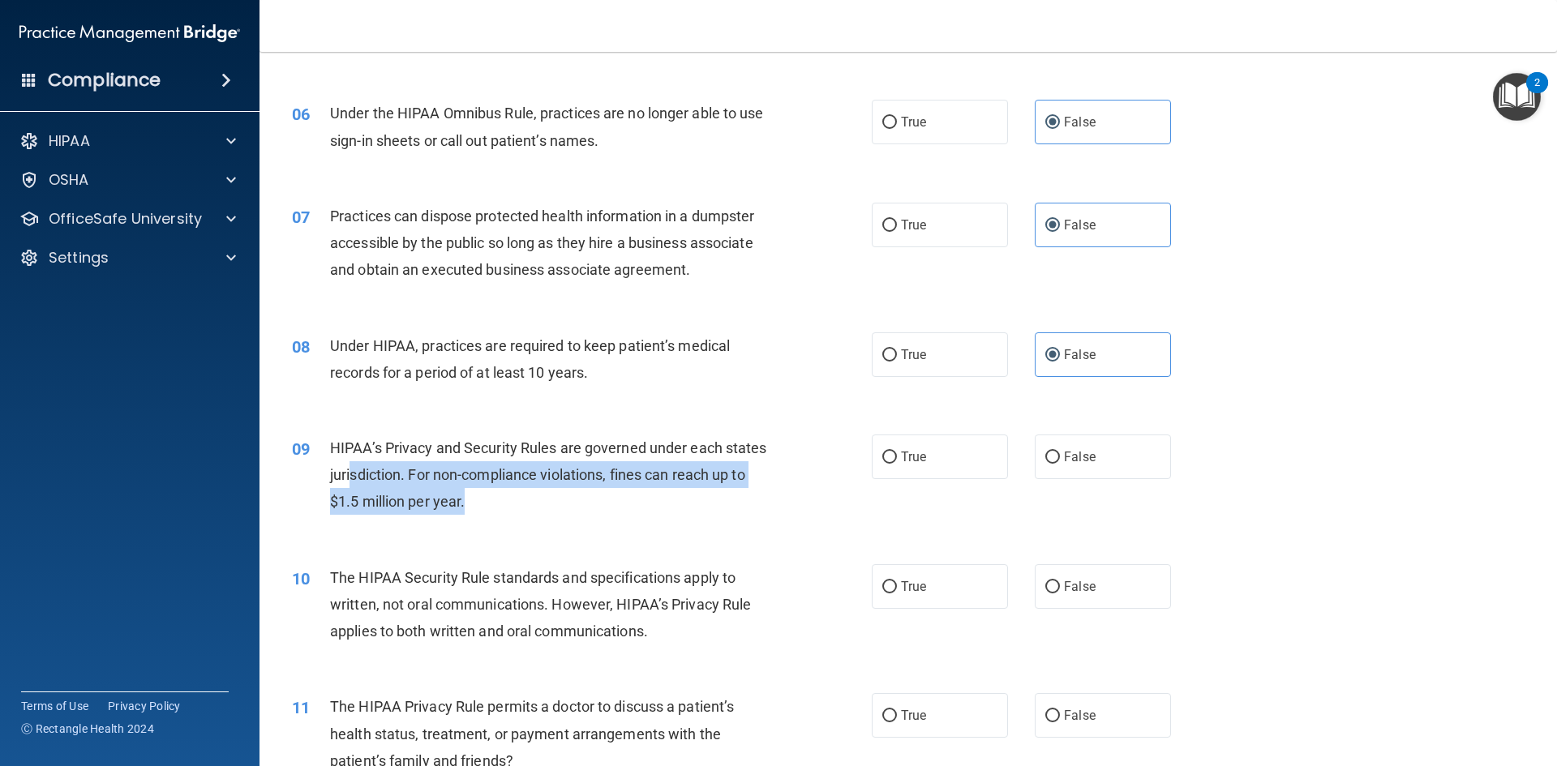
drag, startPoint x: 544, startPoint y: 495, endPoint x: 396, endPoint y: 463, distance: 151.7
click div "HIPAA’s Privacy and Security Rules are governed under each states jurisdiction.…"
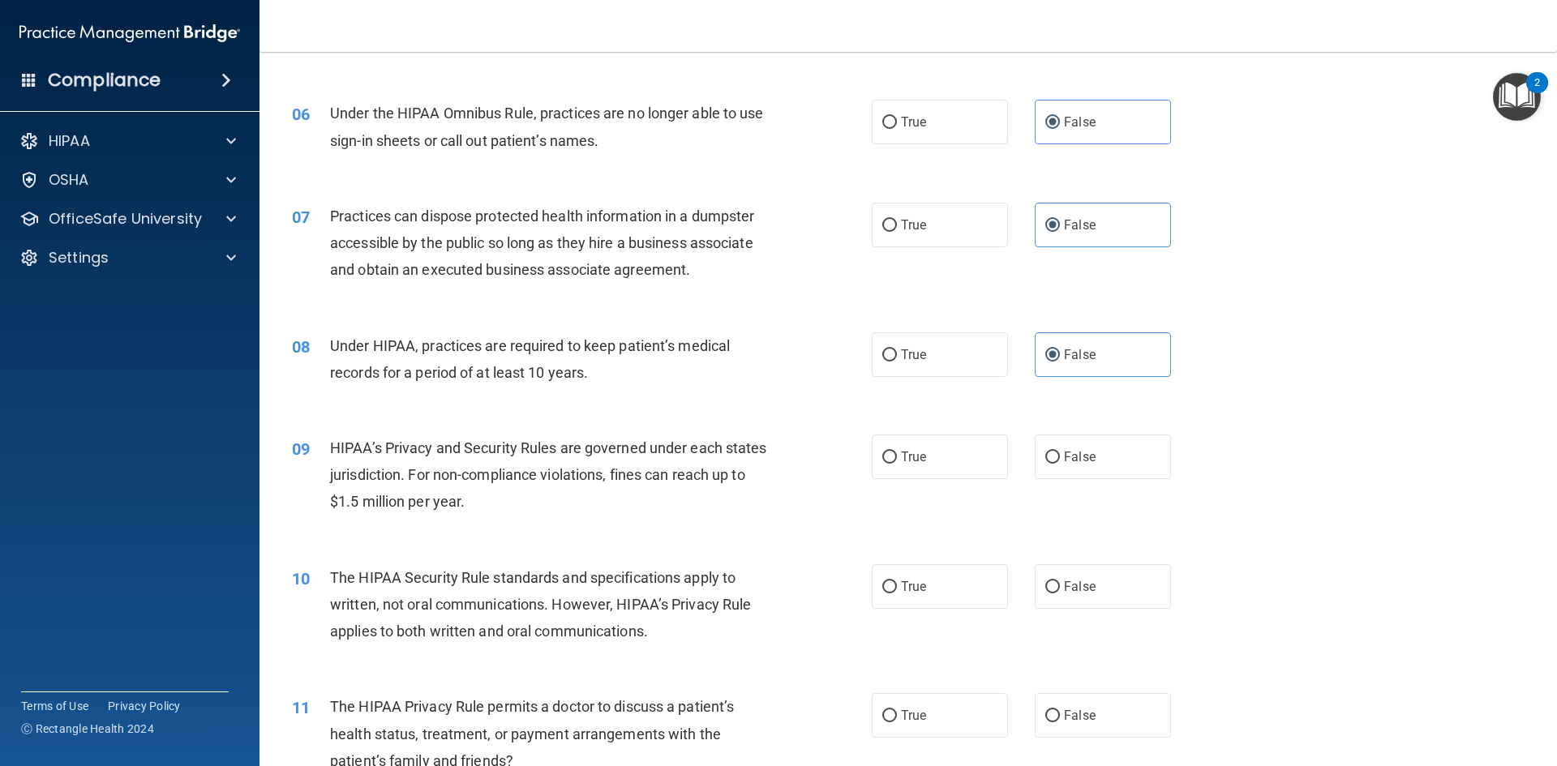
click span "HIPAA’s Privacy and Security Rules are governed under each states jurisdiction.…"
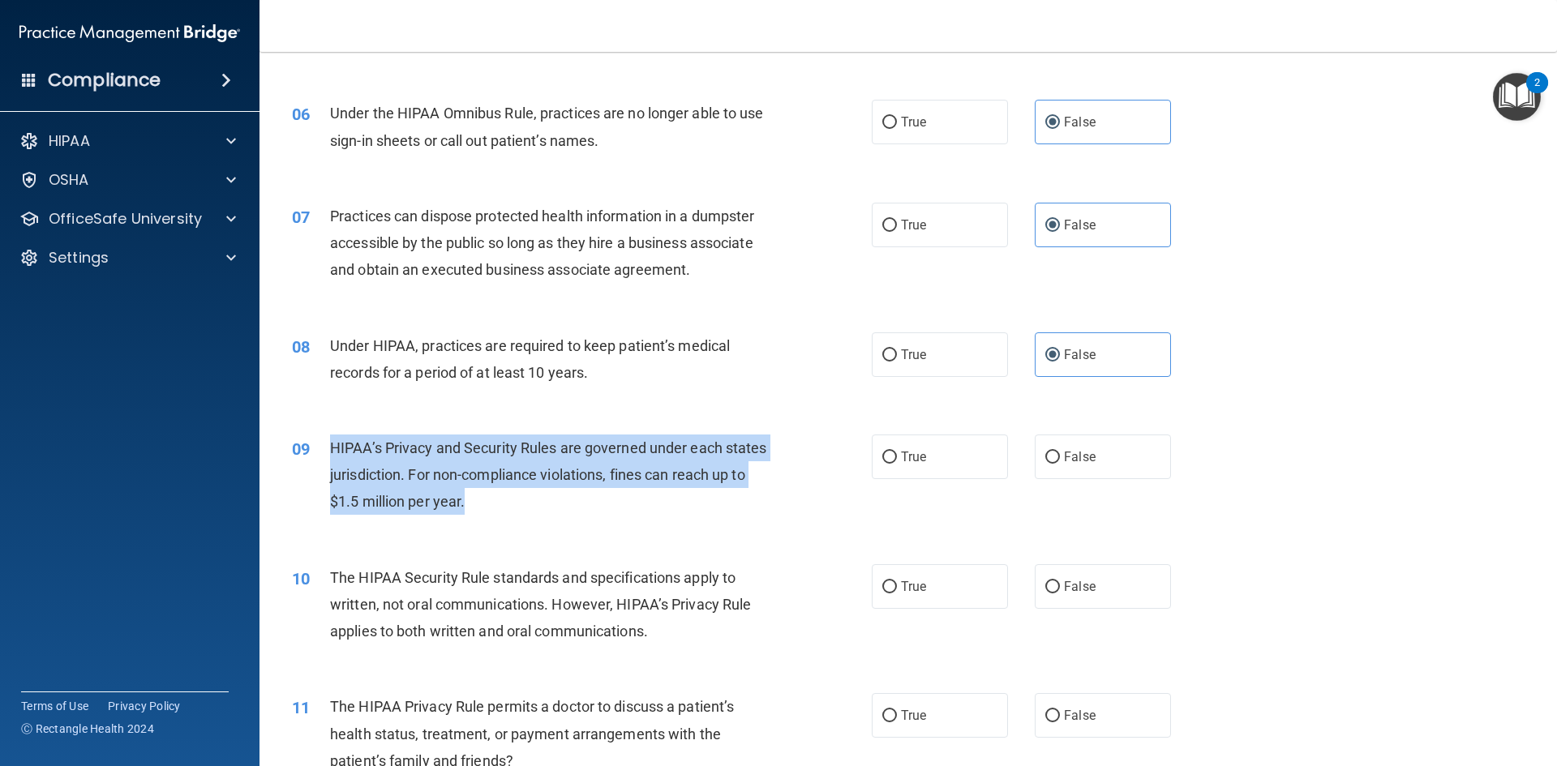
drag, startPoint x: 355, startPoint y: 452, endPoint x: 521, endPoint y: 499, distance: 172.9
click div "HIPAA’s Privacy and Security Rules are governed under each states jurisdiction.…"
drag, startPoint x: 538, startPoint y: 499, endPoint x: 402, endPoint y: 452, distance: 144.1
click div "HIPAA’s Privacy and Security Rules are governed under each states jurisdiction.…"
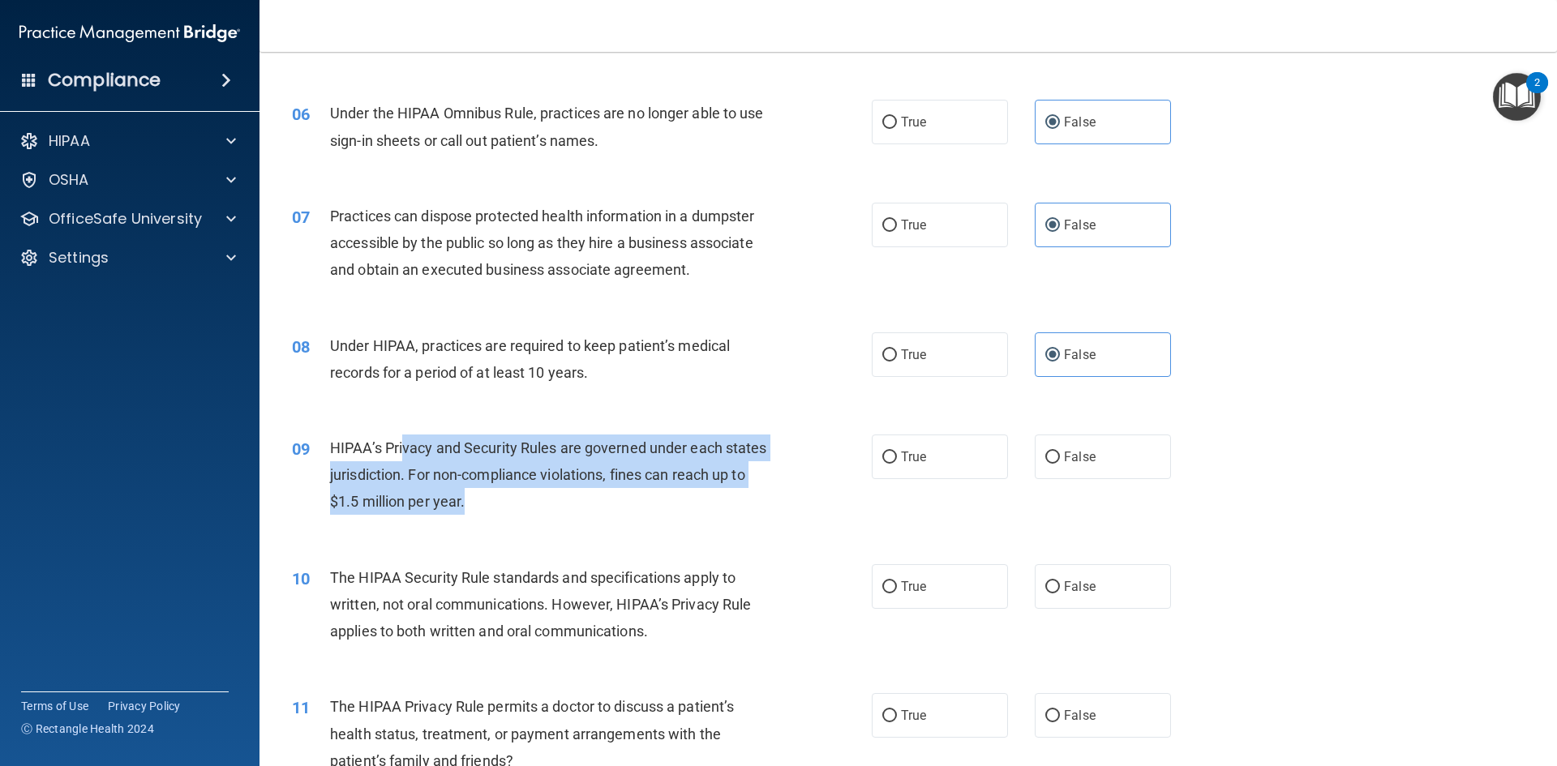
drag, startPoint x: 403, startPoint y: 452, endPoint x: 408, endPoint y: 443, distance: 10.9
click span "HIPAA’s Privacy and Security Rules are governed under each states jurisdiction.…"
click div "HIPAA’s Privacy and Security Rules are governed under each states jurisdiction.…"
drag, startPoint x: 508, startPoint y: 503, endPoint x: 338, endPoint y: 447, distance: 178.7
click div "HIPAA’s Privacy and Security Rules are governed under each states jurisdiction.…"
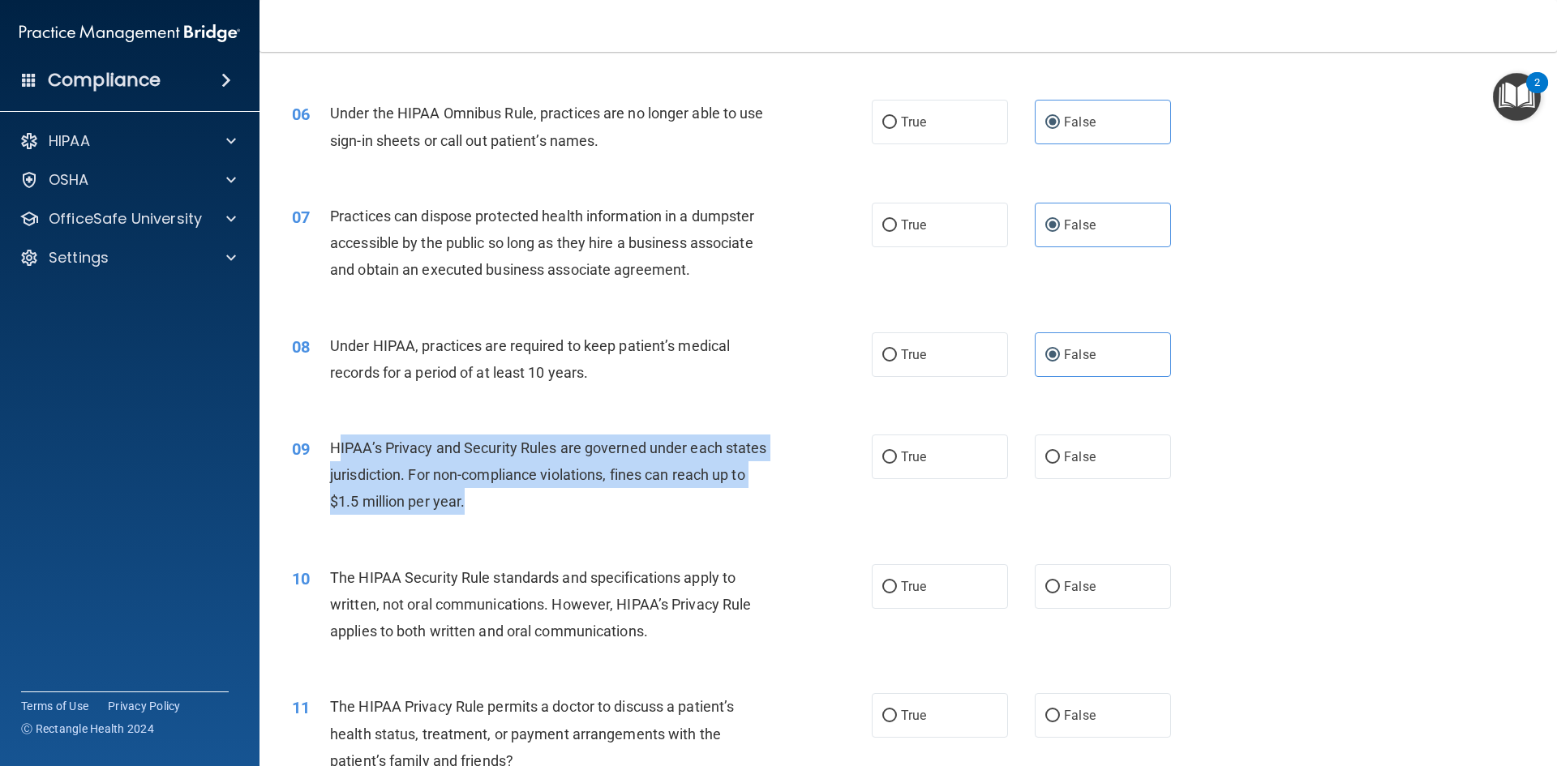
click span "HIPAA’s Privacy and Security Rules are governed under each states jurisdiction.…"
drag, startPoint x: 332, startPoint y: 443, endPoint x: 527, endPoint y: 511, distance: 206.1
click div "HIPAA’s Privacy and Security Rules are governed under each states jurisdiction.…"
drag, startPoint x: 495, startPoint y: 497, endPoint x: 324, endPoint y: 455, distance: 176.2
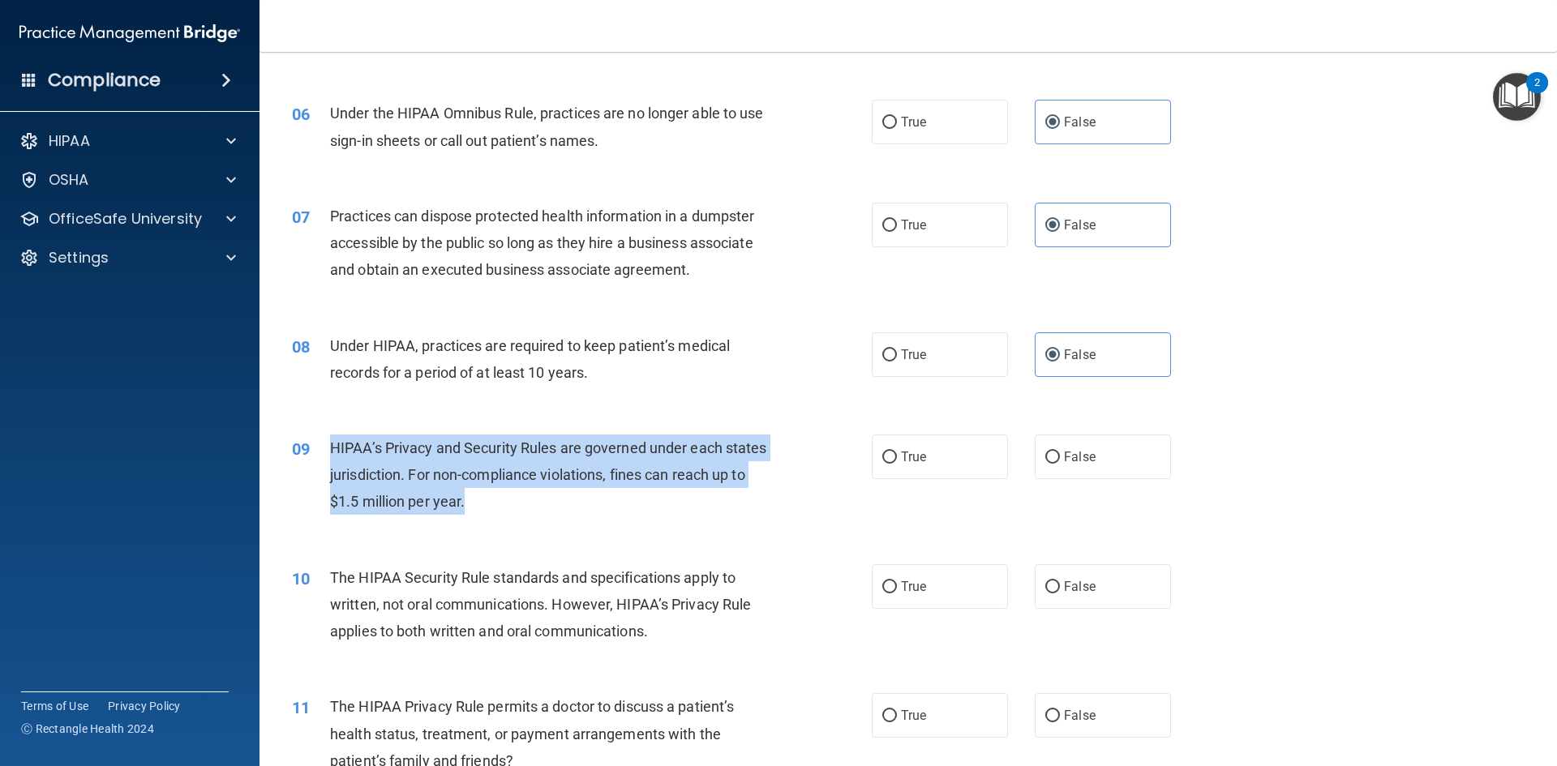
click div "09 HIPAA’s Privacy and Security Rules are governed under each states jurisdicti…"
click span "HIPAA’s Privacy and Security Rules are governed under each states jurisdiction.…"
drag, startPoint x: 331, startPoint y: 446, endPoint x: 532, endPoint y: 516, distance: 212.8
click div "09 HIPAA’s Privacy and Security Rules are governed under each states jurisdicti…"
click div "HIPAA’s Privacy and Security Rules are governed under each states jurisdiction.…"
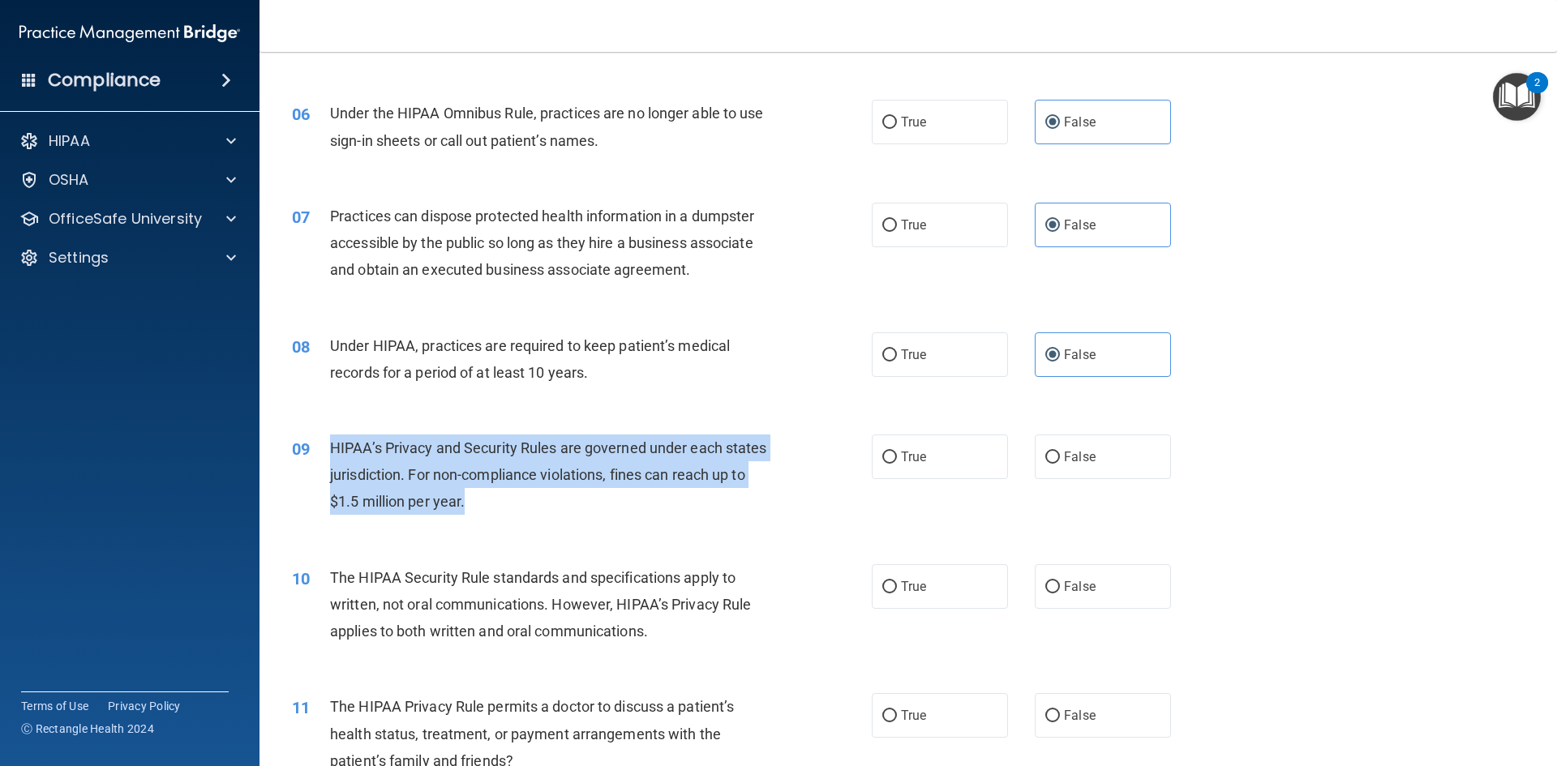
drag, startPoint x: 332, startPoint y: 443, endPoint x: 506, endPoint y: 479, distance: 177.9
click div "HIPAA’s Privacy and Security Rules are governed under each states jurisdiction.…"
drag, startPoint x: 506, startPoint y: 504, endPoint x: 331, endPoint y: 449, distance: 183.6
click div "HIPAA’s Privacy and Security Rules are governed under each states jurisdiction.…"
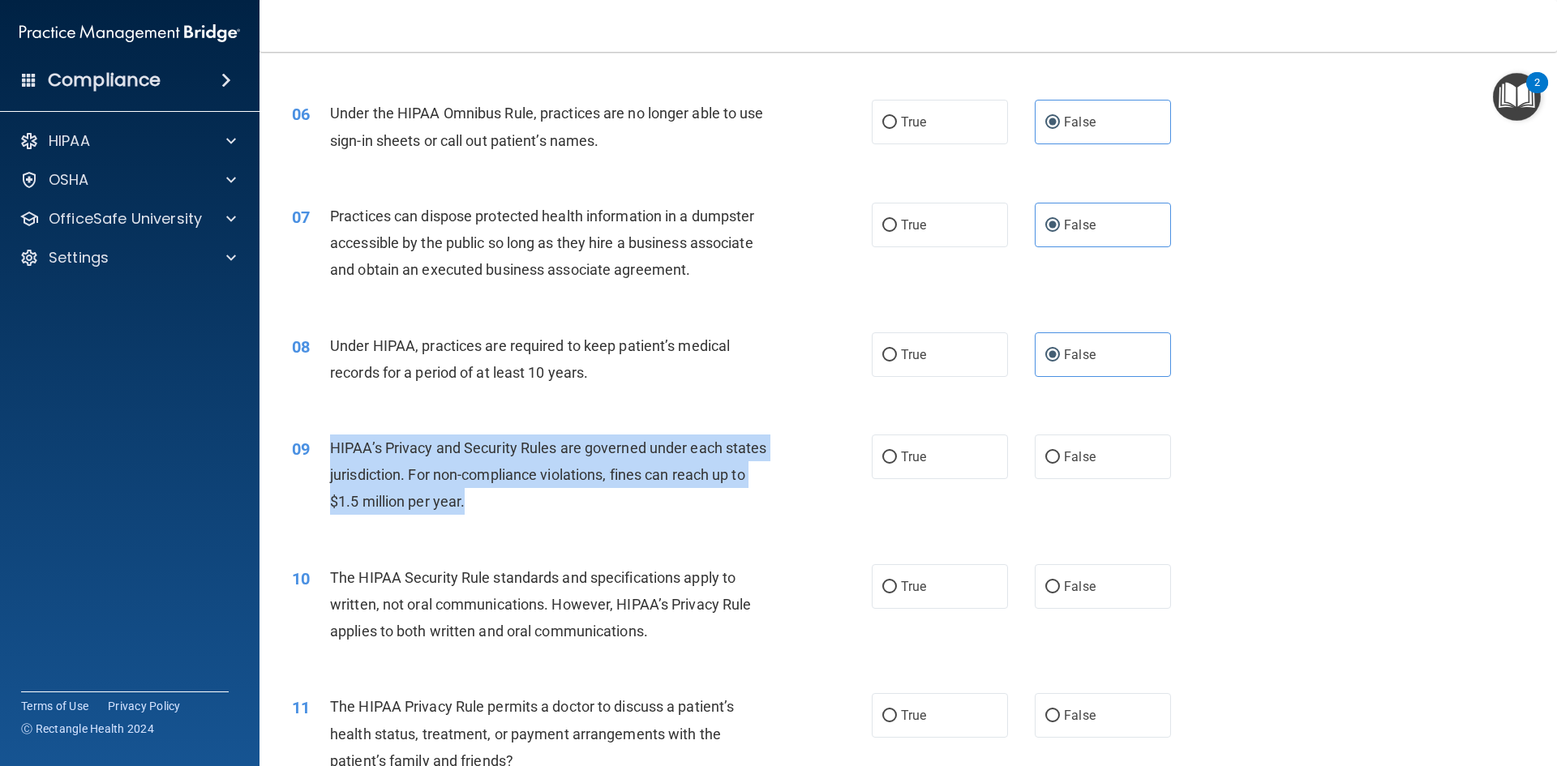
click span "HIPAA’s Privacy and Security Rules are governed under each states jurisdiction.…"
drag, startPoint x: 331, startPoint y: 449, endPoint x: 508, endPoint y: 494, distance: 182.3
click div "HIPAA’s Privacy and Security Rules are governed under each states jurisdiction.…"
drag, startPoint x: 511, startPoint y: 503, endPoint x: 351, endPoint y: 452, distance: 167.7
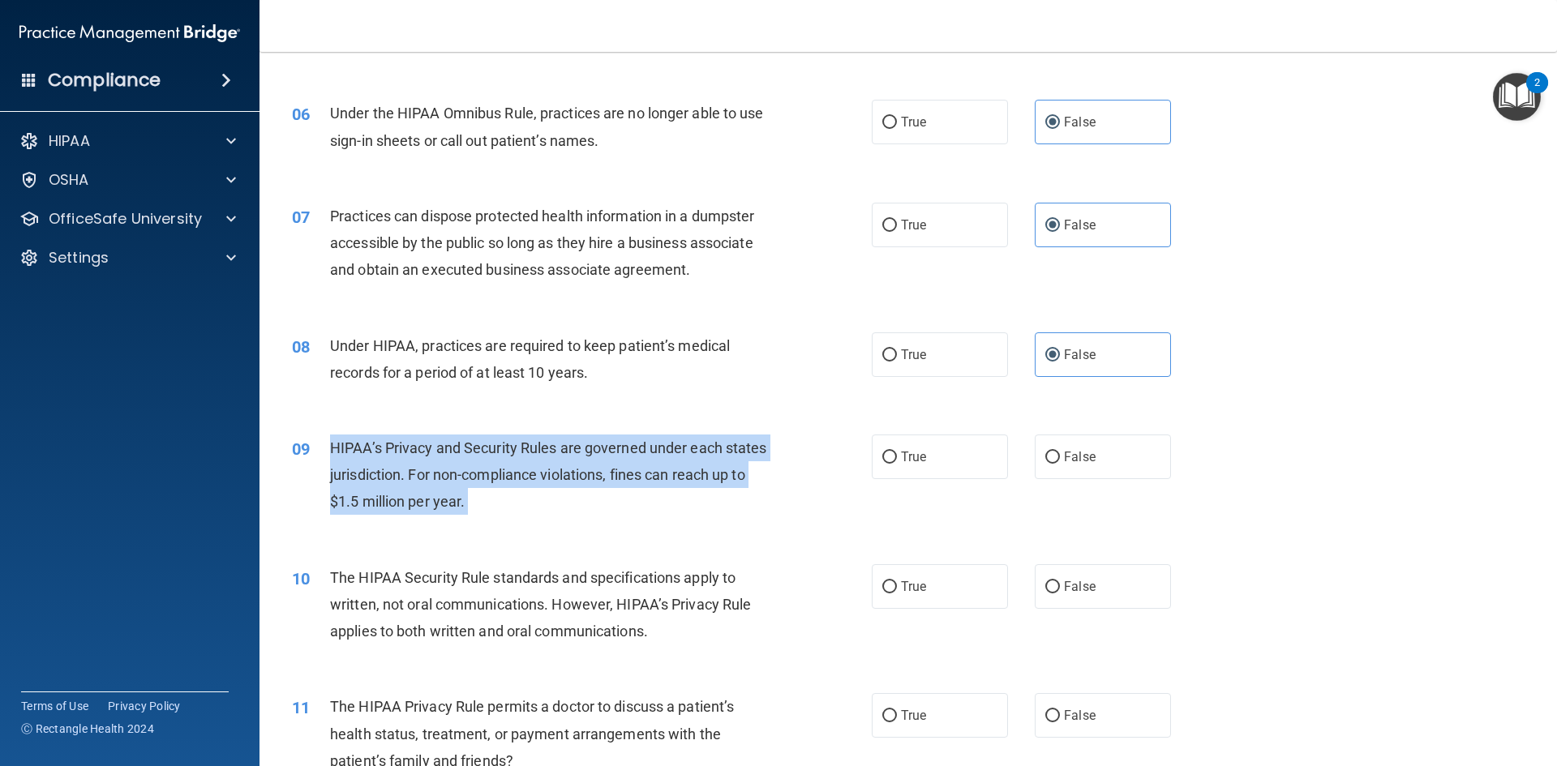
click div "HIPAA’s Privacy and Security Rules are governed under each states jurisdiction.…"
click span "HIPAA’s Privacy and Security Rules are governed under each states jurisdiction.…"
drag, startPoint x: 334, startPoint y: 447, endPoint x: 519, endPoint y: 503, distance: 193.4
click span "HIPAA’s Privacy and Security Rules are governed under each states jurisdiction.…"
click div "HIPAA’s Privacy and Security Rules are governed under each states jurisdiction.…"
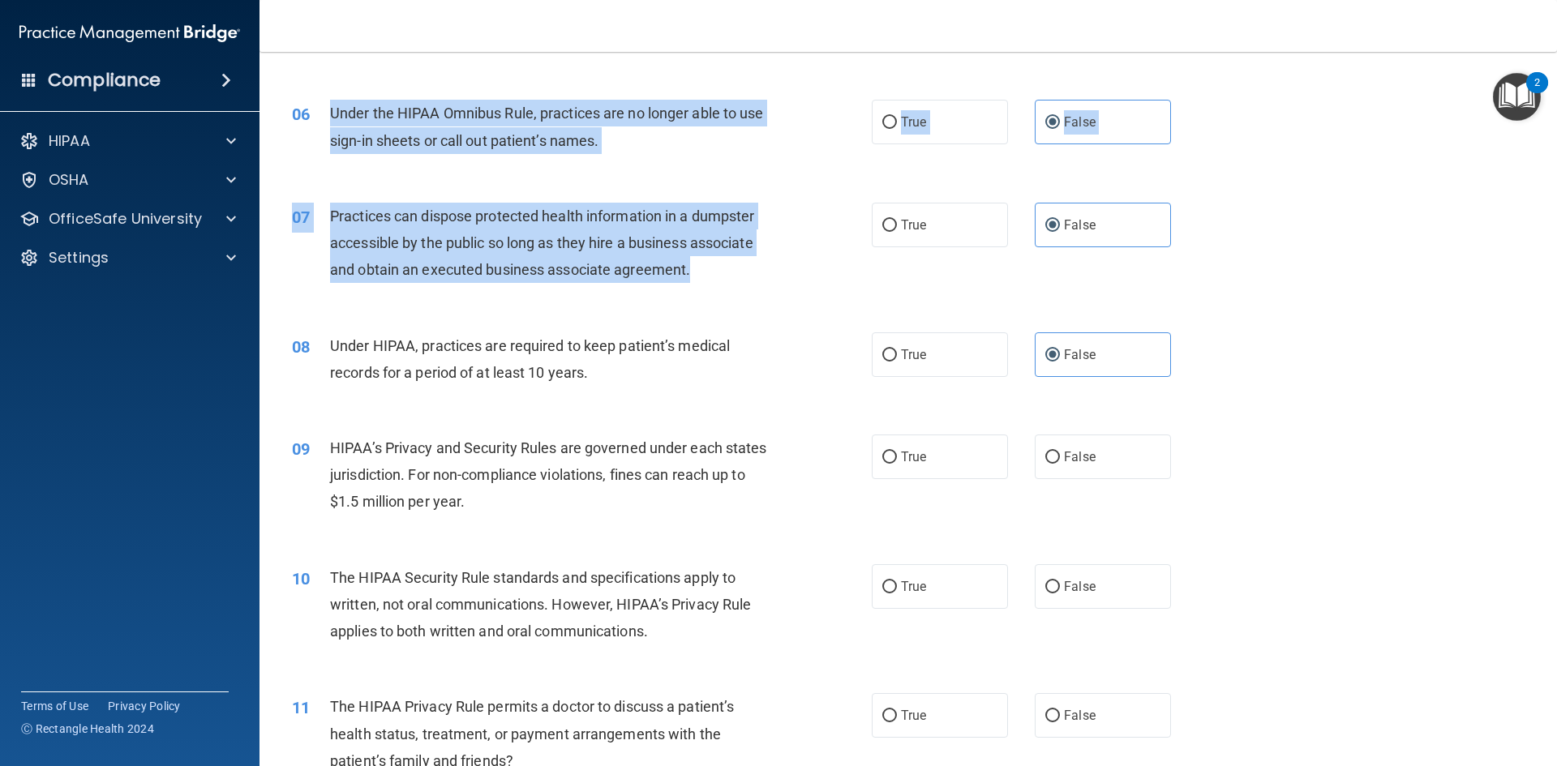
drag, startPoint x: 330, startPoint y: 109, endPoint x: 692, endPoint y: 275, distance: 397.6
click div "01 A business associate agreement is required with organizations or persons whe…"
click div "Practices can dispose protected health information in a dumpster accessible by …"
drag, startPoint x: 696, startPoint y: 272, endPoint x: 357, endPoint y: 144, distance: 362.0
click div "01 A business associate agreement is required with organizations or persons whe…"
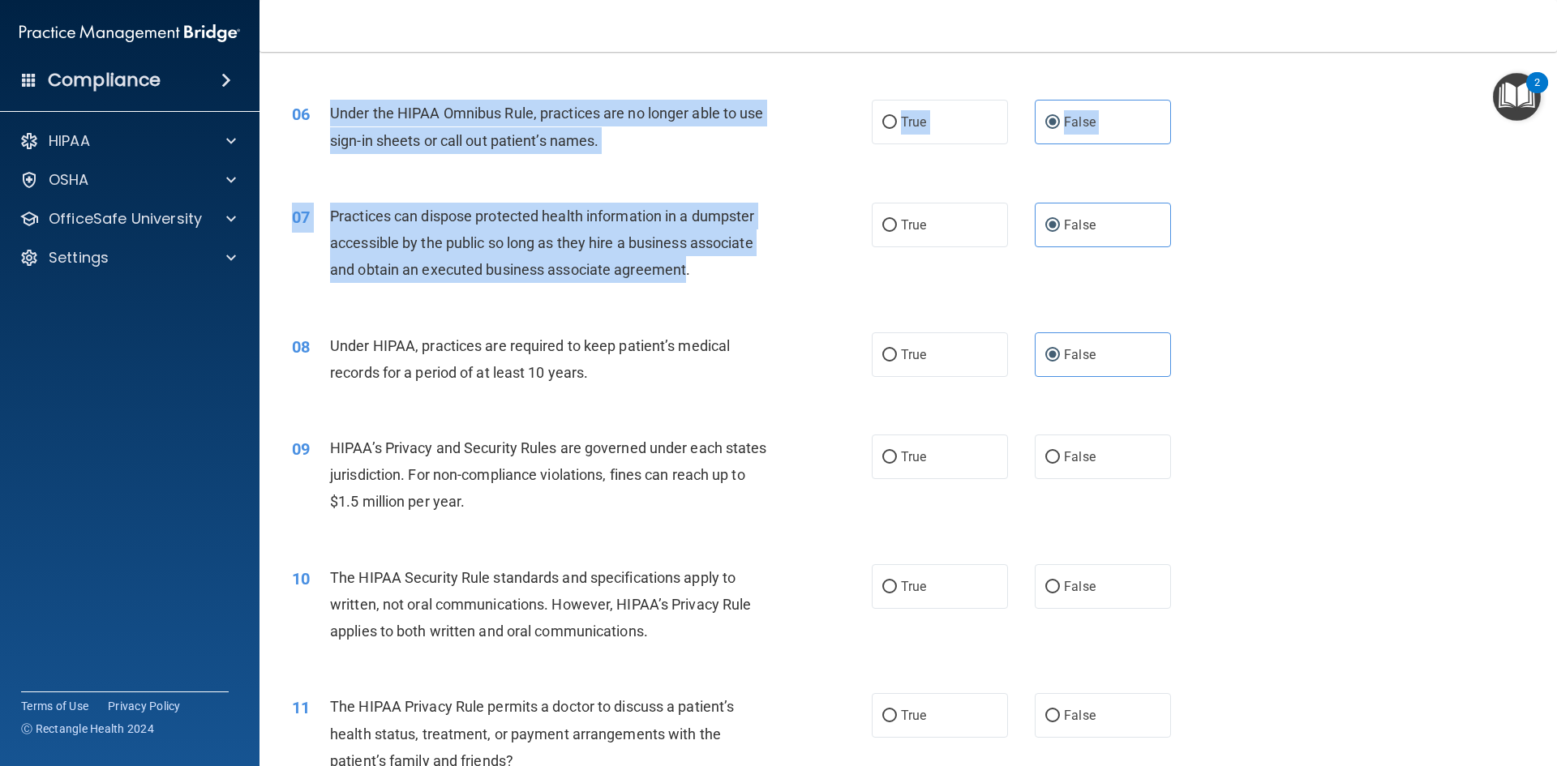
drag, startPoint x: 330, startPoint y: 118, endPoint x: 711, endPoint y: 268, distance: 409.8
click div "01 A business associate agreement is required with organizations or persons whe…"
click div "Practices can dispose protected health information in a dumpster accessible by …"
drag, startPoint x: 667, startPoint y: 266, endPoint x: 326, endPoint y: 113, distance: 374.1
click div "01 A business associate agreement is required with organizations or persons whe…"
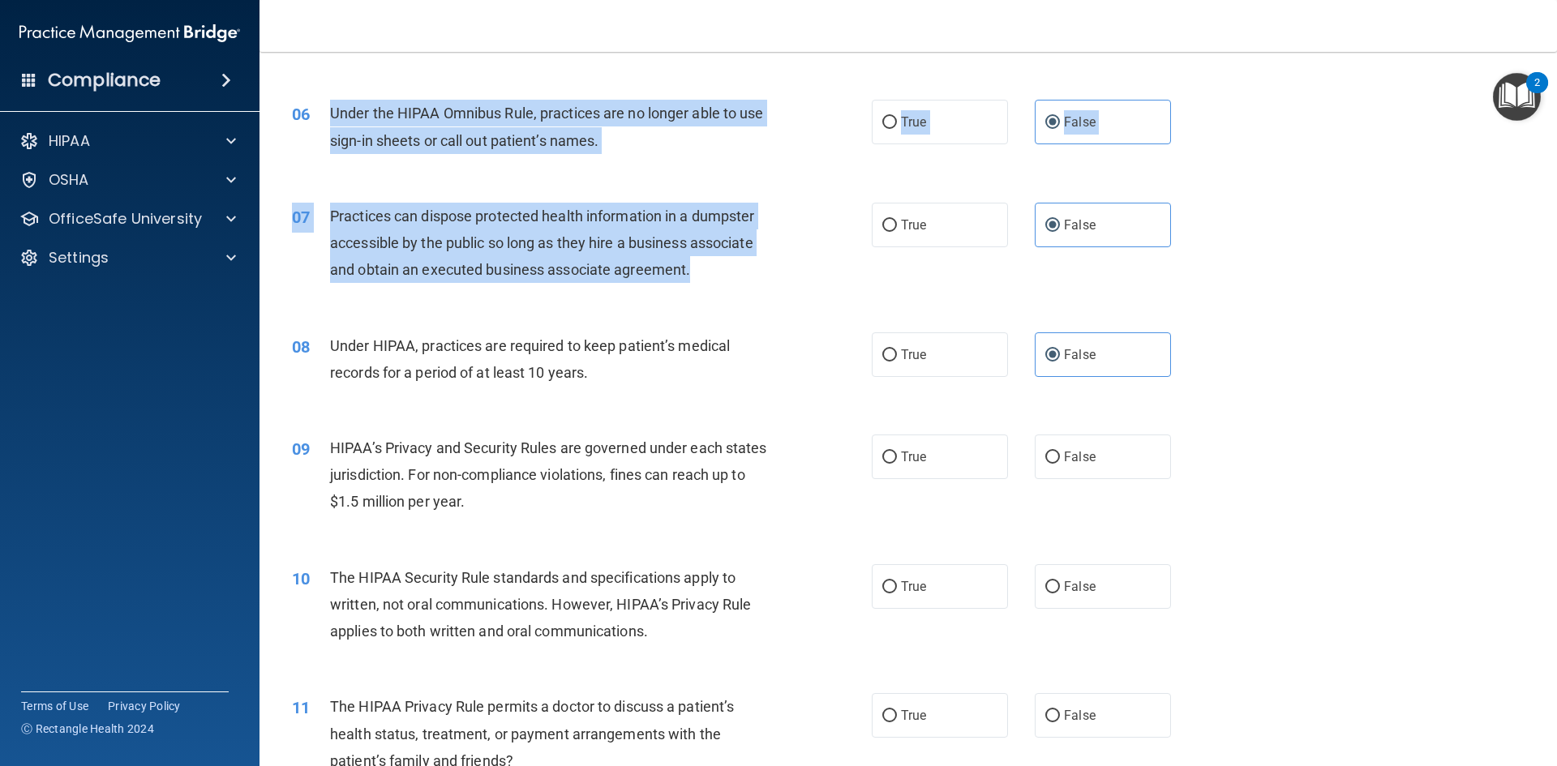
click span "Under the HIPAA Omnibus Rule, practices are no longer able to use sign-in sheet…"
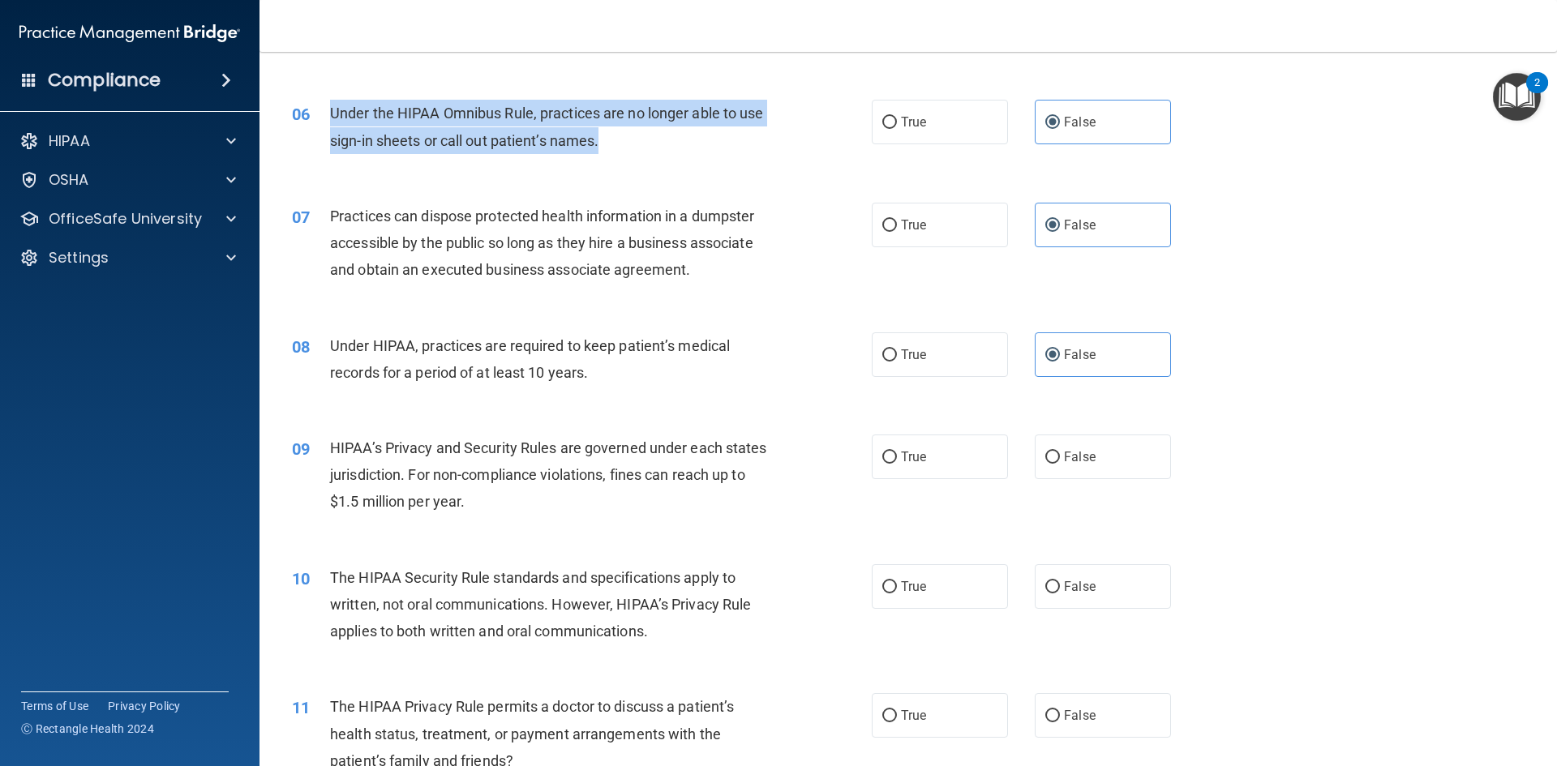
drag, startPoint x: 330, startPoint y: 107, endPoint x: 615, endPoint y: 139, distance: 286.3
click div "Under the HIPAA Omnibus Rule, practices are no longer able to use sign-in sheet…"
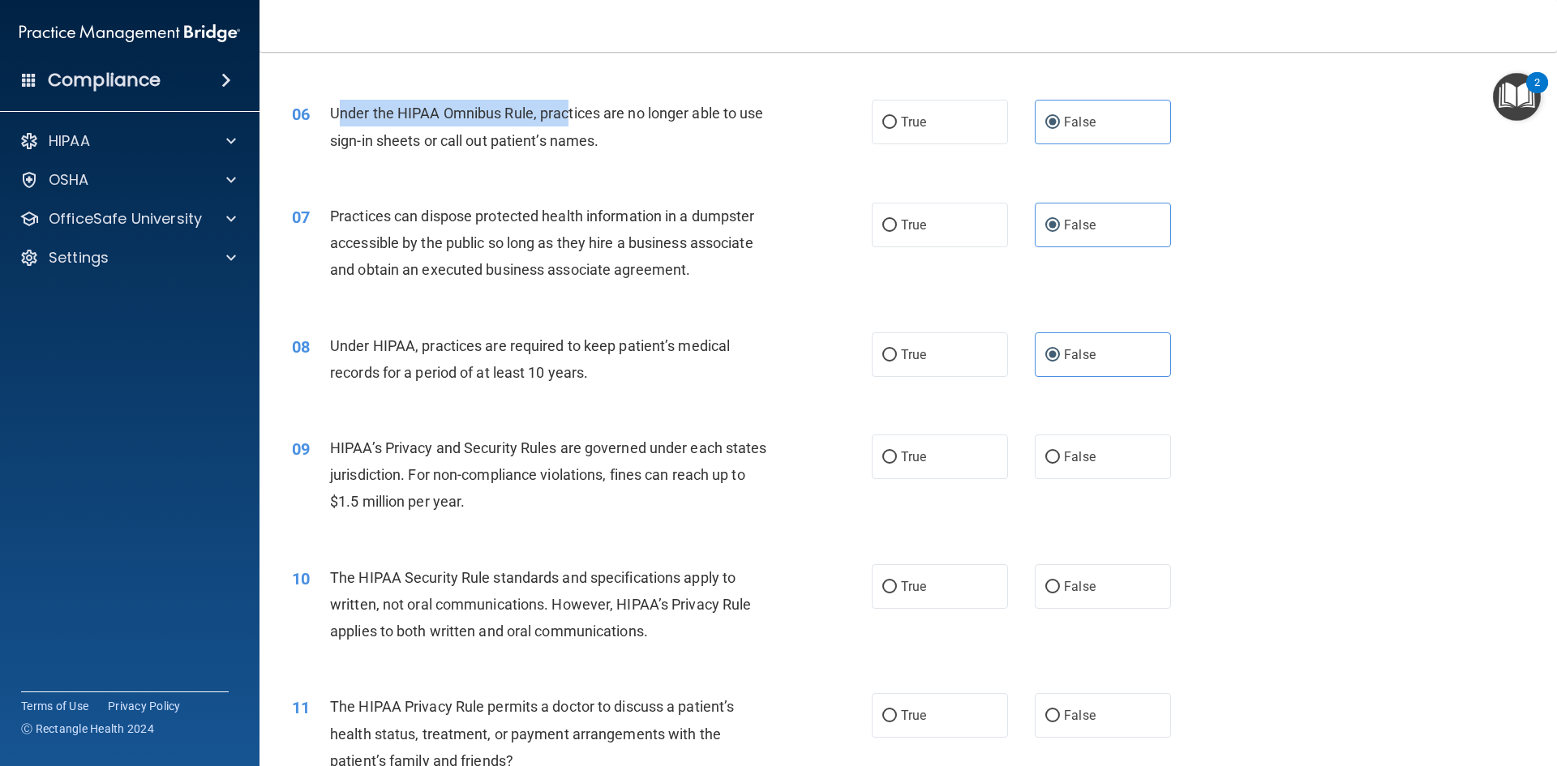
drag, startPoint x: 336, startPoint y: 108, endPoint x: 570, endPoint y: 126, distance: 235.0
click div "Under the HIPAA Omnibus Rule, practices are no longer able to use sign-in sheet…"
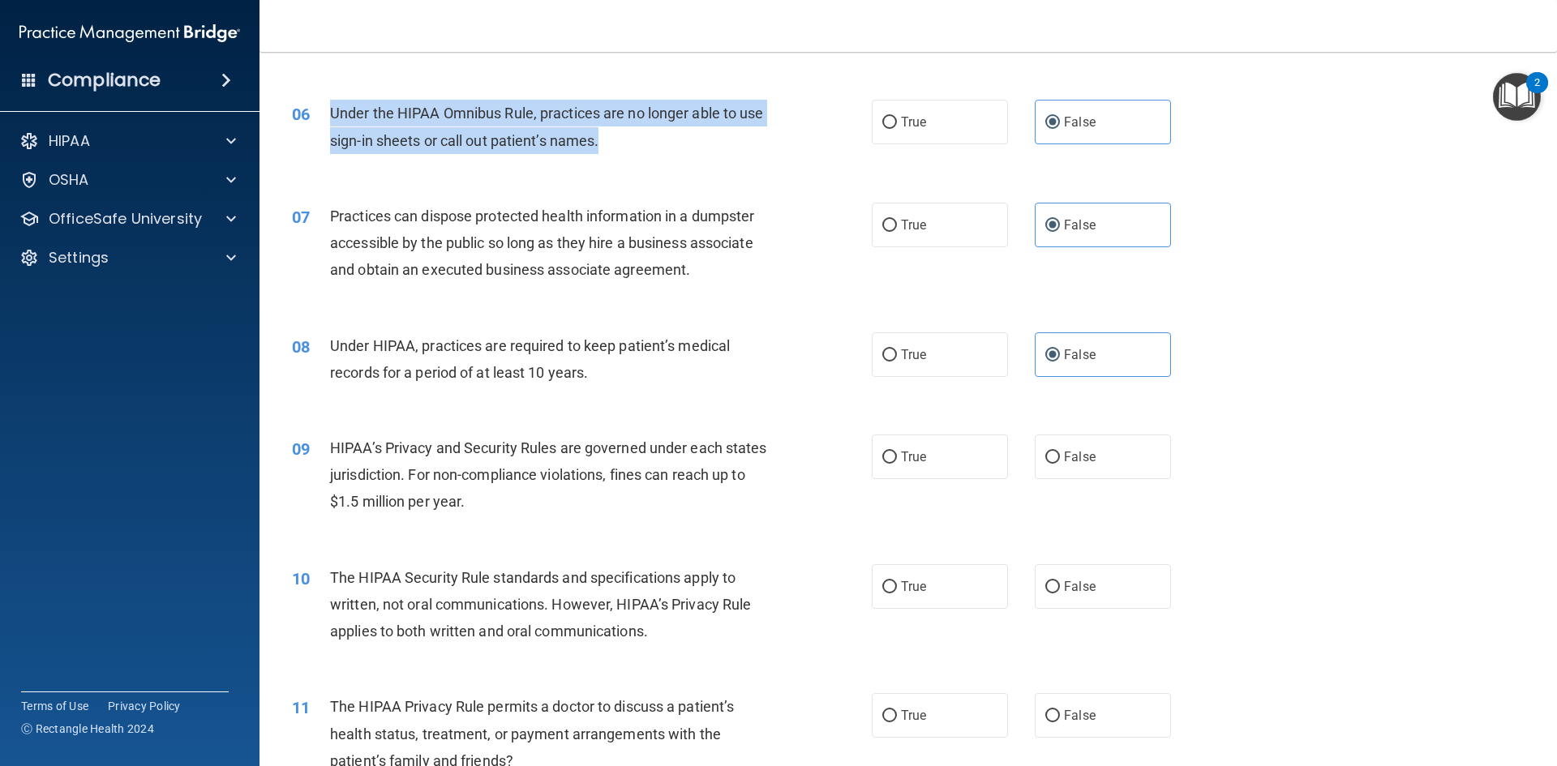
drag, startPoint x: 604, startPoint y: 144, endPoint x: 334, endPoint y: 105, distance: 272.8
click div "Under the HIPAA Omnibus Rule, practices are no longer able to use sign-in sheet…"
click span "Under the HIPAA Omnibus Rule, practices are no longer able to use sign-in sheet…"
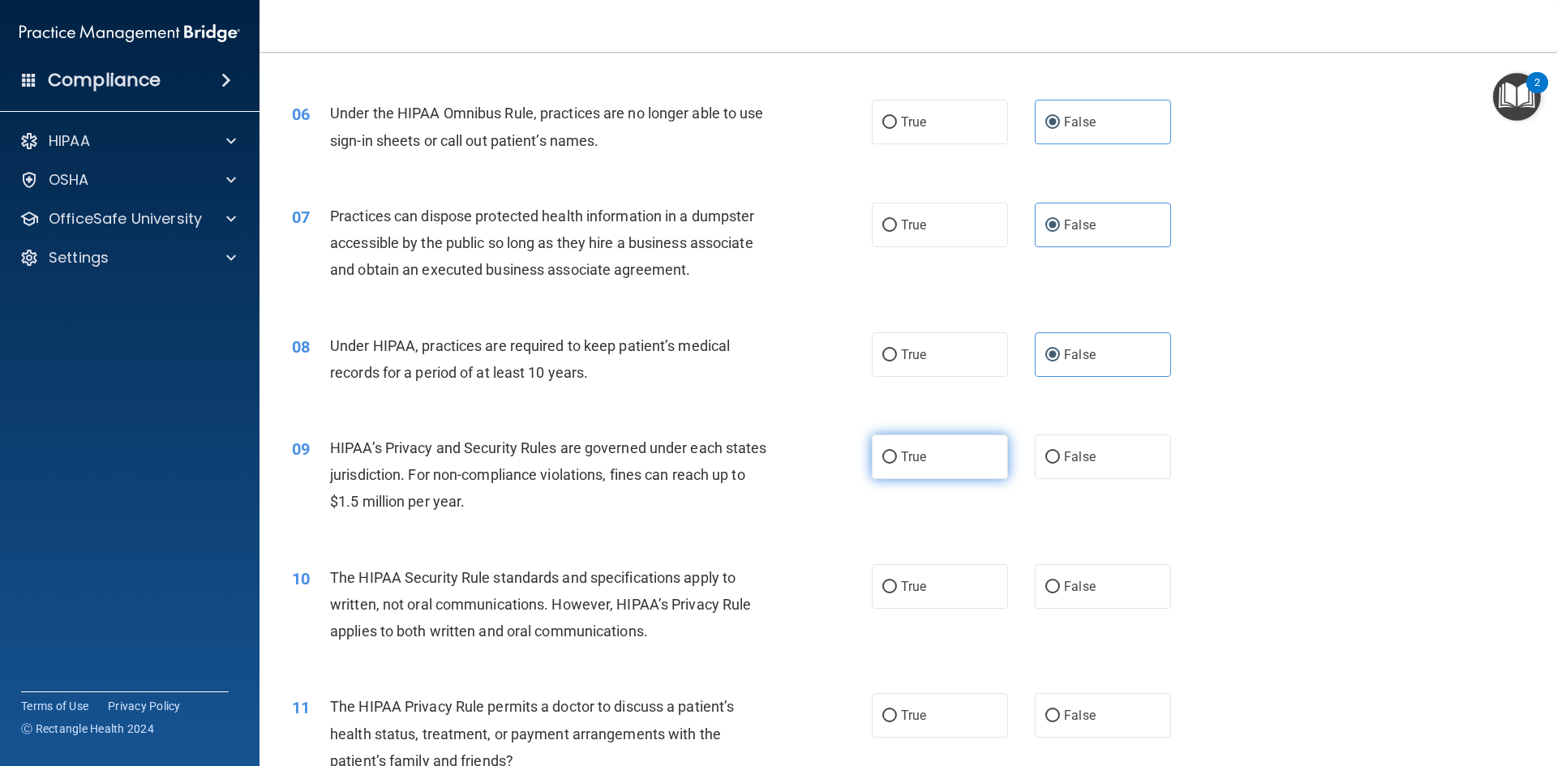
click span "True"
click input "True"
radio input "true"
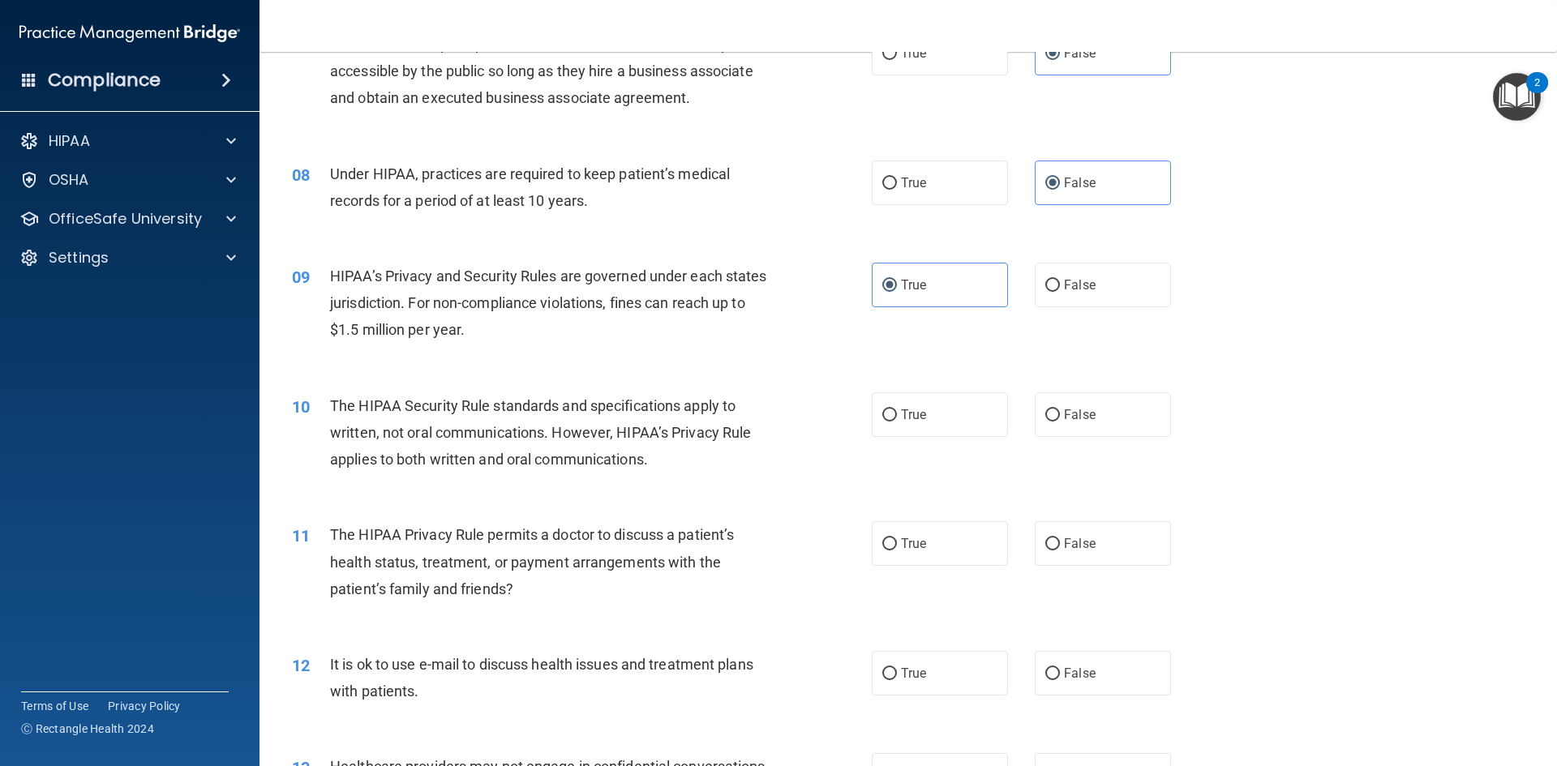
scroll to position [892, 0]
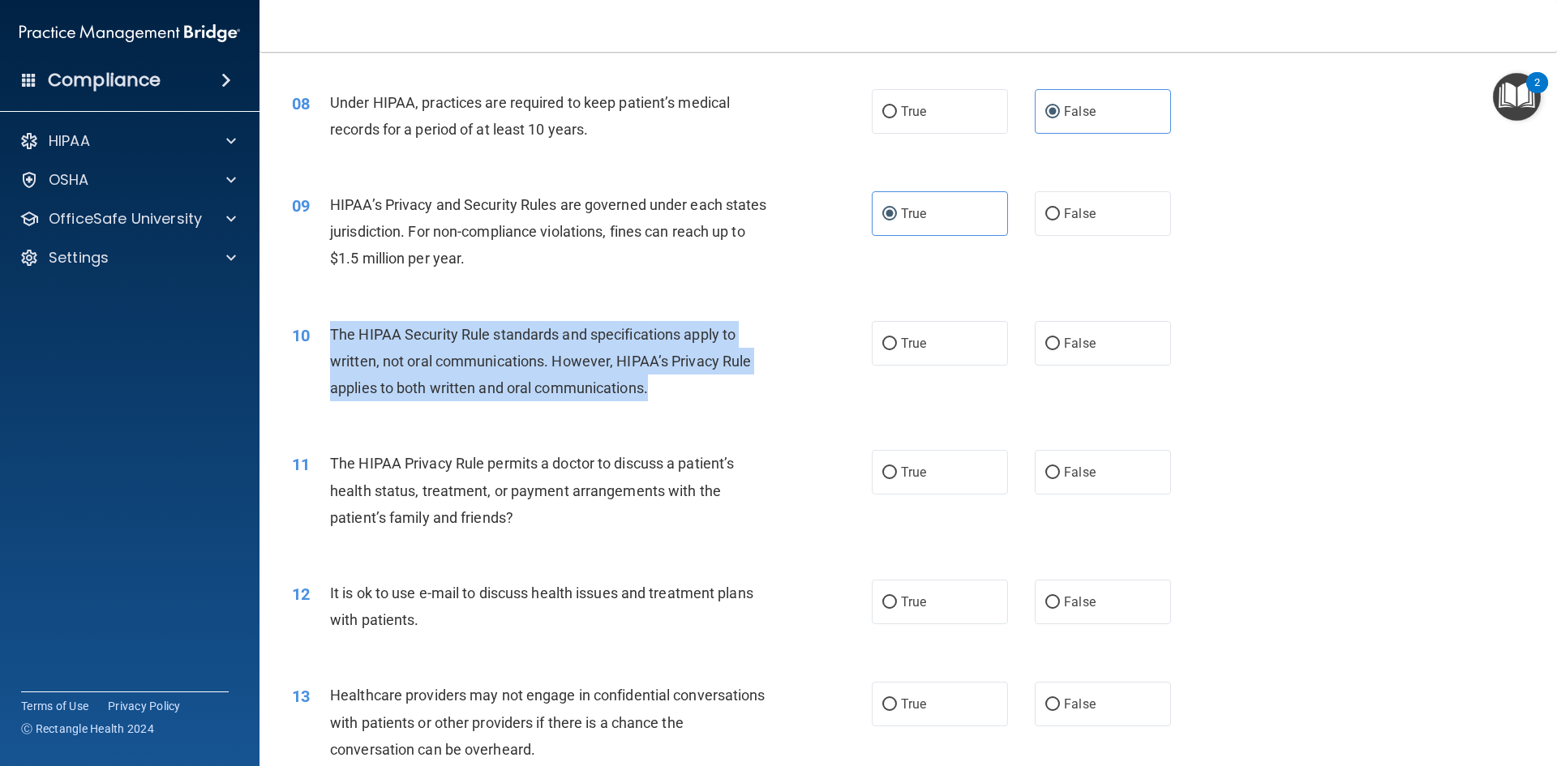
drag, startPoint x: 332, startPoint y: 328, endPoint x: 656, endPoint y: 376, distance: 327.1
click div "The HIPAA Security Rule standards and specifications apply to written, not oral…"
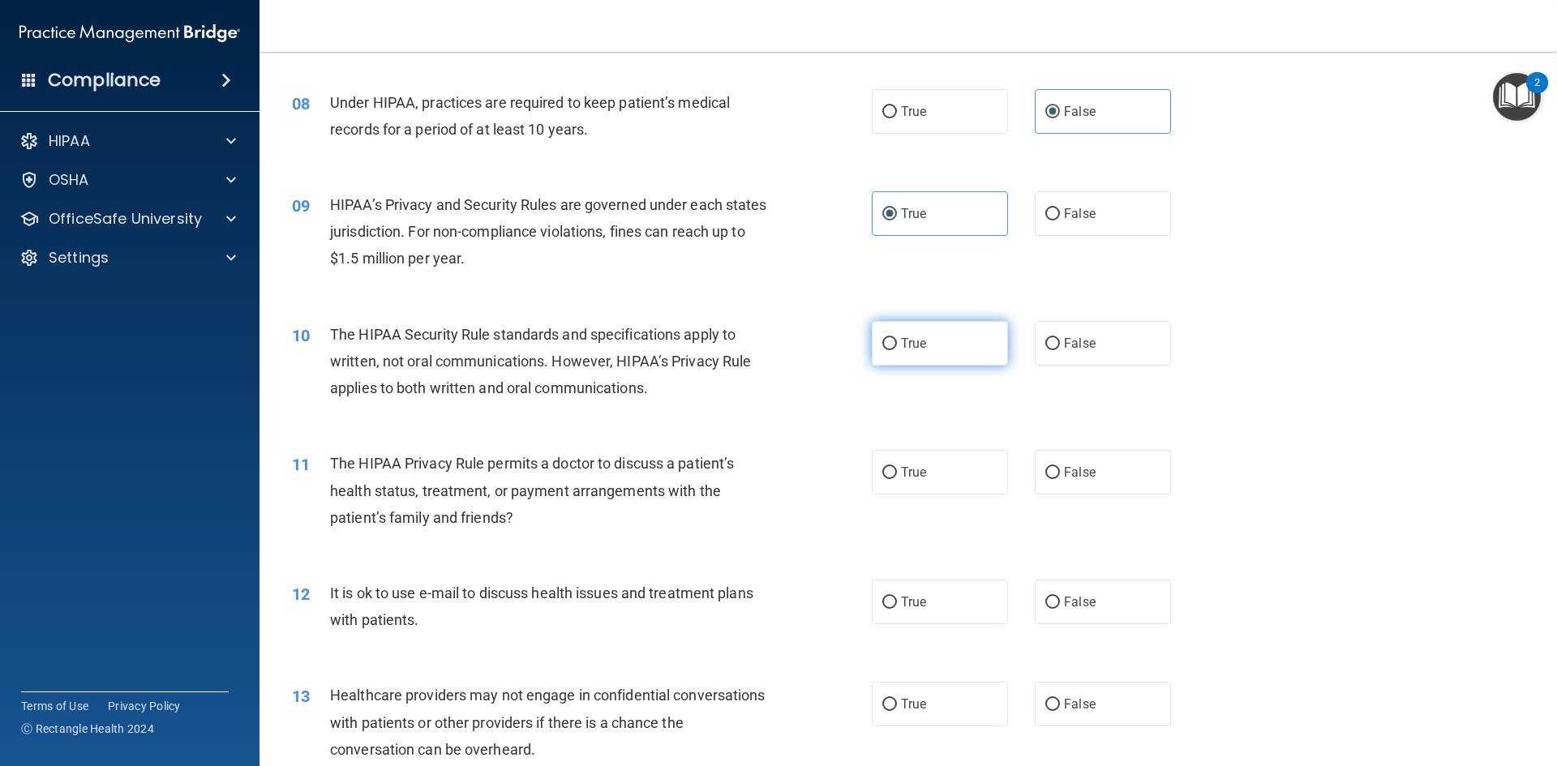
click label "True"
click input "True"
radio input "true"
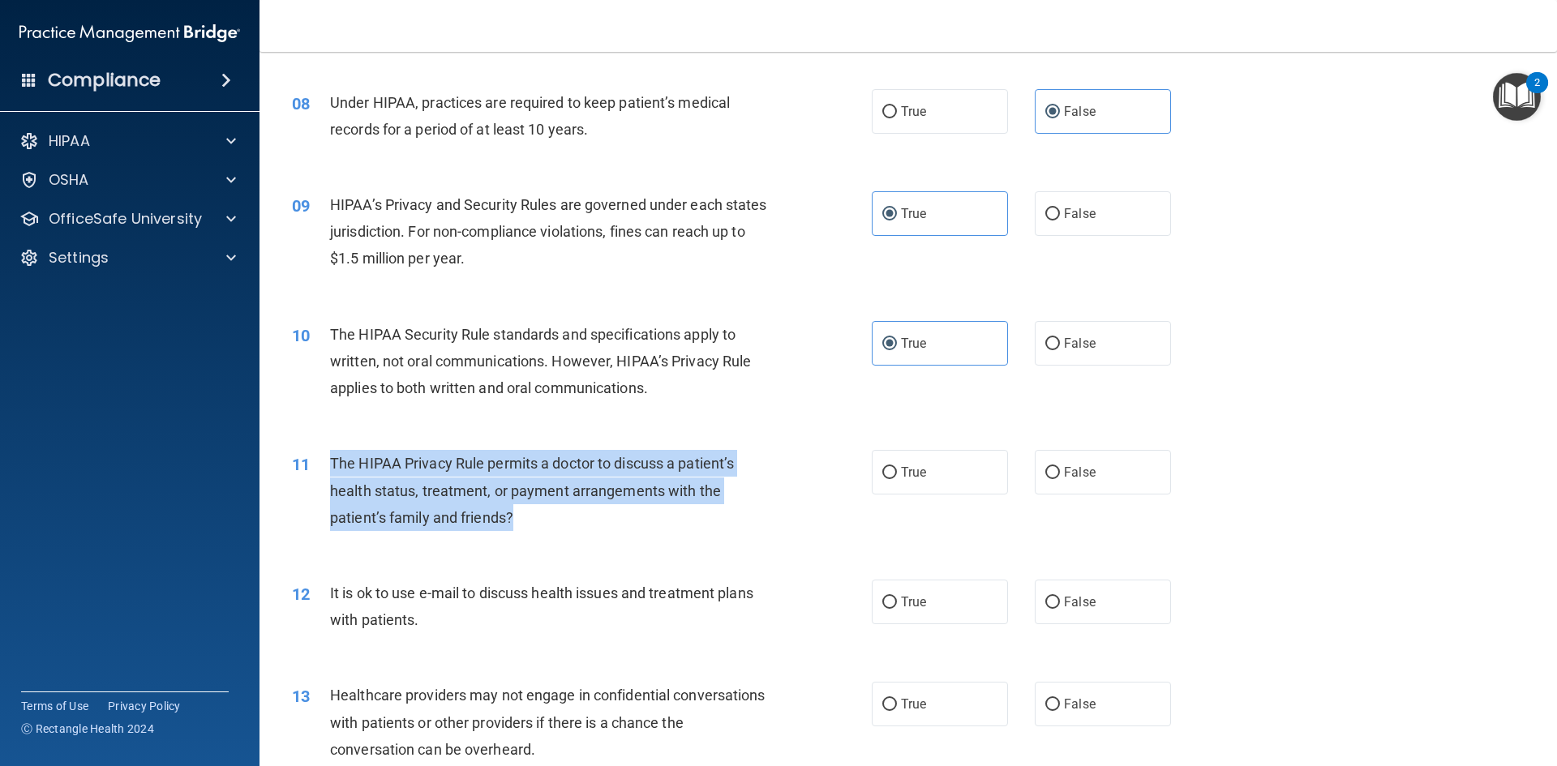
drag, startPoint x: 330, startPoint y: 459, endPoint x: 513, endPoint y: 519, distance: 192.8
click span "The HIPAA Privacy Rule permits a doctor to discuss a patient’s health status, t…"
click div "The HIPAA Privacy Rule permits a doctor to discuss a patient’s health status, t…"
